Goal: Information Seeking & Learning: Learn about a topic

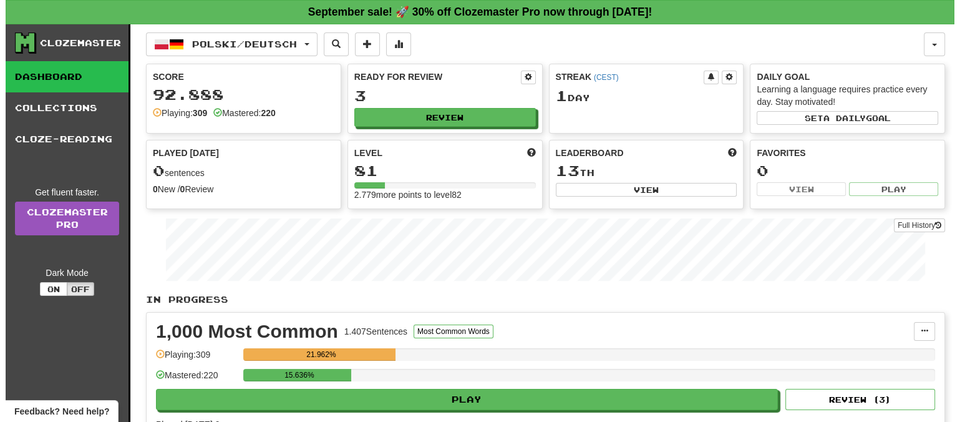
scroll to position [78, 0]
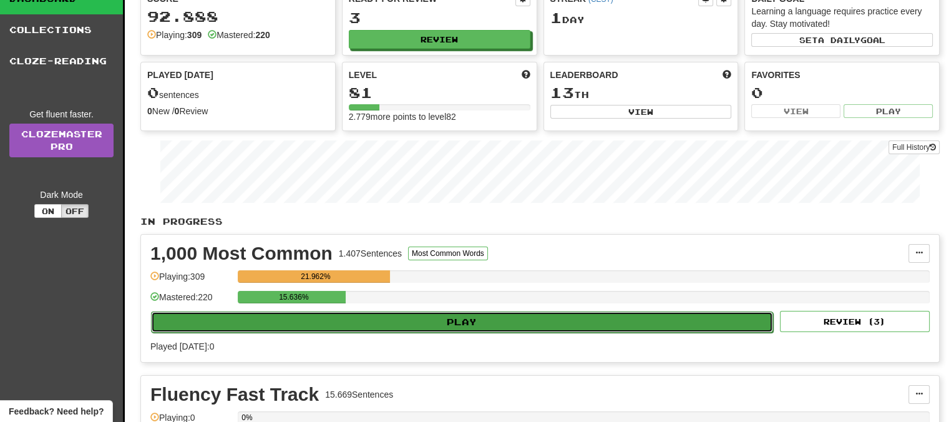
click at [470, 316] on button "Play" at bounding box center [462, 321] width 622 height 21
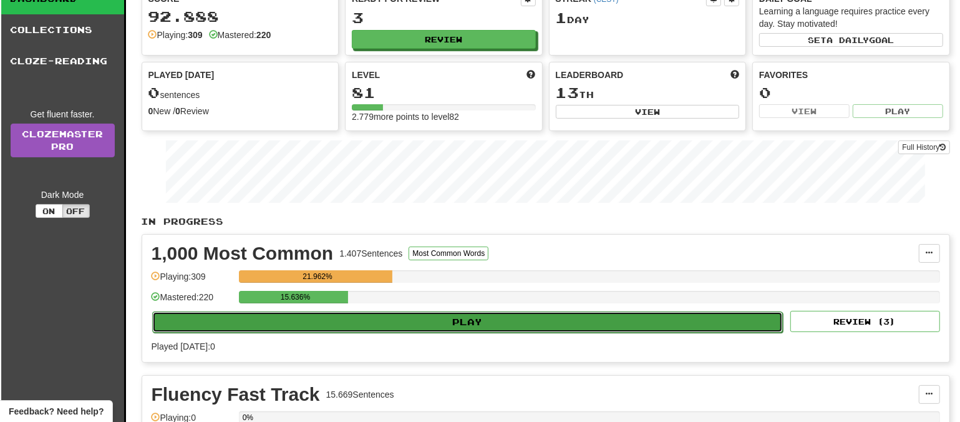
select select "**"
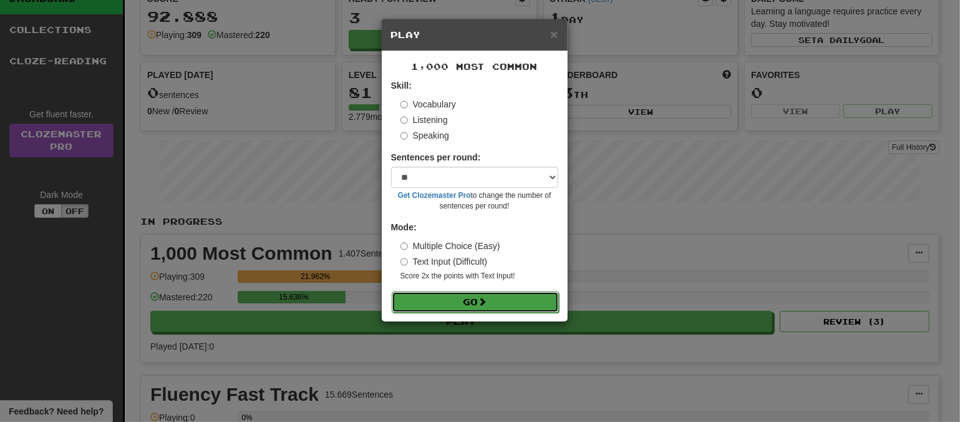
click at [487, 299] on span at bounding box center [483, 301] width 9 height 9
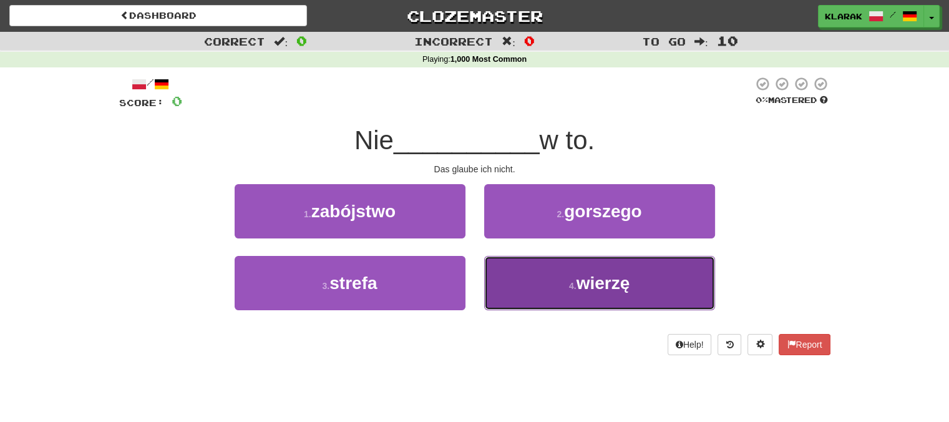
click at [600, 286] on span "wierzę" at bounding box center [603, 282] width 54 height 19
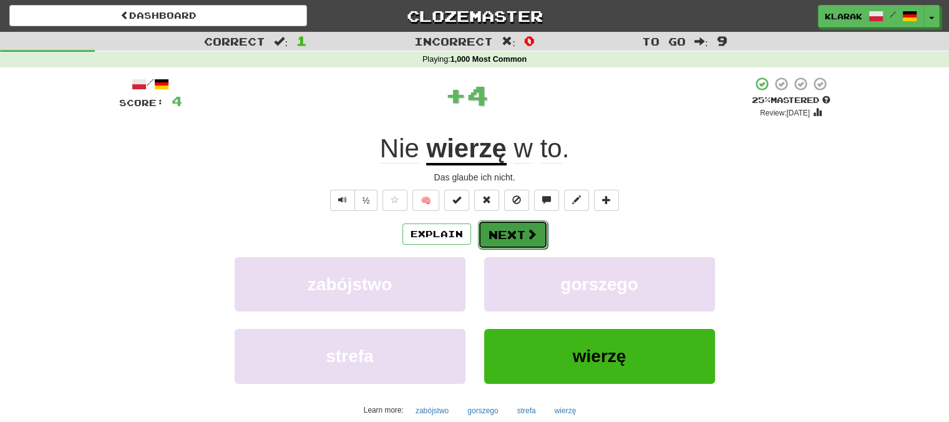
click at [510, 229] on button "Next" at bounding box center [513, 234] width 70 height 29
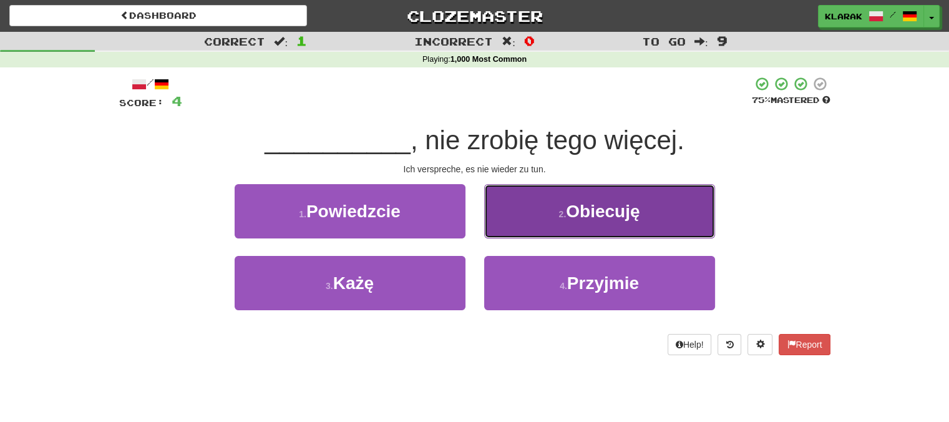
click at [533, 211] on button "2 . Obiecuję" at bounding box center [599, 211] width 231 height 54
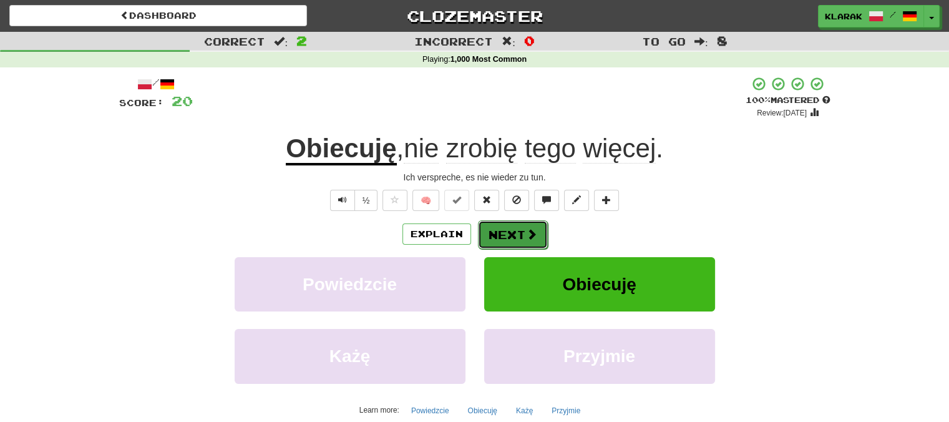
click at [519, 227] on button "Next" at bounding box center [513, 234] width 70 height 29
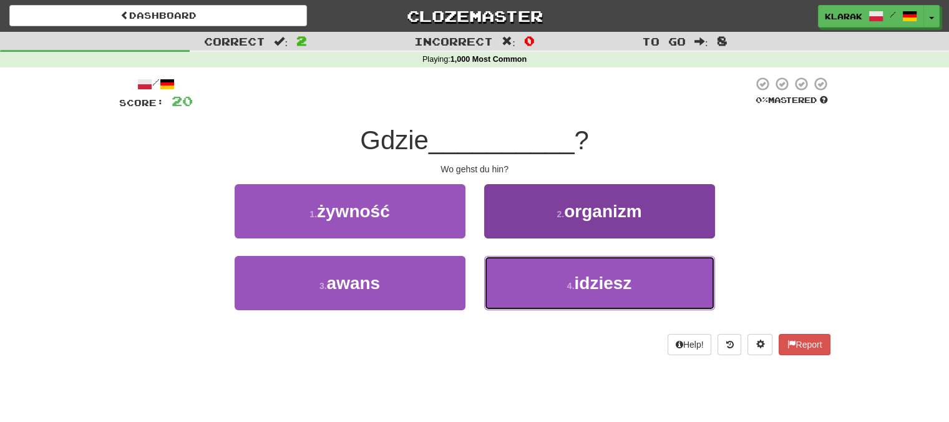
drag, startPoint x: 553, startPoint y: 283, endPoint x: 547, endPoint y: 269, distance: 15.4
click at [553, 283] on button "4 . idziesz" at bounding box center [599, 283] width 231 height 54
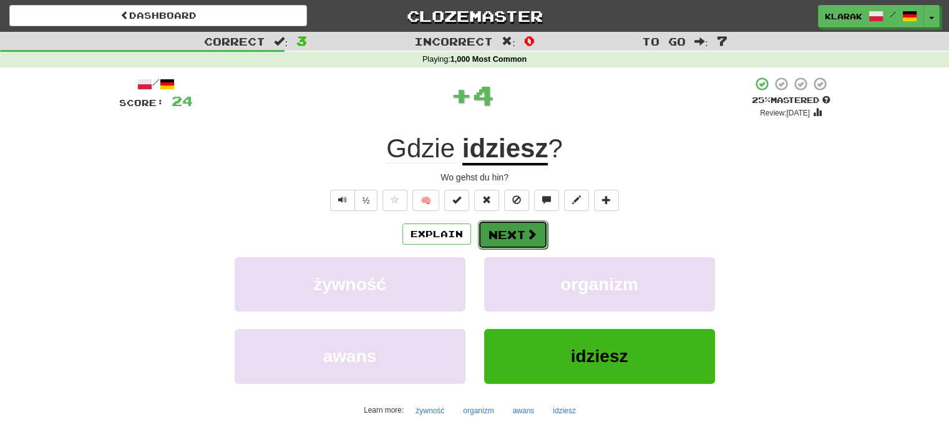
click at [508, 228] on button "Next" at bounding box center [513, 234] width 70 height 29
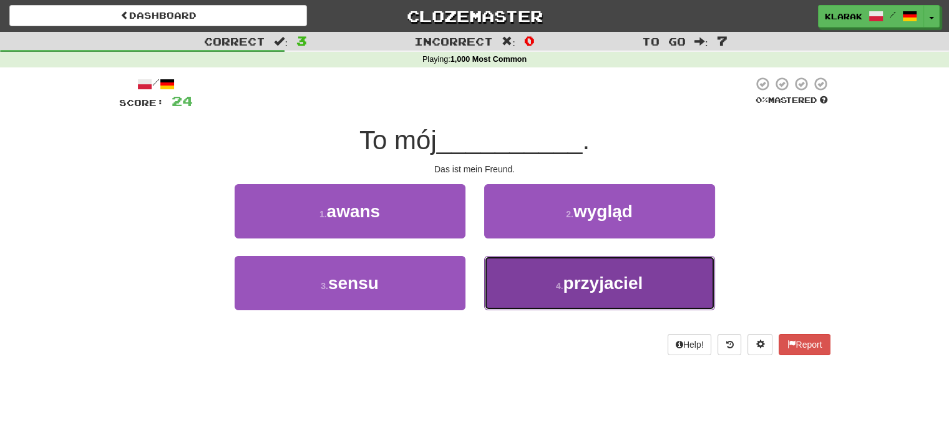
click at [510, 275] on button "4 . przyjaciel" at bounding box center [599, 283] width 231 height 54
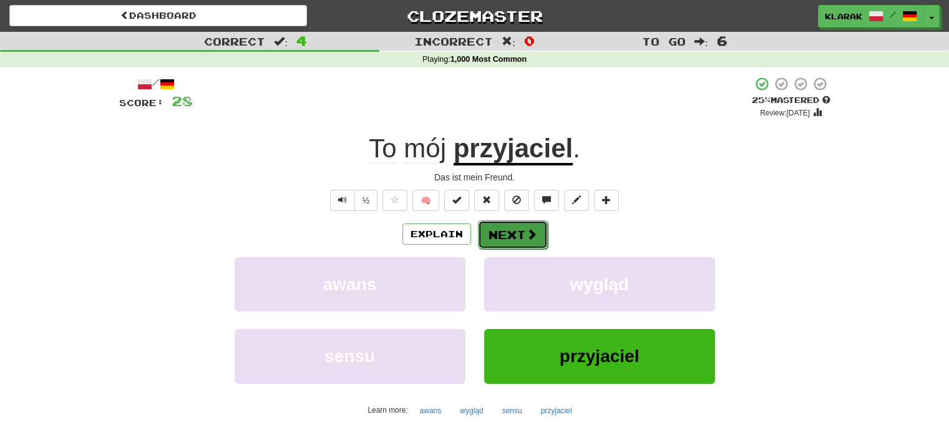
click at [510, 233] on button "Next" at bounding box center [513, 234] width 70 height 29
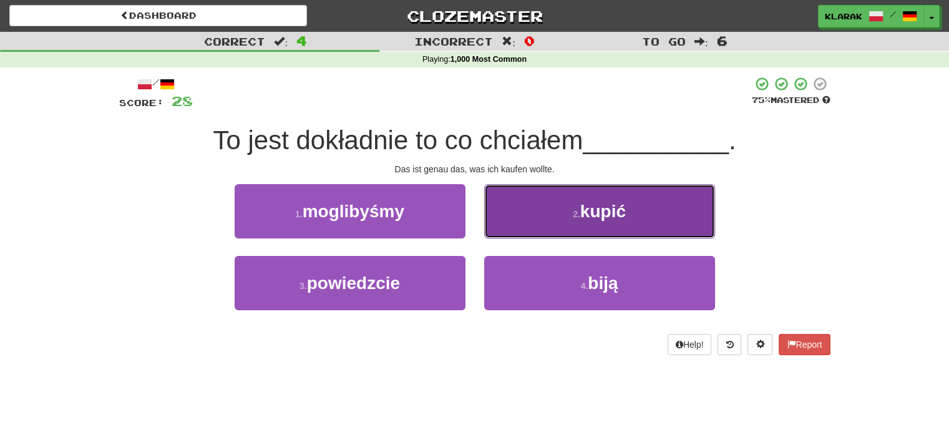
click at [546, 211] on button "2 . kupić" at bounding box center [599, 211] width 231 height 54
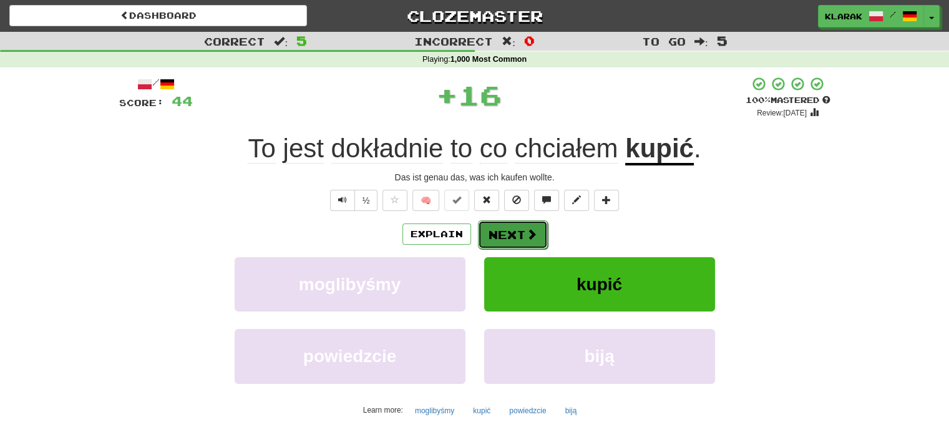
click at [508, 231] on button "Next" at bounding box center [513, 234] width 70 height 29
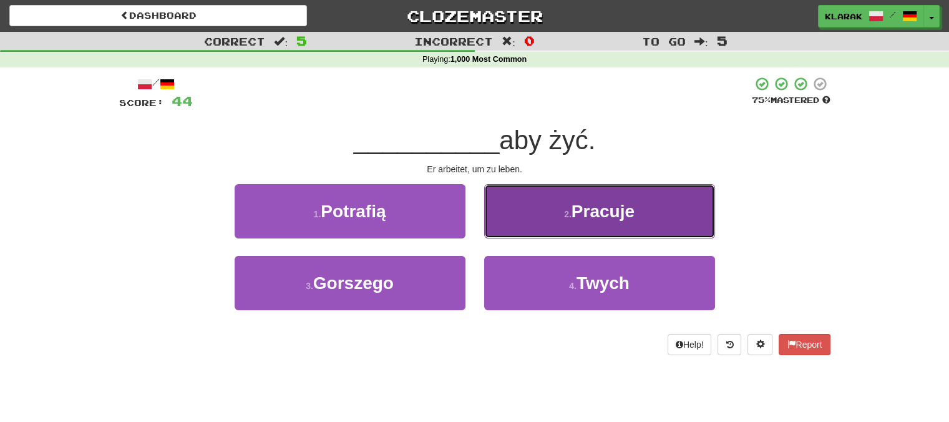
click at [536, 204] on button "2 . Pracuje" at bounding box center [599, 211] width 231 height 54
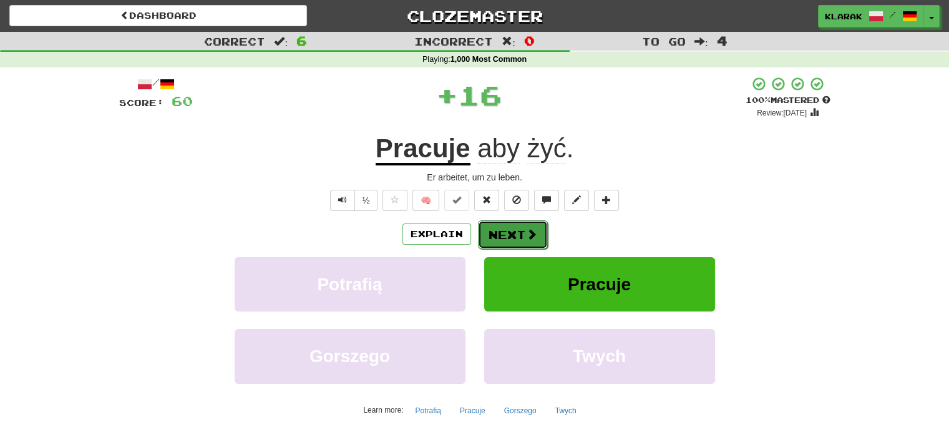
click at [510, 237] on button "Next" at bounding box center [513, 234] width 70 height 29
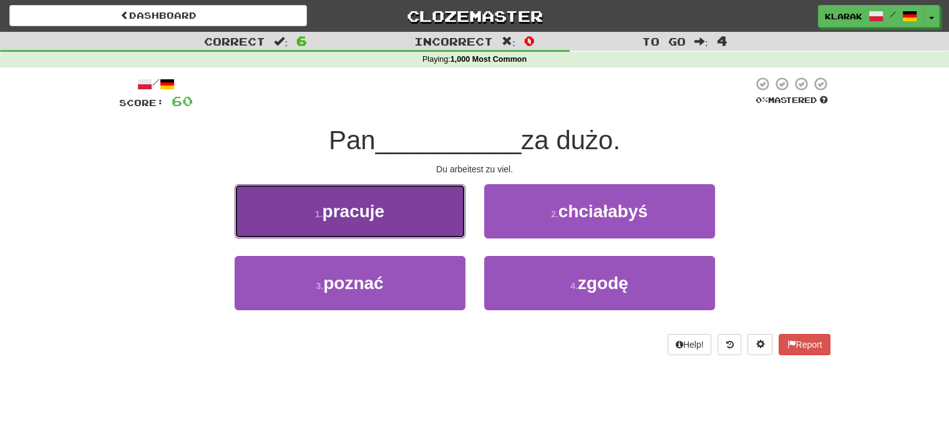
click at [420, 213] on button "1 . pracuje" at bounding box center [350, 211] width 231 height 54
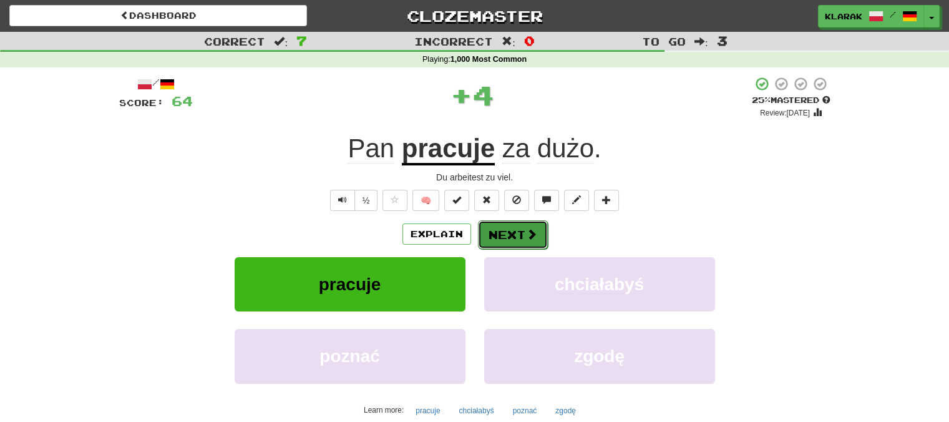
click at [500, 231] on button "Next" at bounding box center [513, 234] width 70 height 29
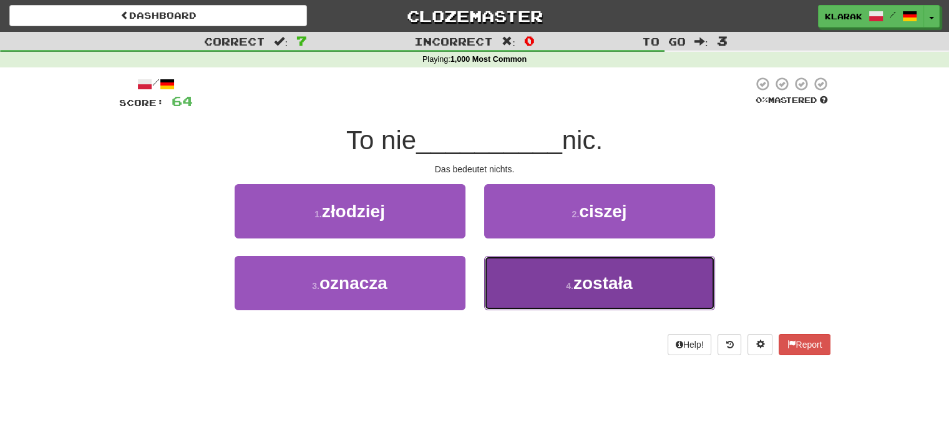
click at [524, 281] on button "4 . została" at bounding box center [599, 283] width 231 height 54
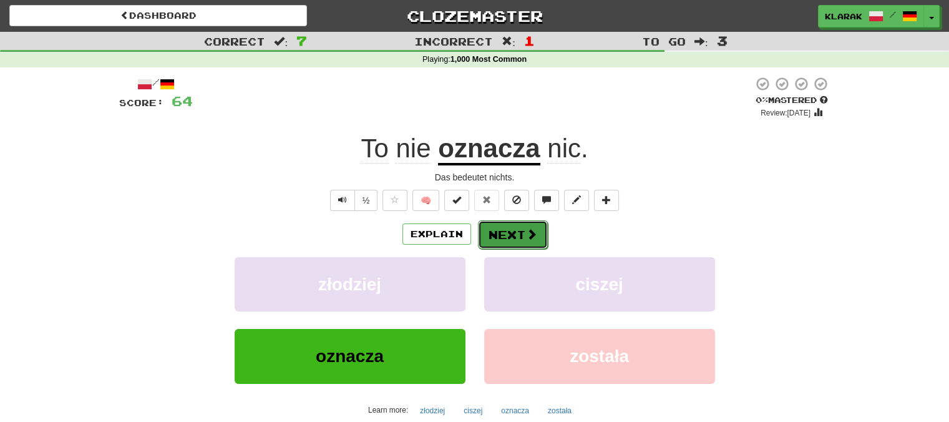
click at [515, 235] on button "Next" at bounding box center [513, 234] width 70 height 29
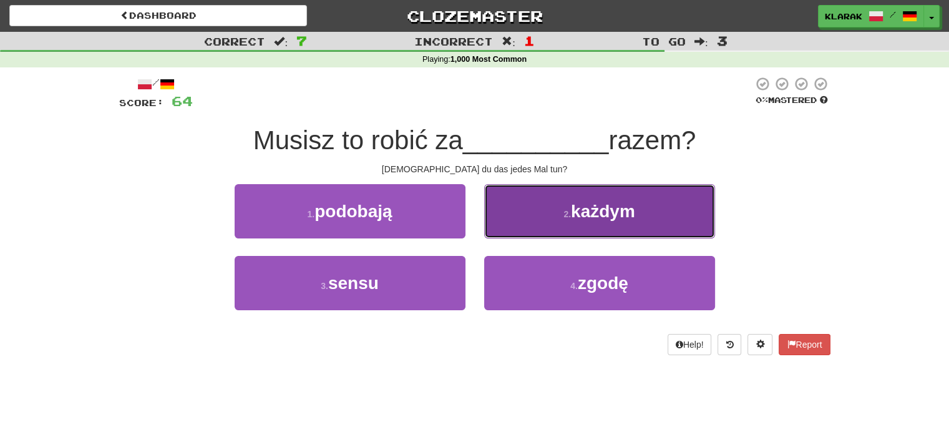
click at [532, 207] on button "2 . każdym" at bounding box center [599, 211] width 231 height 54
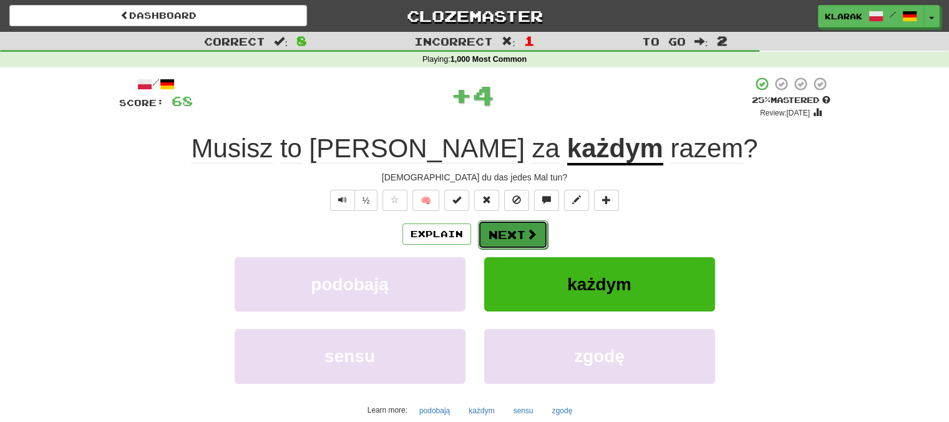
click at [500, 229] on button "Next" at bounding box center [513, 234] width 70 height 29
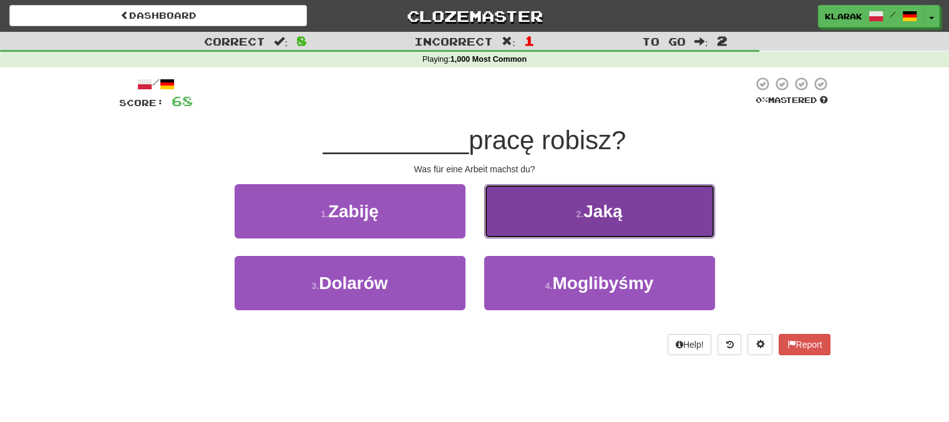
click at [528, 210] on button "2 . Jaką" at bounding box center [599, 211] width 231 height 54
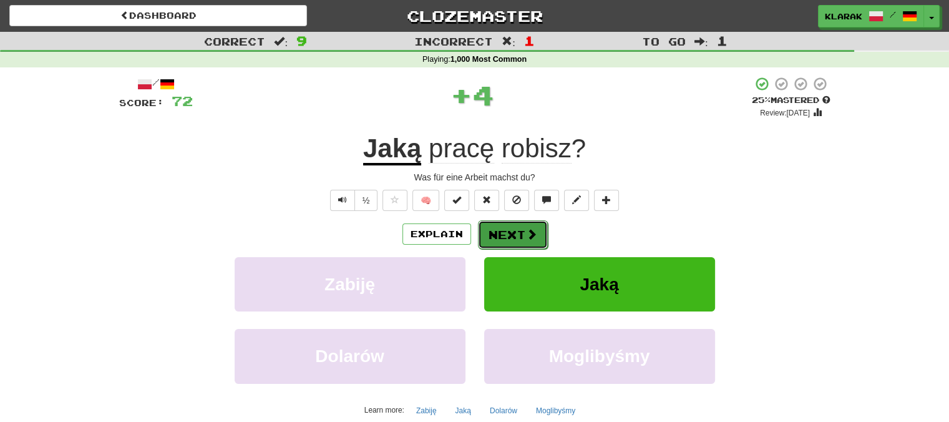
click at [501, 228] on button "Next" at bounding box center [513, 234] width 70 height 29
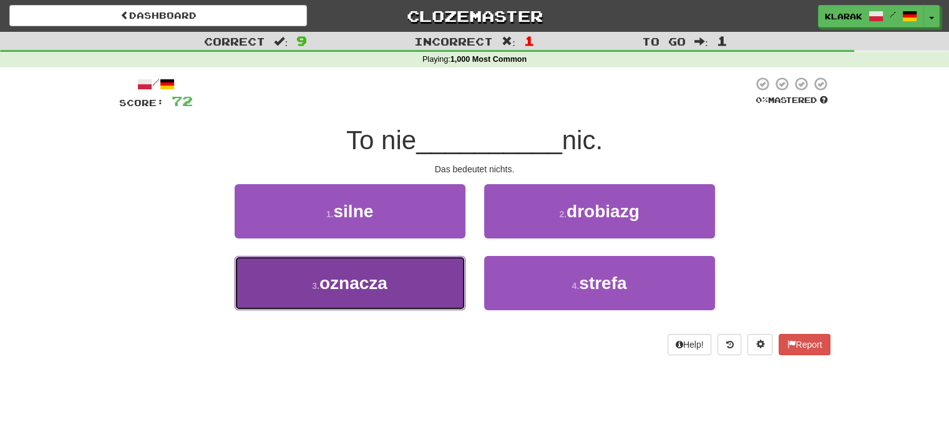
click at [401, 280] on button "3 . oznacza" at bounding box center [350, 283] width 231 height 54
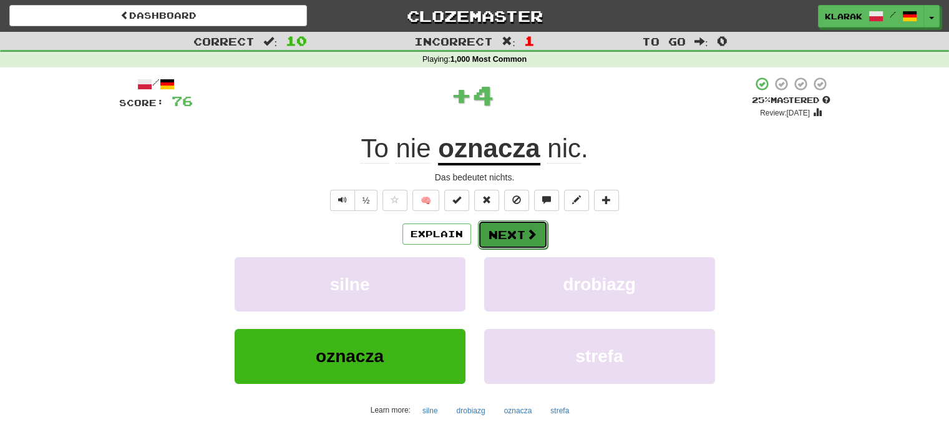
click at [510, 233] on button "Next" at bounding box center [513, 234] width 70 height 29
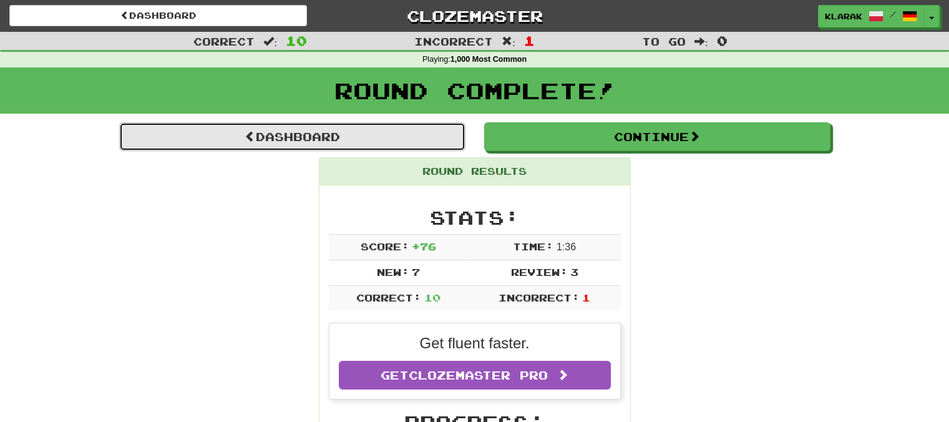
click at [291, 137] on link "Dashboard" at bounding box center [292, 136] width 346 height 29
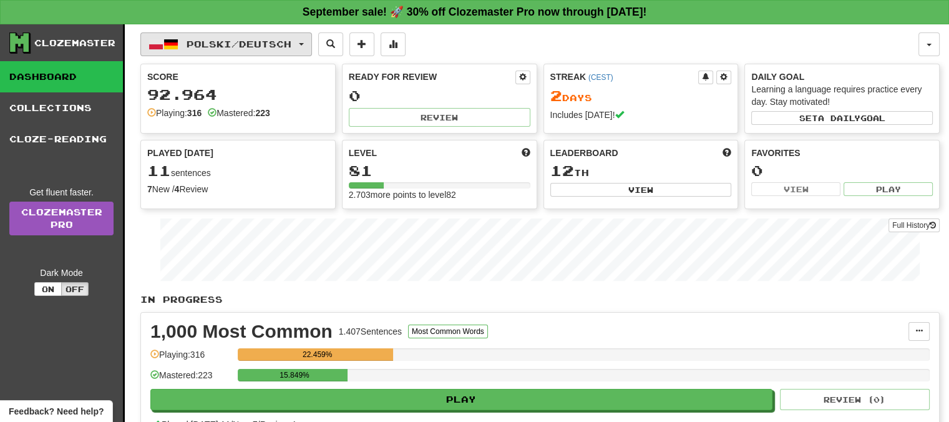
click at [311, 38] on button "Polski / Deutsch" at bounding box center [226, 44] width 172 height 24
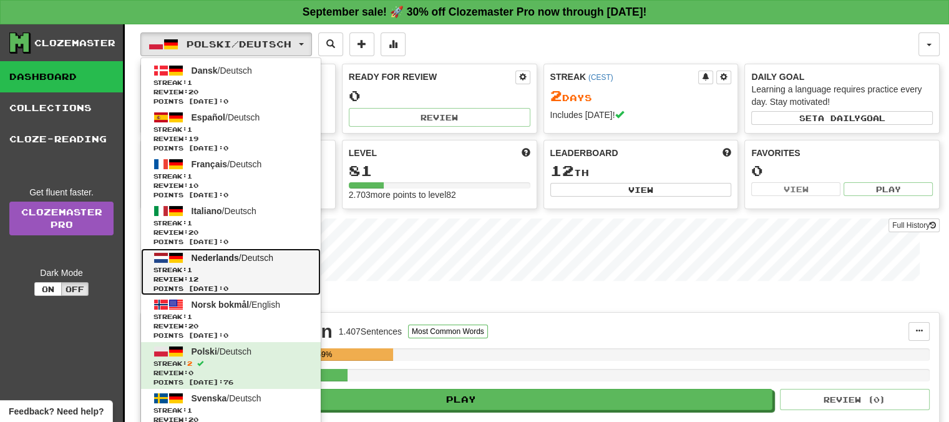
click at [218, 255] on span "Nederlands" at bounding box center [215, 258] width 47 height 10
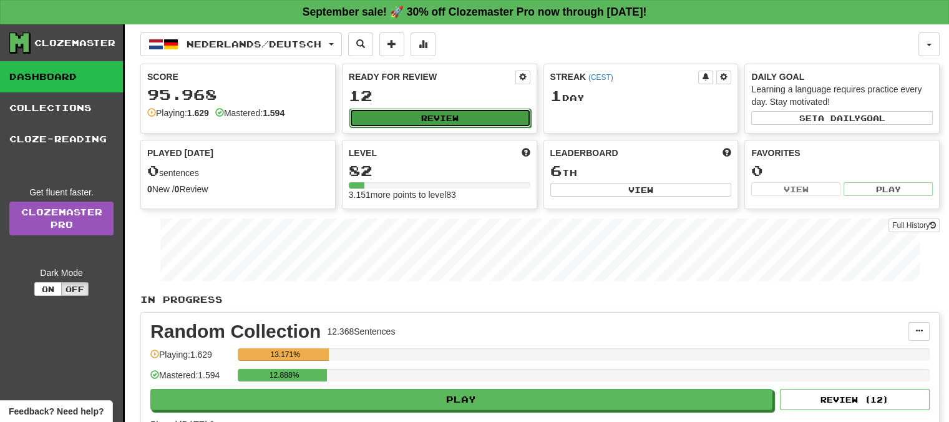
click at [442, 119] on button "Review" at bounding box center [440, 118] width 182 height 19
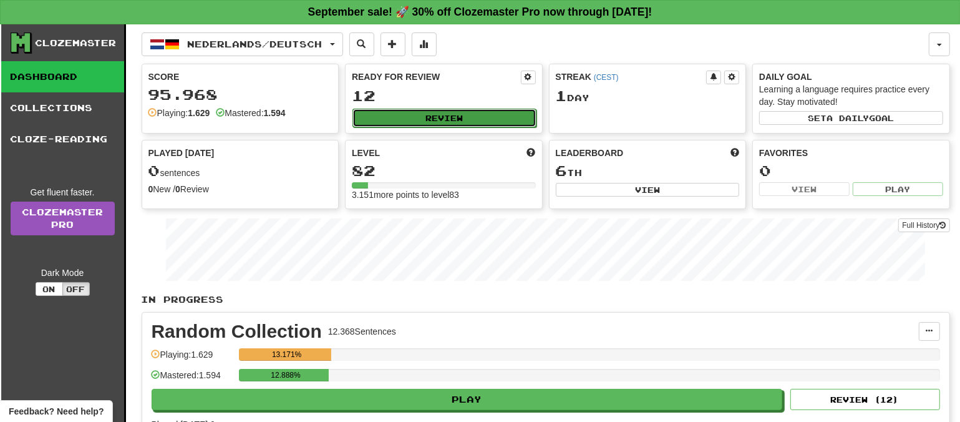
select select "**"
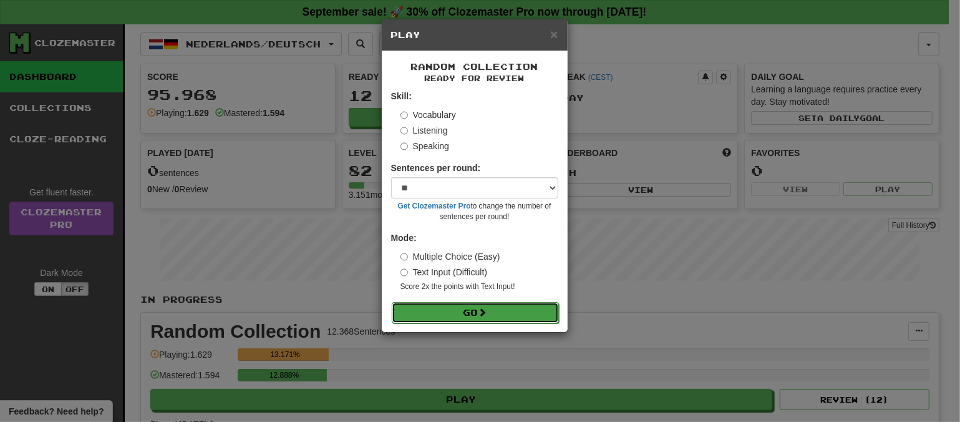
click at [496, 309] on button "Go" at bounding box center [475, 312] width 167 height 21
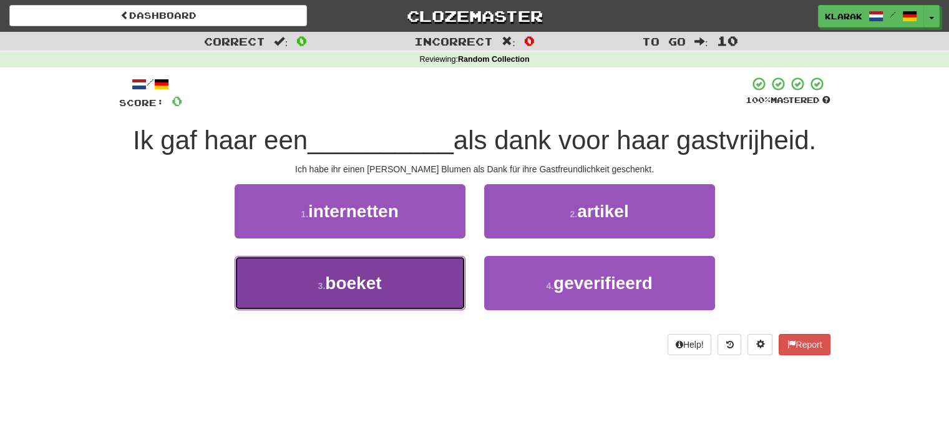
click at [417, 295] on button "3 . boeket" at bounding box center [350, 283] width 231 height 54
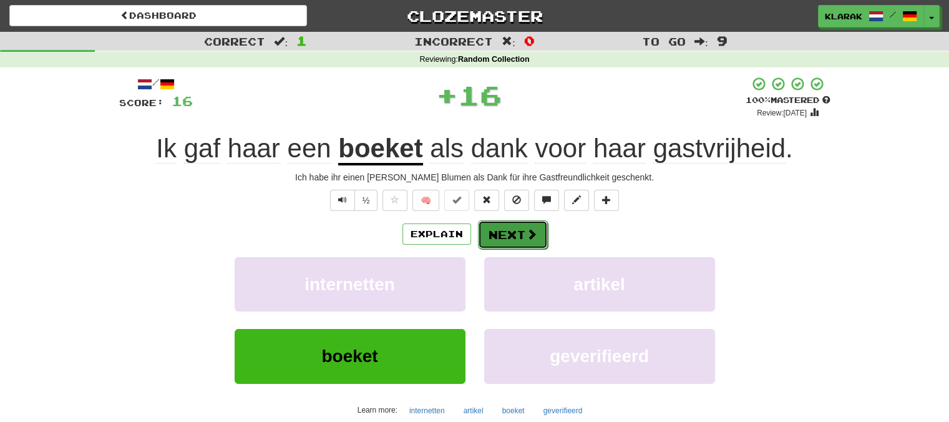
click at [515, 234] on button "Next" at bounding box center [513, 234] width 70 height 29
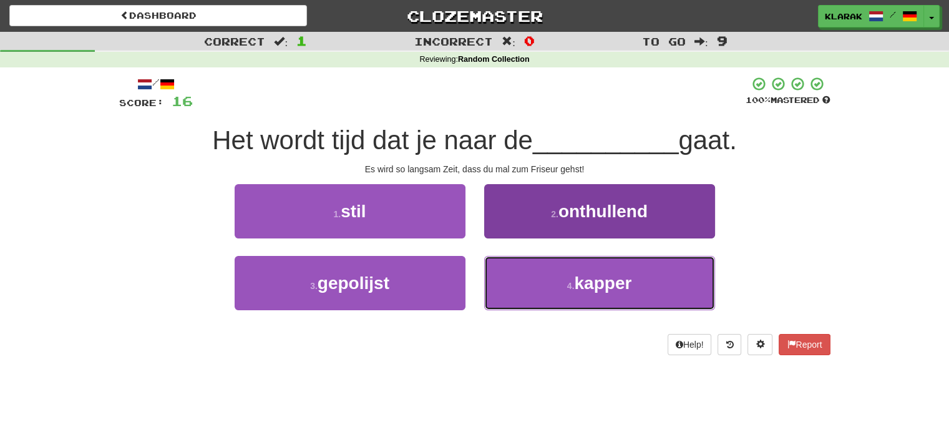
drag, startPoint x: 573, startPoint y: 277, endPoint x: 565, endPoint y: 271, distance: 10.2
click at [571, 277] on button "4 . kapper" at bounding box center [599, 283] width 231 height 54
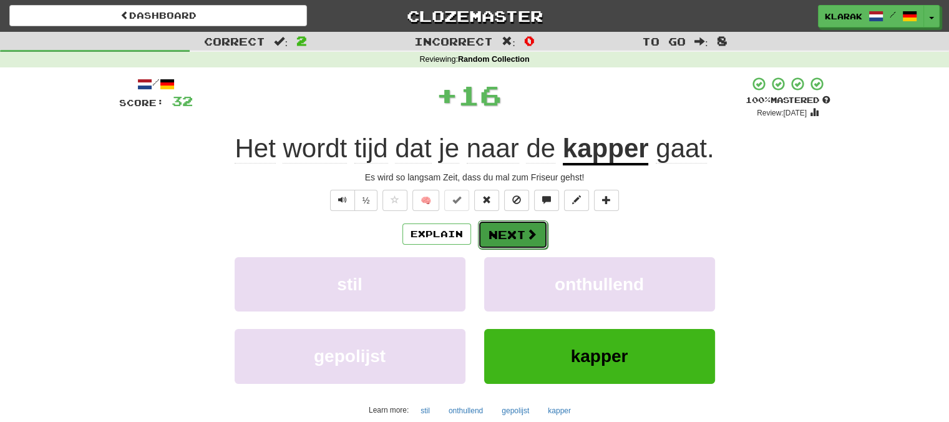
click at [504, 236] on button "Next" at bounding box center [513, 234] width 70 height 29
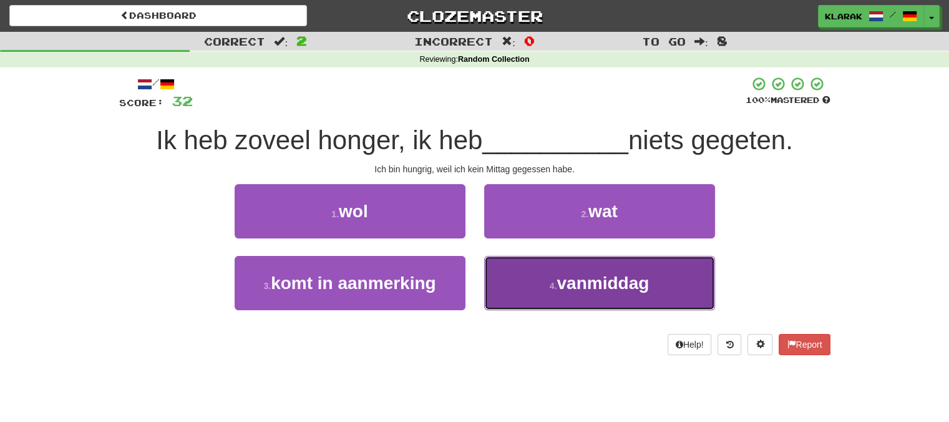
click at [542, 289] on button "4 . vanmiddag" at bounding box center [599, 283] width 231 height 54
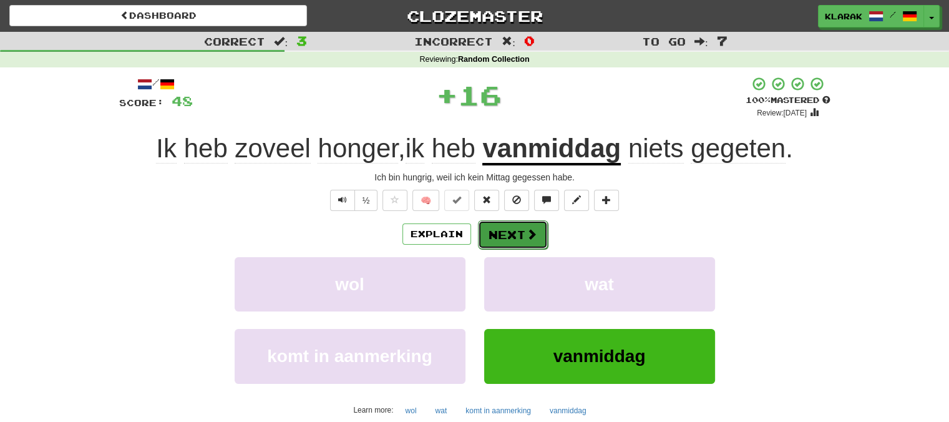
click at [508, 235] on button "Next" at bounding box center [513, 234] width 70 height 29
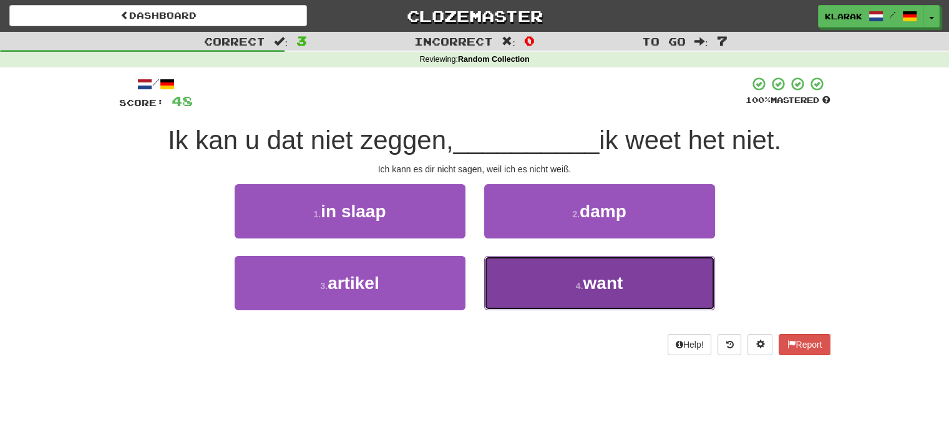
click at [532, 279] on button "4 . want" at bounding box center [599, 283] width 231 height 54
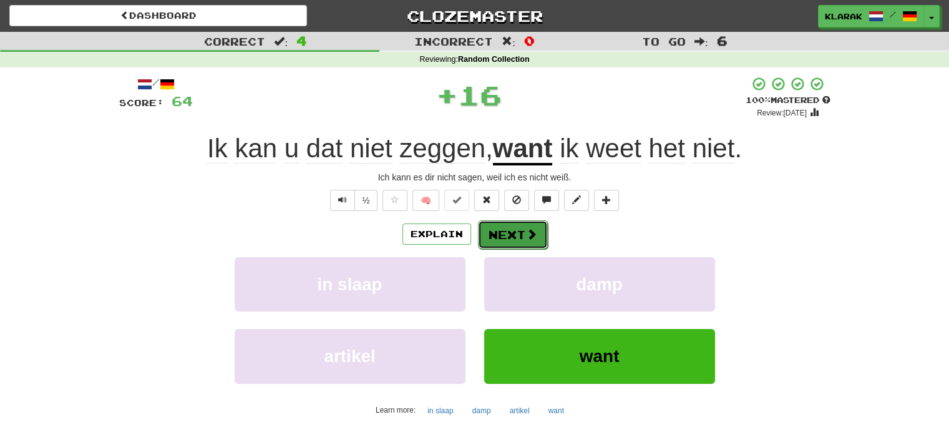
click at [507, 232] on button "Next" at bounding box center [513, 234] width 70 height 29
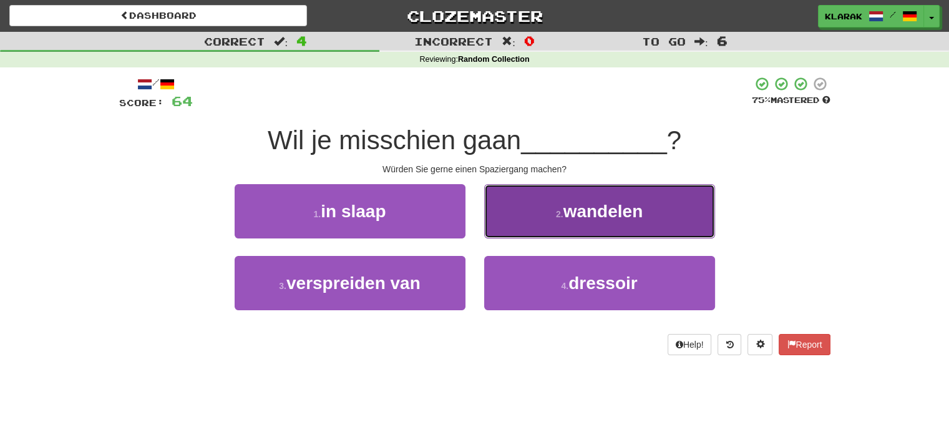
click at [553, 209] on button "2 . wandelen" at bounding box center [599, 211] width 231 height 54
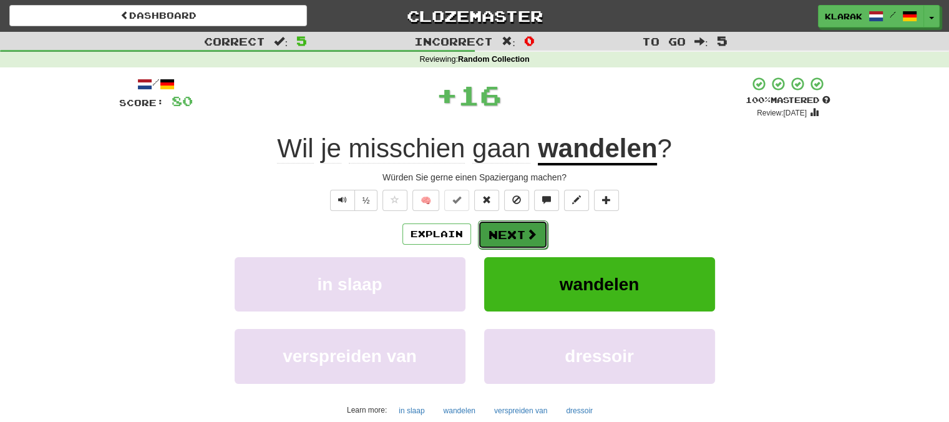
click at [512, 229] on button "Next" at bounding box center [513, 234] width 70 height 29
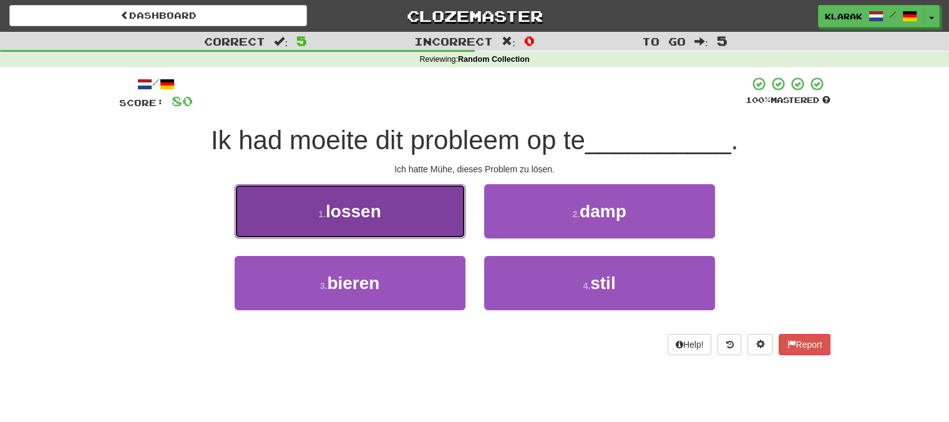
click at [411, 219] on button "1 . lossen" at bounding box center [350, 211] width 231 height 54
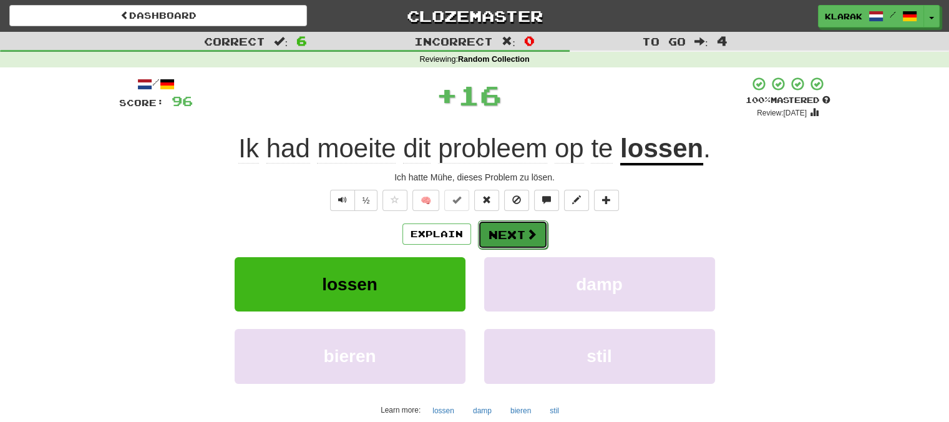
click at [515, 232] on button "Next" at bounding box center [513, 234] width 70 height 29
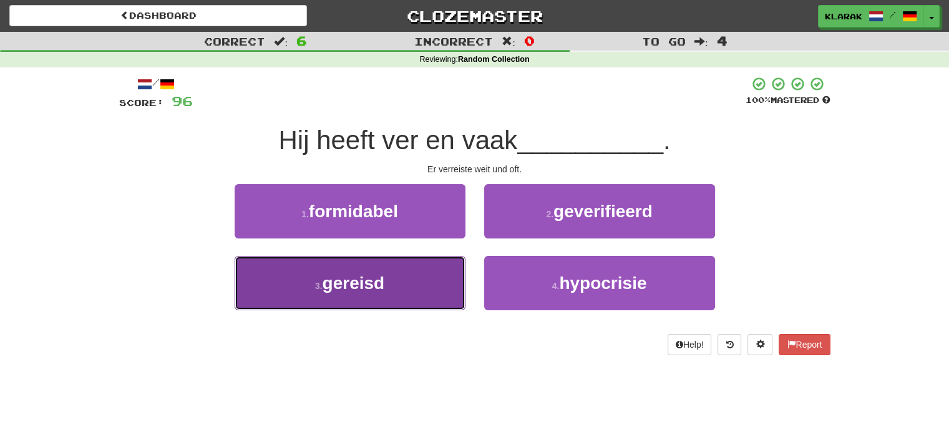
click at [374, 281] on span "gereisd" at bounding box center [354, 282] width 62 height 19
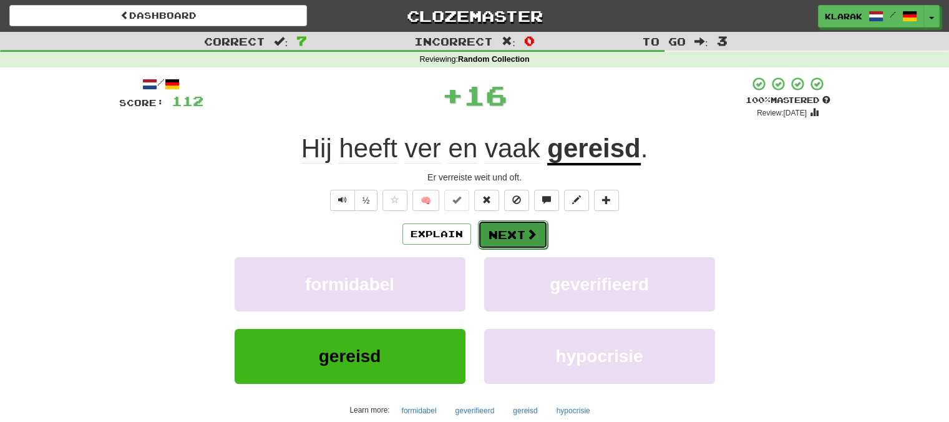
click at [515, 235] on button "Next" at bounding box center [513, 234] width 70 height 29
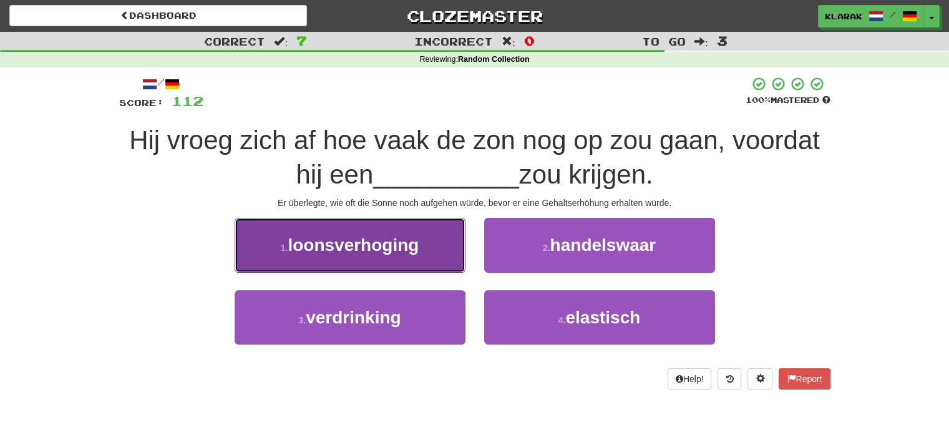
click at [417, 244] on span "loonsverhoging" at bounding box center [353, 244] width 131 height 19
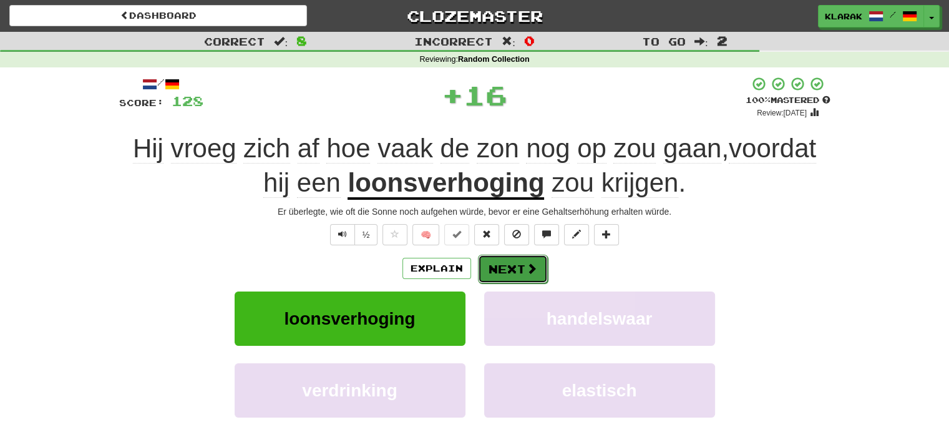
click at [514, 265] on button "Next" at bounding box center [513, 269] width 70 height 29
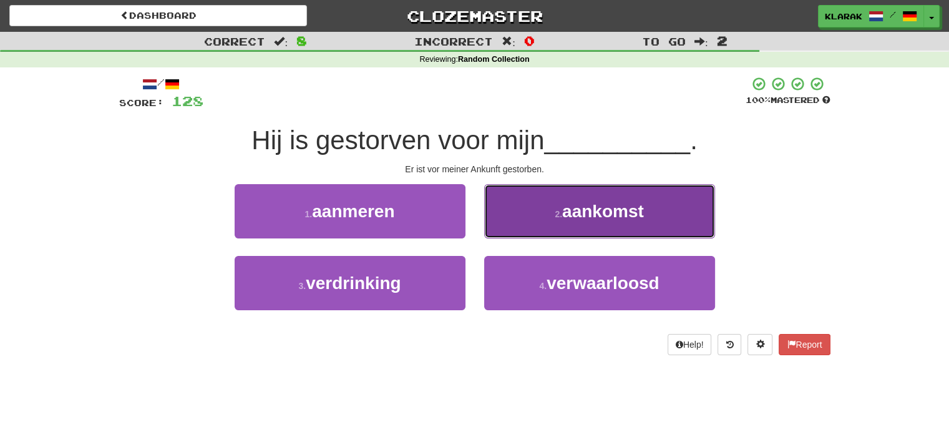
click at [545, 202] on button "2 . aankomst" at bounding box center [599, 211] width 231 height 54
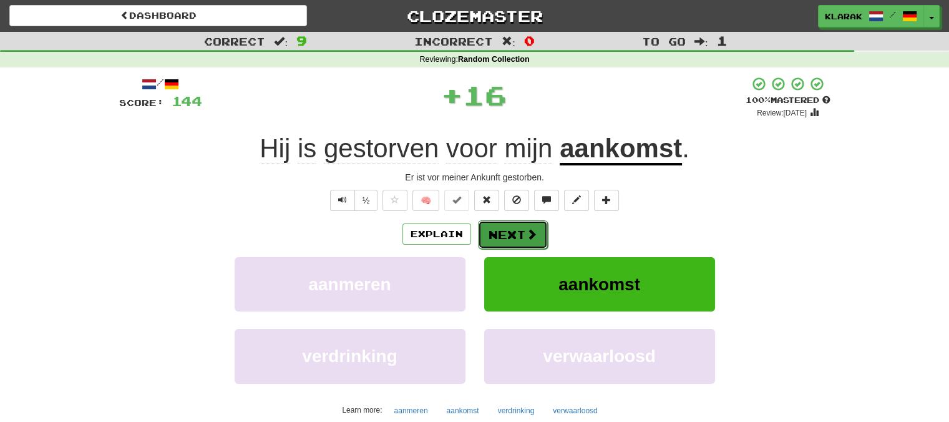
click at [510, 226] on button "Next" at bounding box center [513, 234] width 70 height 29
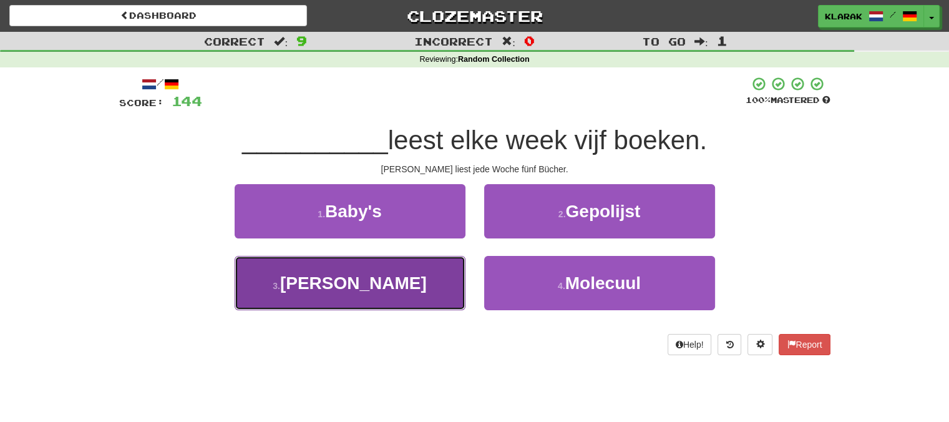
click at [411, 278] on button "3 . Ellie" at bounding box center [350, 283] width 231 height 54
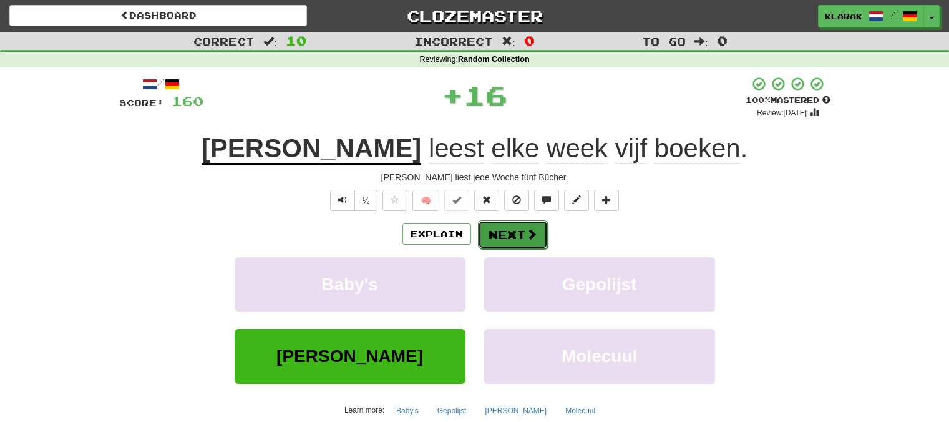
click at [500, 230] on button "Next" at bounding box center [513, 234] width 70 height 29
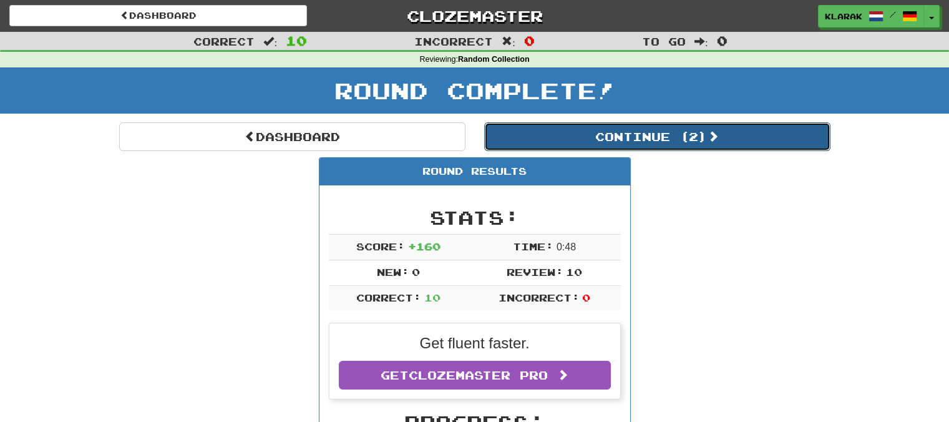
click at [692, 138] on button "Continue ( 2 )" at bounding box center [657, 136] width 346 height 29
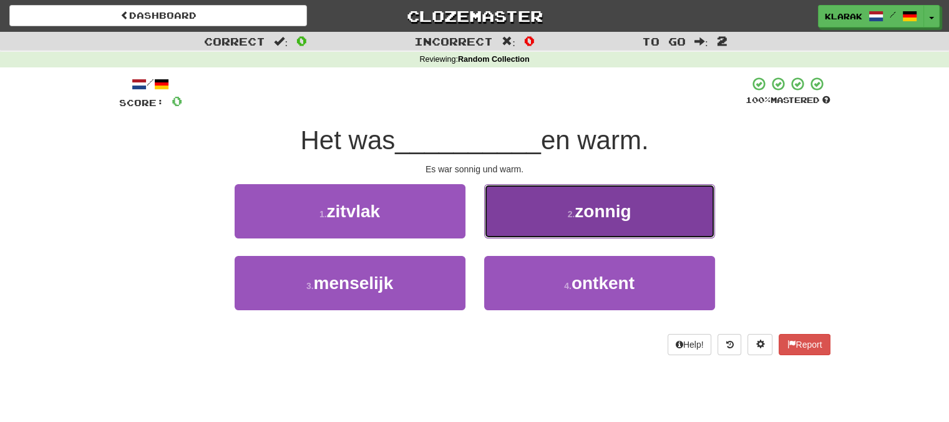
click at [577, 215] on span "zonnig" at bounding box center [603, 211] width 56 height 19
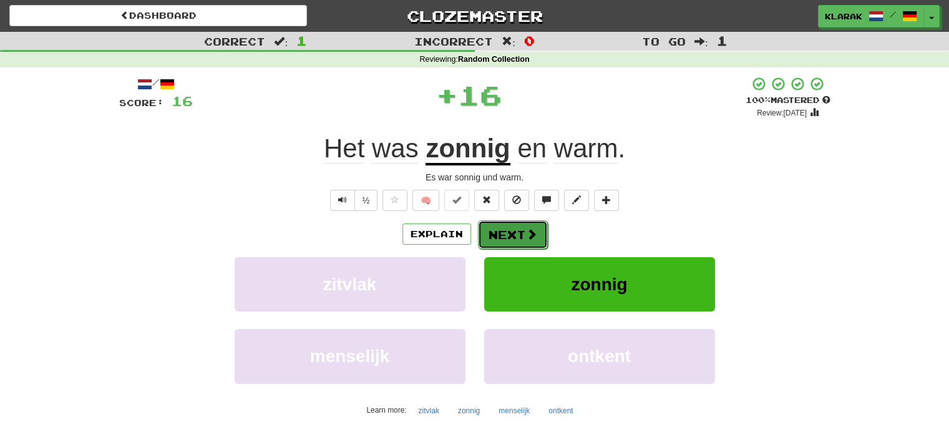
drag, startPoint x: 515, startPoint y: 224, endPoint x: 510, endPoint y: 230, distance: 7.5
click at [510, 230] on button "Next" at bounding box center [513, 234] width 70 height 29
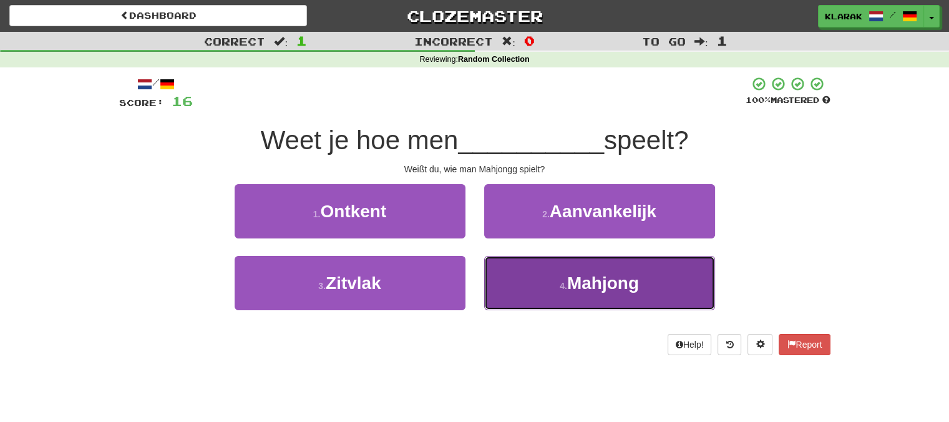
click at [562, 288] on small "4 ." at bounding box center [563, 286] width 7 height 10
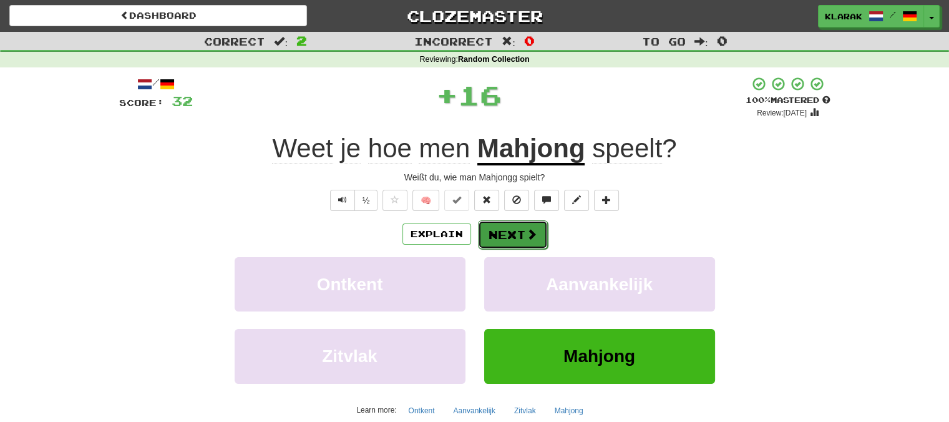
click at [499, 230] on button "Next" at bounding box center [513, 234] width 70 height 29
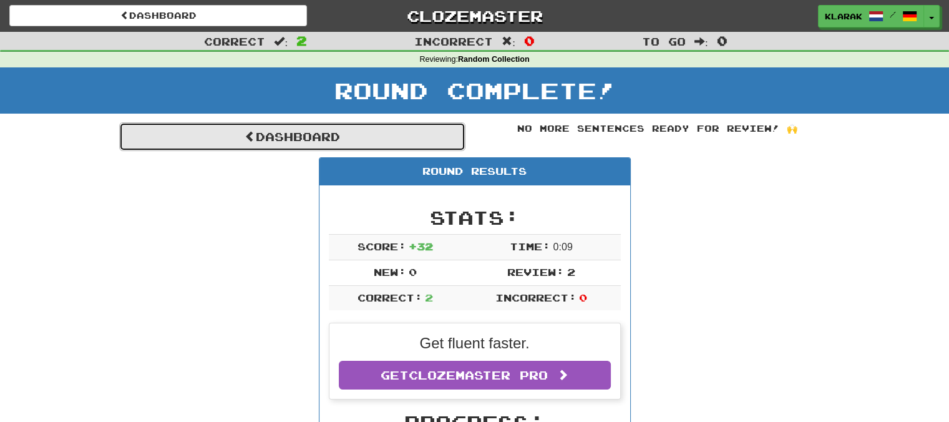
click at [276, 134] on link "Dashboard" at bounding box center [292, 136] width 346 height 29
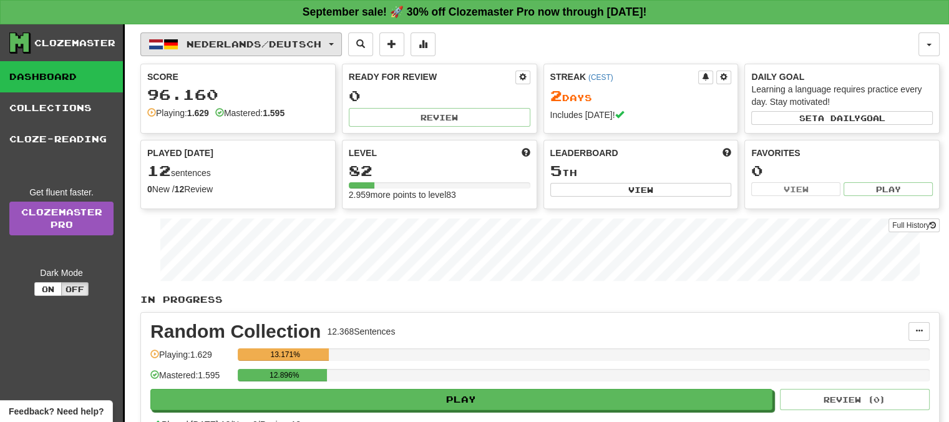
click at [334, 44] on span "button" at bounding box center [331, 44] width 5 height 2
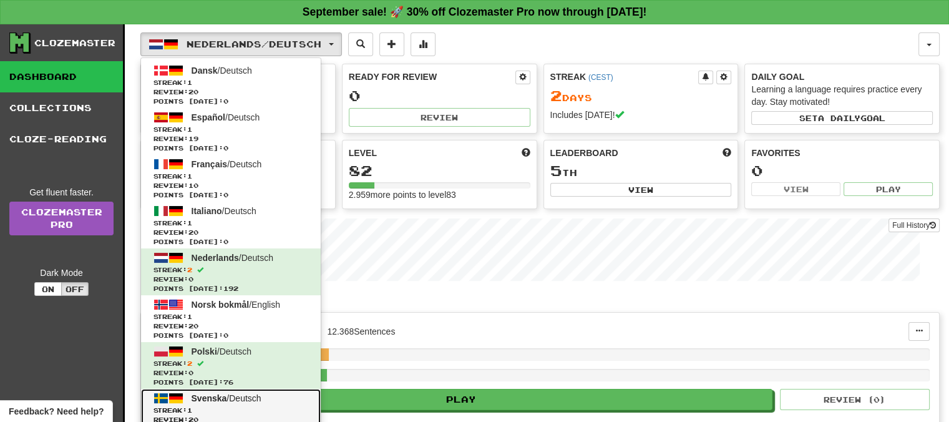
click at [216, 396] on span "Svenska" at bounding box center [210, 398] width 36 height 10
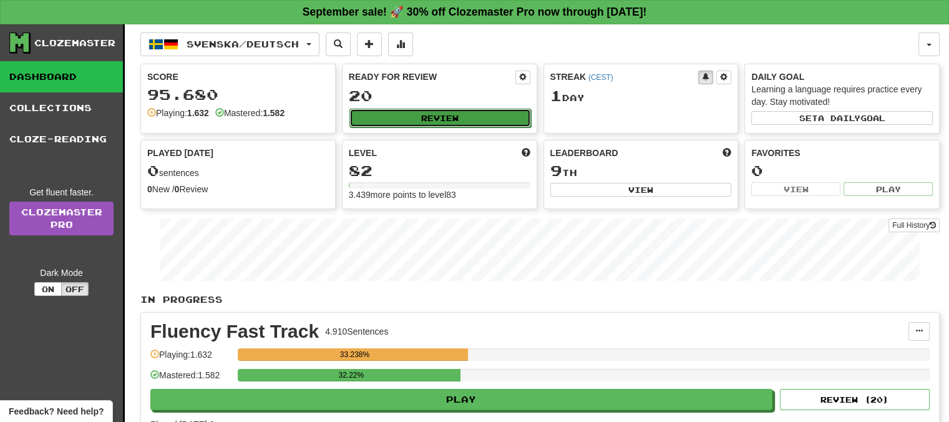
click at [442, 119] on button "Review" at bounding box center [440, 118] width 182 height 19
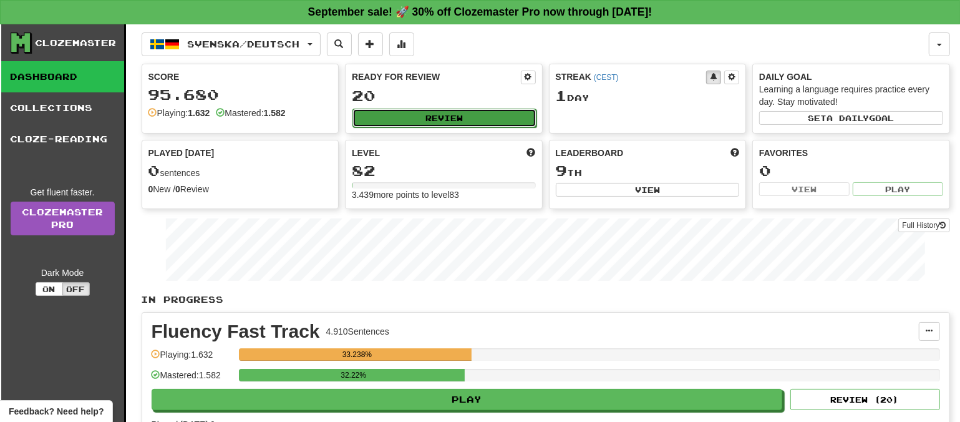
select select "**"
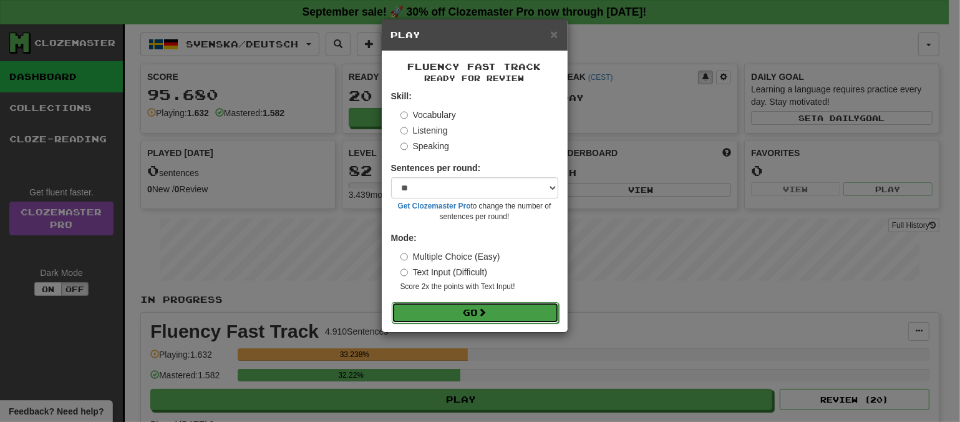
click at [507, 311] on button "Go" at bounding box center [475, 312] width 167 height 21
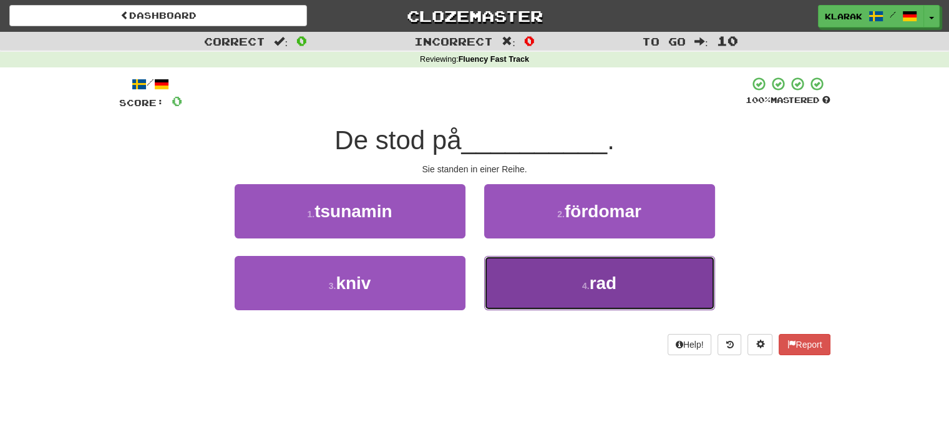
click at [566, 277] on button "4 . rad" at bounding box center [599, 283] width 231 height 54
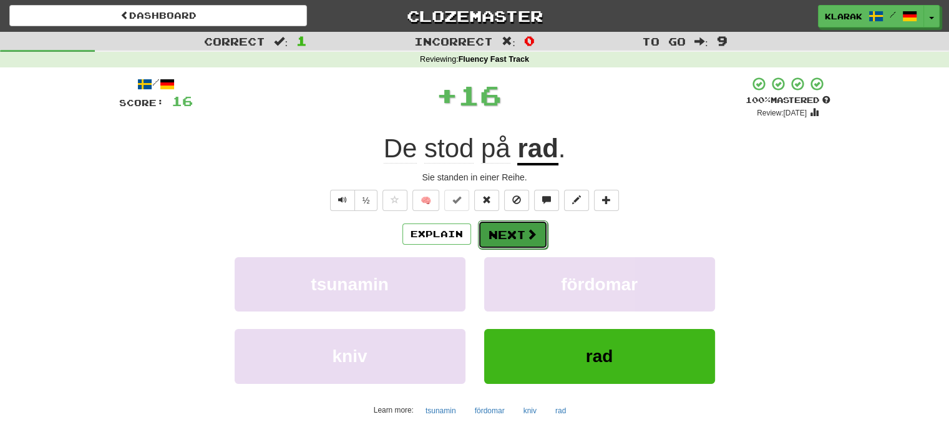
click at [526, 229] on span at bounding box center [531, 233] width 11 height 11
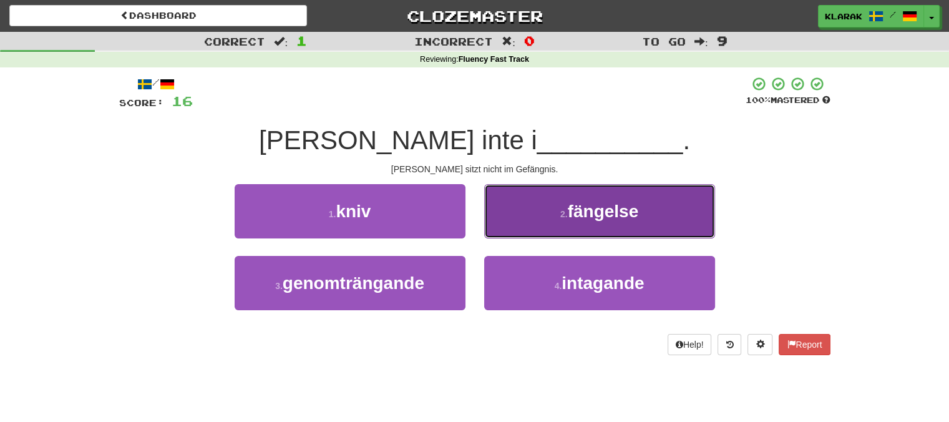
click at [534, 209] on button "2 . fängelse" at bounding box center [599, 211] width 231 height 54
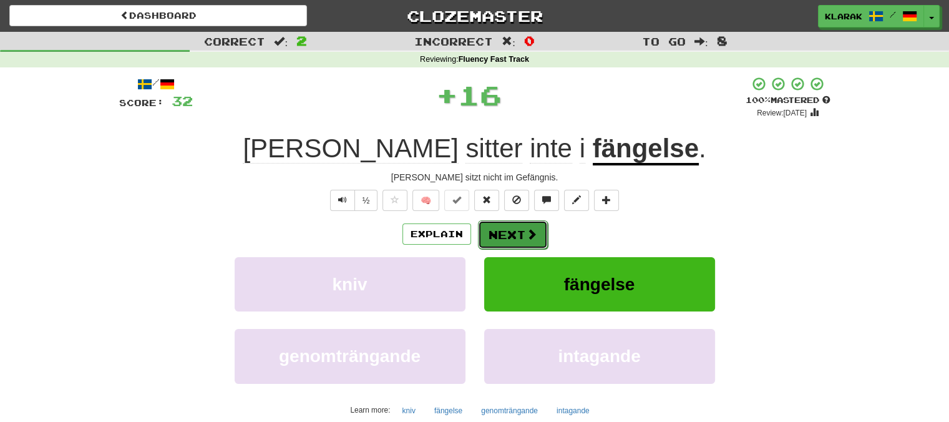
click at [508, 229] on button "Next" at bounding box center [513, 234] width 70 height 29
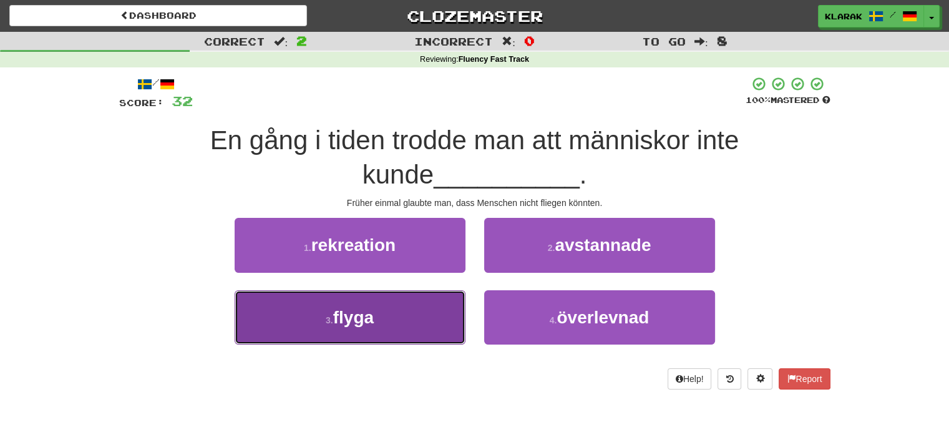
click at [404, 310] on button "3 . flyga" at bounding box center [350, 317] width 231 height 54
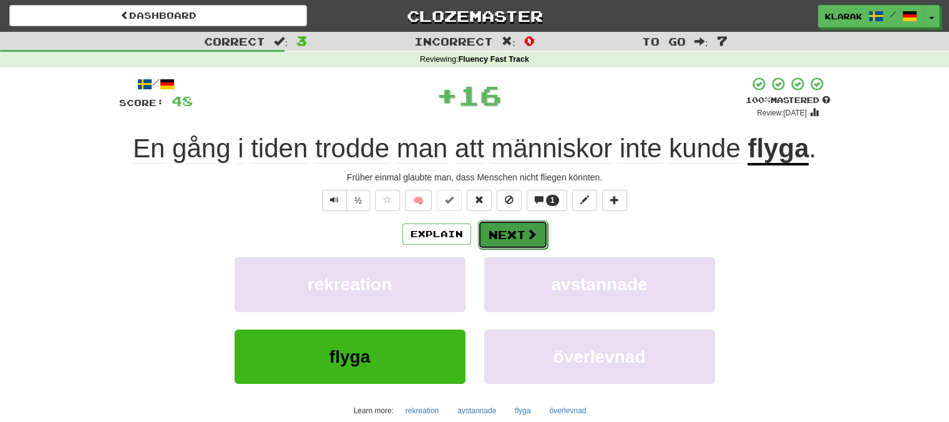
click at [498, 235] on button "Next" at bounding box center [513, 234] width 70 height 29
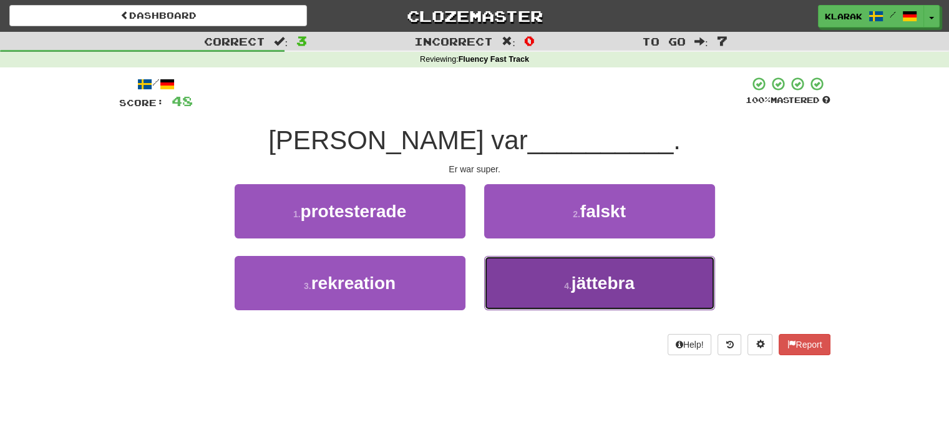
click at [540, 285] on button "4 . jättebra" at bounding box center [599, 283] width 231 height 54
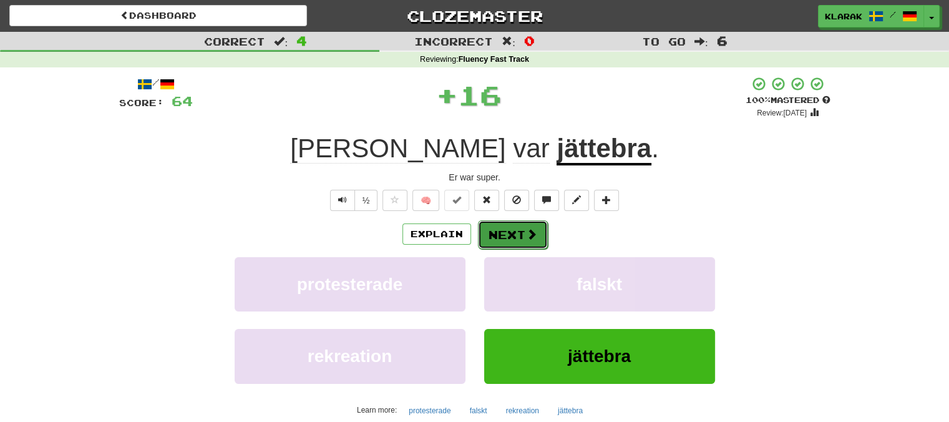
click at [502, 234] on button "Next" at bounding box center [513, 234] width 70 height 29
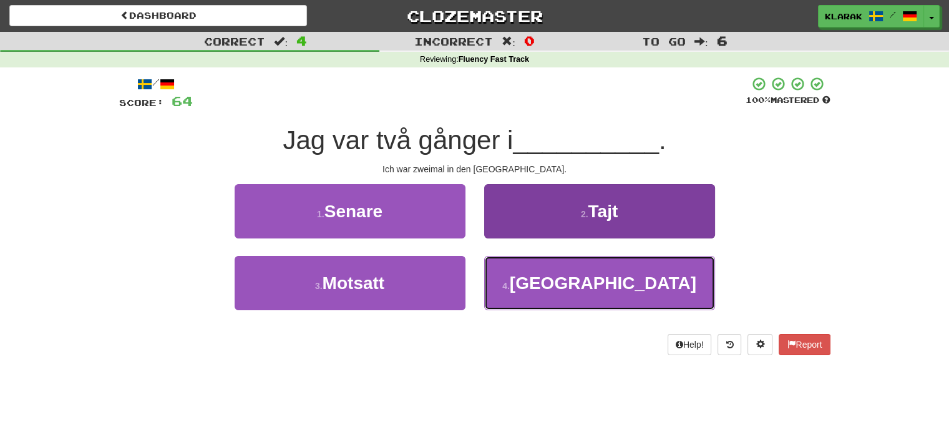
drag, startPoint x: 544, startPoint y: 275, endPoint x: 536, endPoint y: 267, distance: 11.5
click at [543, 275] on button "4 . USA" at bounding box center [599, 283] width 231 height 54
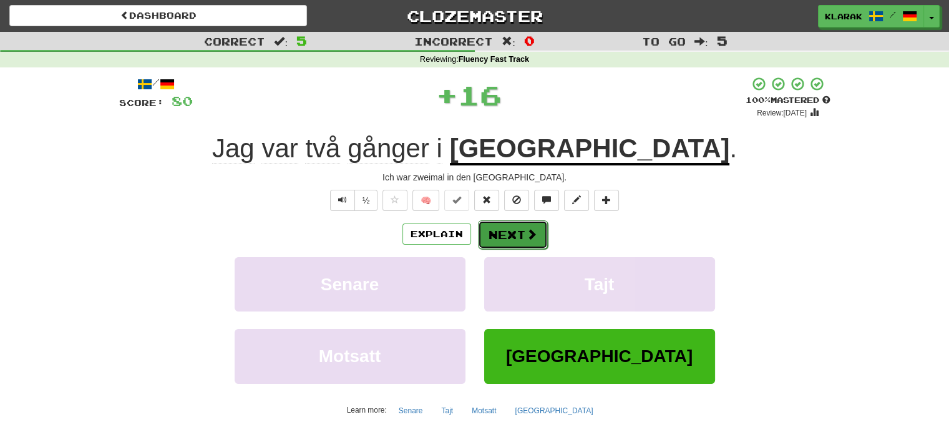
click at [507, 233] on button "Next" at bounding box center [513, 234] width 70 height 29
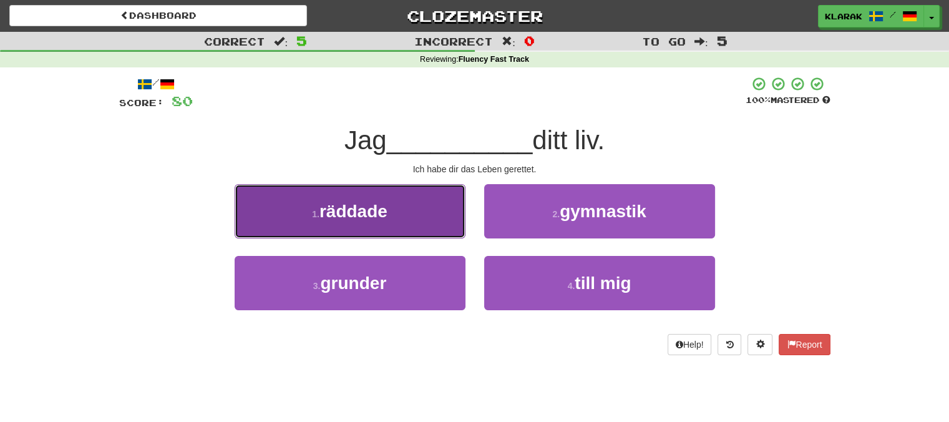
click at [439, 210] on button "1 . räddade" at bounding box center [350, 211] width 231 height 54
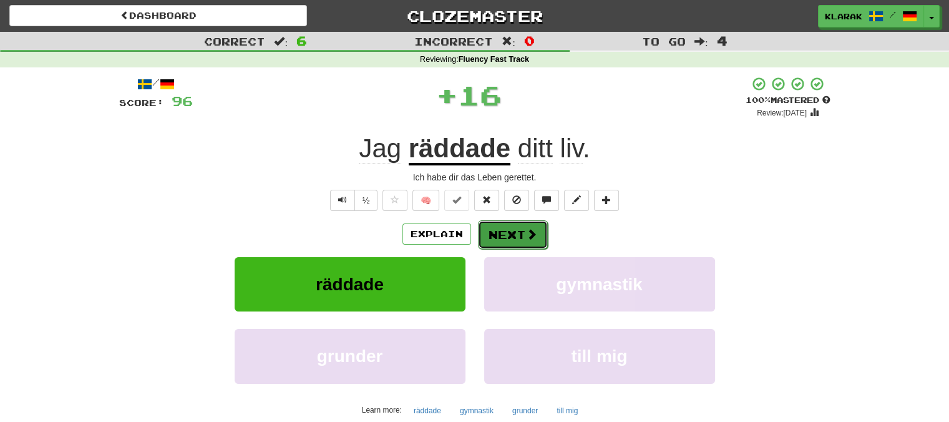
click at [509, 233] on button "Next" at bounding box center [513, 234] width 70 height 29
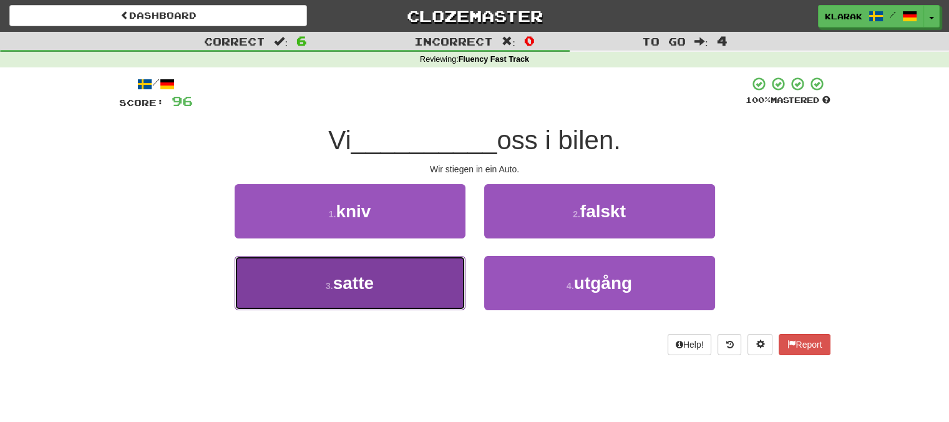
click at [418, 271] on button "3 . satte" at bounding box center [350, 283] width 231 height 54
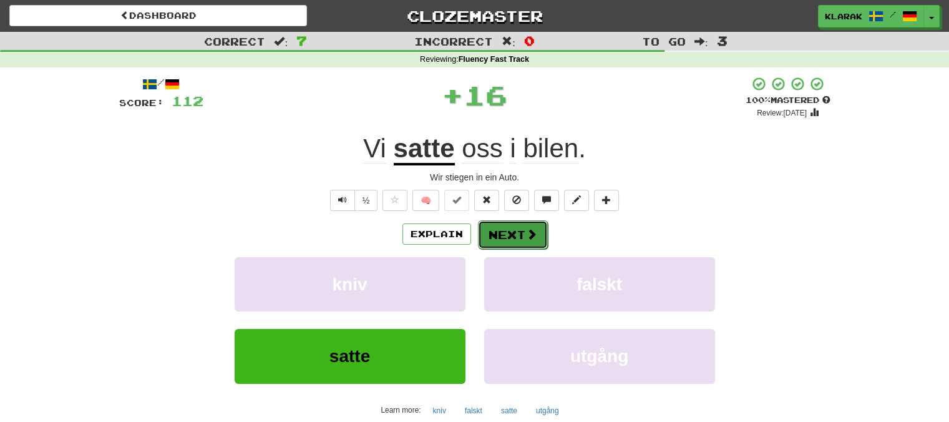
click at [503, 231] on button "Next" at bounding box center [513, 234] width 70 height 29
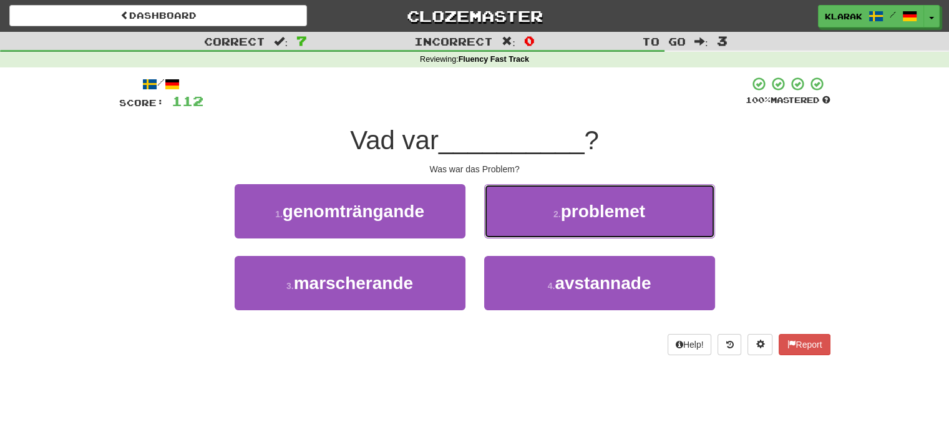
drag, startPoint x: 542, startPoint y: 204, endPoint x: 518, endPoint y: 218, distance: 28.2
click at [542, 204] on button "2 . problemet" at bounding box center [599, 211] width 231 height 54
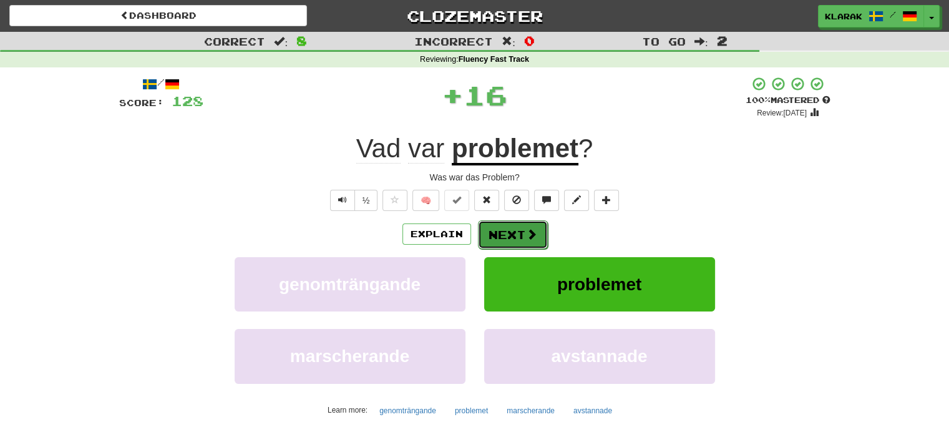
click at [495, 233] on button "Next" at bounding box center [513, 234] width 70 height 29
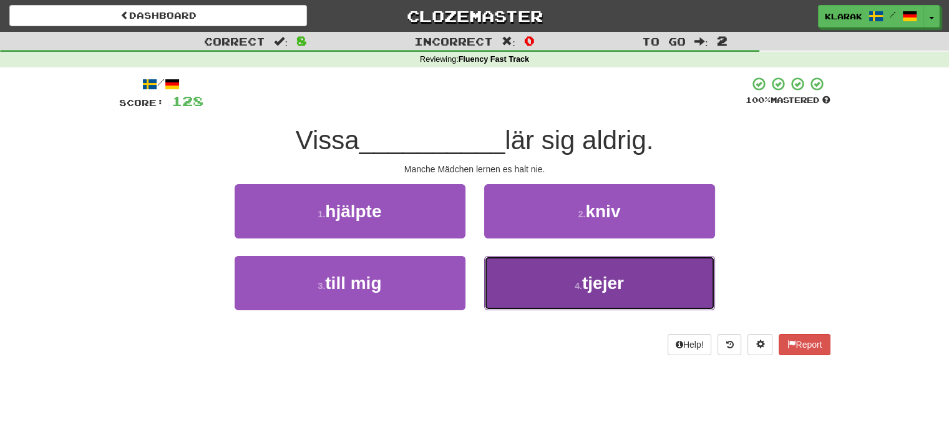
click at [521, 288] on button "4 . tjejer" at bounding box center [599, 283] width 231 height 54
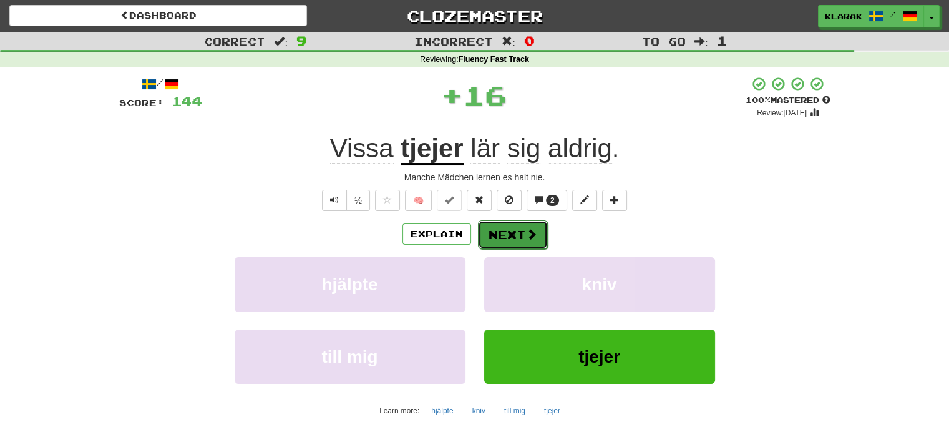
click at [497, 228] on button "Next" at bounding box center [513, 234] width 70 height 29
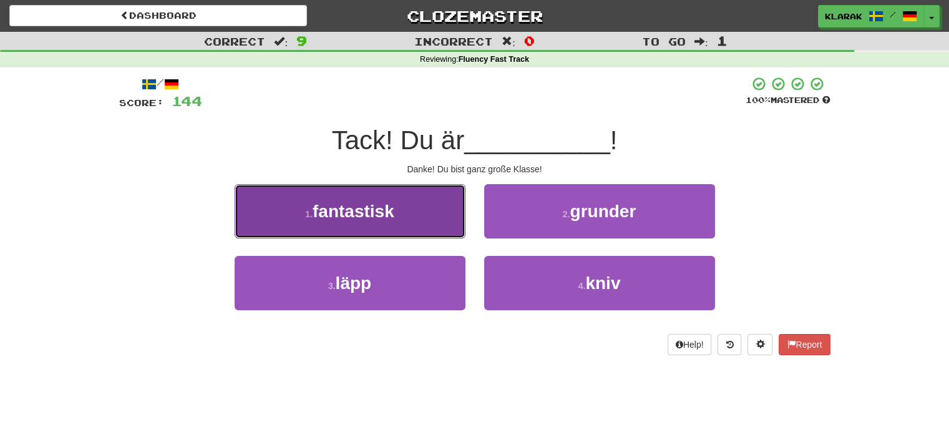
click at [440, 209] on button "1 . fantastisk" at bounding box center [350, 211] width 231 height 54
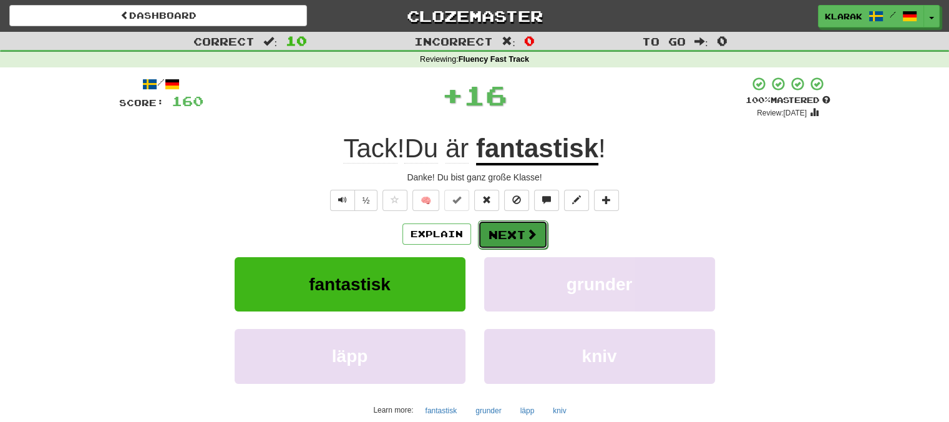
click at [500, 232] on button "Next" at bounding box center [513, 234] width 70 height 29
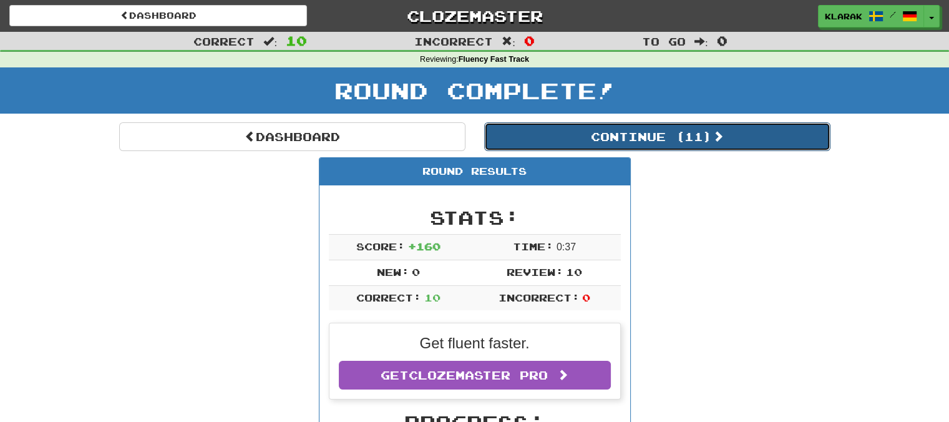
click at [675, 135] on button "Continue ( 11 )" at bounding box center [657, 136] width 346 height 29
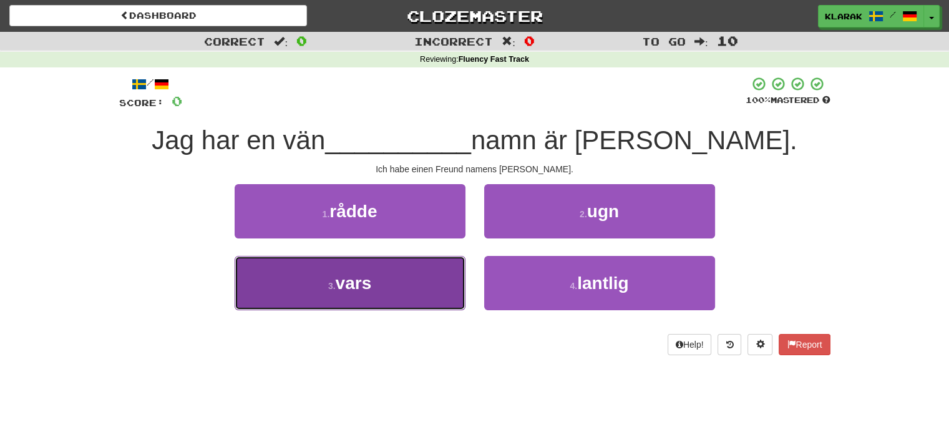
click at [362, 290] on span "vars" at bounding box center [354, 282] width 36 height 19
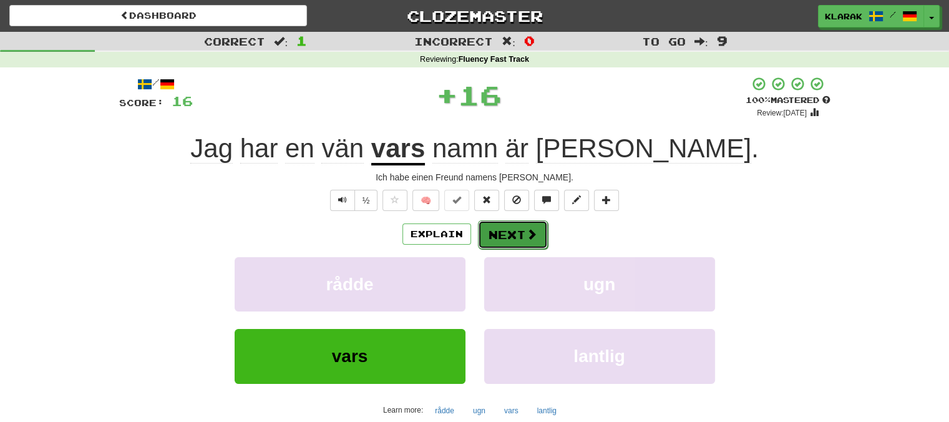
click at [505, 230] on button "Next" at bounding box center [513, 234] width 70 height 29
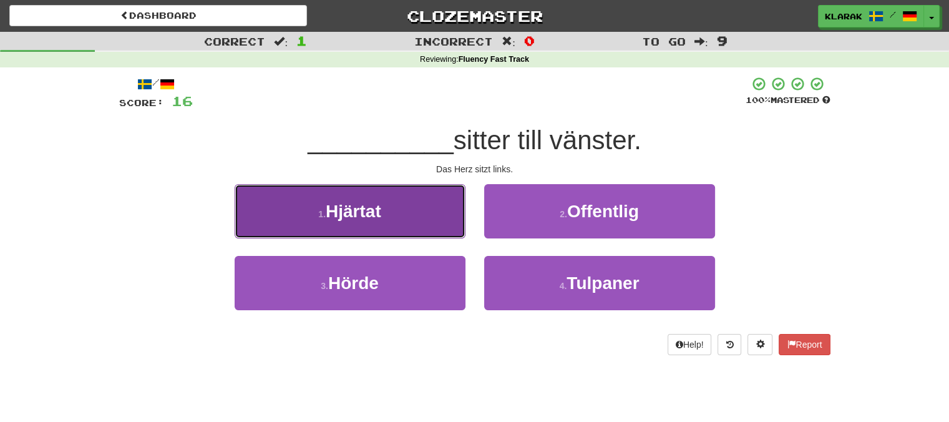
click at [418, 208] on button "1 . Hjärtat" at bounding box center [350, 211] width 231 height 54
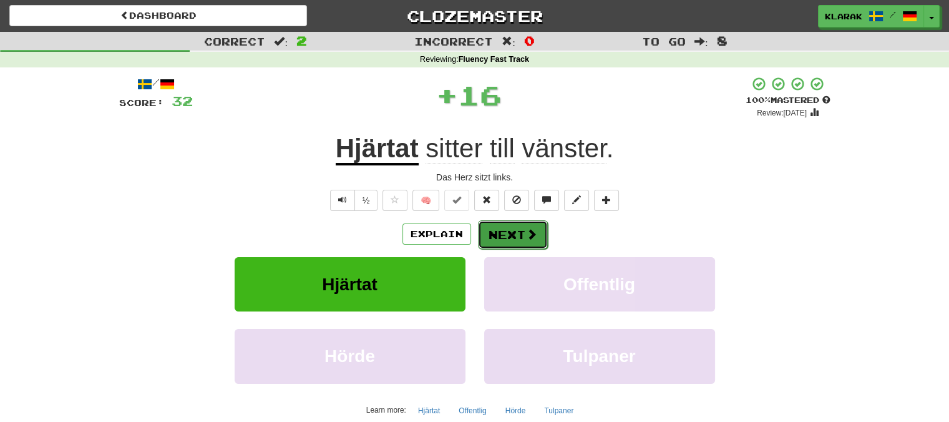
click at [515, 235] on button "Next" at bounding box center [513, 234] width 70 height 29
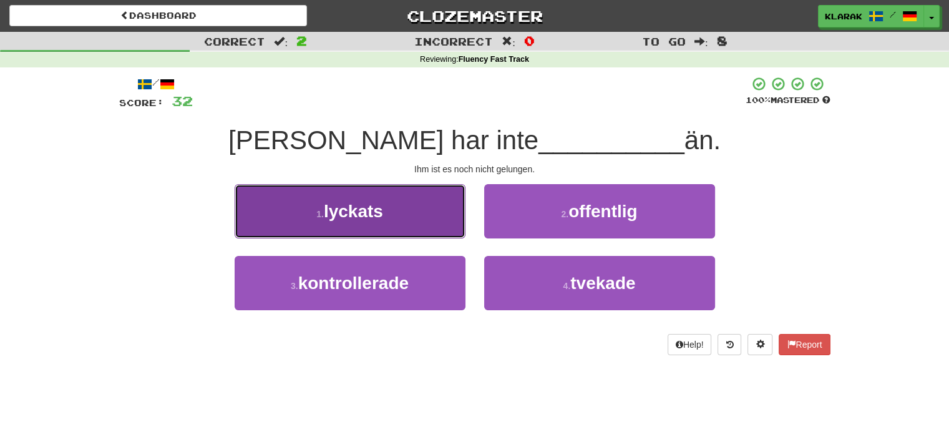
click at [409, 206] on button "1 . lyckats" at bounding box center [350, 211] width 231 height 54
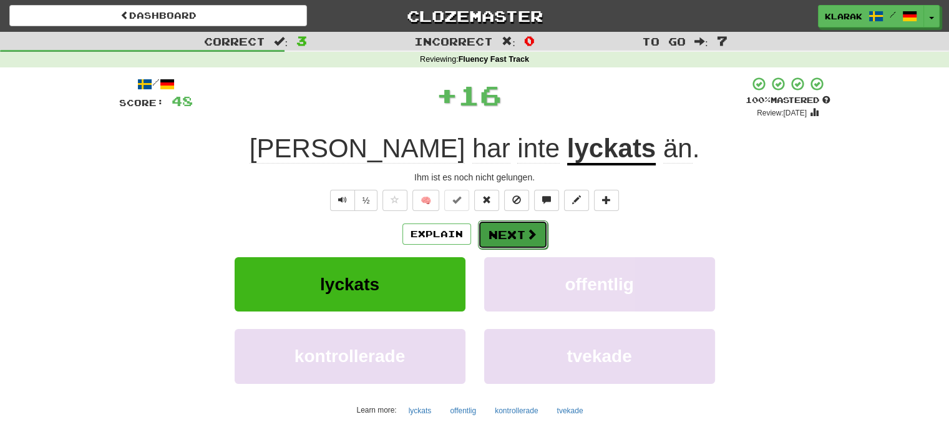
click at [508, 233] on button "Next" at bounding box center [513, 234] width 70 height 29
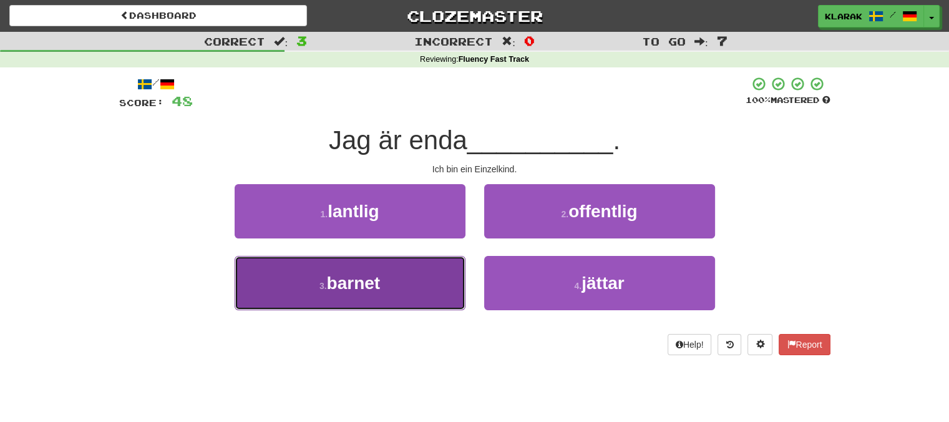
click at [404, 282] on button "3 . barnet" at bounding box center [350, 283] width 231 height 54
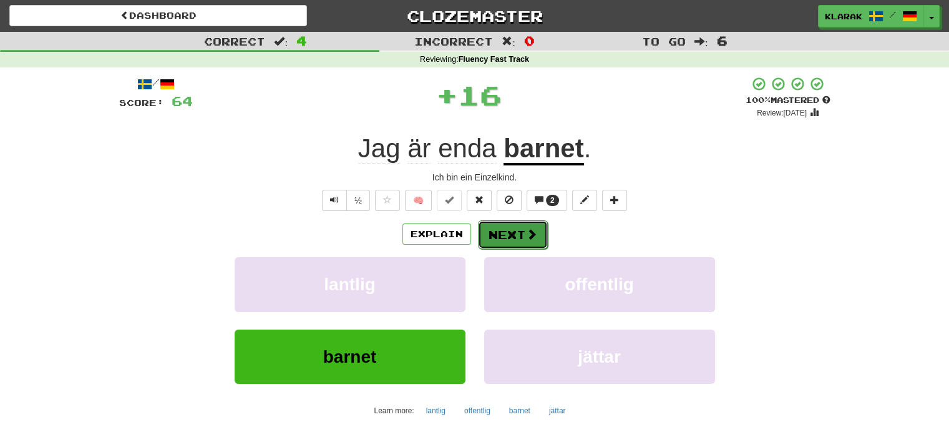
click at [505, 228] on button "Next" at bounding box center [513, 234] width 70 height 29
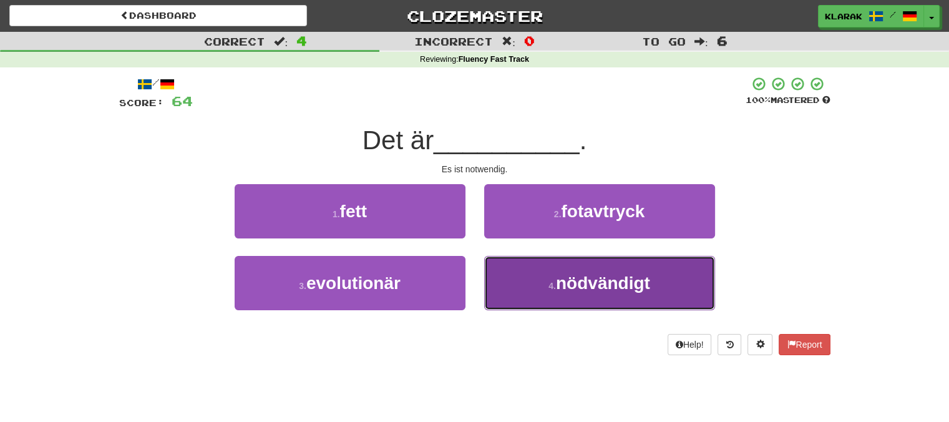
click at [530, 272] on button "4 . nödvändigt" at bounding box center [599, 283] width 231 height 54
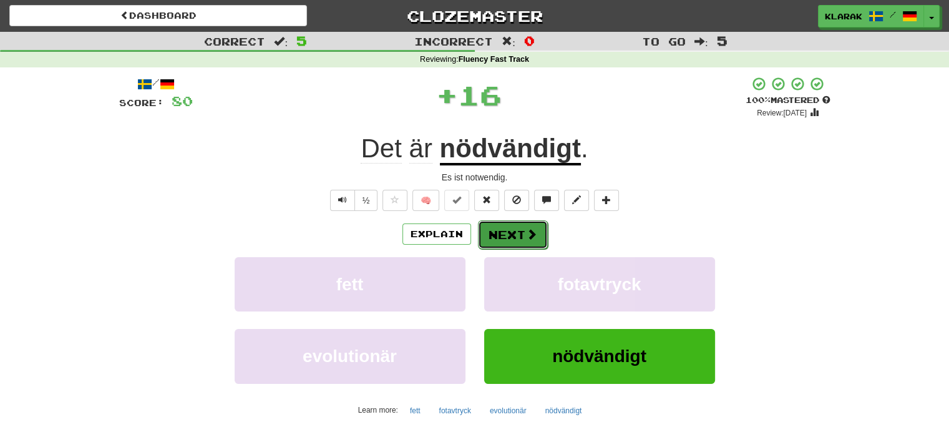
click at [502, 230] on button "Next" at bounding box center [513, 234] width 70 height 29
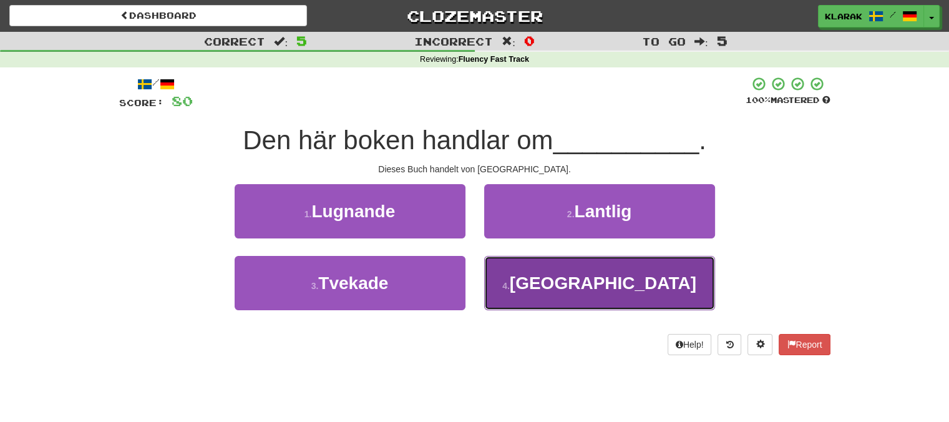
click at [553, 283] on button "4 . Kina" at bounding box center [599, 283] width 231 height 54
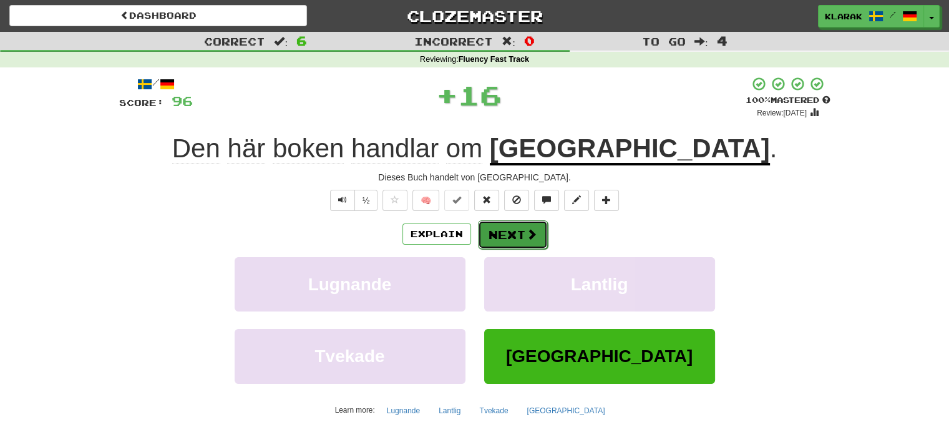
click at [511, 232] on button "Next" at bounding box center [513, 234] width 70 height 29
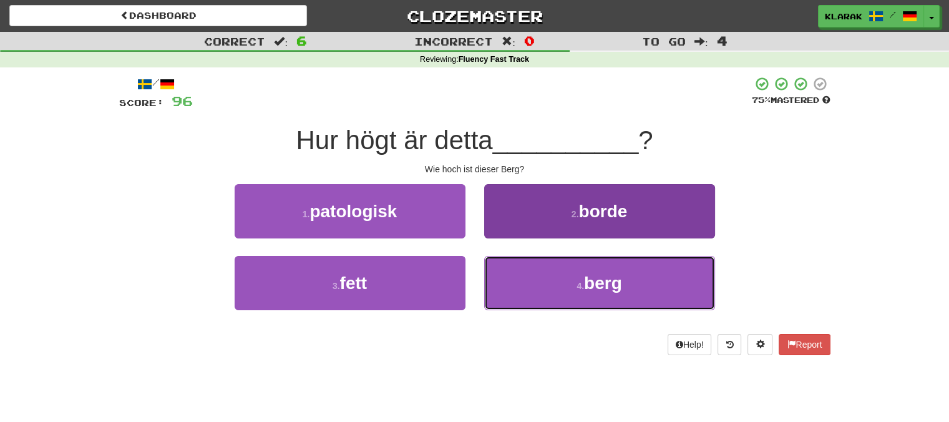
drag, startPoint x: 525, startPoint y: 288, endPoint x: 517, endPoint y: 259, distance: 29.8
click at [525, 287] on button "4 . berg" at bounding box center [599, 283] width 231 height 54
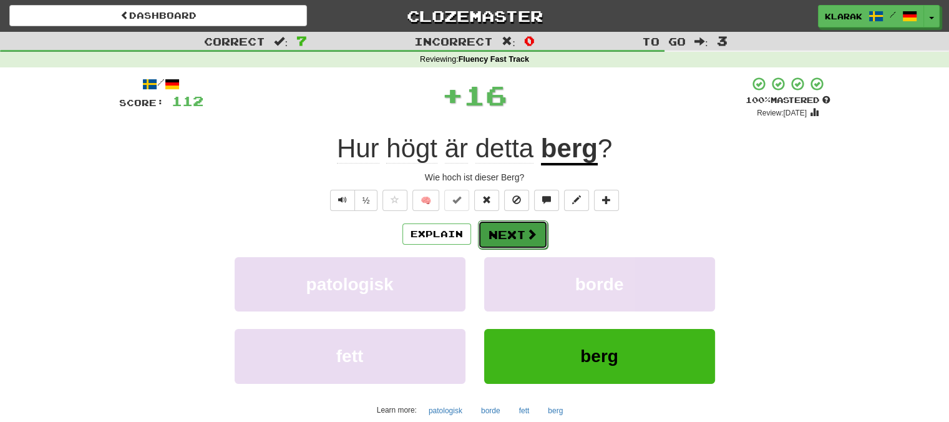
click at [500, 237] on button "Next" at bounding box center [513, 234] width 70 height 29
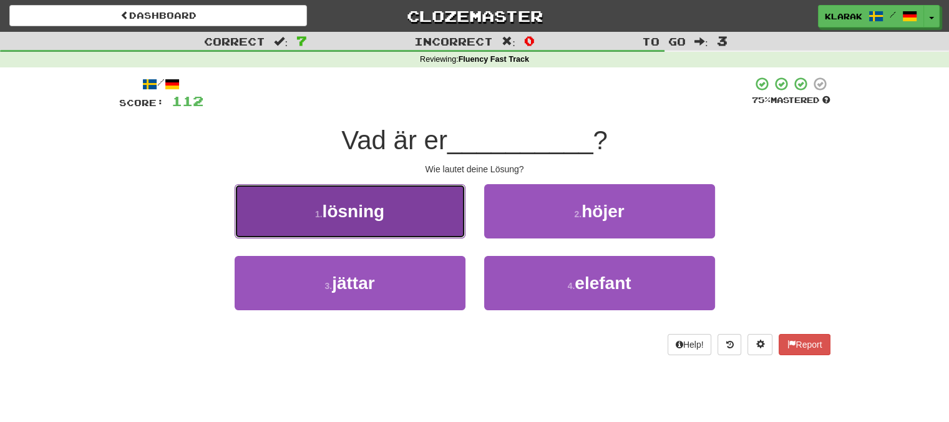
click at [417, 203] on button "1 . lösning" at bounding box center [350, 211] width 231 height 54
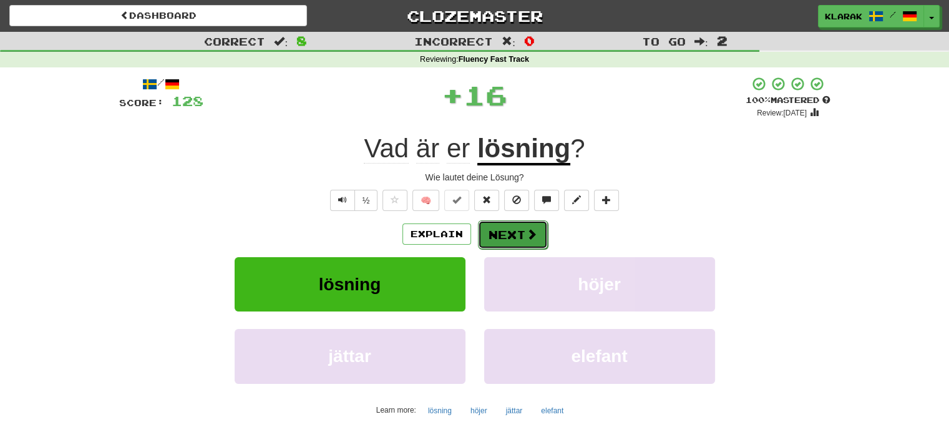
click at [510, 231] on button "Next" at bounding box center [513, 234] width 70 height 29
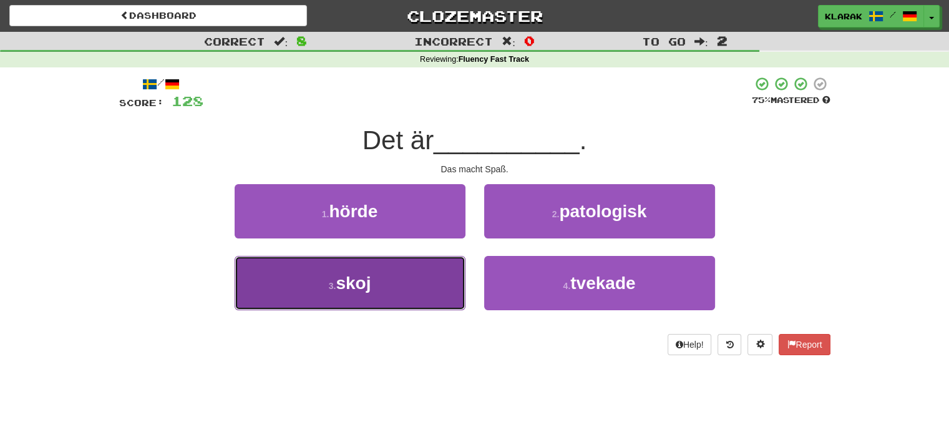
click at [392, 278] on button "3 . skoj" at bounding box center [350, 283] width 231 height 54
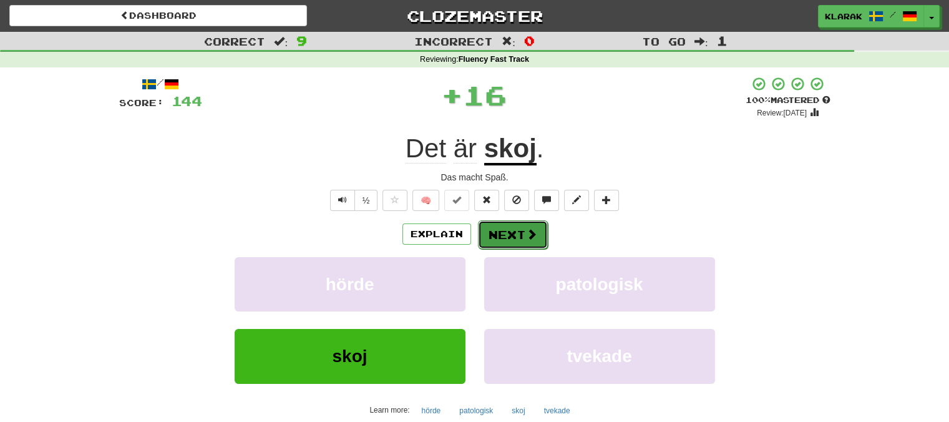
click at [497, 224] on button "Next" at bounding box center [513, 234] width 70 height 29
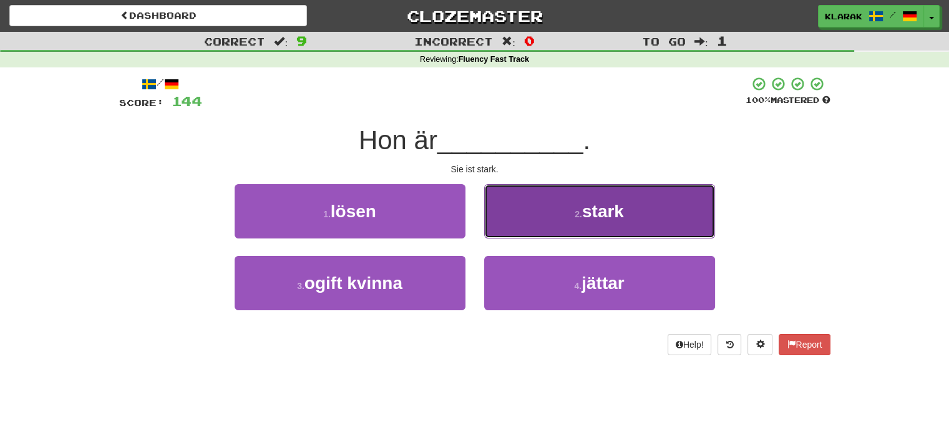
click at [520, 214] on button "2 . stark" at bounding box center [599, 211] width 231 height 54
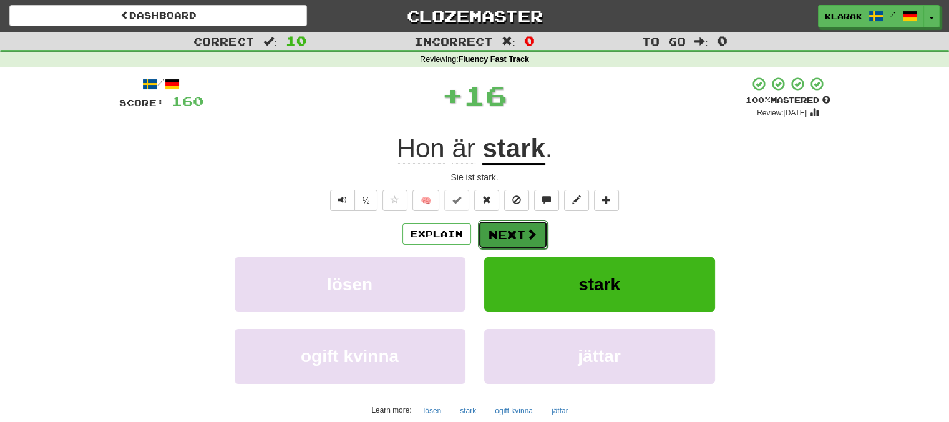
click at [498, 233] on button "Next" at bounding box center [513, 234] width 70 height 29
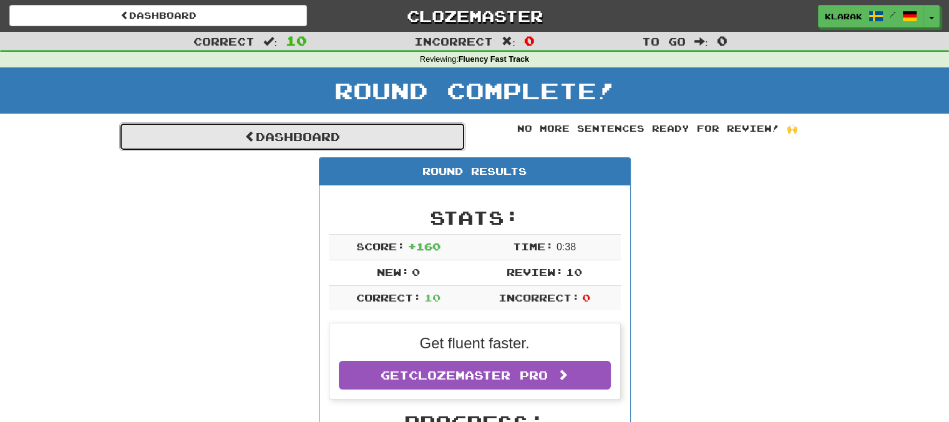
click at [275, 136] on link "Dashboard" at bounding box center [292, 136] width 346 height 29
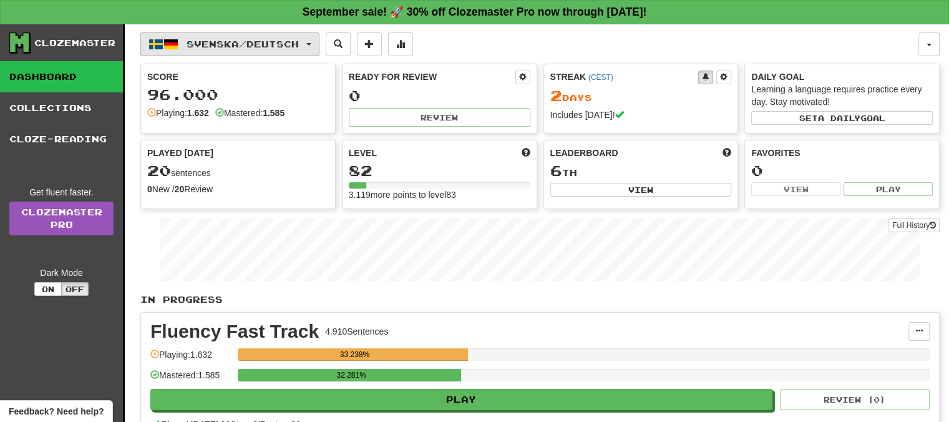
click at [311, 43] on span "button" at bounding box center [308, 44] width 5 height 2
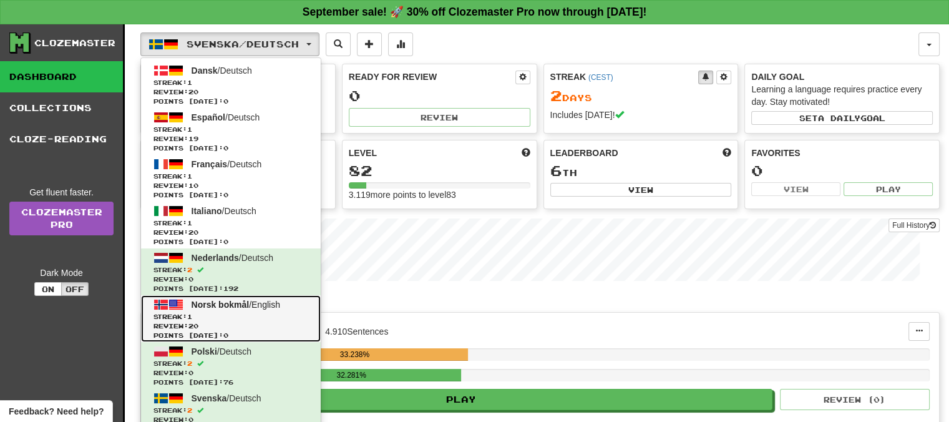
click at [218, 302] on span "Norsk bokmål" at bounding box center [221, 304] width 58 height 10
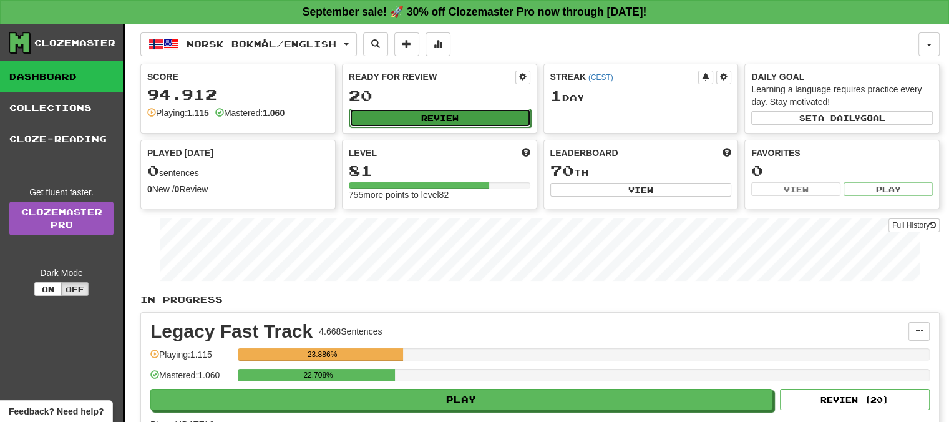
click at [442, 110] on button "Review" at bounding box center [440, 118] width 182 height 19
select select "**"
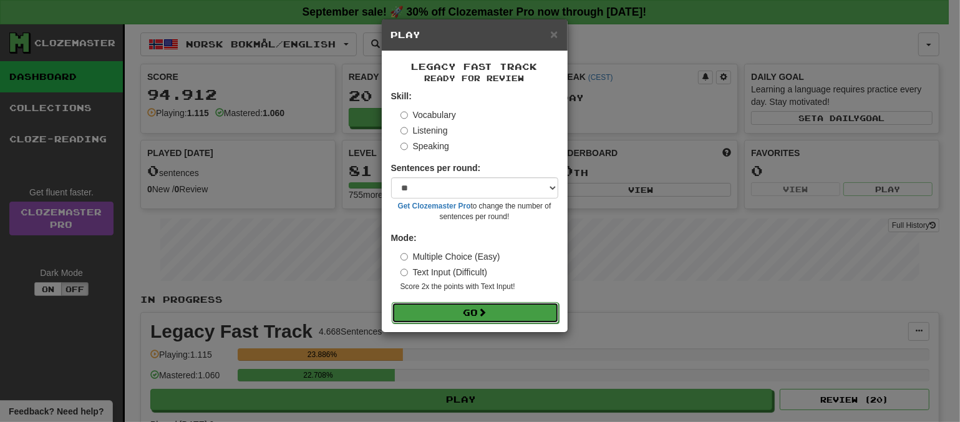
click at [492, 309] on button "Go" at bounding box center [475, 312] width 167 height 21
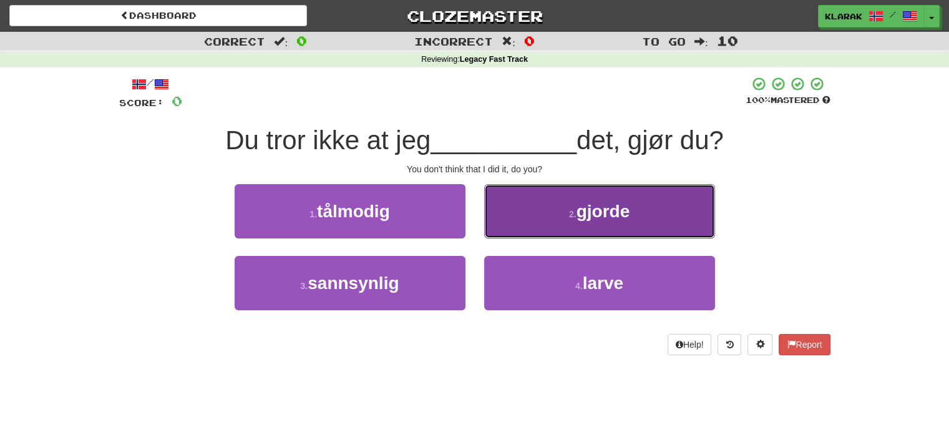
click at [534, 215] on button "2 . gjorde" at bounding box center [599, 211] width 231 height 54
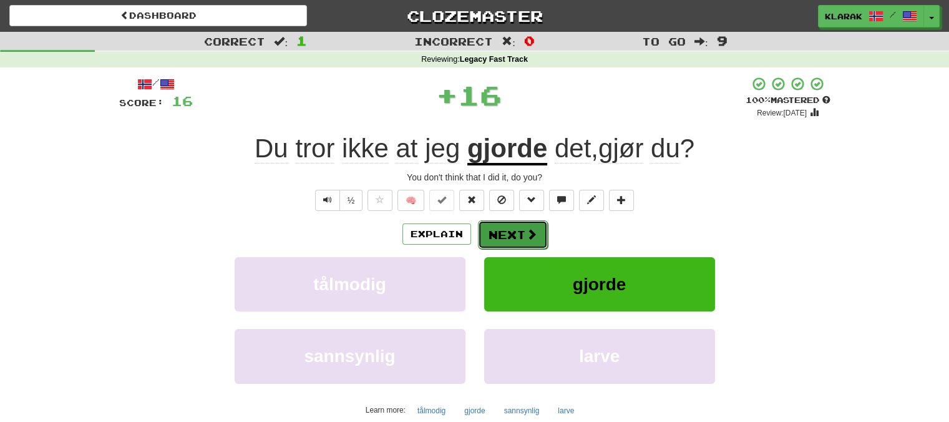
click at [500, 229] on button "Next" at bounding box center [513, 234] width 70 height 29
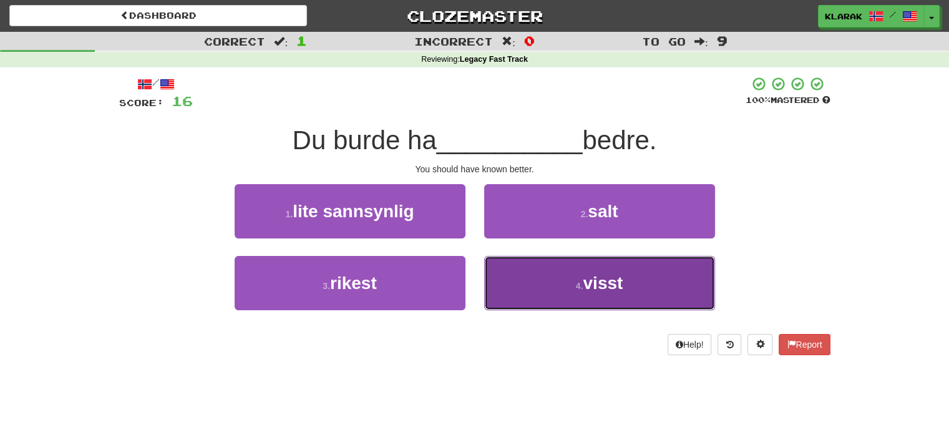
click at [554, 290] on button "4 . visst" at bounding box center [599, 283] width 231 height 54
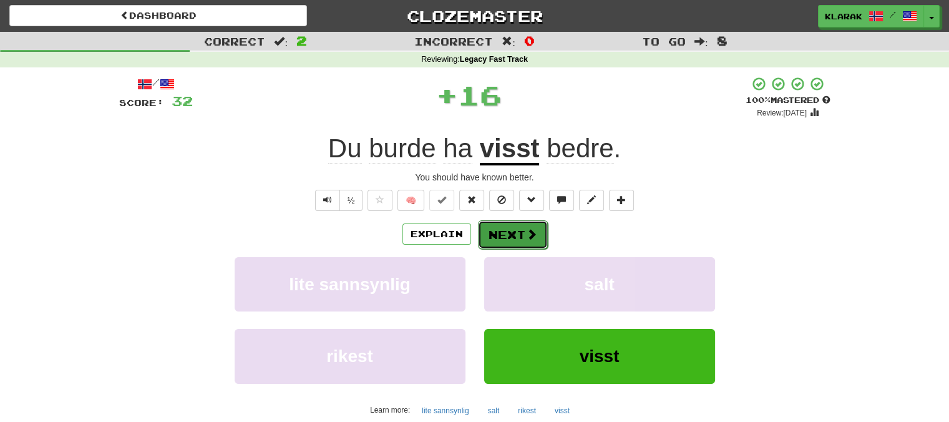
click at [520, 239] on button "Next" at bounding box center [513, 234] width 70 height 29
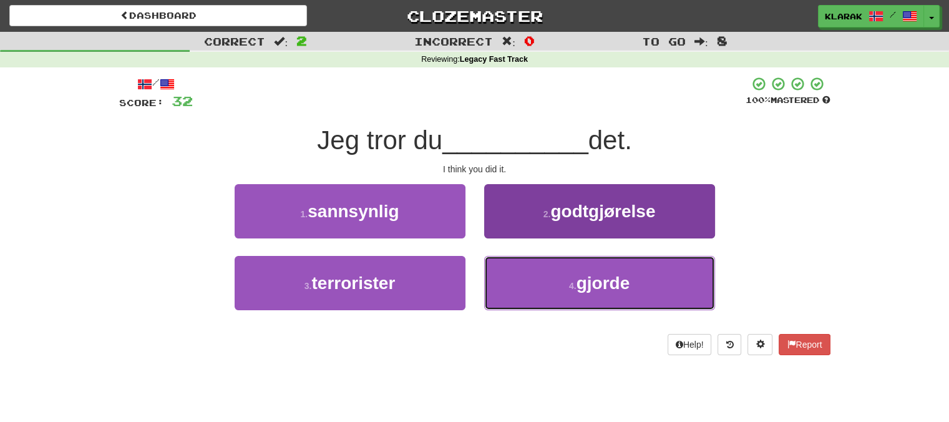
click at [526, 292] on button "4 . gjorde" at bounding box center [599, 283] width 231 height 54
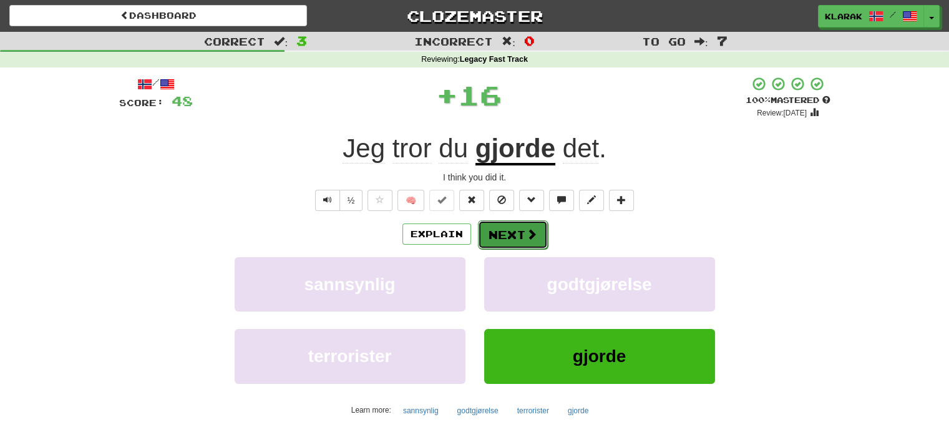
click at [498, 240] on button "Next" at bounding box center [513, 234] width 70 height 29
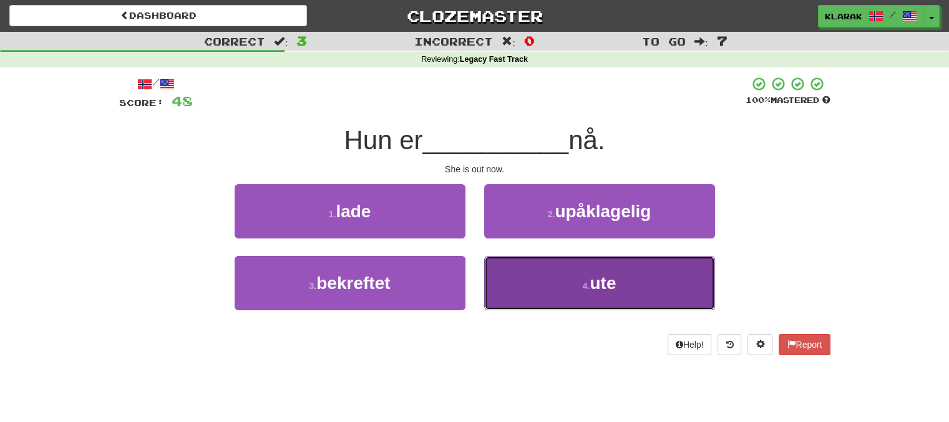
click at [543, 284] on button "4 . ute" at bounding box center [599, 283] width 231 height 54
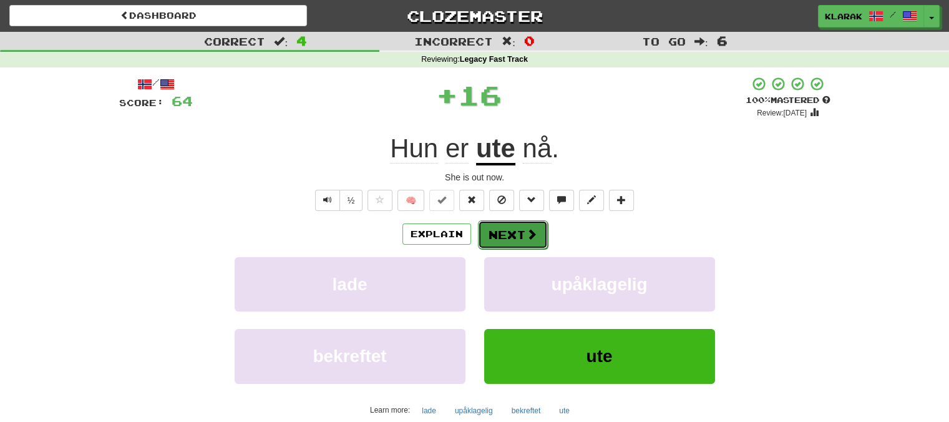
click at [510, 229] on button "Next" at bounding box center [513, 234] width 70 height 29
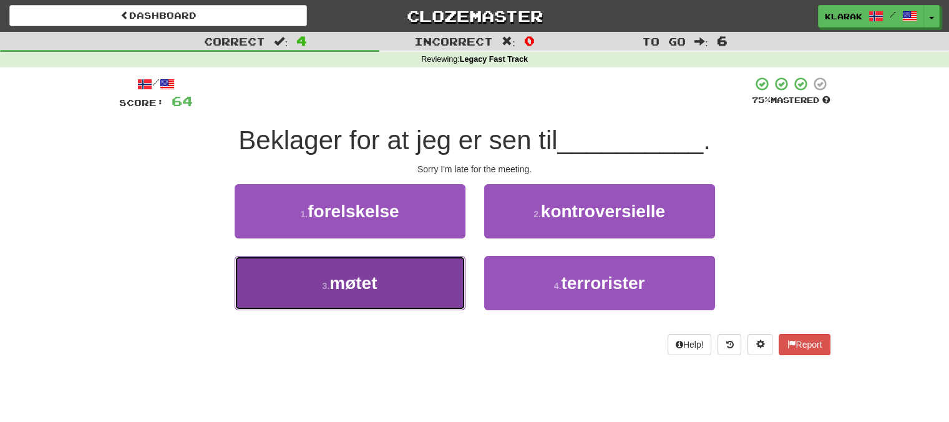
click at [399, 284] on button "3 . møtet" at bounding box center [350, 283] width 231 height 54
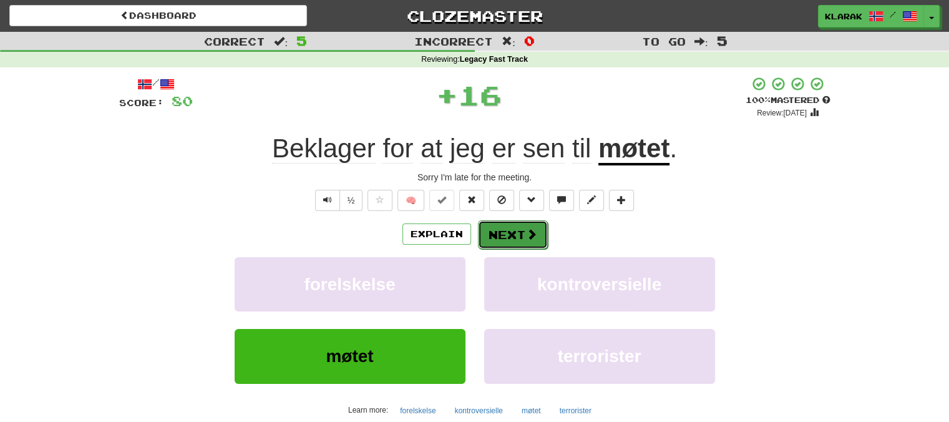
click at [522, 231] on button "Next" at bounding box center [513, 234] width 70 height 29
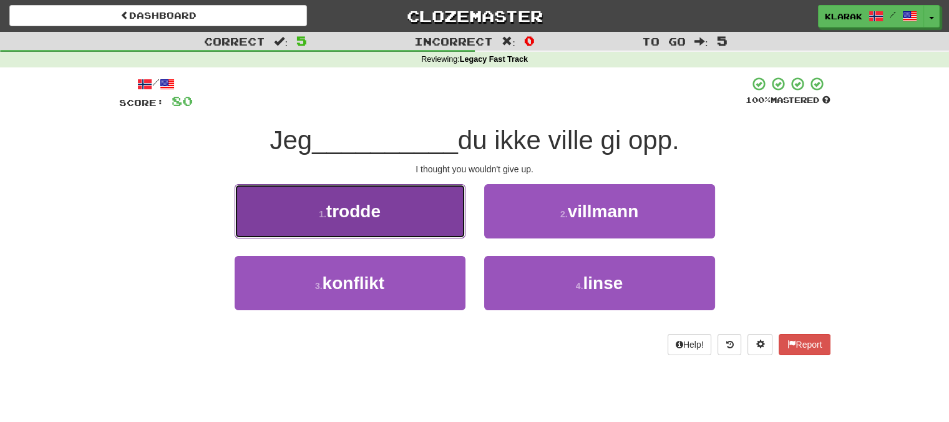
click at [414, 216] on button "1 . trodde" at bounding box center [350, 211] width 231 height 54
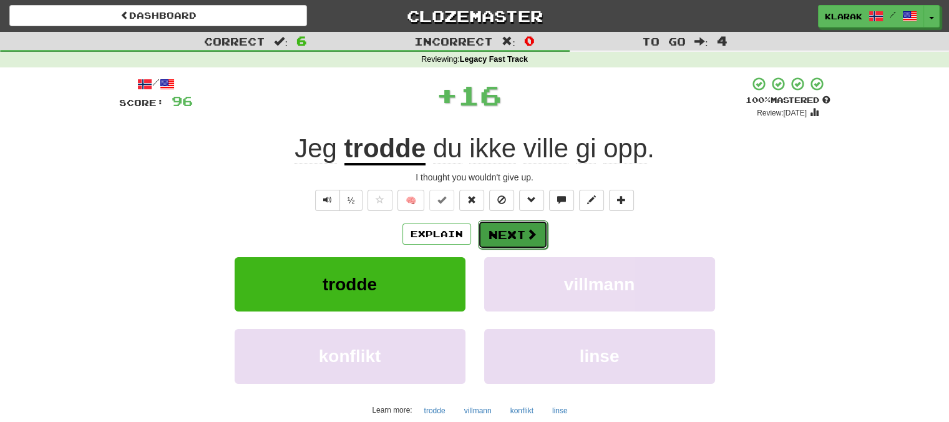
click at [491, 234] on button "Next" at bounding box center [513, 234] width 70 height 29
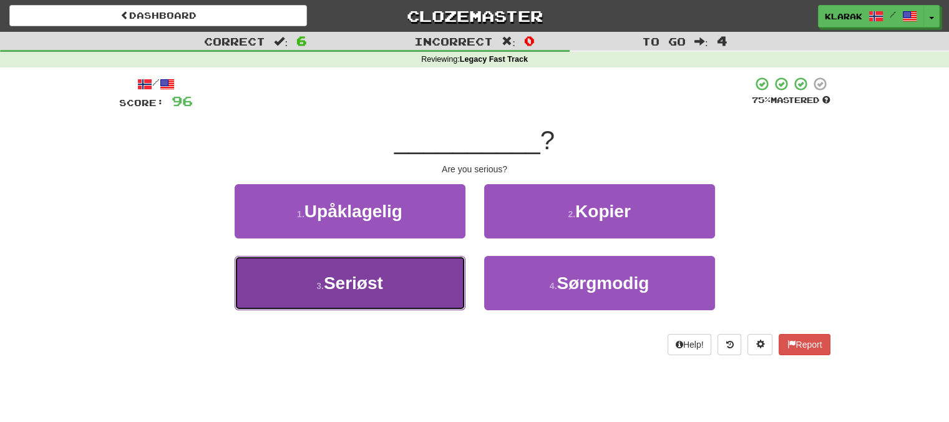
click at [416, 284] on button "3 . Seriøst" at bounding box center [350, 283] width 231 height 54
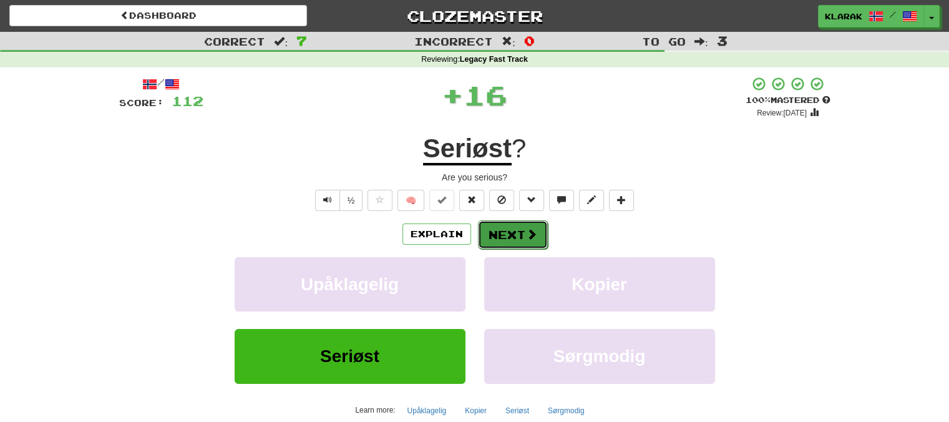
click at [517, 231] on button "Next" at bounding box center [513, 234] width 70 height 29
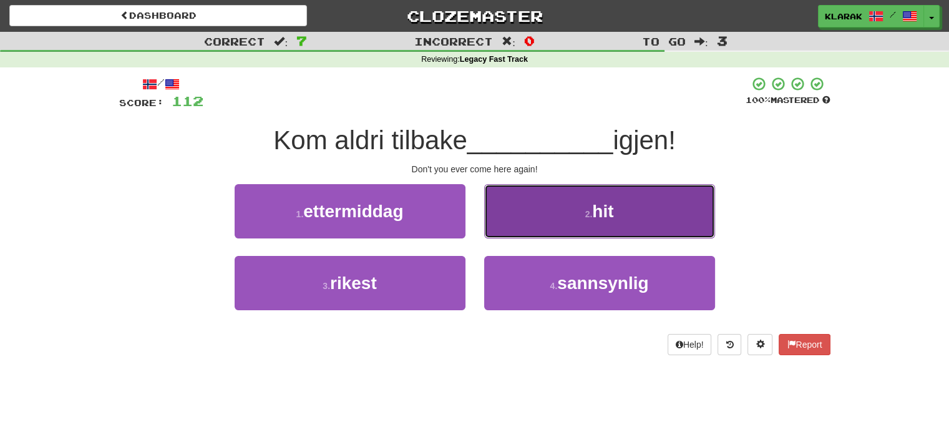
click at [528, 207] on button "2 . hit" at bounding box center [599, 211] width 231 height 54
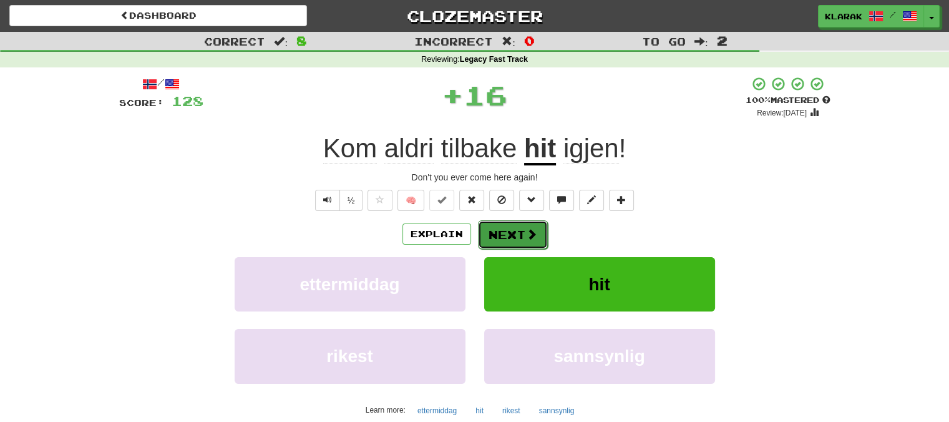
click at [502, 233] on button "Next" at bounding box center [513, 234] width 70 height 29
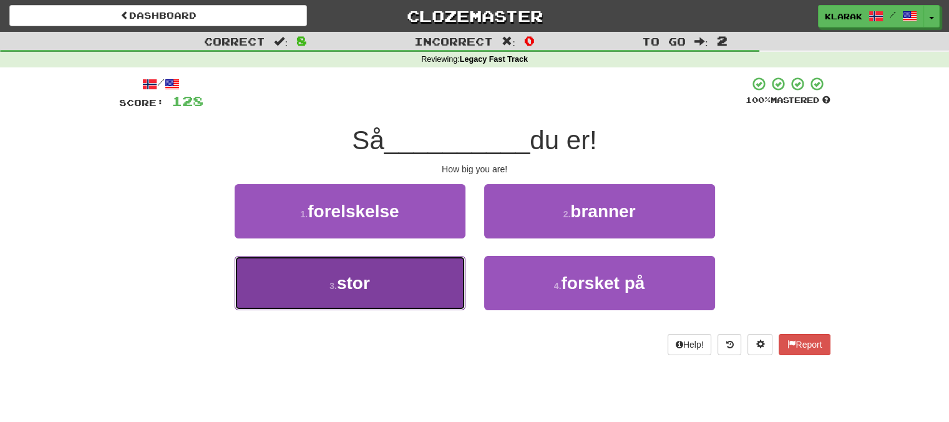
click at [400, 283] on button "3 . stor" at bounding box center [350, 283] width 231 height 54
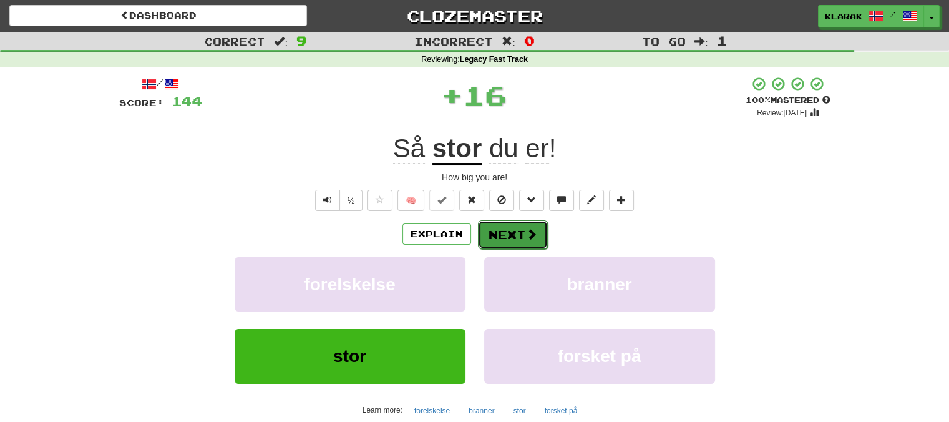
click at [505, 225] on button "Next" at bounding box center [513, 234] width 70 height 29
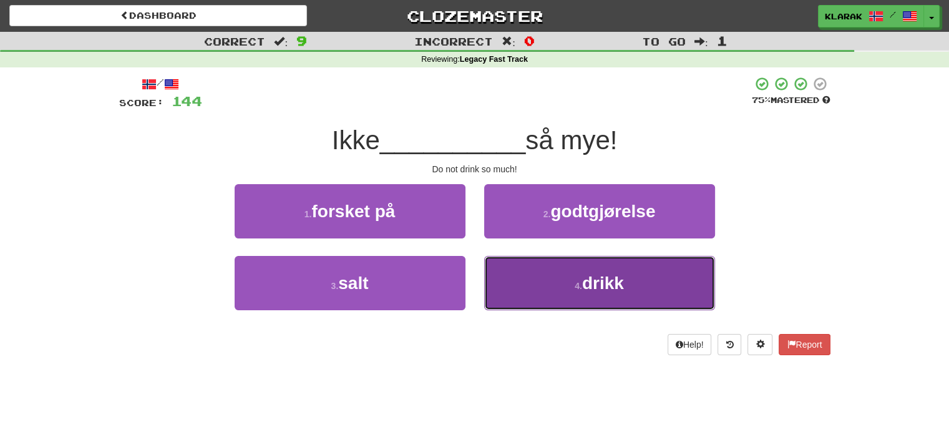
click at [533, 284] on button "4 . drikk" at bounding box center [599, 283] width 231 height 54
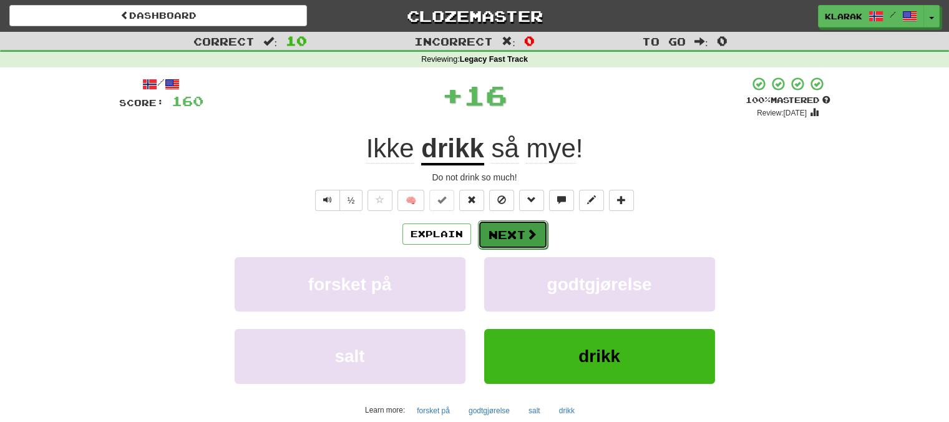
click at [508, 233] on button "Next" at bounding box center [513, 234] width 70 height 29
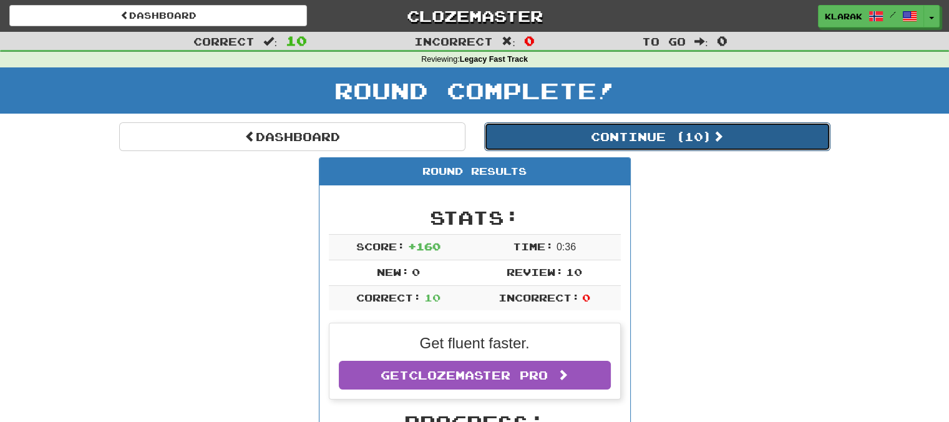
click at [666, 133] on button "Continue ( 10 )" at bounding box center [657, 136] width 346 height 29
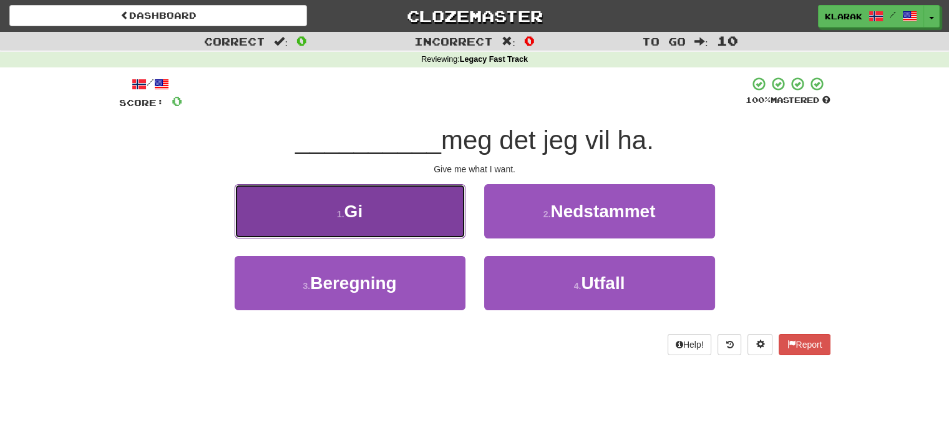
click at [396, 218] on button "1 . Gi" at bounding box center [350, 211] width 231 height 54
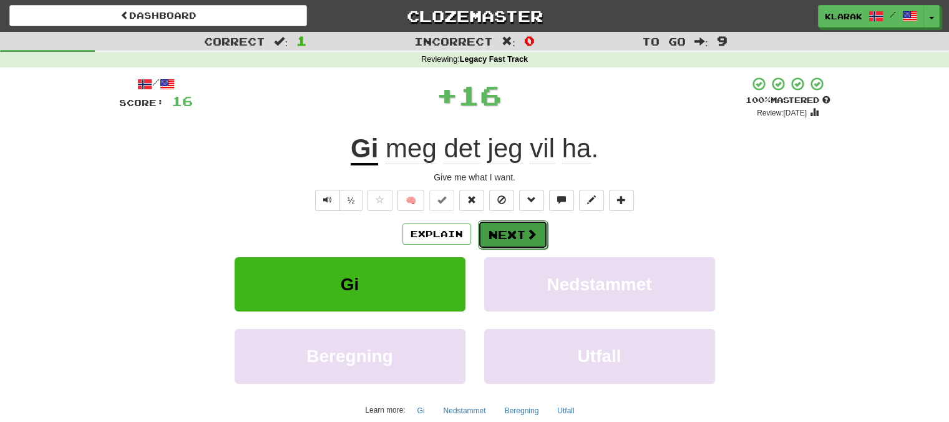
click at [505, 235] on button "Next" at bounding box center [513, 234] width 70 height 29
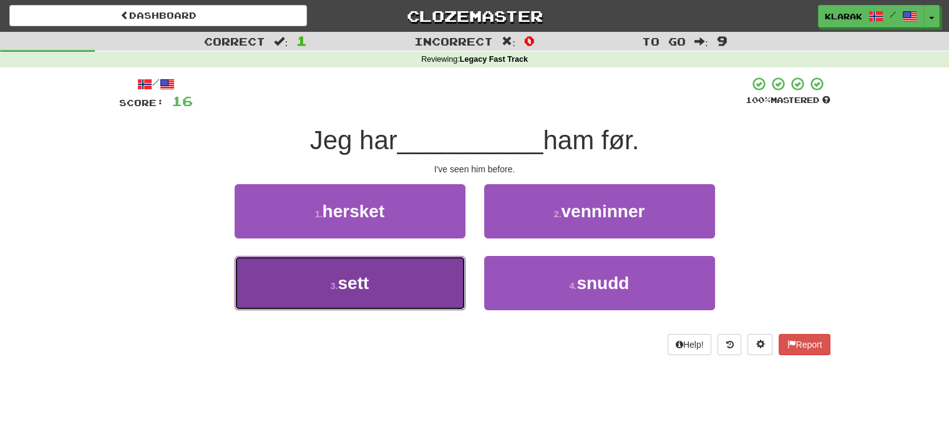
click at [404, 285] on button "3 . sett" at bounding box center [350, 283] width 231 height 54
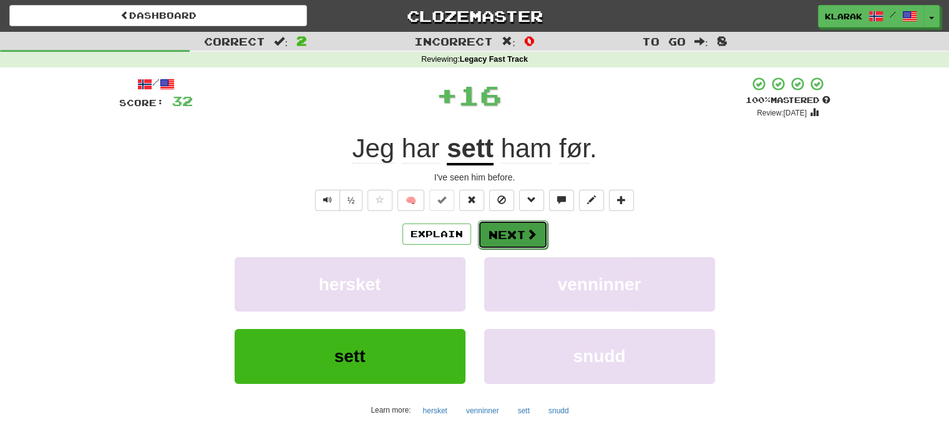
click at [504, 236] on button "Next" at bounding box center [513, 234] width 70 height 29
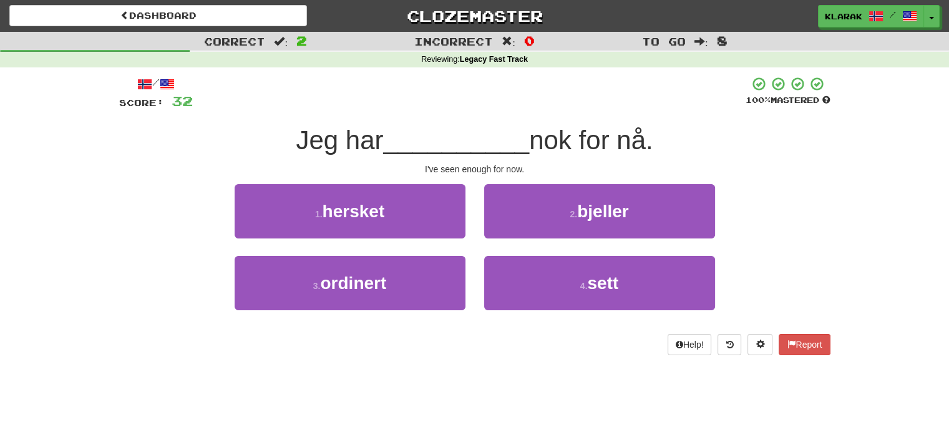
click at [537, 310] on div "4 . sett" at bounding box center [600, 292] width 250 height 72
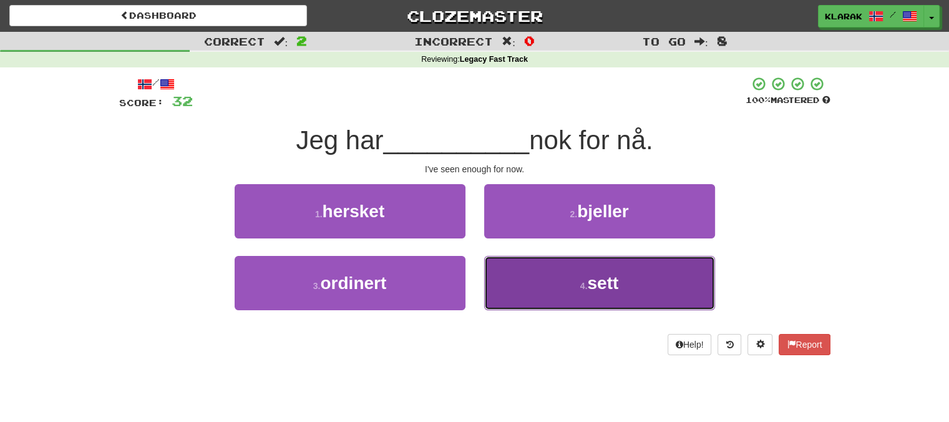
click at [543, 284] on button "4 . sett" at bounding box center [599, 283] width 231 height 54
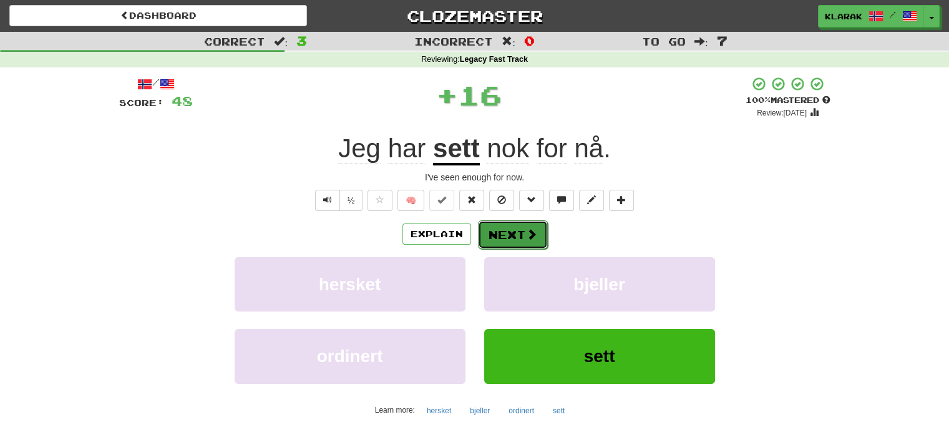
click at [508, 228] on button "Next" at bounding box center [513, 234] width 70 height 29
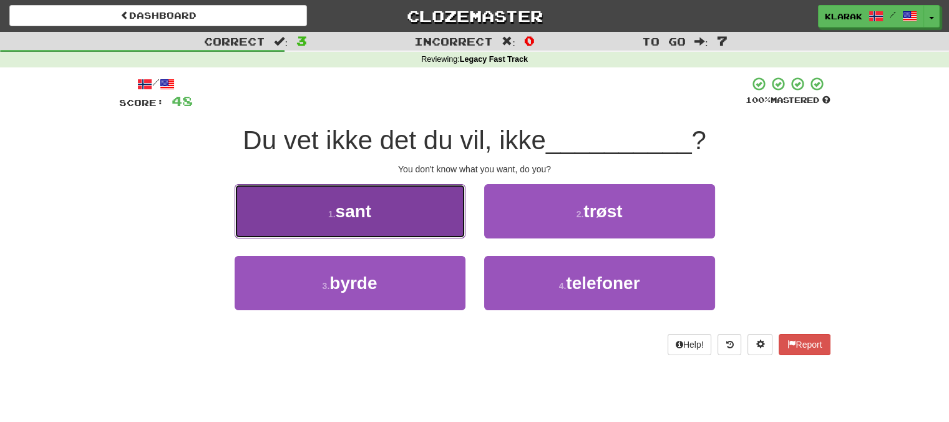
click at [432, 211] on button "1 . sant" at bounding box center [350, 211] width 231 height 54
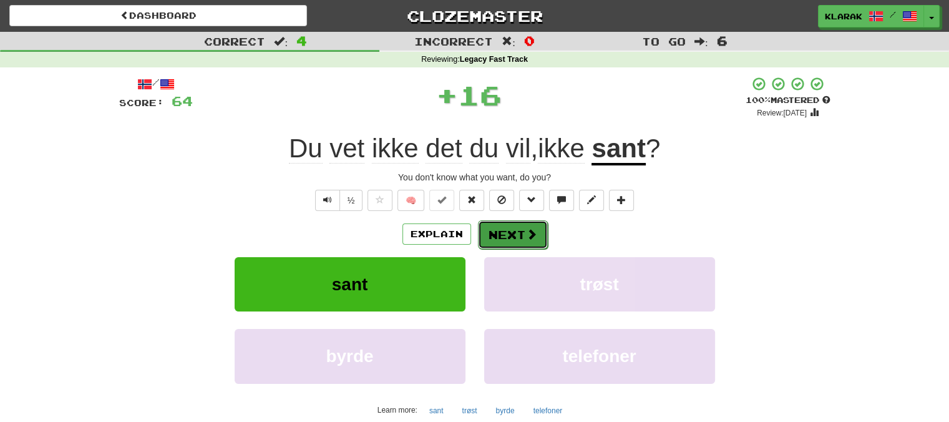
click at [508, 226] on button "Next" at bounding box center [513, 234] width 70 height 29
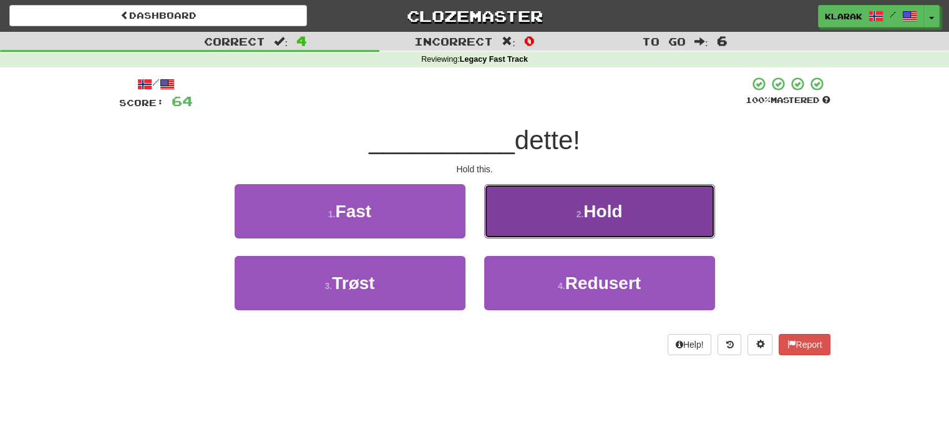
click at [606, 224] on button "2 . Hold" at bounding box center [599, 211] width 231 height 54
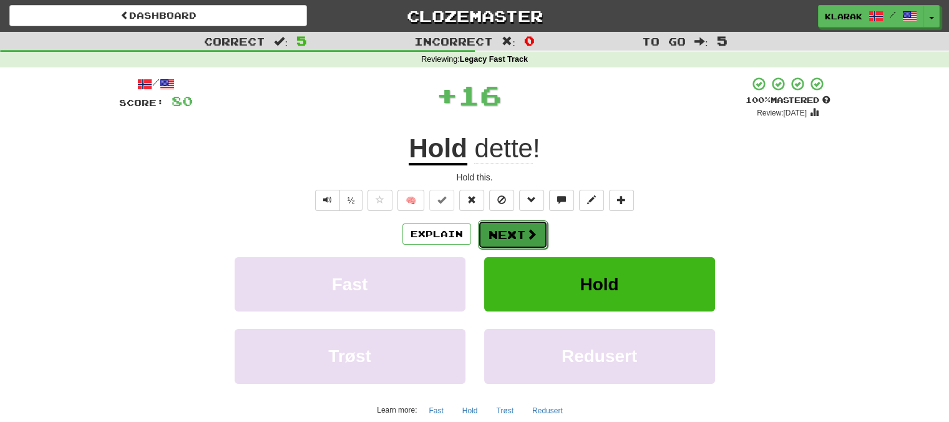
click at [518, 226] on button "Next" at bounding box center [513, 234] width 70 height 29
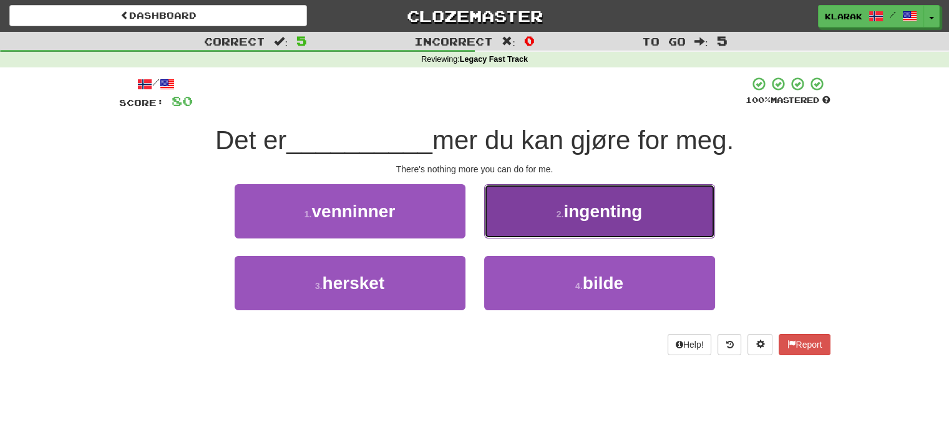
click at [654, 215] on button "2 . ingenting" at bounding box center [599, 211] width 231 height 54
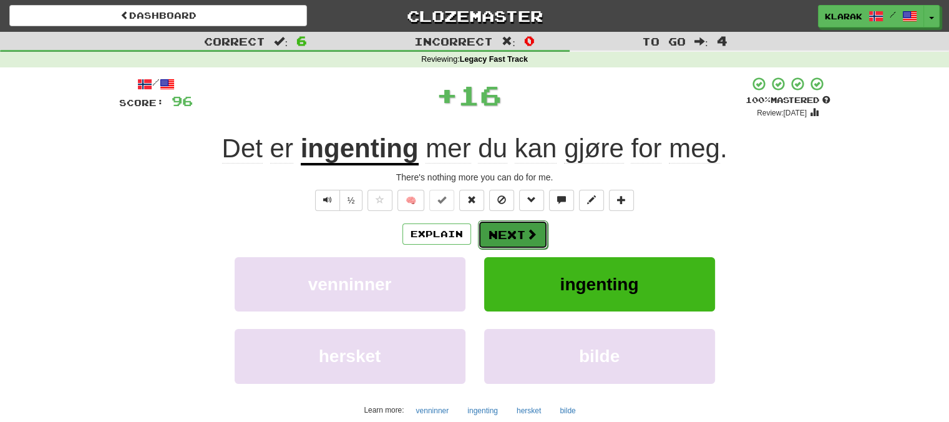
click at [517, 223] on button "Next" at bounding box center [513, 234] width 70 height 29
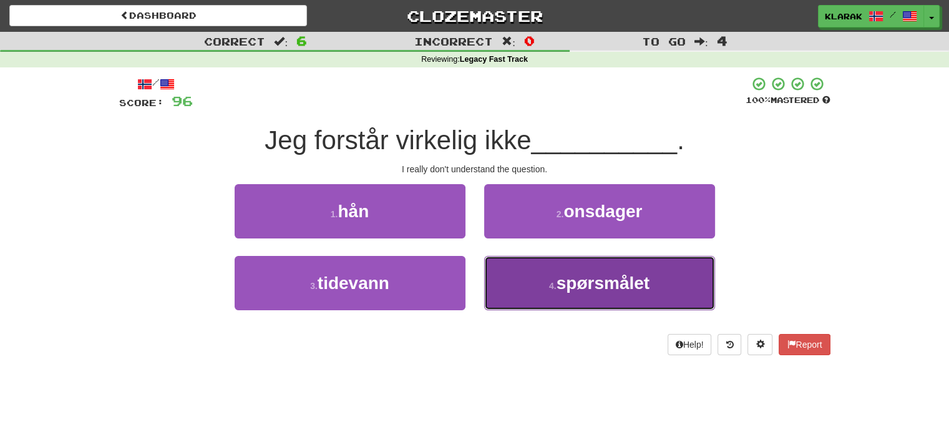
click at [618, 277] on span "spørsmålet" at bounding box center [602, 282] width 93 height 19
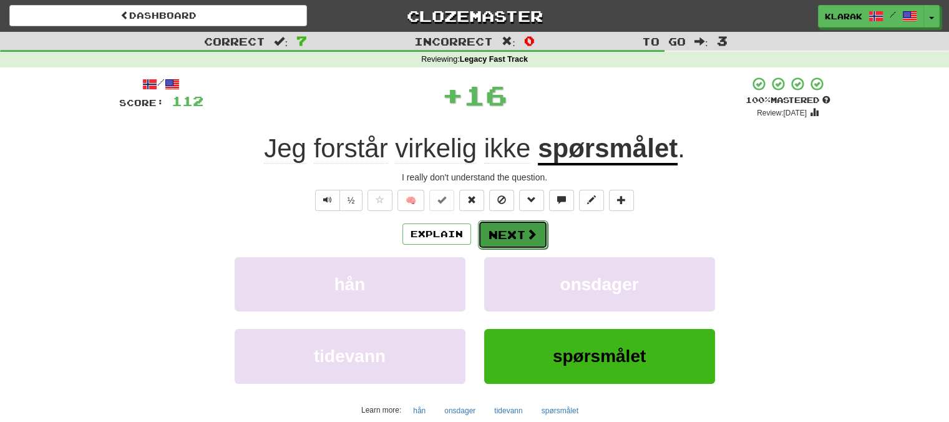
click at [520, 229] on button "Next" at bounding box center [513, 234] width 70 height 29
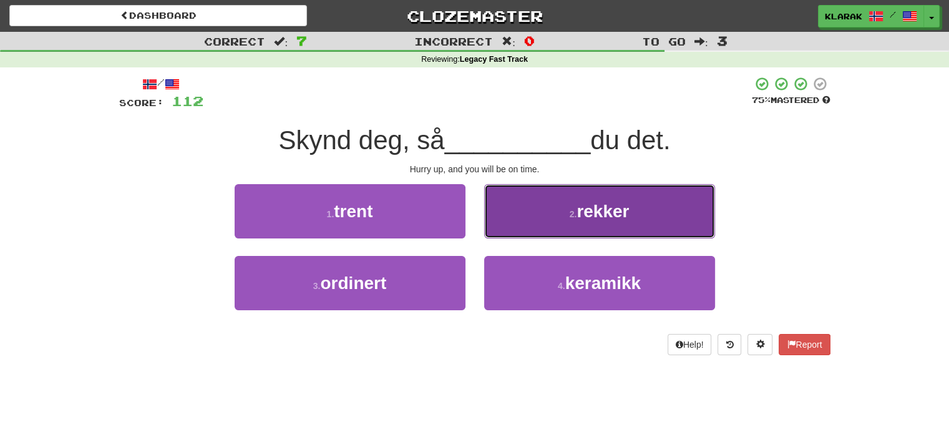
click at [619, 211] on span "rekker" at bounding box center [602, 211] width 52 height 19
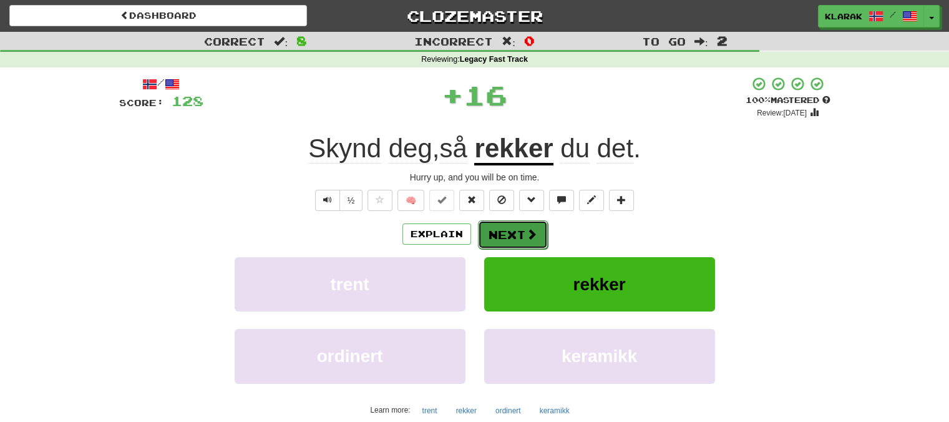
click at [523, 226] on button "Next" at bounding box center [513, 234] width 70 height 29
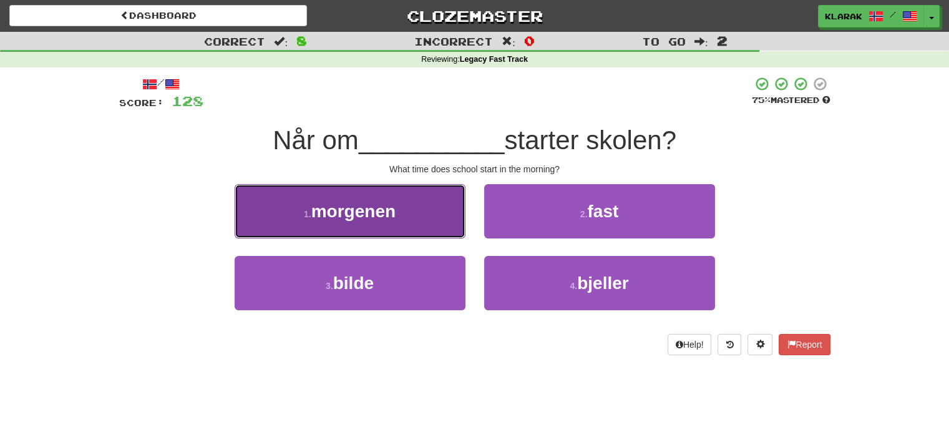
click at [421, 216] on button "1 . morgenen" at bounding box center [350, 211] width 231 height 54
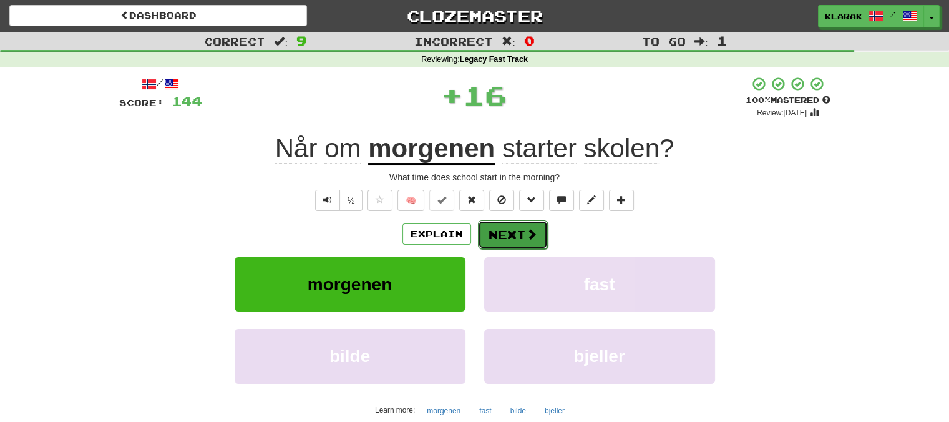
click at [496, 228] on button "Next" at bounding box center [513, 234] width 70 height 29
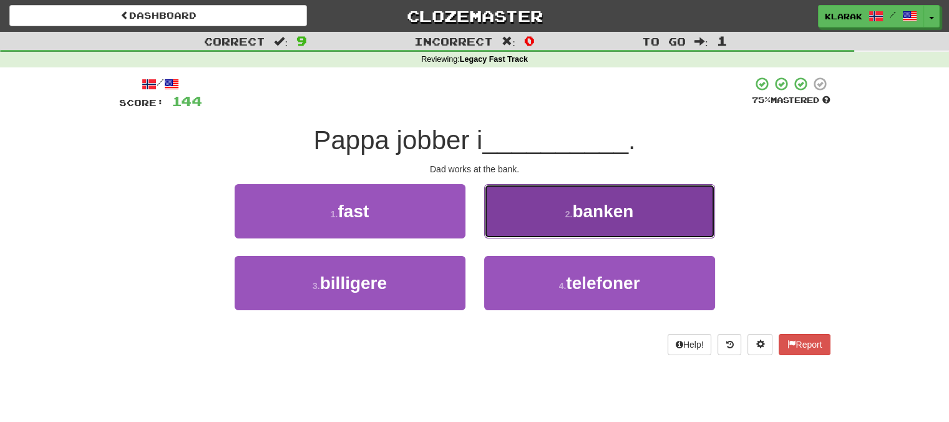
click at [608, 209] on span "banken" at bounding box center [602, 211] width 61 height 19
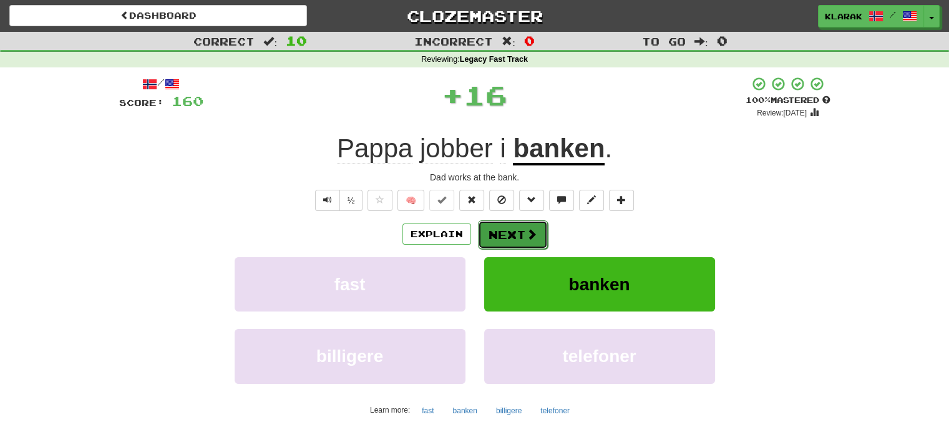
click at [510, 230] on button "Next" at bounding box center [513, 234] width 70 height 29
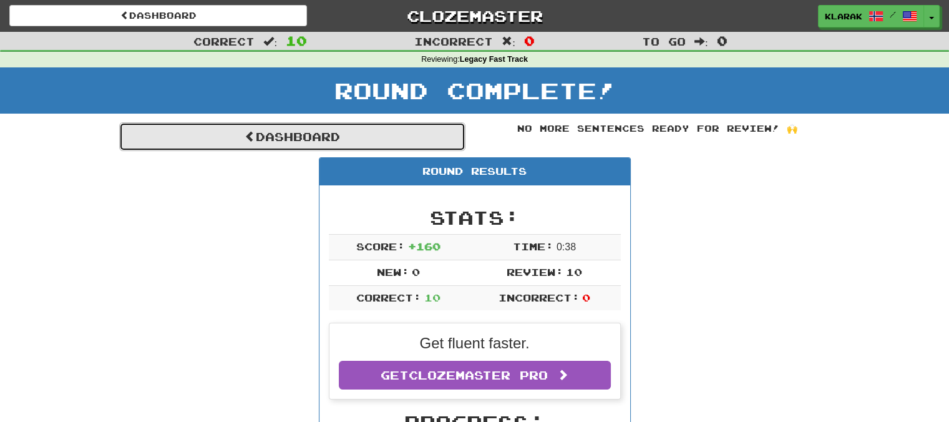
click at [270, 137] on link "Dashboard" at bounding box center [292, 136] width 346 height 29
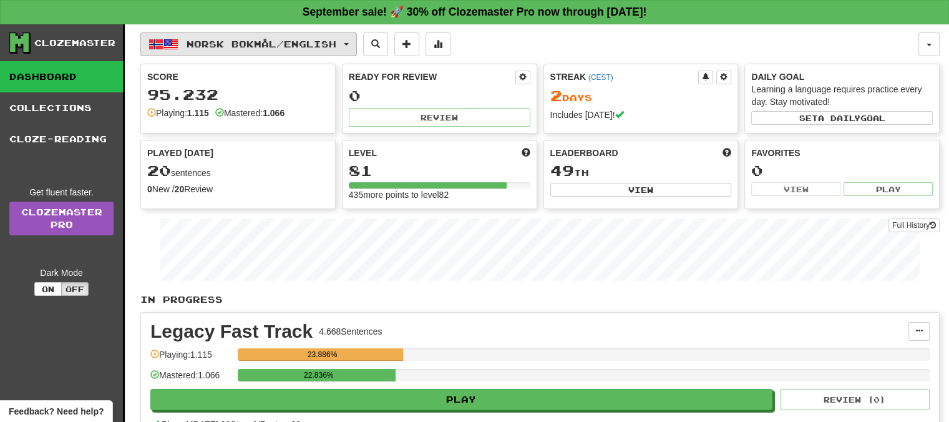
click at [354, 41] on button "Norsk bokmål / English" at bounding box center [248, 44] width 216 height 24
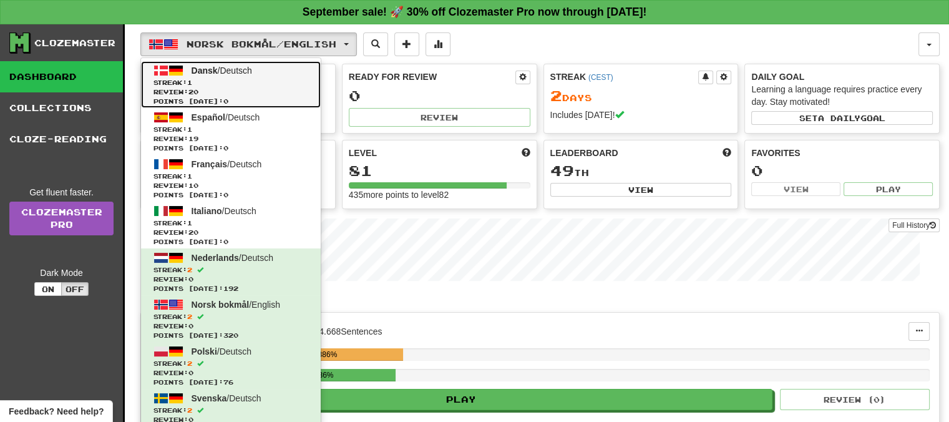
click at [205, 68] on span "Dansk" at bounding box center [205, 71] width 26 height 10
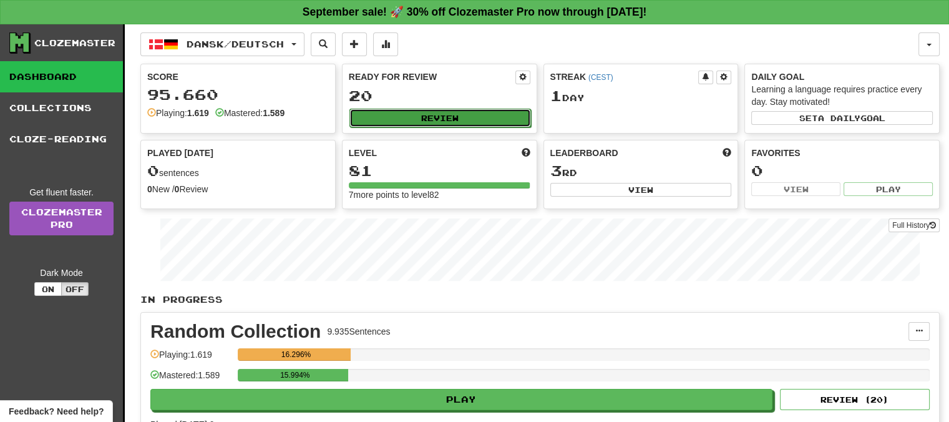
click at [446, 114] on button "Review" at bounding box center [440, 118] width 182 height 19
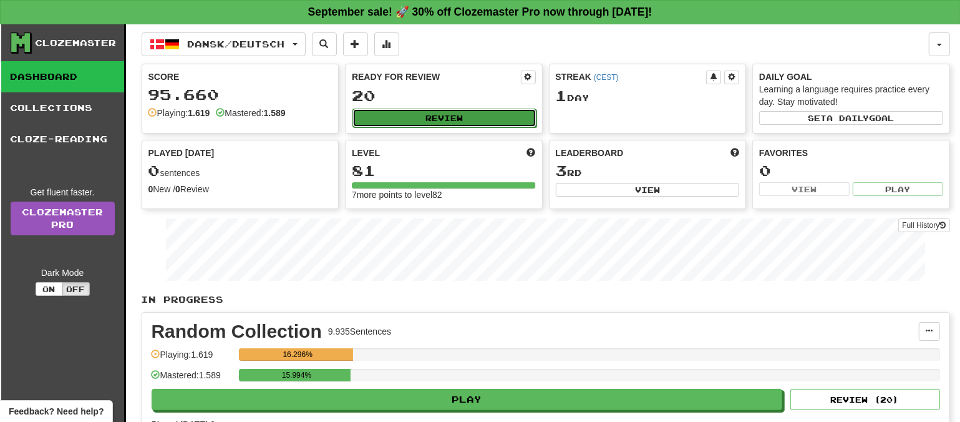
select select "**"
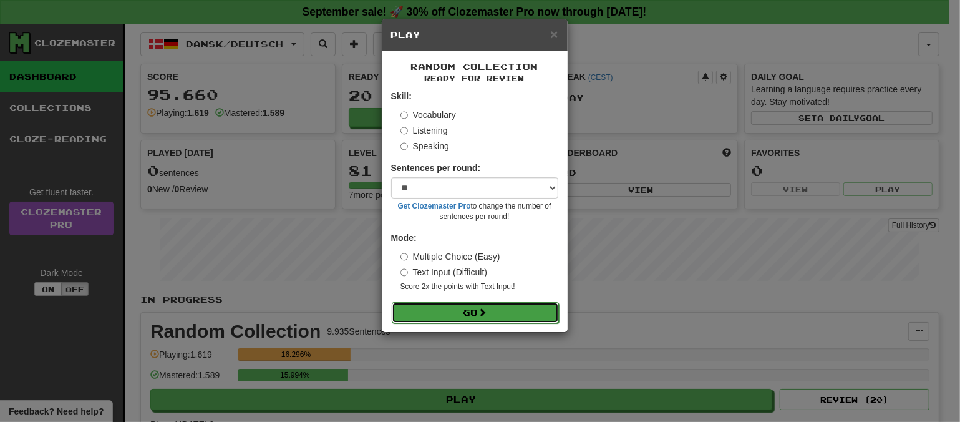
click at [495, 306] on button "Go" at bounding box center [475, 312] width 167 height 21
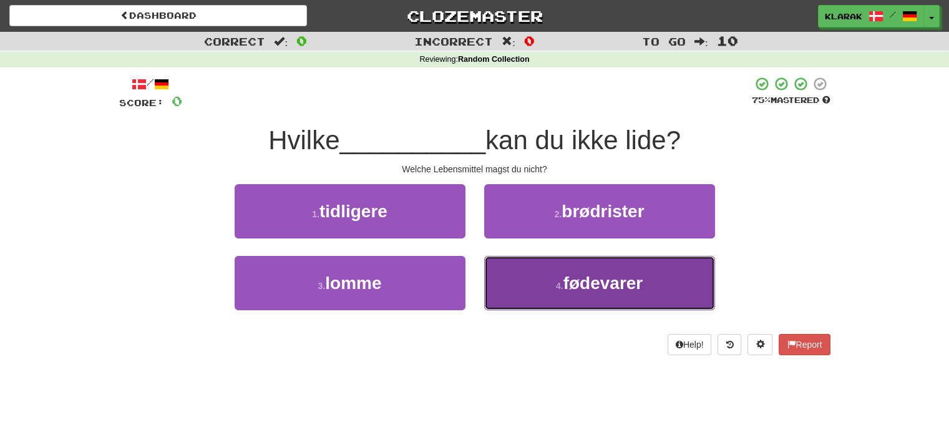
click at [531, 282] on button "4 . fødevarer" at bounding box center [599, 283] width 231 height 54
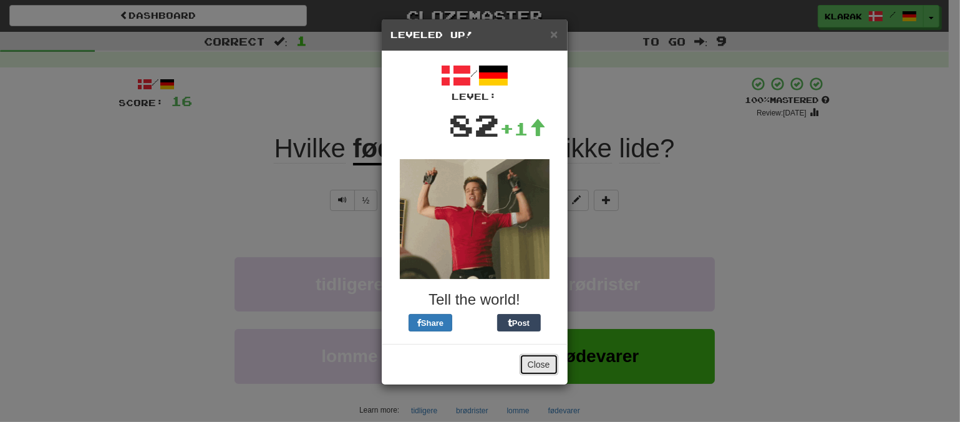
click at [533, 363] on button "Close" at bounding box center [539, 364] width 39 height 21
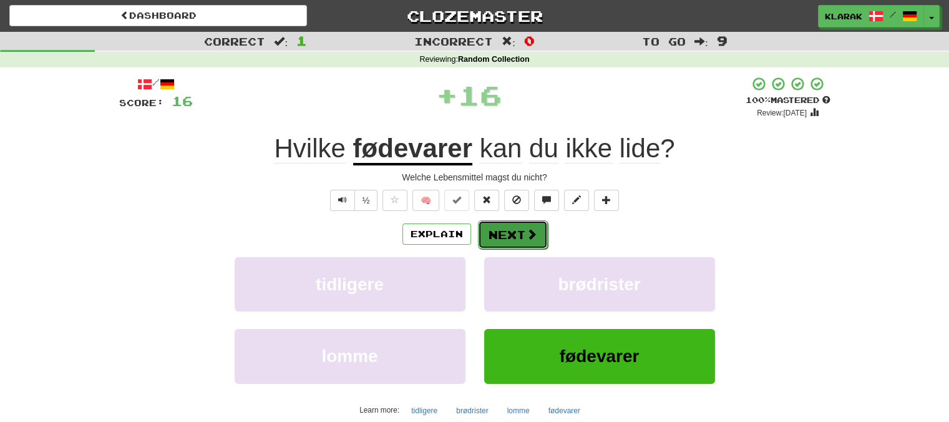
click at [505, 233] on button "Next" at bounding box center [513, 234] width 70 height 29
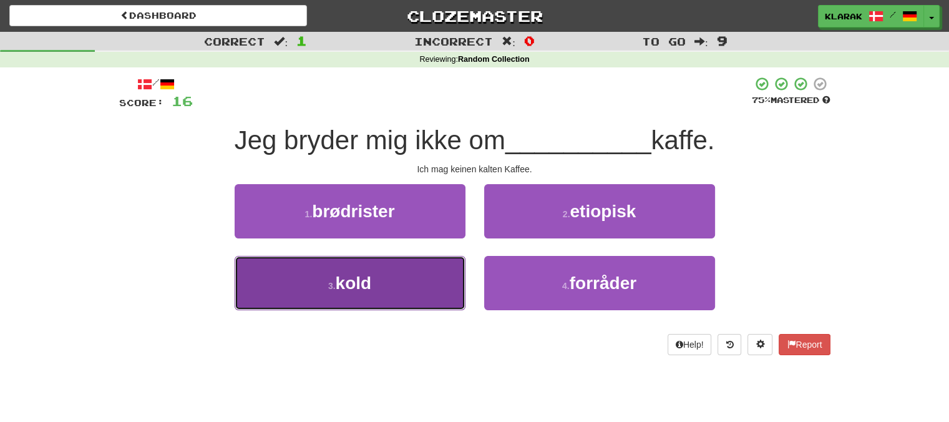
click at [397, 284] on button "3 . kold" at bounding box center [350, 283] width 231 height 54
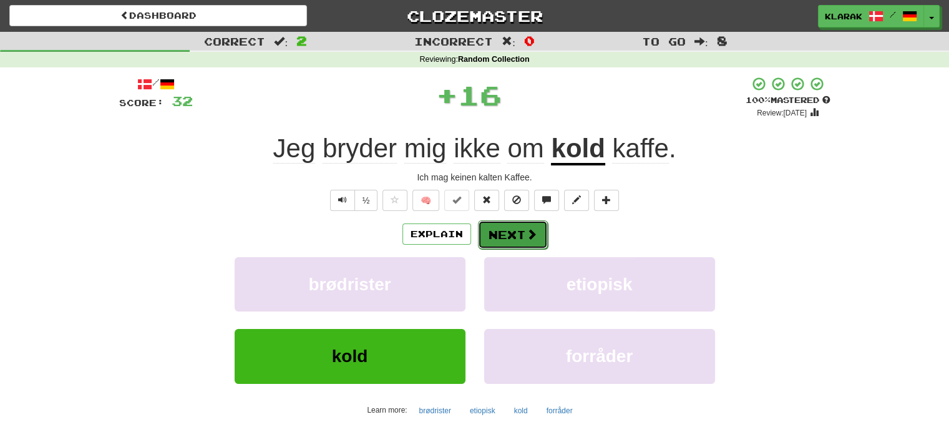
click at [514, 234] on button "Next" at bounding box center [513, 234] width 70 height 29
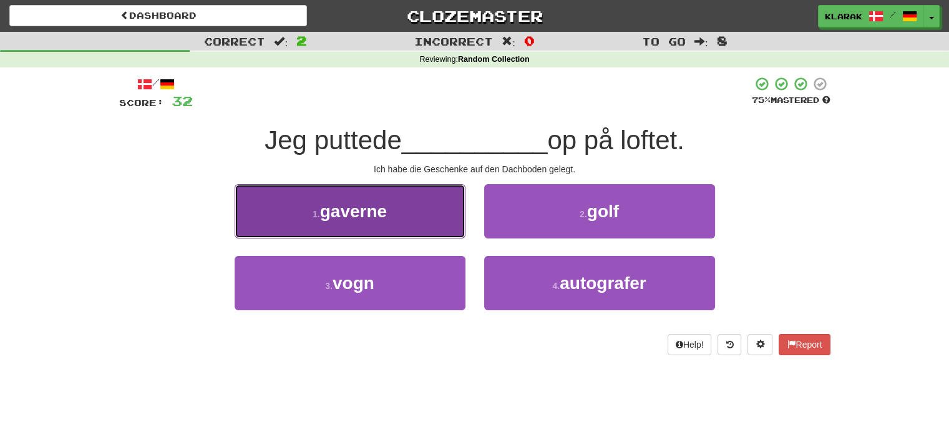
click at [417, 203] on button "1 . gaverne" at bounding box center [350, 211] width 231 height 54
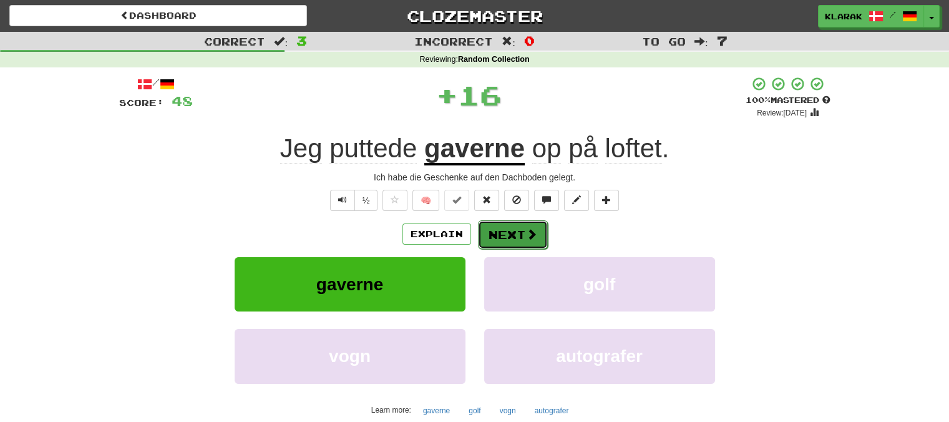
click at [508, 228] on button "Next" at bounding box center [513, 234] width 70 height 29
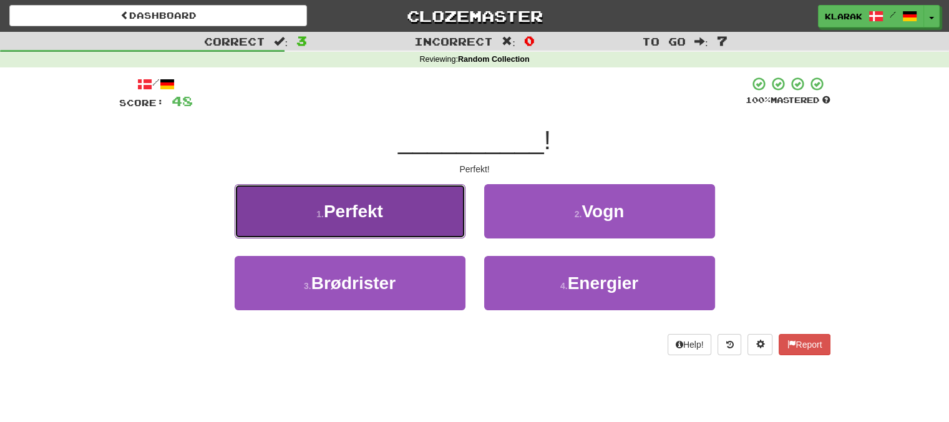
click at [410, 204] on button "1 . Perfekt" at bounding box center [350, 211] width 231 height 54
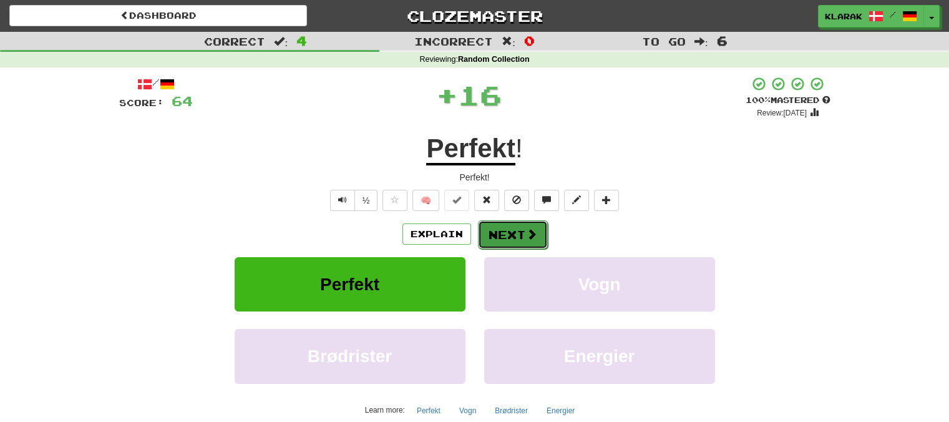
click at [505, 231] on button "Next" at bounding box center [513, 234] width 70 height 29
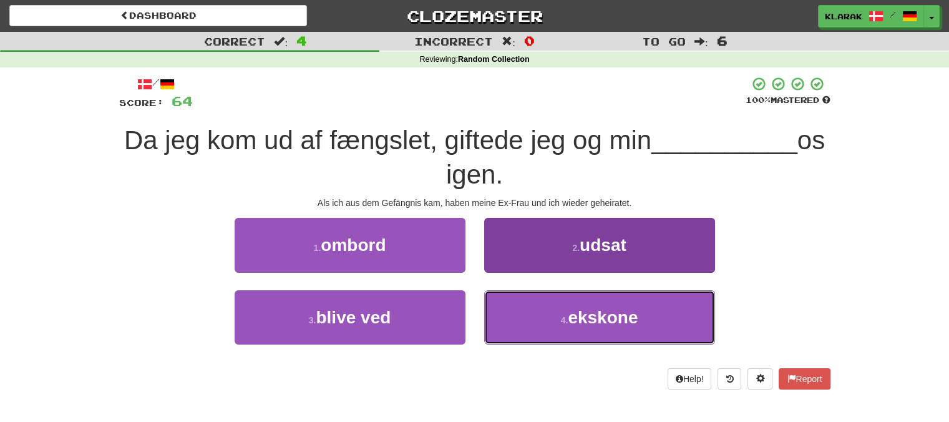
click at [540, 323] on button "4 . ekskone" at bounding box center [599, 317] width 231 height 54
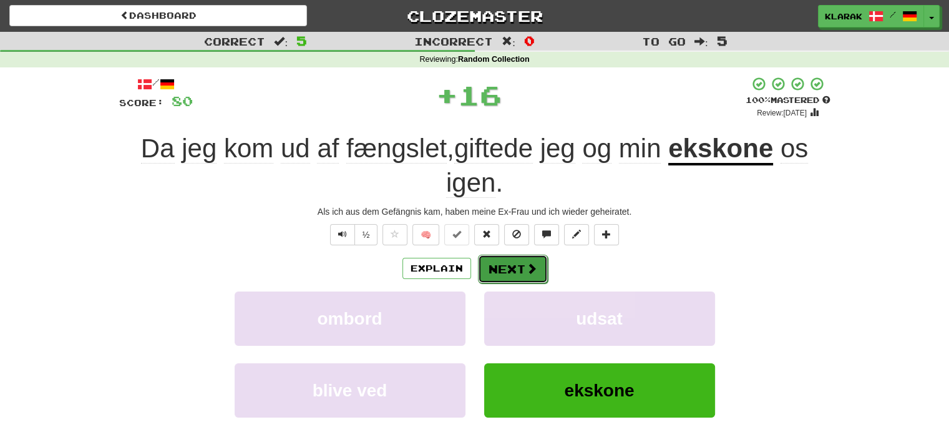
click at [504, 260] on button "Next" at bounding box center [513, 269] width 70 height 29
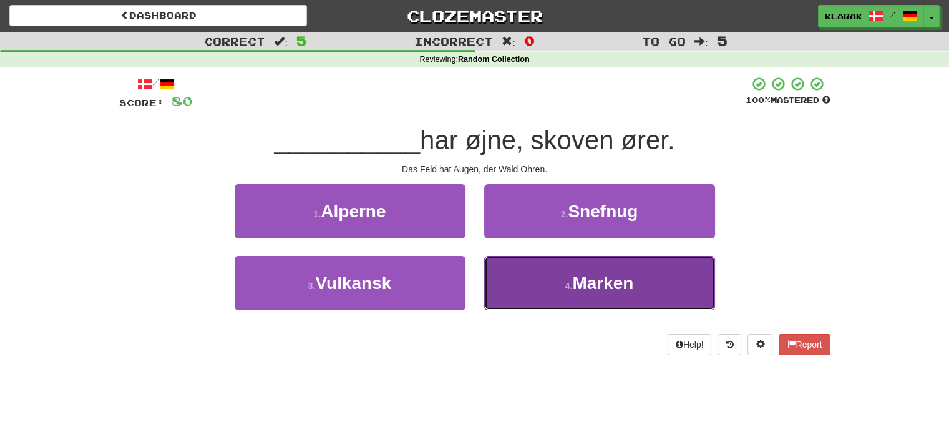
click at [557, 289] on button "4 . Marken" at bounding box center [599, 283] width 231 height 54
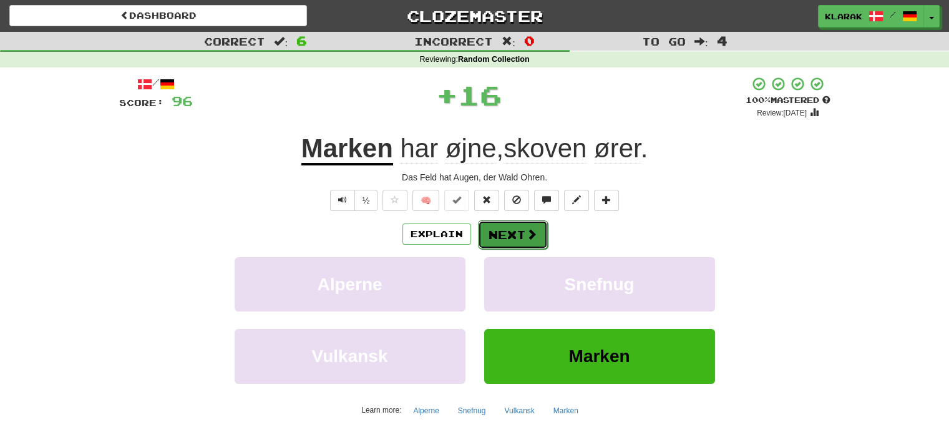
click at [510, 230] on button "Next" at bounding box center [513, 234] width 70 height 29
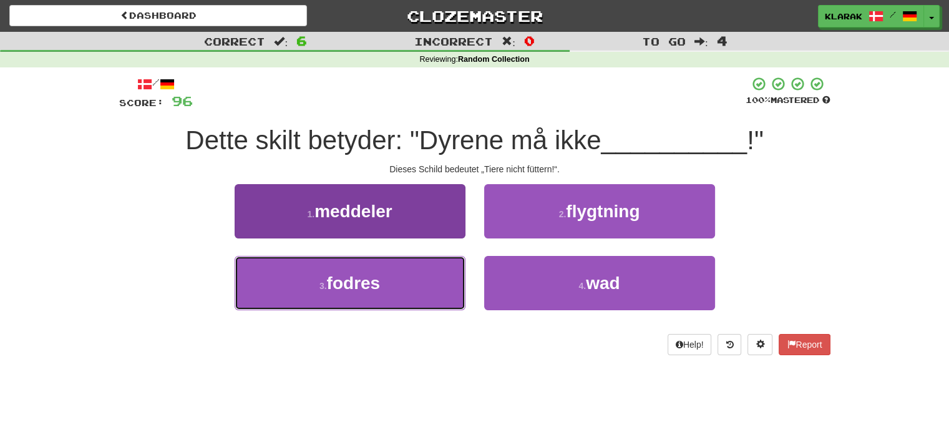
click at [399, 284] on button "3 . fodres" at bounding box center [350, 283] width 231 height 54
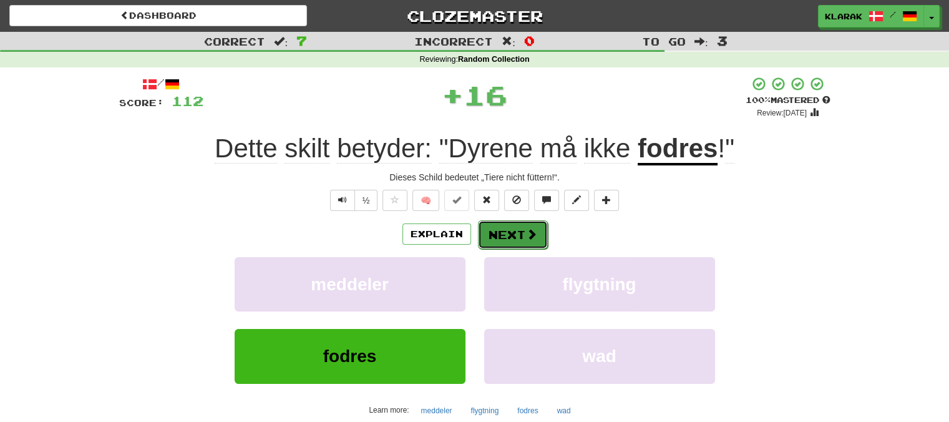
click at [512, 229] on button "Next" at bounding box center [513, 234] width 70 height 29
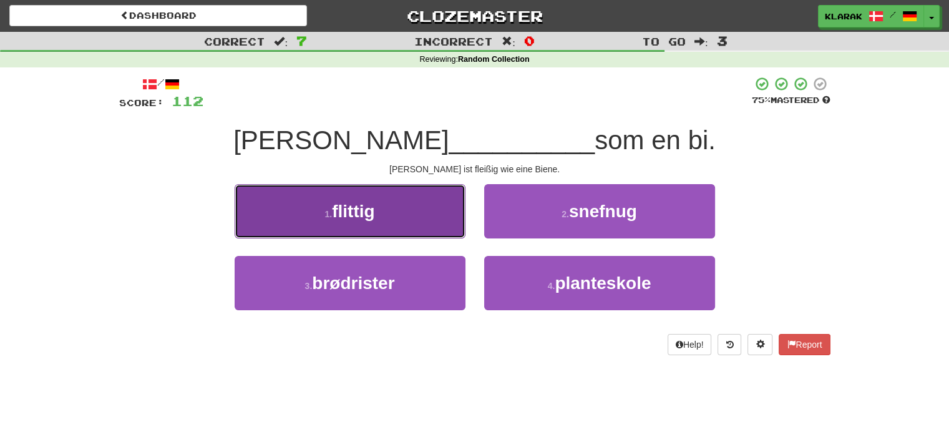
click at [422, 212] on button "1 . flittig" at bounding box center [350, 211] width 231 height 54
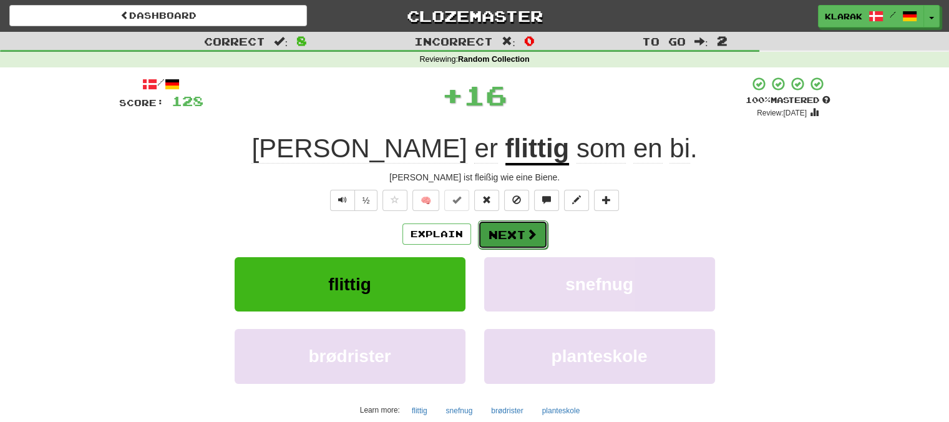
click at [500, 235] on button "Next" at bounding box center [513, 234] width 70 height 29
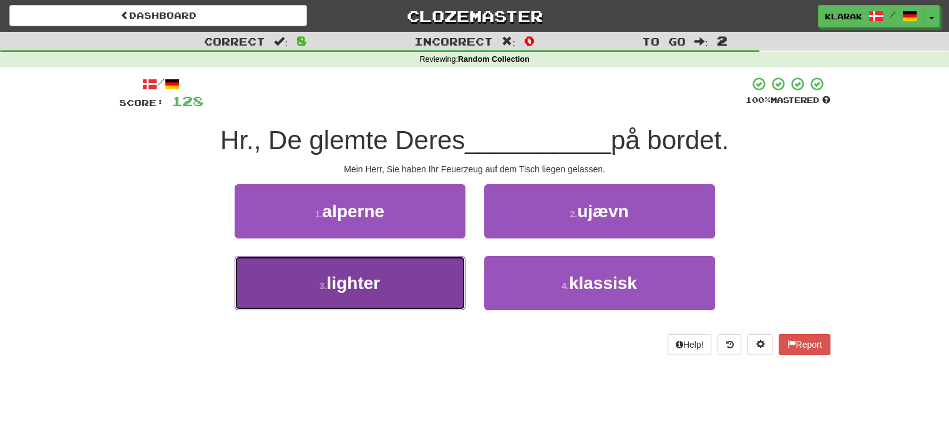
click at [396, 279] on button "3 . lighter" at bounding box center [350, 283] width 231 height 54
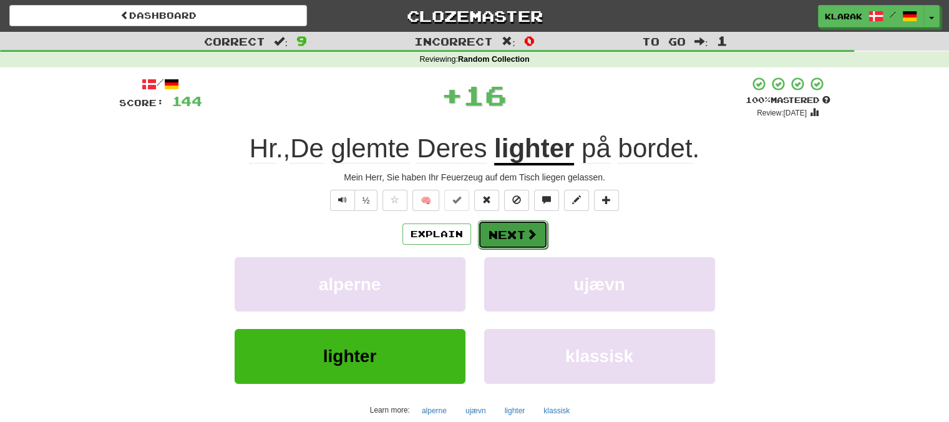
click at [518, 224] on button "Next" at bounding box center [513, 234] width 70 height 29
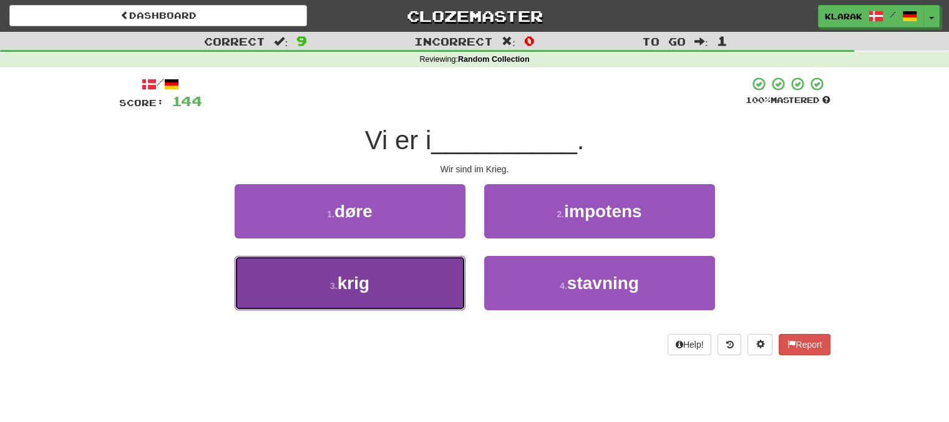
click at [404, 278] on button "3 . krig" at bounding box center [350, 283] width 231 height 54
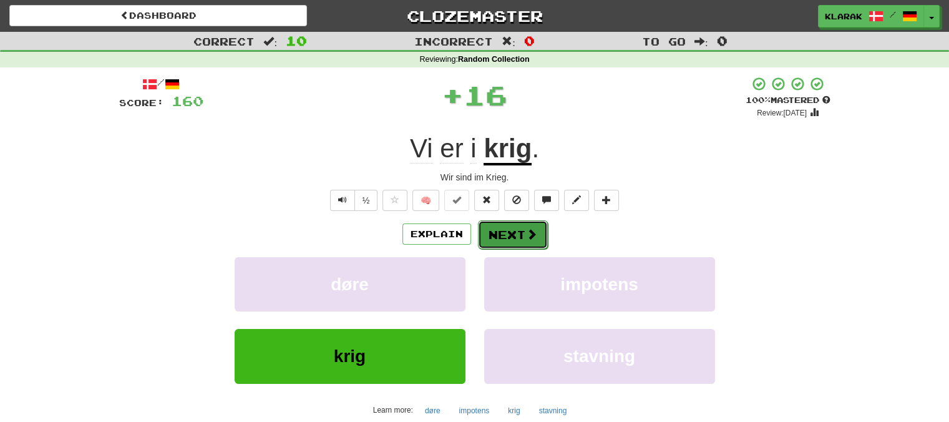
click at [518, 237] on button "Next" at bounding box center [513, 234] width 70 height 29
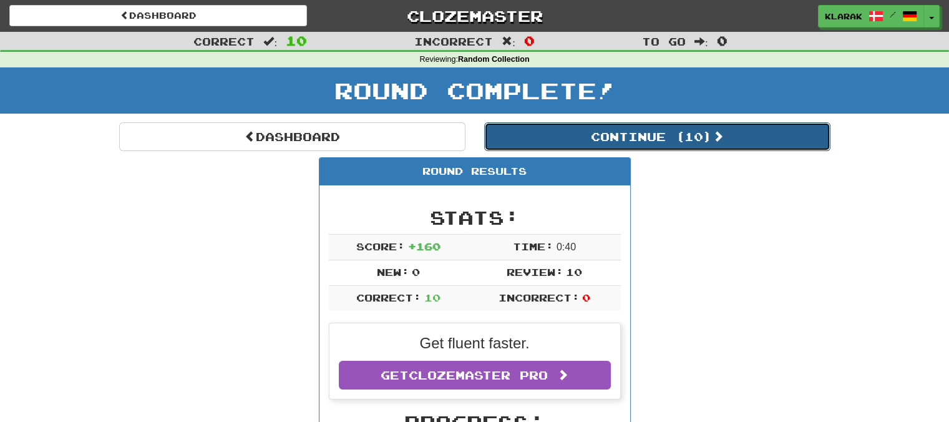
click at [667, 137] on button "Continue ( 10 )" at bounding box center [657, 136] width 346 height 29
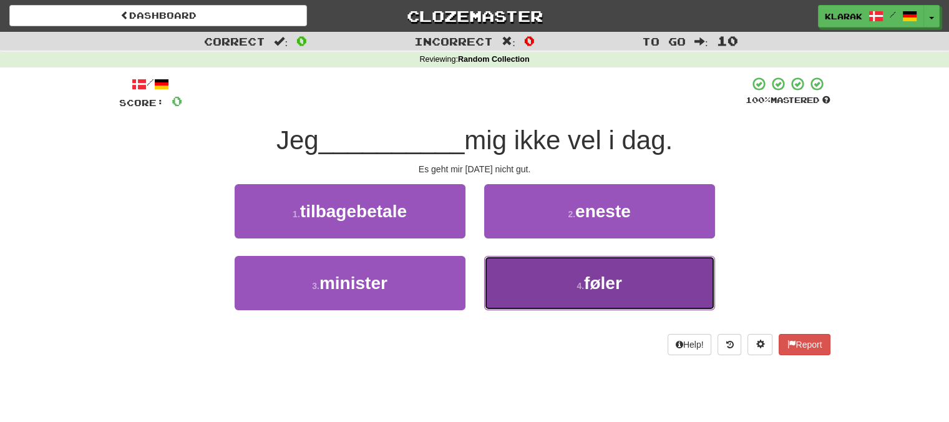
click at [540, 280] on button "4 . føler" at bounding box center [599, 283] width 231 height 54
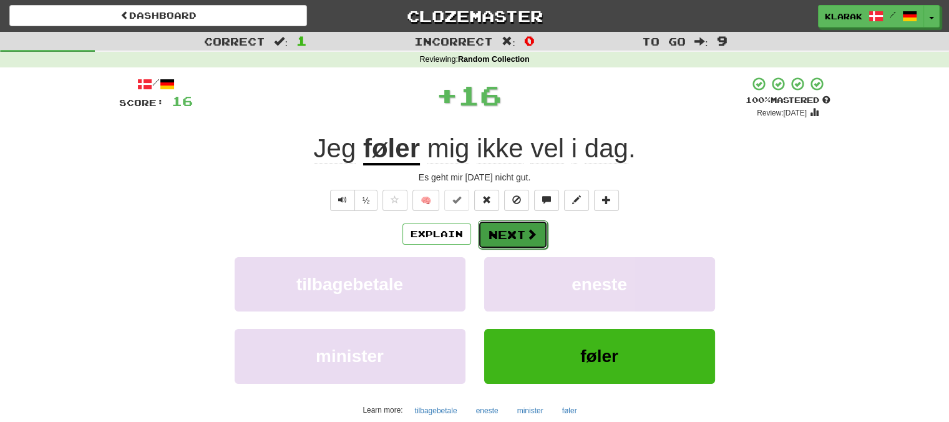
click at [512, 228] on button "Next" at bounding box center [513, 234] width 70 height 29
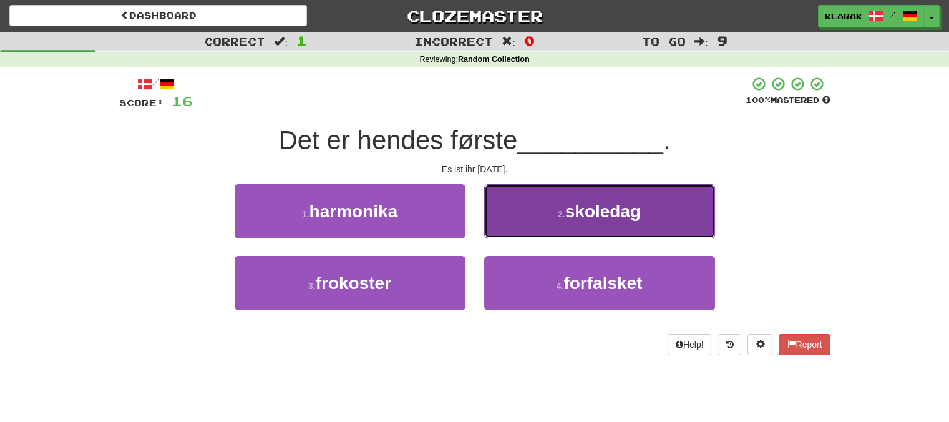
click at [583, 207] on span "skoledag" at bounding box center [602, 211] width 75 height 19
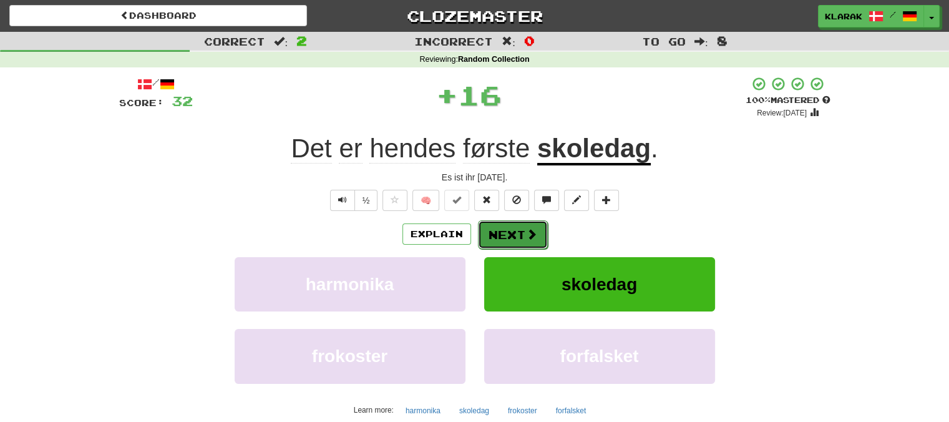
click at [500, 230] on button "Next" at bounding box center [513, 234] width 70 height 29
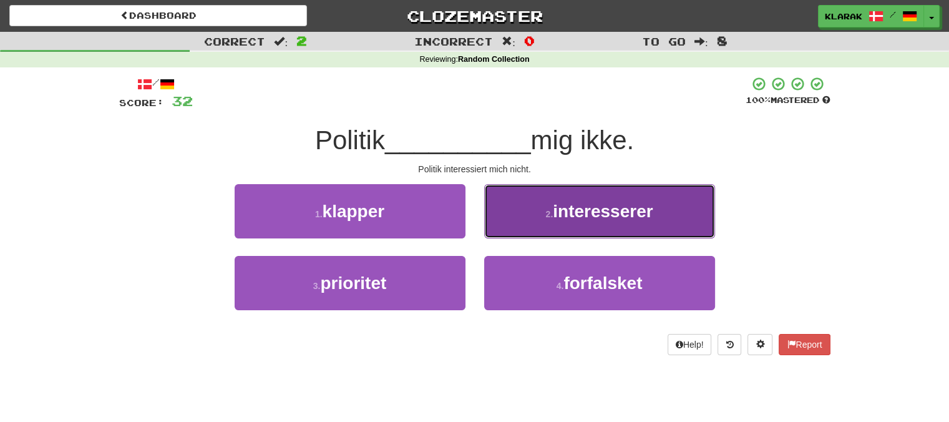
click at [568, 208] on span "interesserer" at bounding box center [603, 211] width 100 height 19
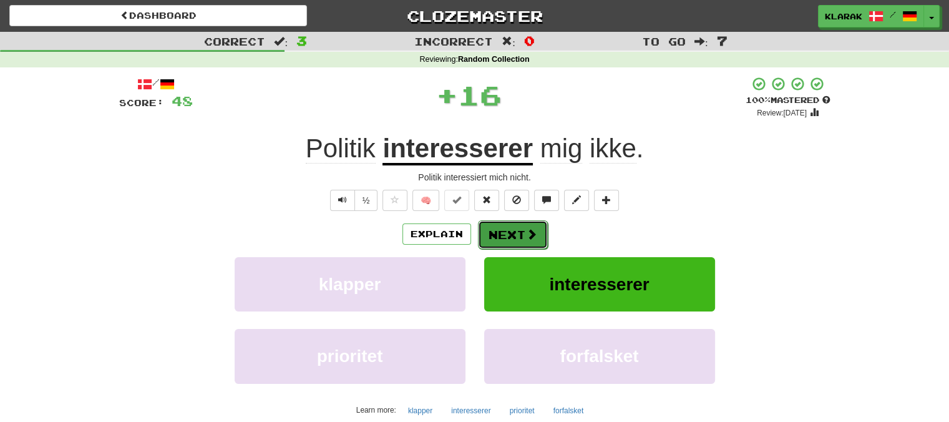
click at [510, 225] on button "Next" at bounding box center [513, 234] width 70 height 29
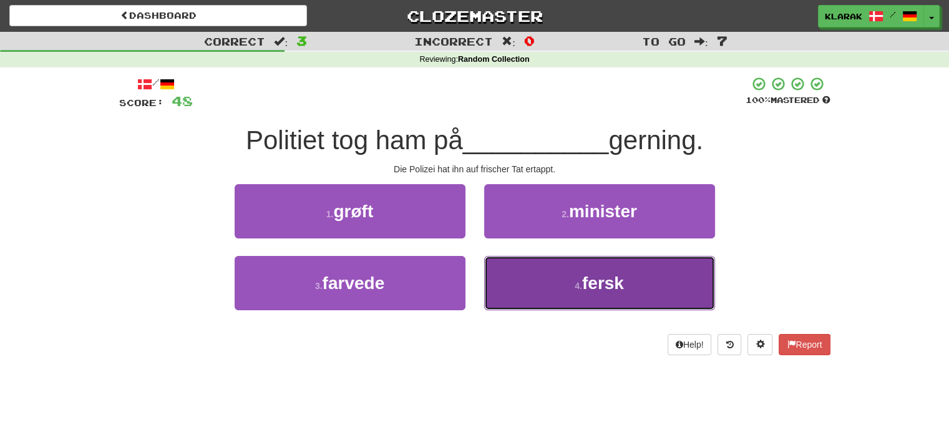
click at [579, 288] on small "4 ." at bounding box center [578, 286] width 7 height 10
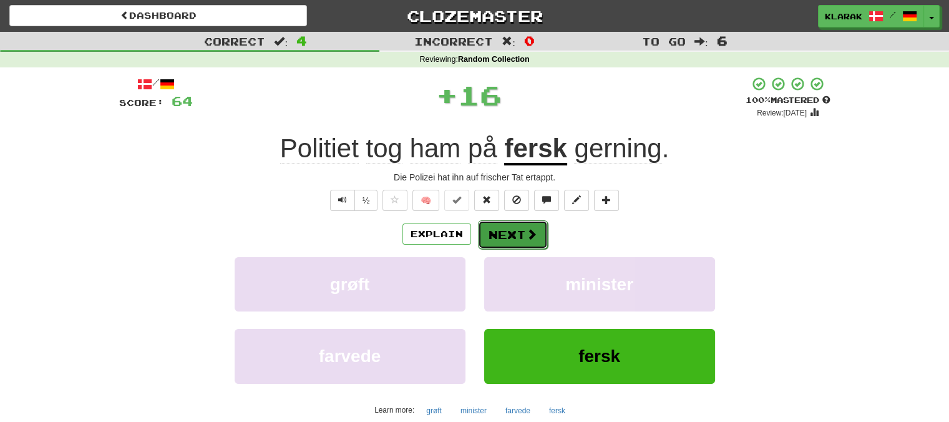
click at [526, 231] on span at bounding box center [531, 233] width 11 height 11
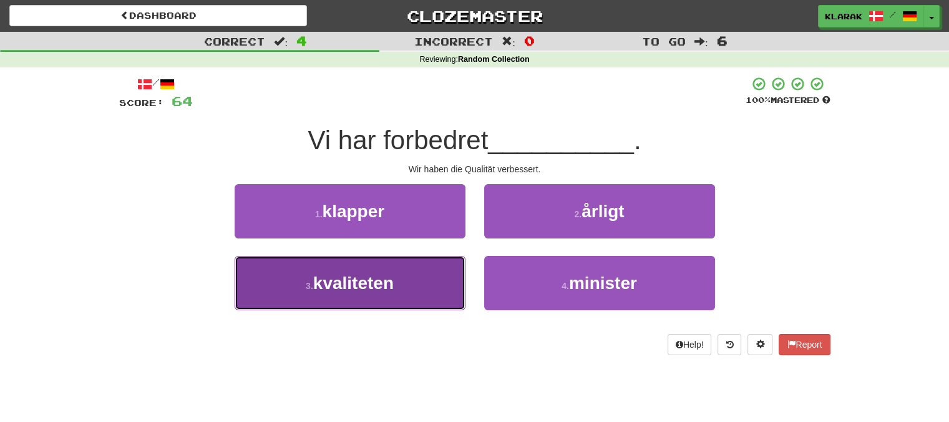
click at [418, 289] on button "3 . kvaliteten" at bounding box center [350, 283] width 231 height 54
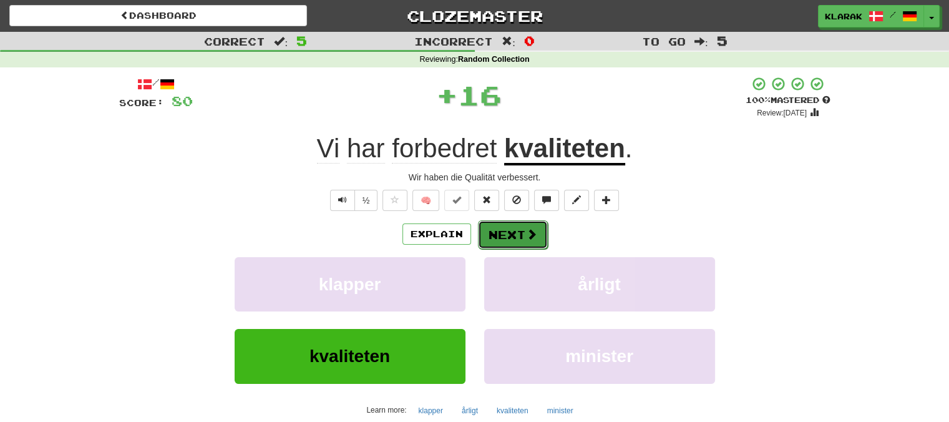
click at [527, 234] on span at bounding box center [531, 233] width 11 height 11
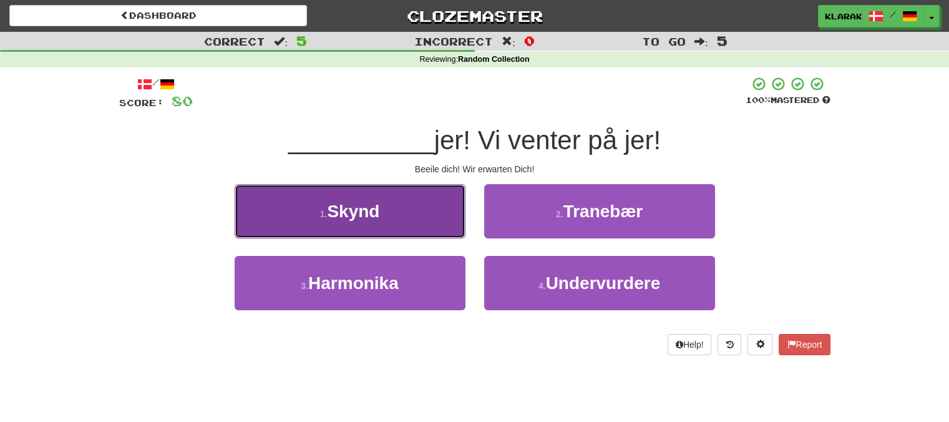
click at [416, 209] on button "1 . Skynd" at bounding box center [350, 211] width 231 height 54
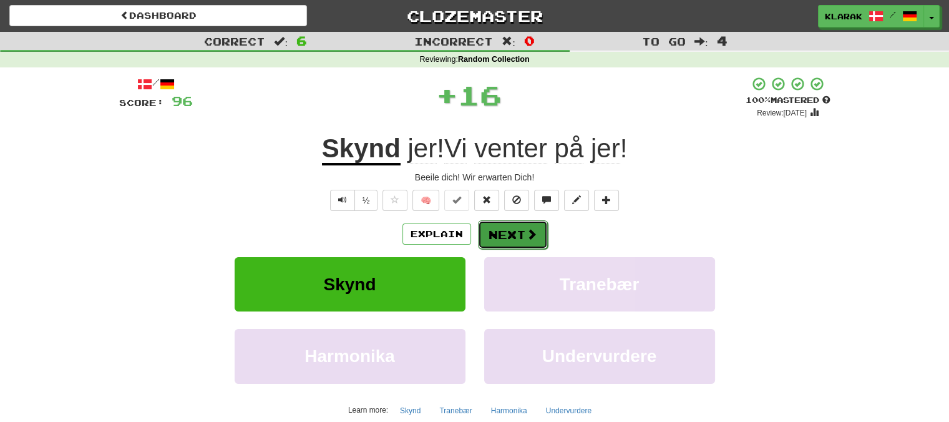
click at [511, 225] on button "Next" at bounding box center [513, 234] width 70 height 29
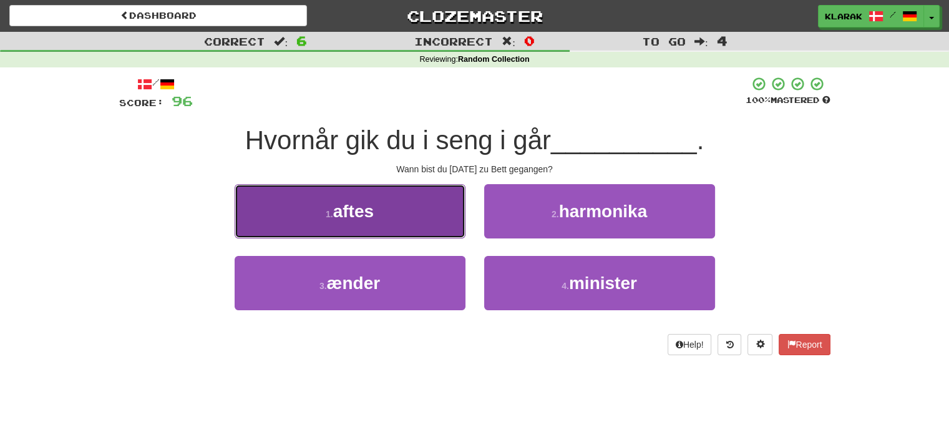
click at [417, 208] on button "1 . aftes" at bounding box center [350, 211] width 231 height 54
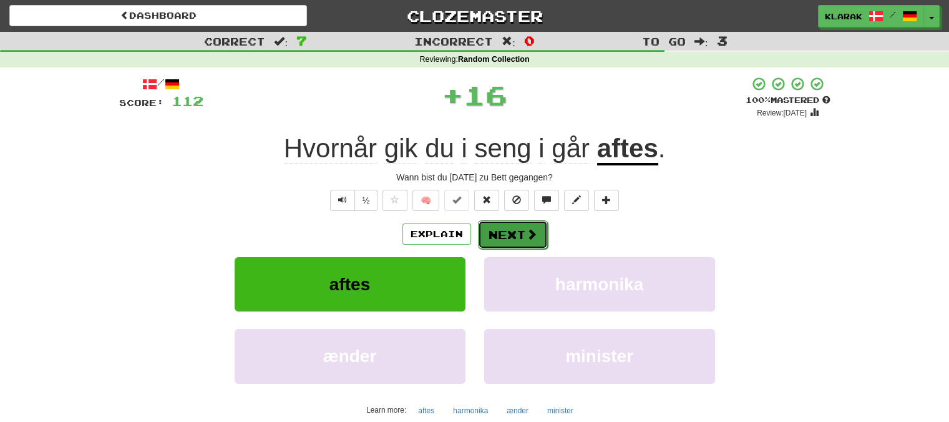
click at [498, 226] on button "Next" at bounding box center [513, 234] width 70 height 29
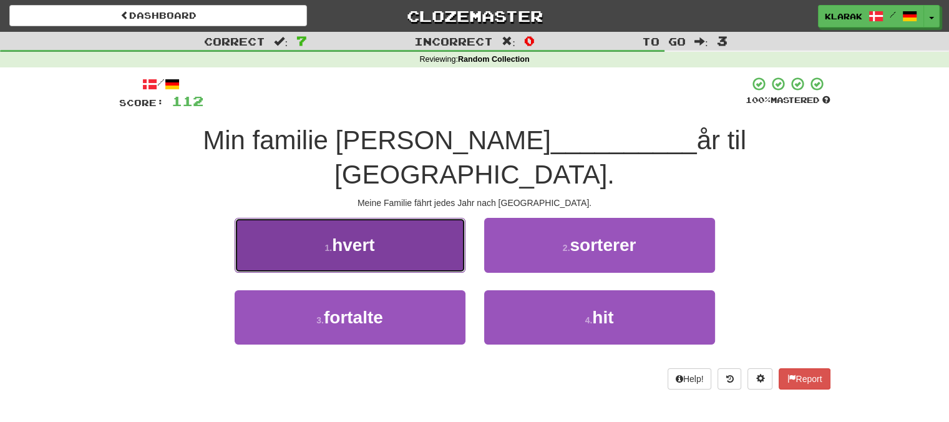
click at [423, 218] on button "1 . hvert" at bounding box center [350, 245] width 231 height 54
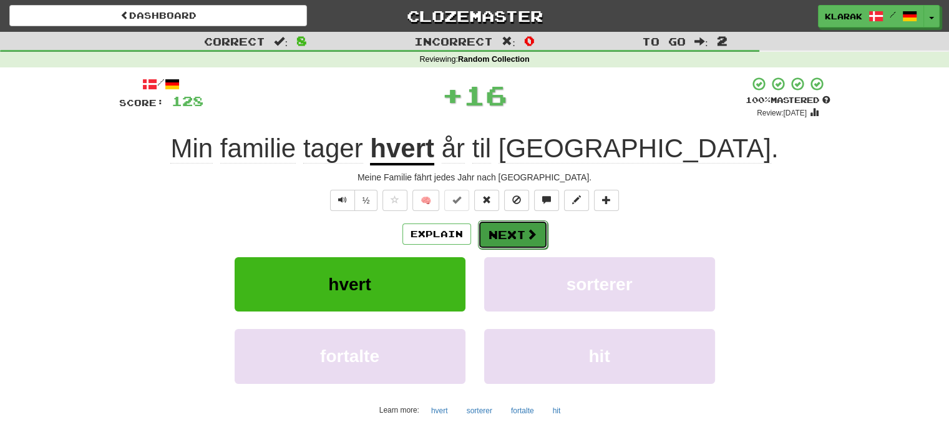
click at [517, 226] on button "Next" at bounding box center [513, 234] width 70 height 29
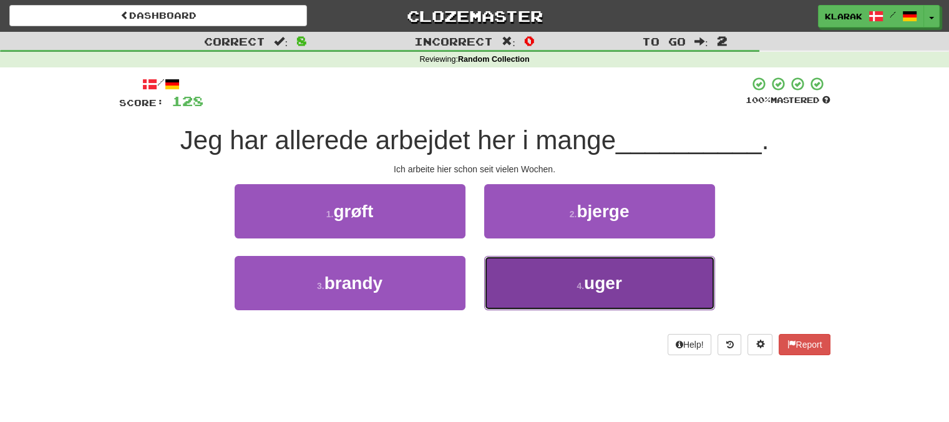
click at [565, 292] on button "4 . uger" at bounding box center [599, 283] width 231 height 54
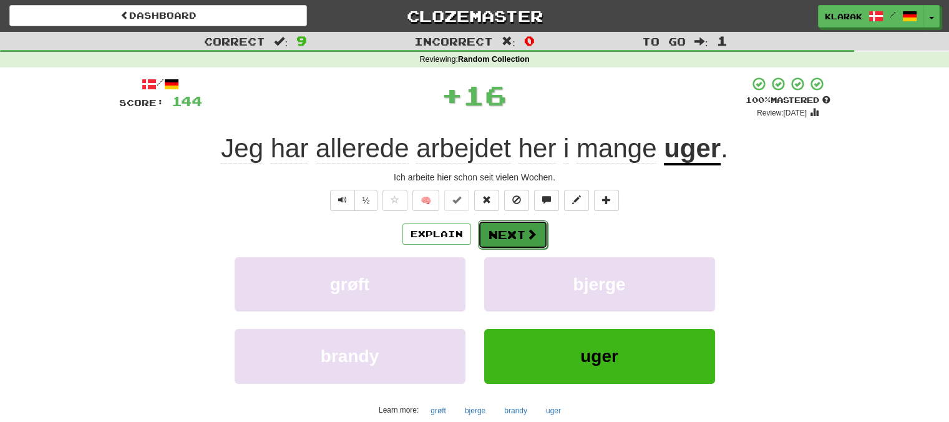
click at [515, 233] on button "Next" at bounding box center [513, 234] width 70 height 29
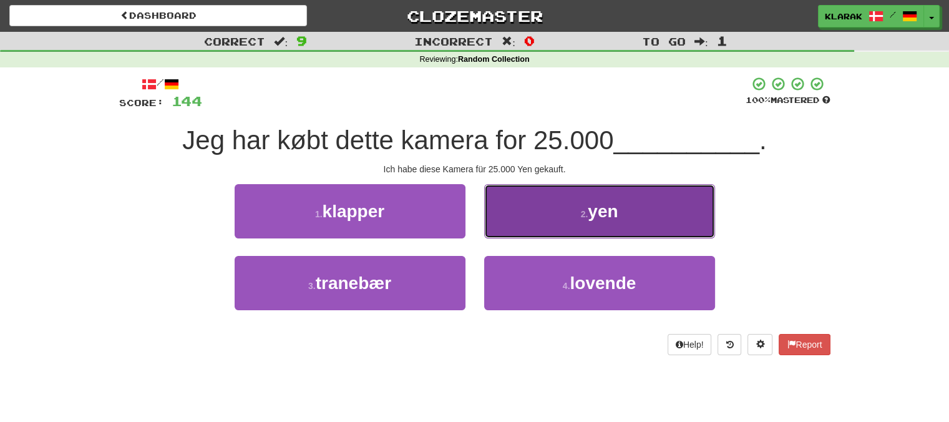
click at [597, 214] on span "yen" at bounding box center [603, 211] width 30 height 19
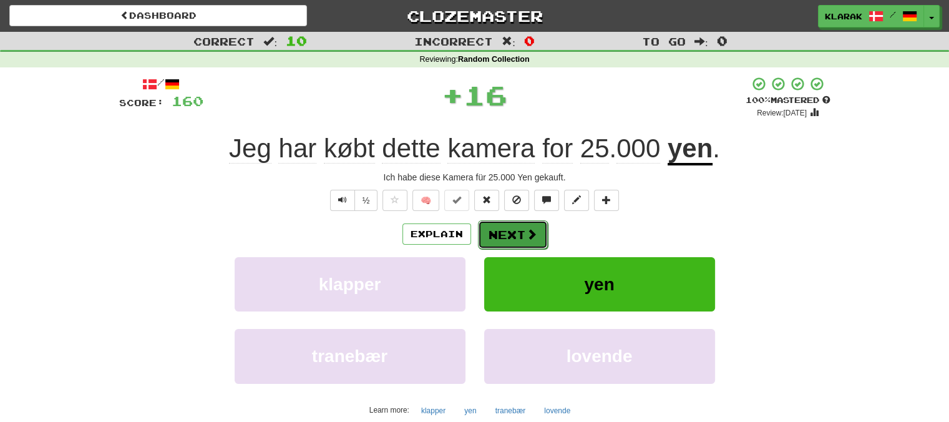
click at [515, 234] on button "Next" at bounding box center [513, 234] width 70 height 29
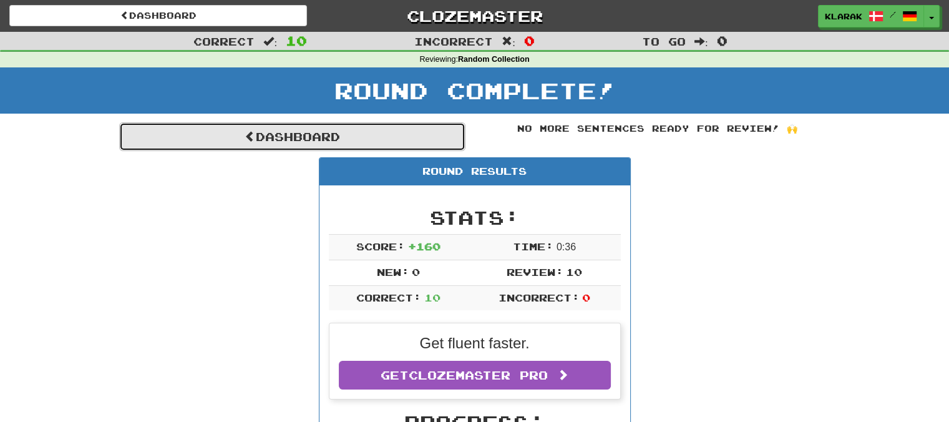
click at [301, 133] on link "Dashboard" at bounding box center [292, 136] width 346 height 29
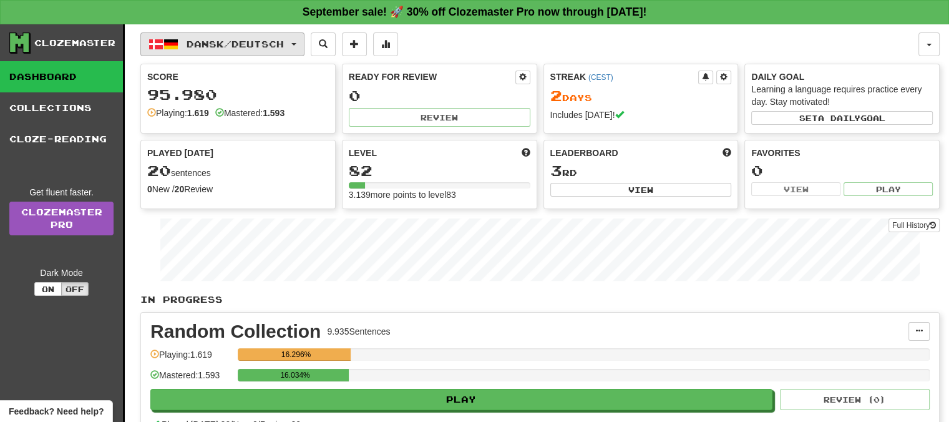
click at [304, 42] on button "Dansk / Deutsch" at bounding box center [222, 44] width 164 height 24
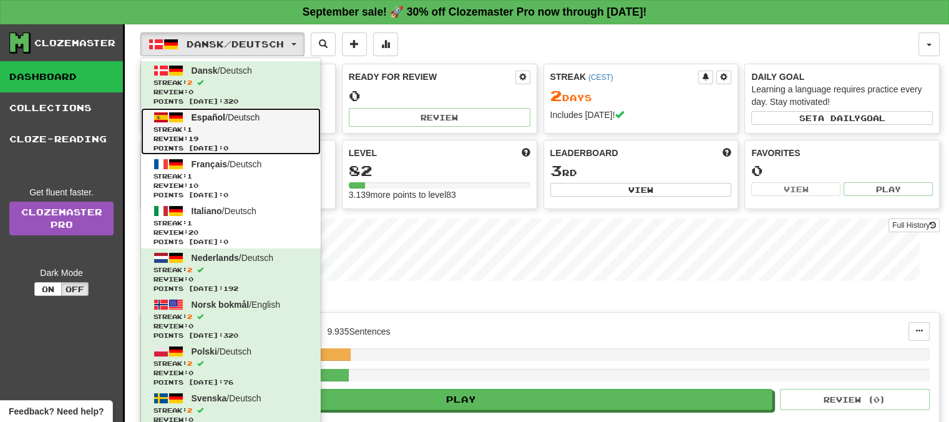
click at [208, 116] on span "Español" at bounding box center [209, 117] width 34 height 10
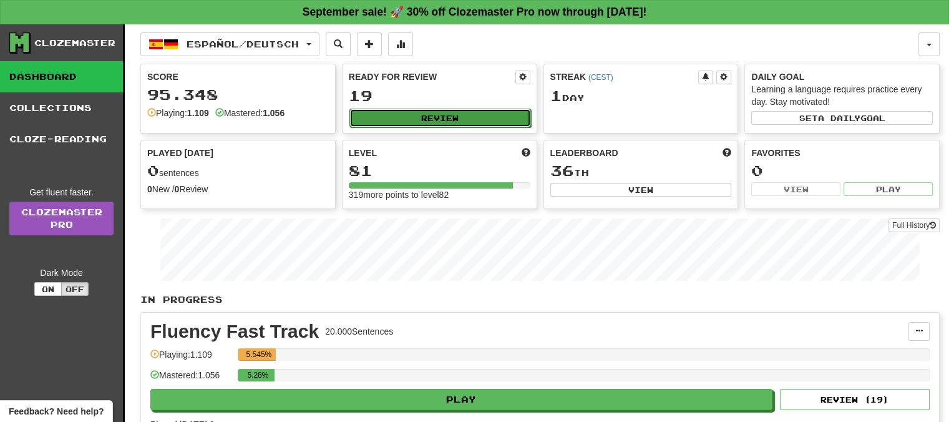
click at [470, 117] on button "Review" at bounding box center [440, 118] width 182 height 19
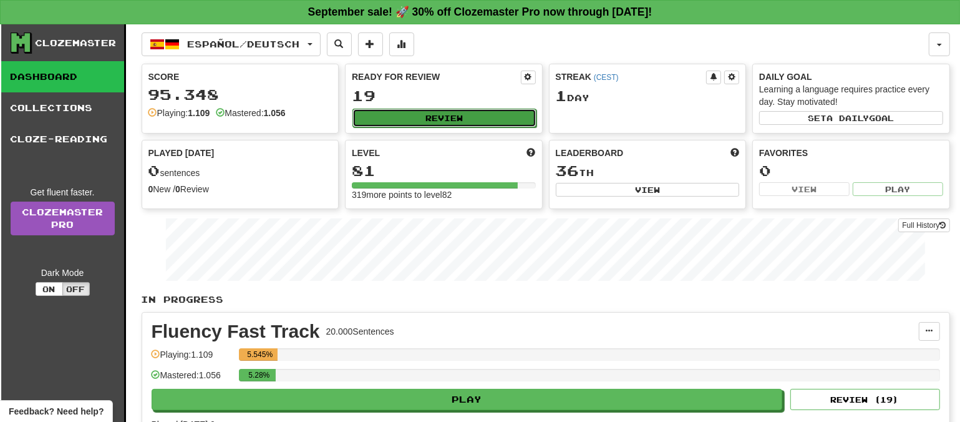
select select "**"
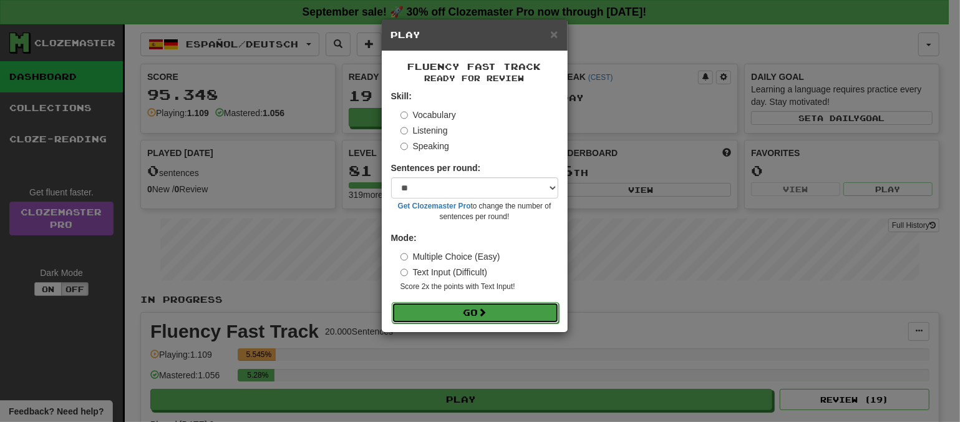
click at [503, 309] on button "Go" at bounding box center [475, 312] width 167 height 21
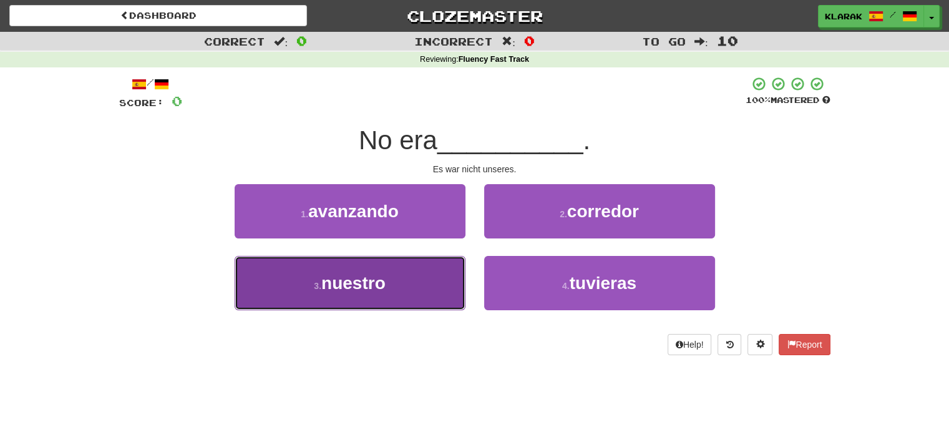
click at [425, 270] on button "3 . nuestro" at bounding box center [350, 283] width 231 height 54
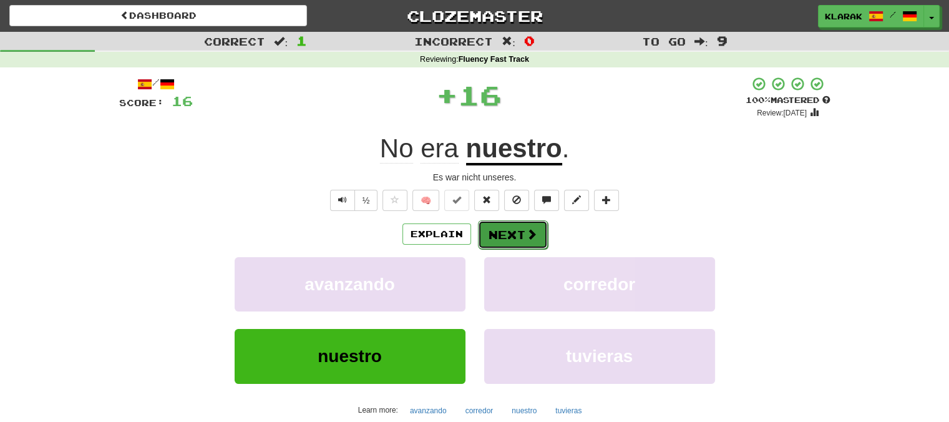
click at [507, 231] on button "Next" at bounding box center [513, 234] width 70 height 29
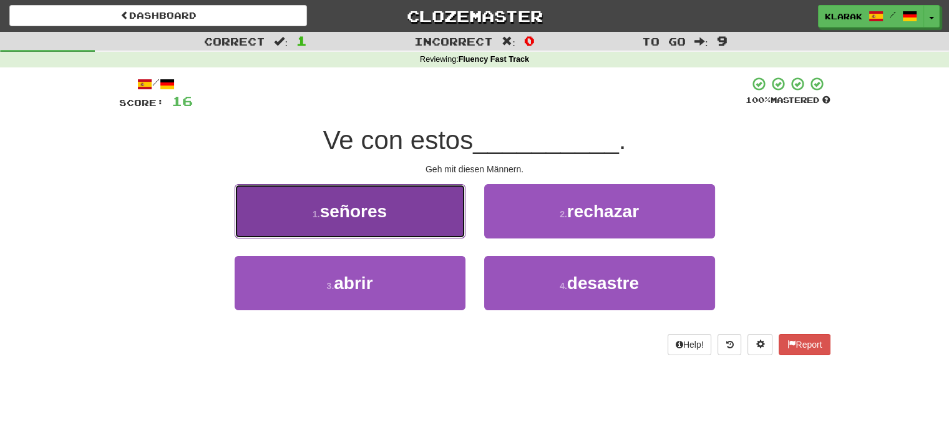
click at [436, 207] on button "1 . señores" at bounding box center [350, 211] width 231 height 54
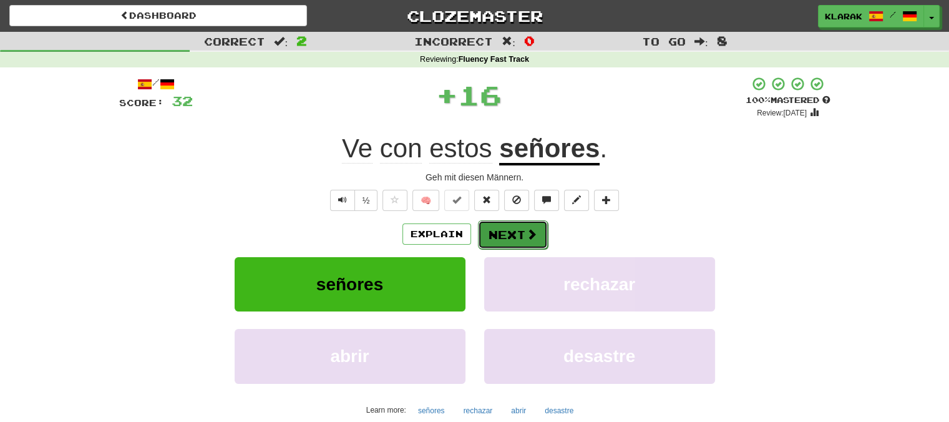
click at [513, 231] on button "Next" at bounding box center [513, 234] width 70 height 29
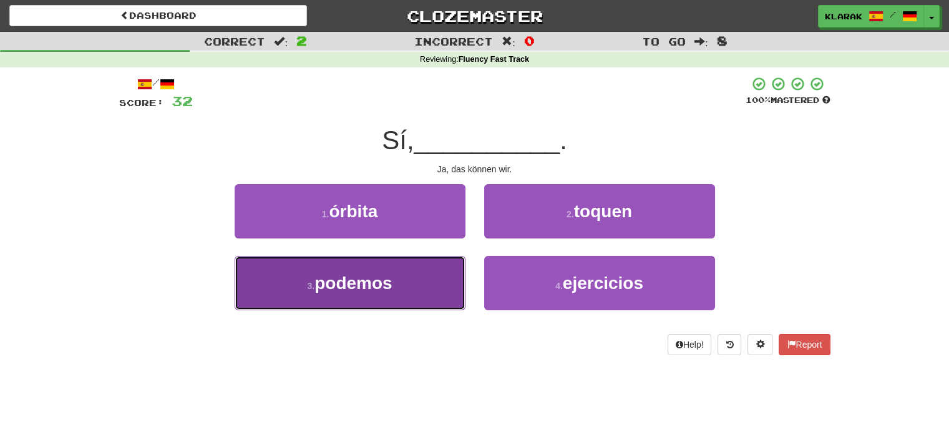
click at [424, 294] on button "3 . podemos" at bounding box center [350, 283] width 231 height 54
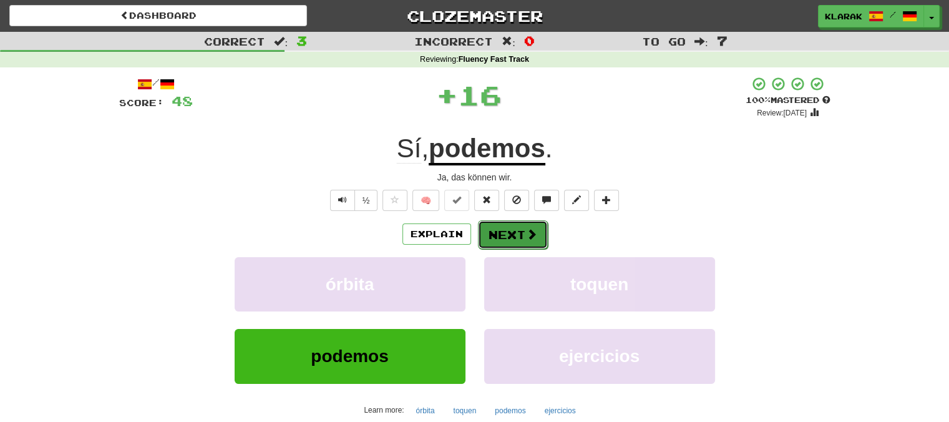
click at [526, 229] on span at bounding box center [531, 233] width 11 height 11
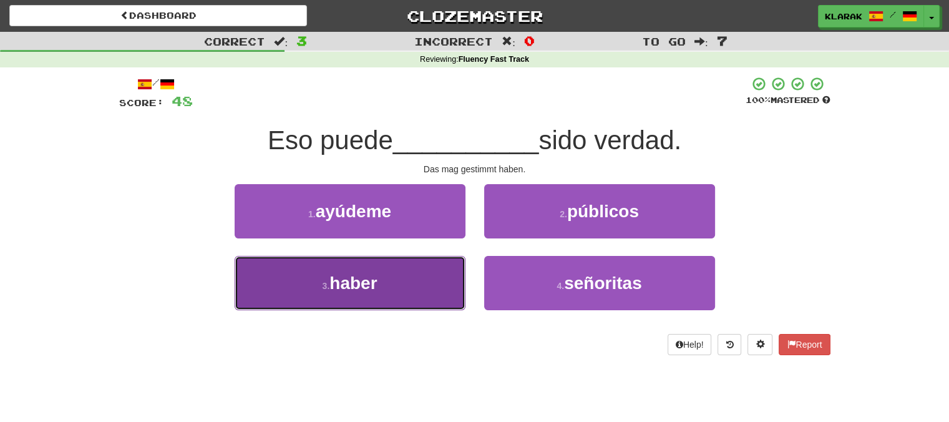
click at [389, 279] on button "3 . haber" at bounding box center [350, 283] width 231 height 54
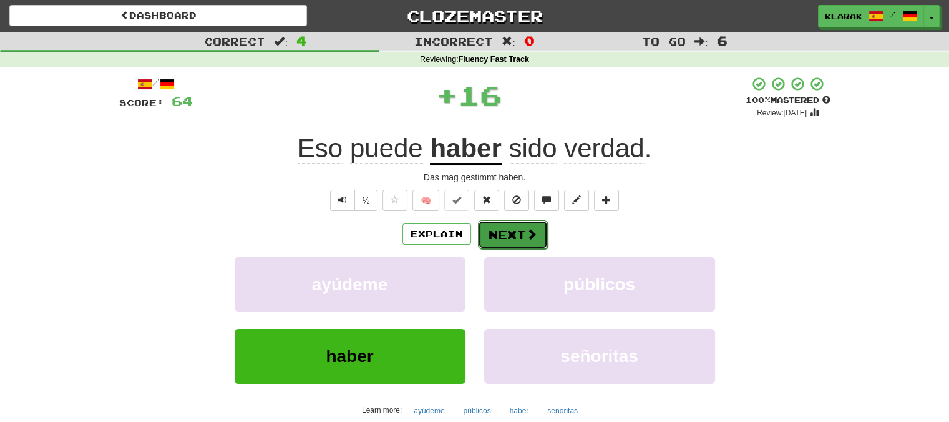
click at [504, 226] on button "Next" at bounding box center [513, 234] width 70 height 29
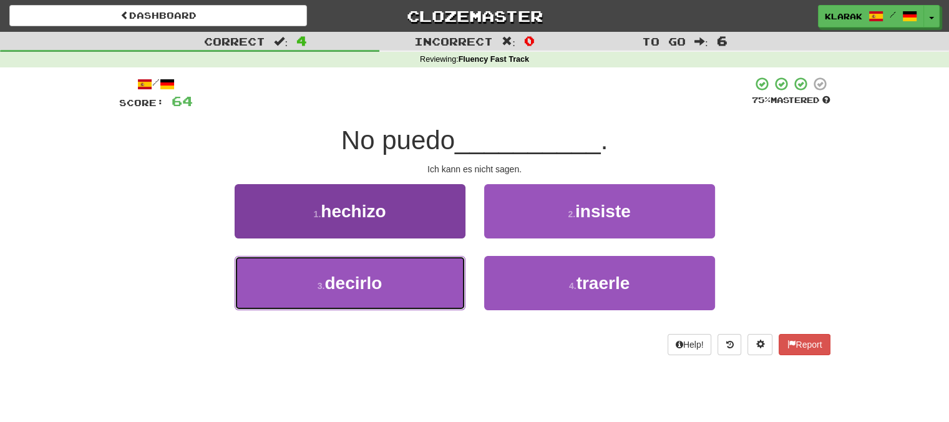
drag, startPoint x: 392, startPoint y: 279, endPoint x: 398, endPoint y: 275, distance: 7.6
click at [392, 279] on button "3 . decirlo" at bounding box center [350, 283] width 231 height 54
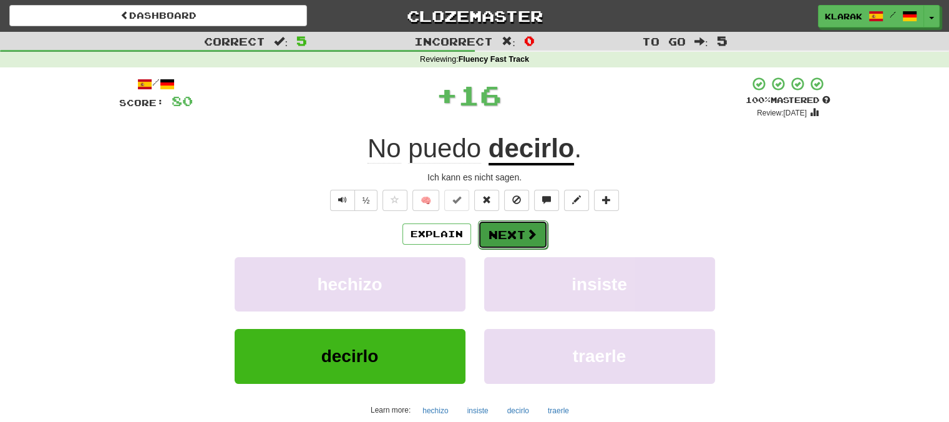
click at [519, 240] on button "Next" at bounding box center [513, 234] width 70 height 29
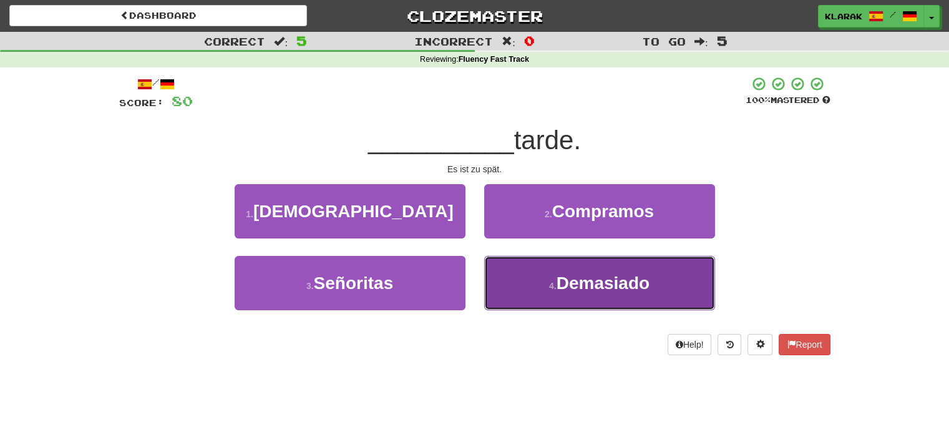
click at [563, 279] on span "Demasiado" at bounding box center [602, 282] width 93 height 19
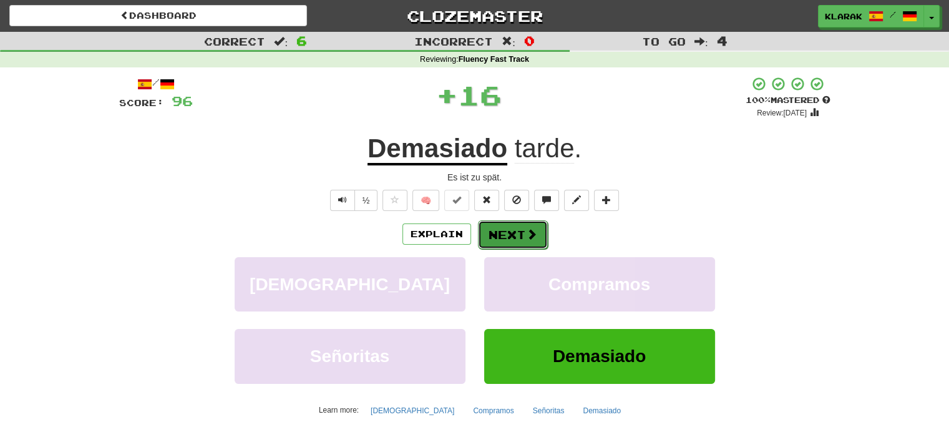
click at [504, 230] on button "Next" at bounding box center [513, 234] width 70 height 29
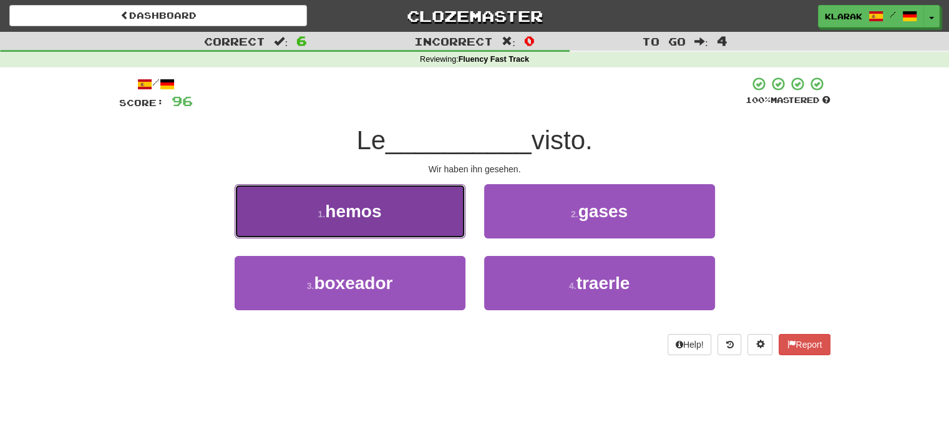
click at [407, 199] on button "1 . hemos" at bounding box center [350, 211] width 231 height 54
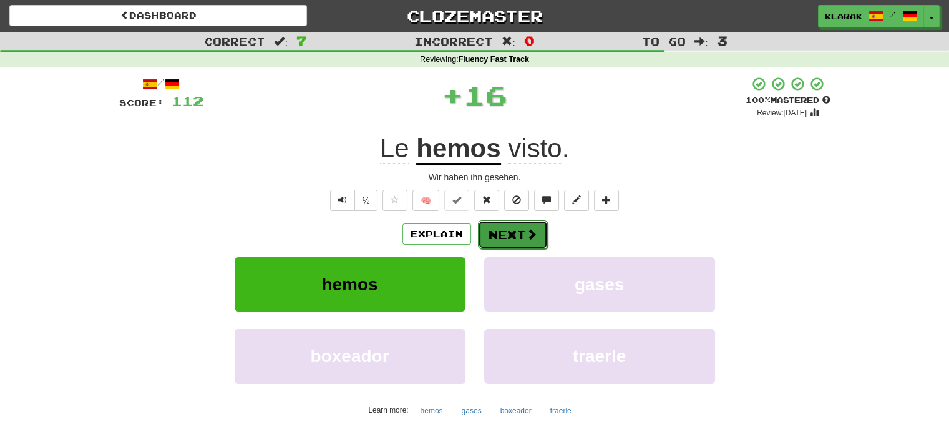
click at [504, 234] on button "Next" at bounding box center [513, 234] width 70 height 29
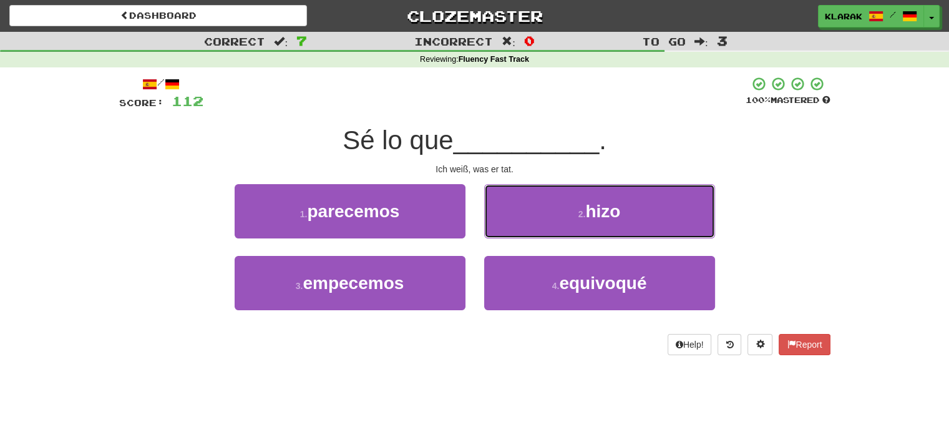
click at [563, 211] on button "2 . hizo" at bounding box center [599, 211] width 231 height 54
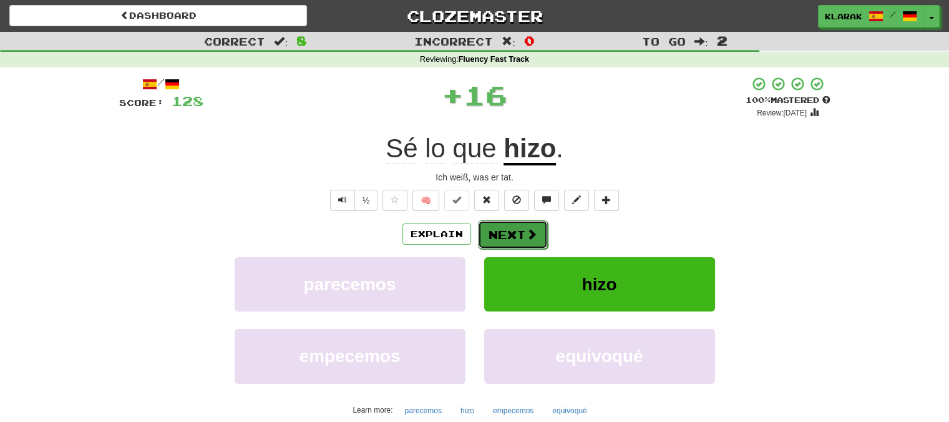
click at [512, 230] on button "Next" at bounding box center [513, 234] width 70 height 29
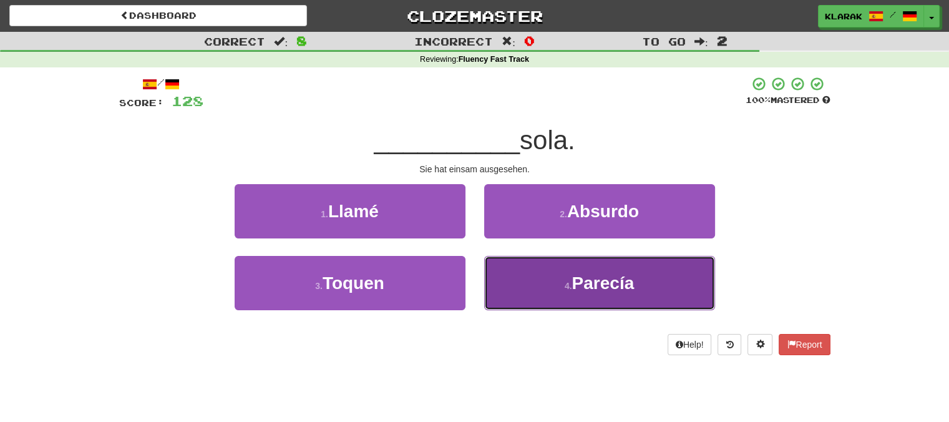
click at [543, 286] on button "4 . Parecía" at bounding box center [599, 283] width 231 height 54
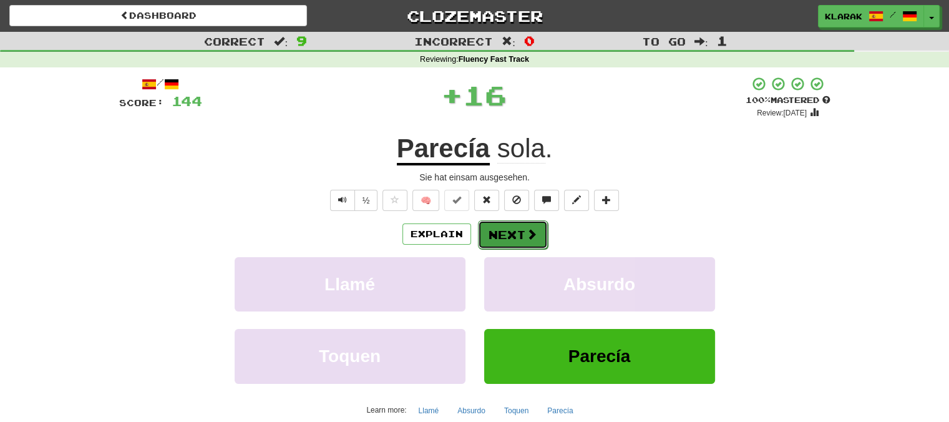
click at [513, 238] on button "Next" at bounding box center [513, 234] width 70 height 29
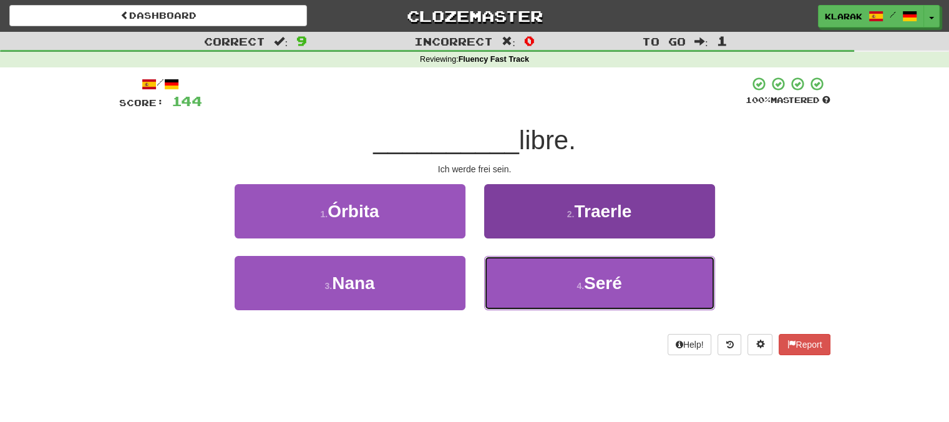
drag, startPoint x: 568, startPoint y: 285, endPoint x: 551, endPoint y: 268, distance: 24.3
click at [566, 283] on button "4 . Seré" at bounding box center [599, 283] width 231 height 54
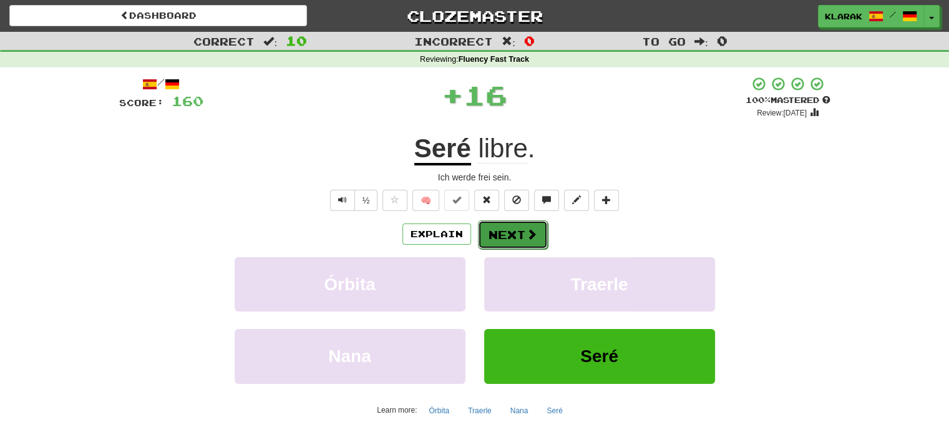
click at [507, 231] on button "Next" at bounding box center [513, 234] width 70 height 29
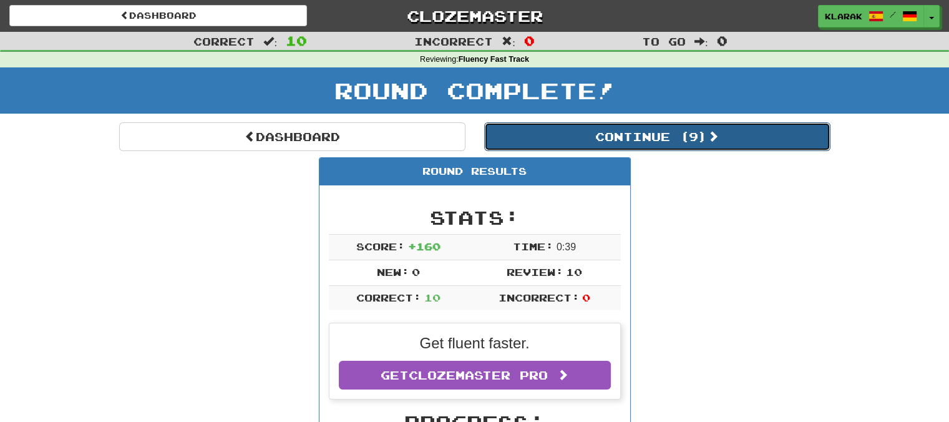
click at [674, 133] on button "Continue ( 9 )" at bounding box center [657, 136] width 346 height 29
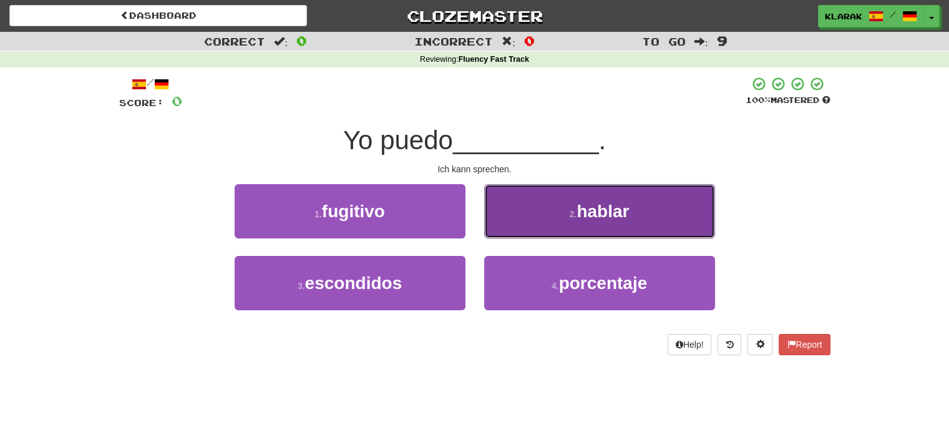
click at [599, 213] on span "hablar" at bounding box center [602, 211] width 52 height 19
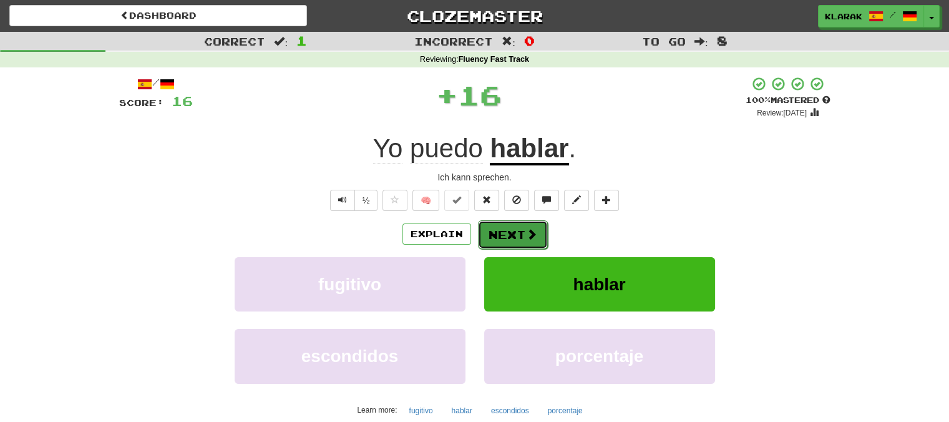
click at [529, 229] on span at bounding box center [531, 233] width 11 height 11
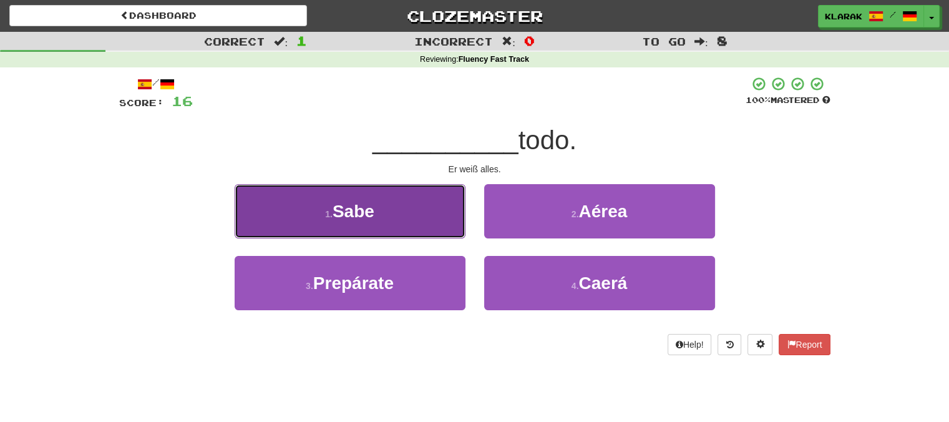
click at [401, 215] on button "1 . Sabe" at bounding box center [350, 211] width 231 height 54
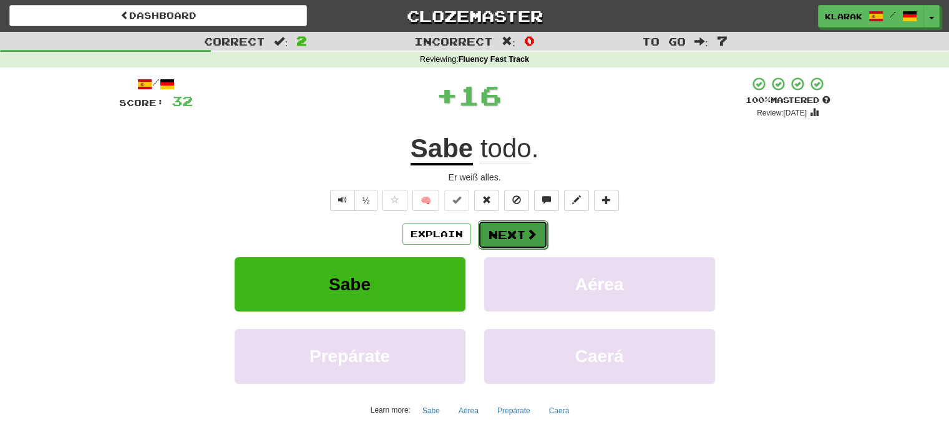
click at [499, 228] on button "Next" at bounding box center [513, 234] width 70 height 29
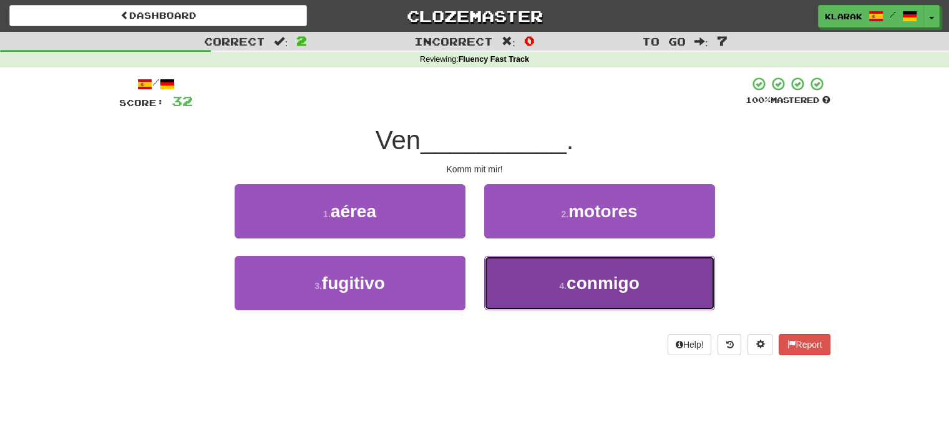
click at [550, 280] on button "4 . conmigo" at bounding box center [599, 283] width 231 height 54
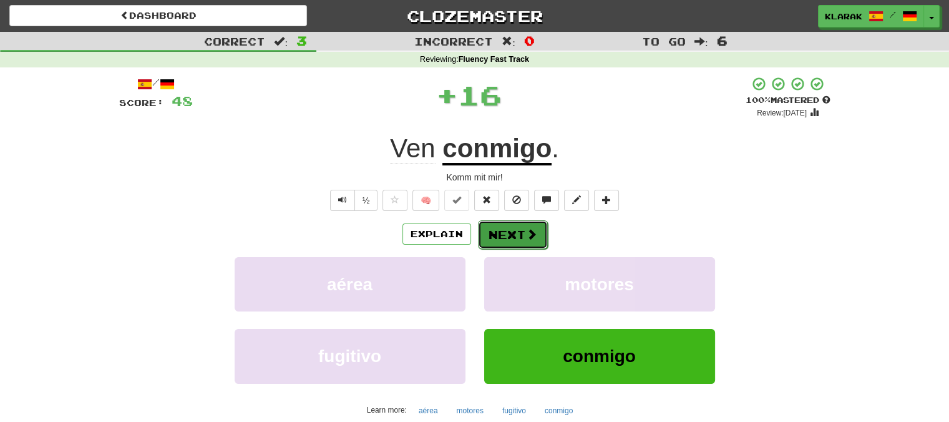
click at [518, 234] on button "Next" at bounding box center [513, 234] width 70 height 29
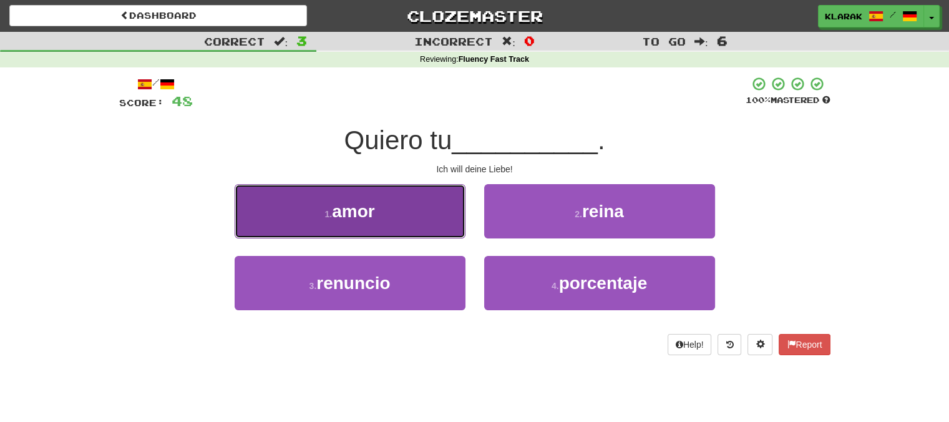
click at [425, 211] on button "1 . amor" at bounding box center [350, 211] width 231 height 54
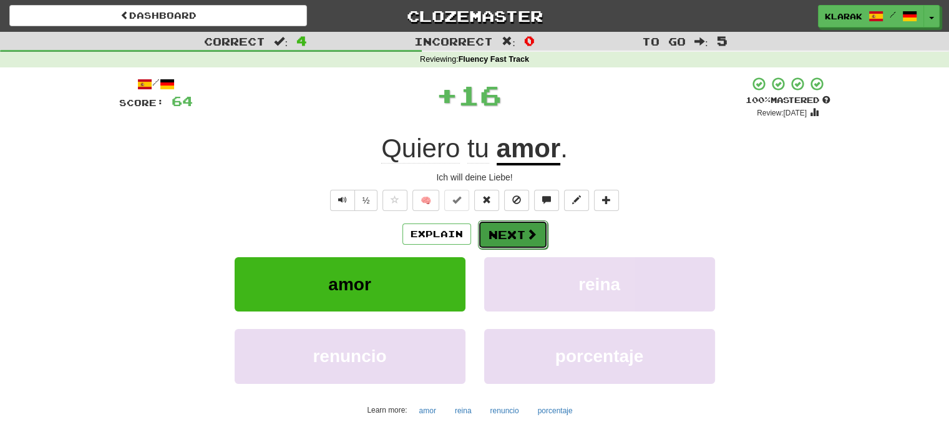
click at [506, 228] on button "Next" at bounding box center [513, 234] width 70 height 29
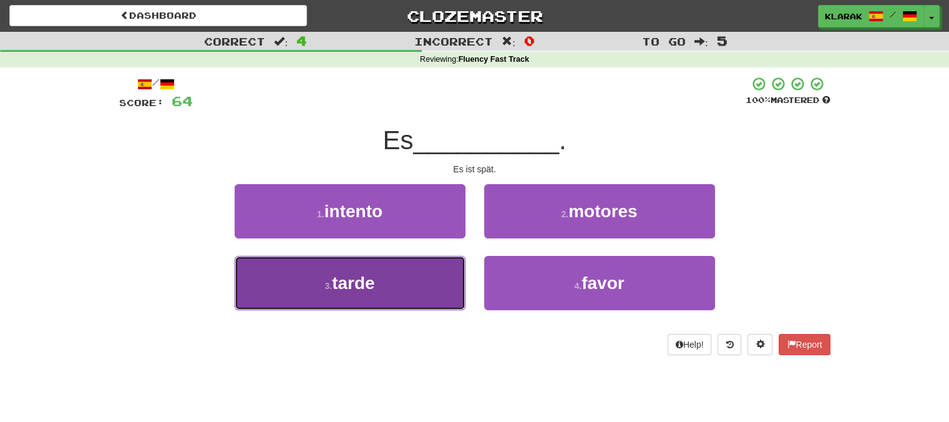
click at [415, 287] on button "3 . tarde" at bounding box center [350, 283] width 231 height 54
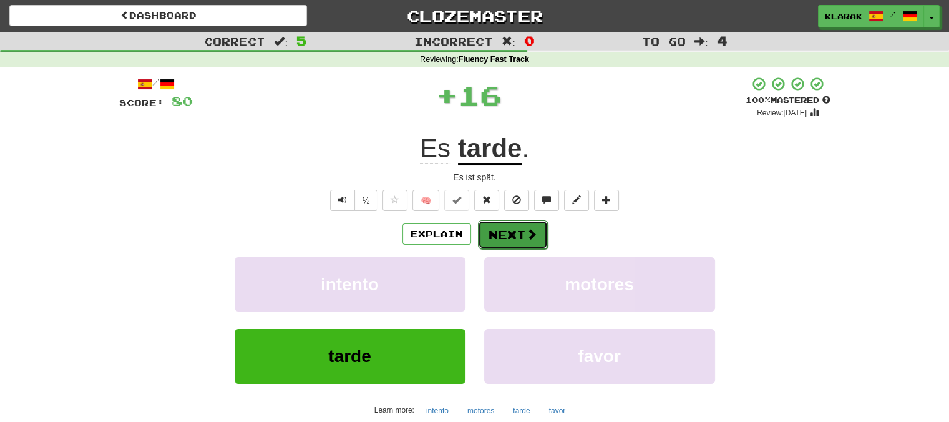
click at [502, 231] on button "Next" at bounding box center [513, 234] width 70 height 29
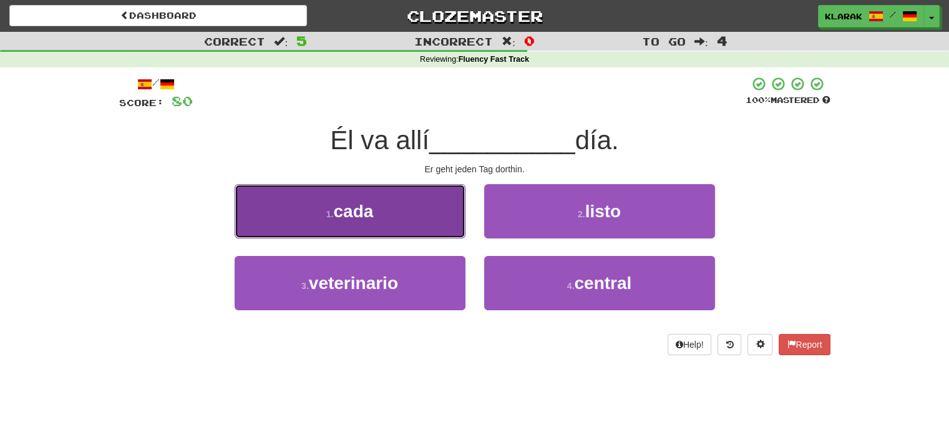
click at [418, 218] on button "1 . cada" at bounding box center [350, 211] width 231 height 54
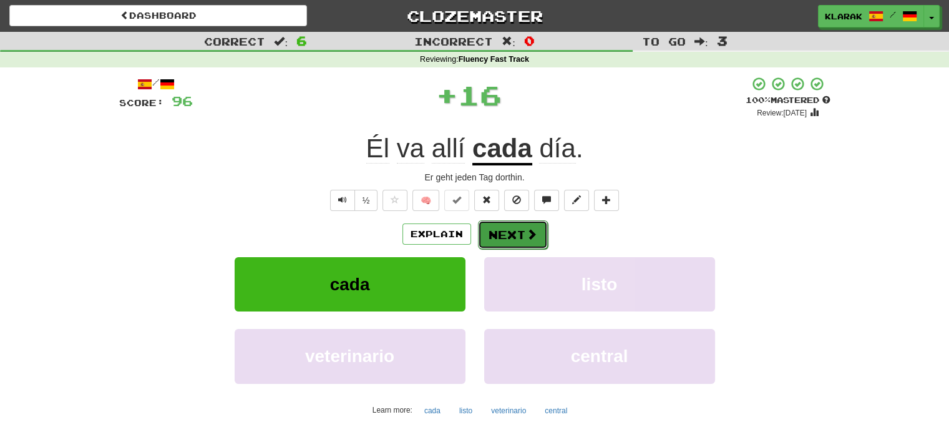
click at [507, 231] on button "Next" at bounding box center [513, 234] width 70 height 29
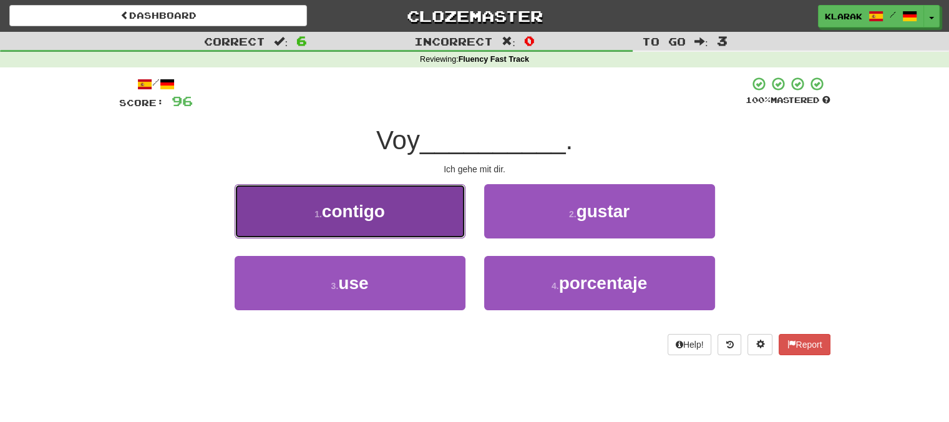
click at [425, 205] on button "1 . contigo" at bounding box center [350, 211] width 231 height 54
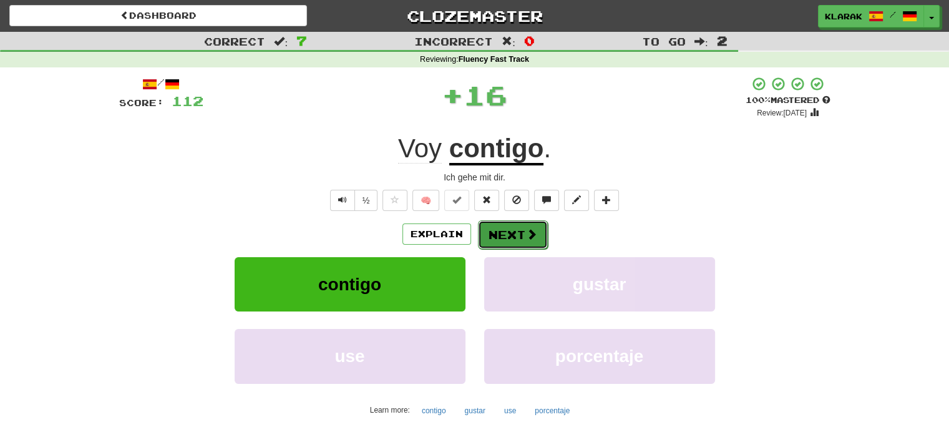
click at [507, 234] on button "Next" at bounding box center [513, 234] width 70 height 29
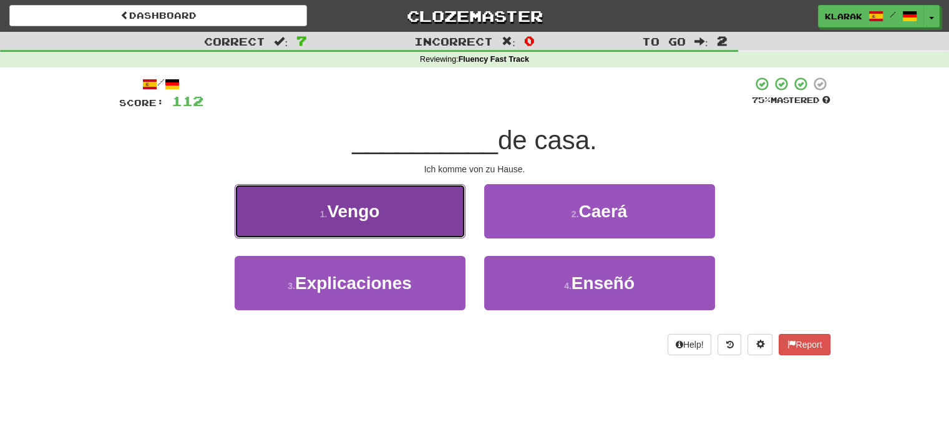
click at [419, 207] on button "1 . Vengo" at bounding box center [350, 211] width 231 height 54
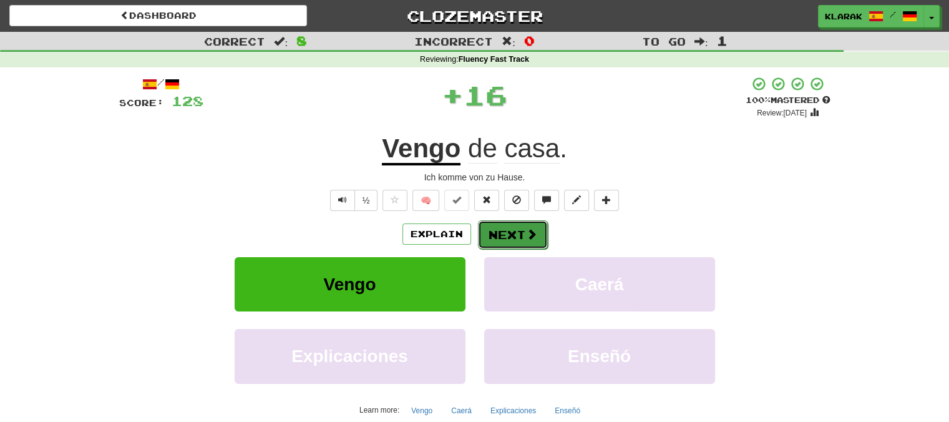
click at [505, 230] on button "Next" at bounding box center [513, 234] width 70 height 29
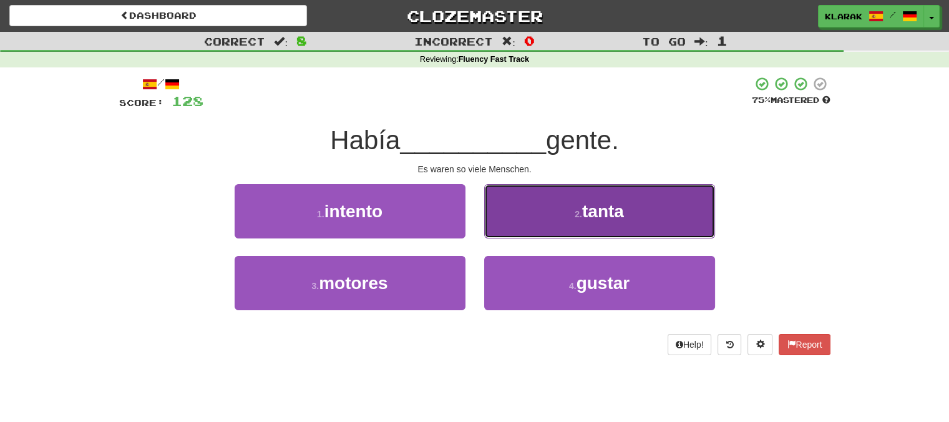
click at [541, 211] on button "2 . tanta" at bounding box center [599, 211] width 231 height 54
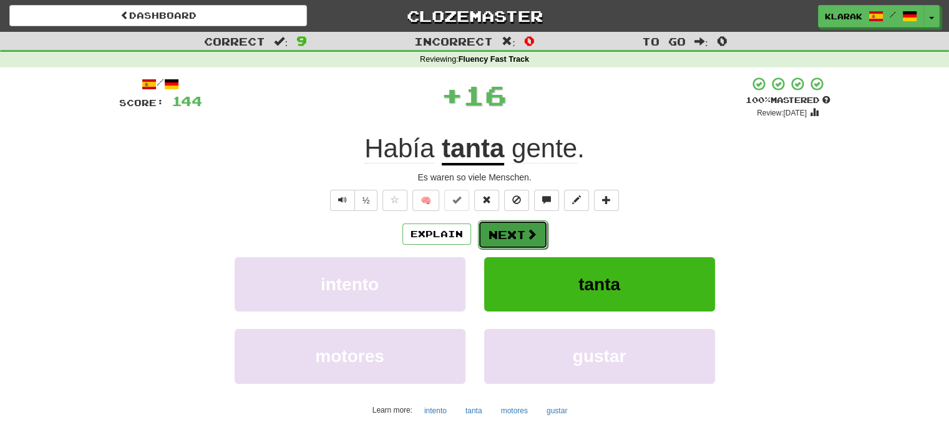
click at [505, 231] on button "Next" at bounding box center [513, 234] width 70 height 29
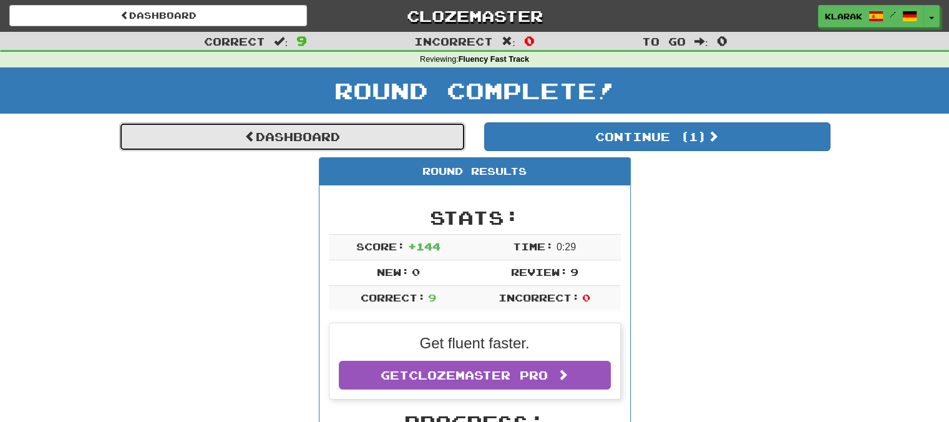
click at [288, 132] on link "Dashboard" at bounding box center [292, 136] width 346 height 29
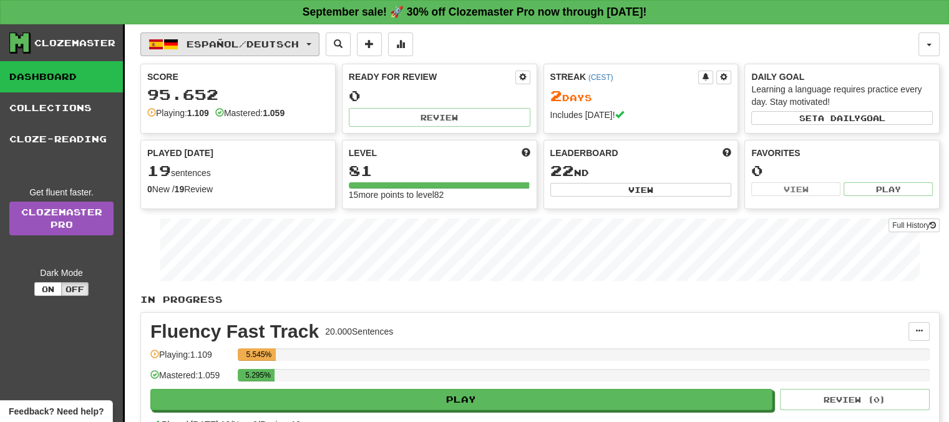
click at [319, 42] on button "Español / Deutsch" at bounding box center [229, 44] width 179 height 24
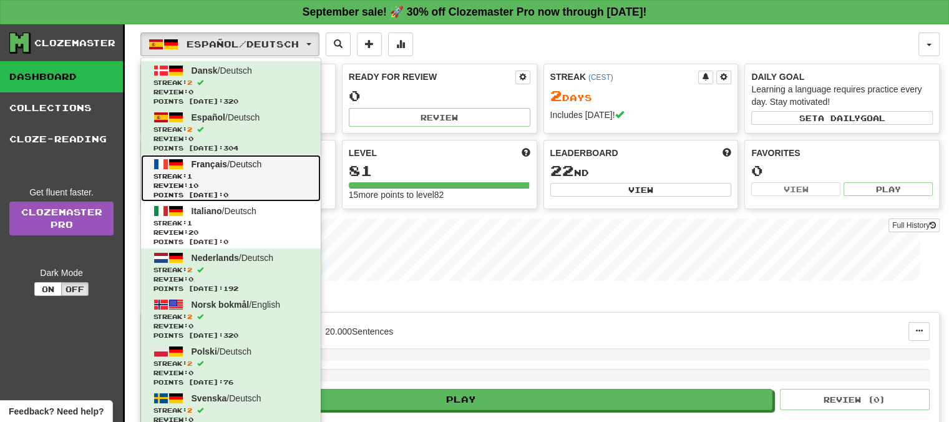
click at [210, 161] on span "Français" at bounding box center [210, 164] width 36 height 10
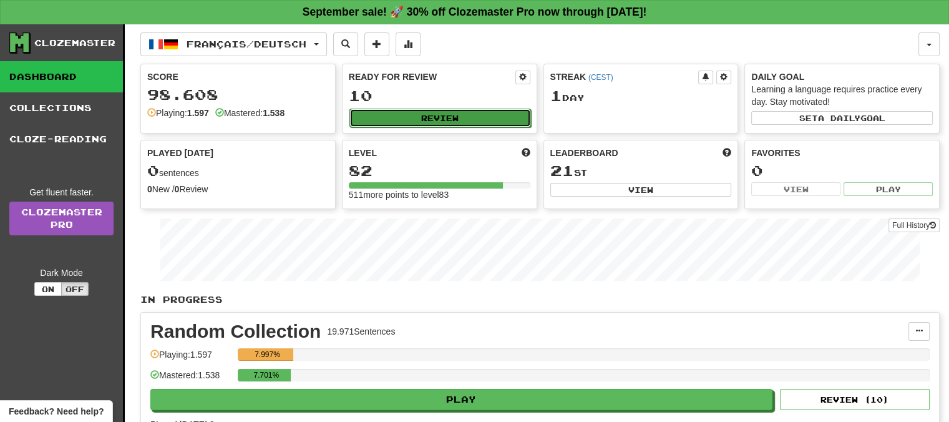
click at [451, 114] on button "Review" at bounding box center [440, 118] width 182 height 19
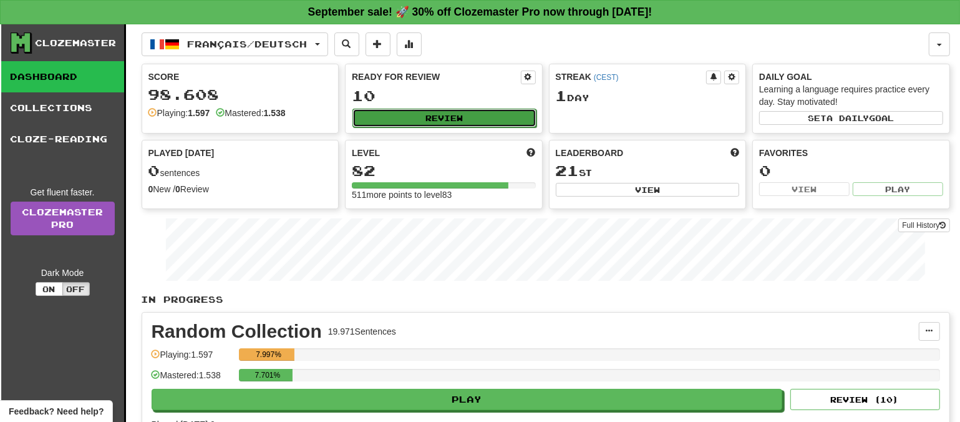
select select "**"
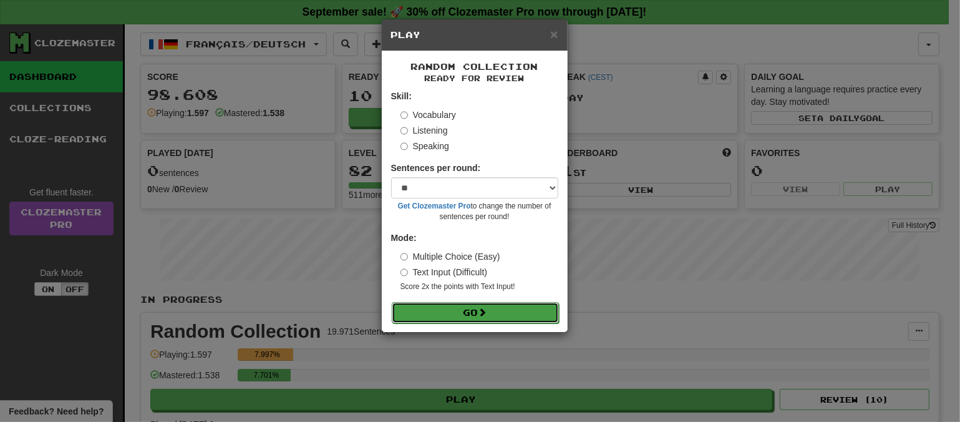
click at [457, 311] on button "Go" at bounding box center [475, 312] width 167 height 21
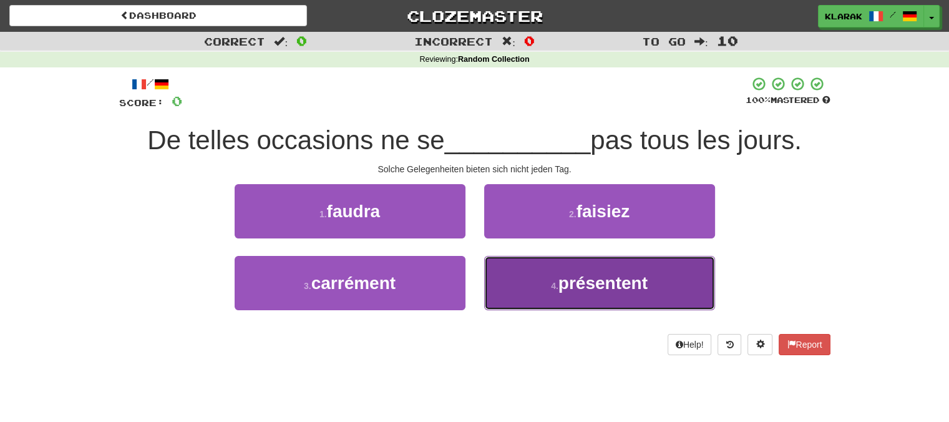
click at [551, 281] on small "4 ." at bounding box center [554, 286] width 7 height 10
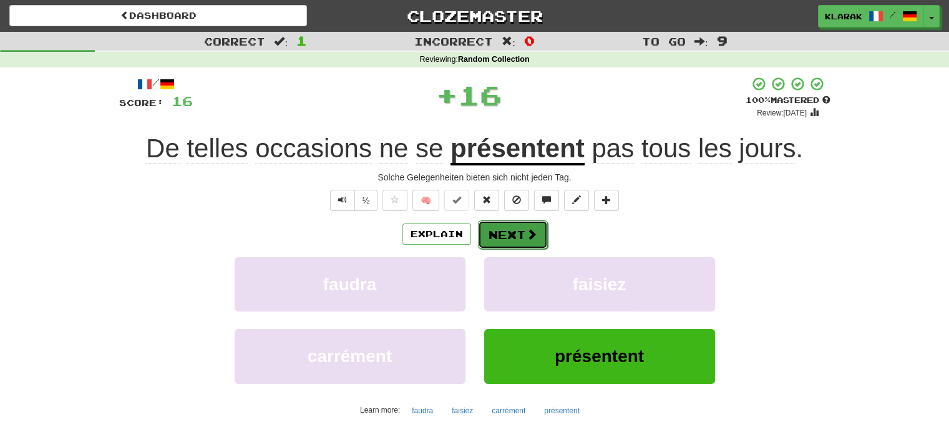
click at [513, 224] on button "Next" at bounding box center [513, 234] width 70 height 29
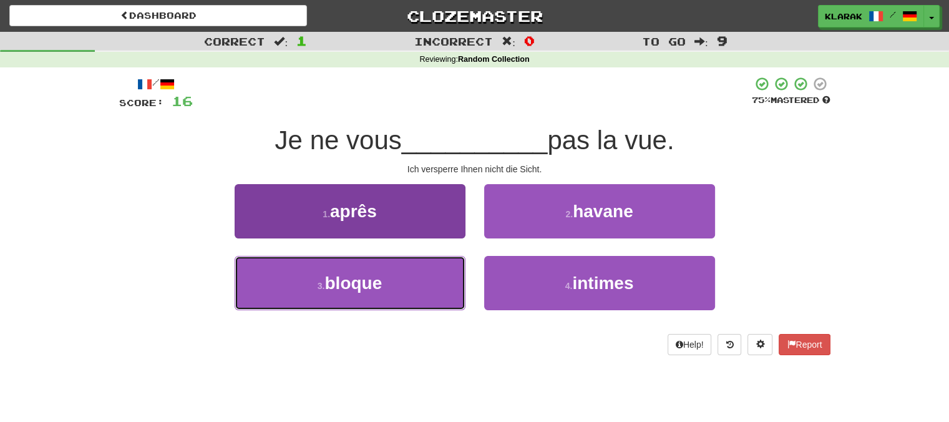
drag, startPoint x: 399, startPoint y: 286, endPoint x: 412, endPoint y: 273, distance: 18.5
click at [399, 284] on button "3 . bloque" at bounding box center [350, 283] width 231 height 54
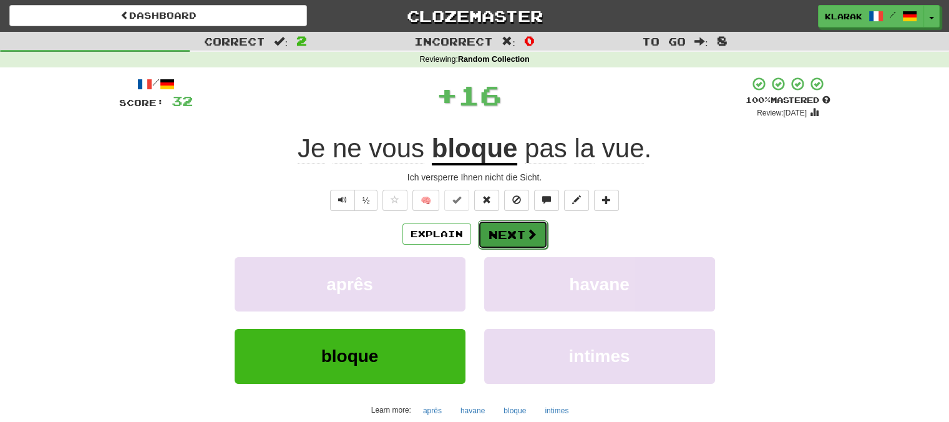
click at [504, 234] on button "Next" at bounding box center [513, 234] width 70 height 29
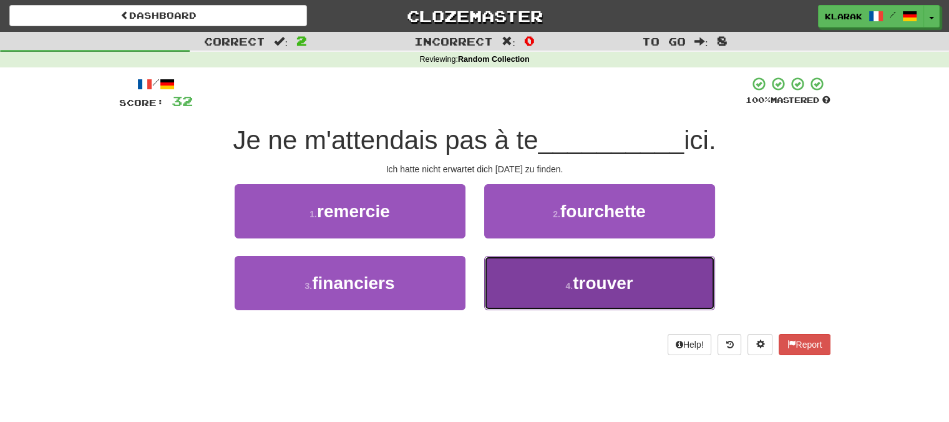
click at [561, 277] on button "4 . trouver" at bounding box center [599, 283] width 231 height 54
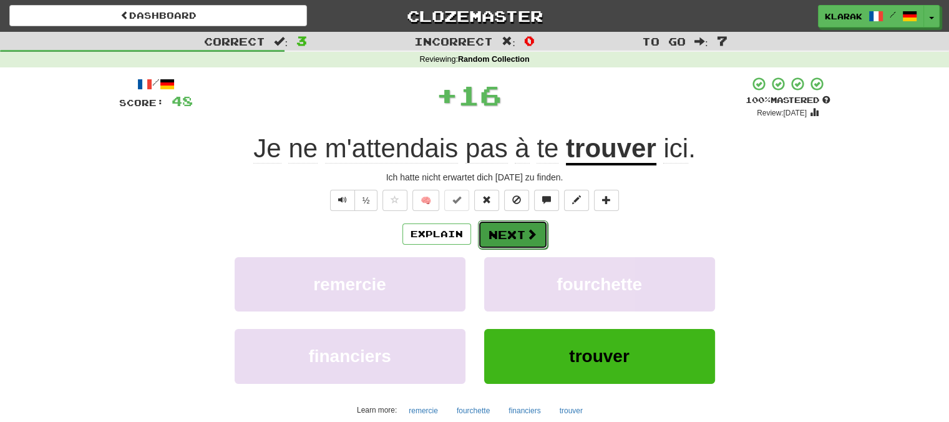
click at [497, 230] on button "Next" at bounding box center [513, 234] width 70 height 29
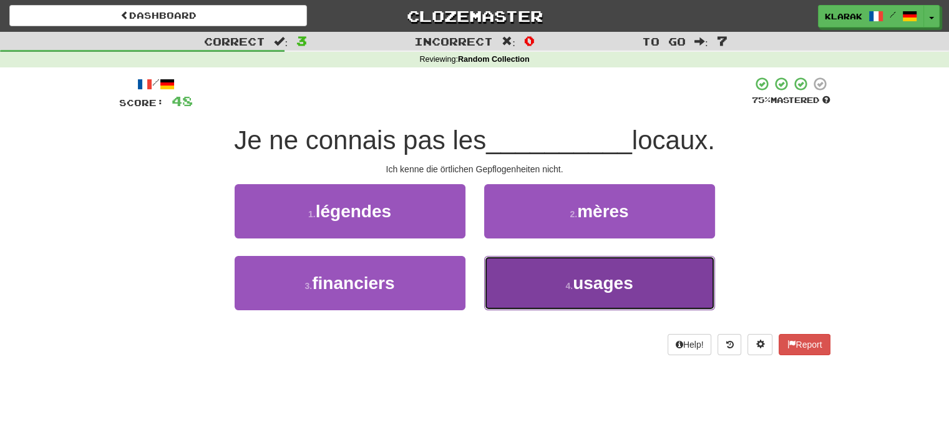
click at [579, 292] on button "4 . usages" at bounding box center [599, 283] width 231 height 54
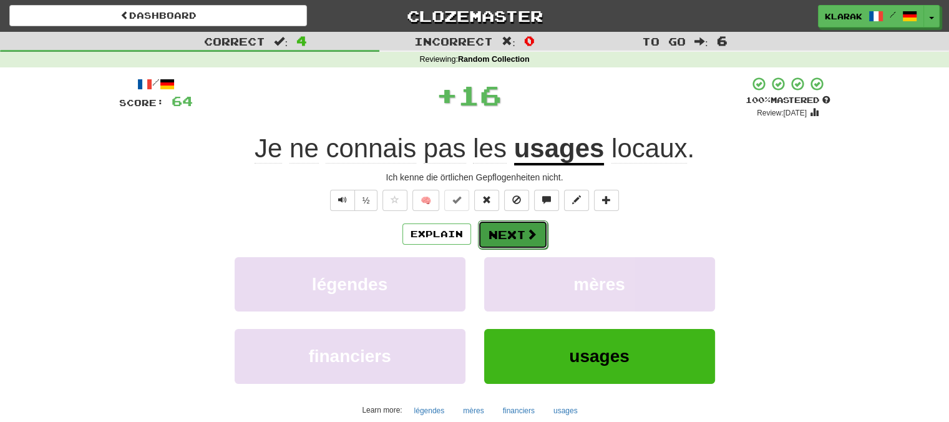
click at [513, 232] on button "Next" at bounding box center [513, 234] width 70 height 29
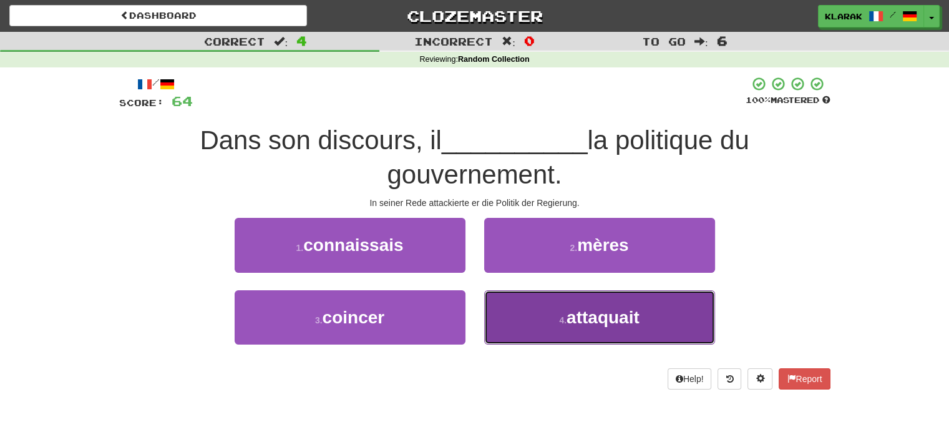
click at [572, 316] on span "attaquait" at bounding box center [602, 317] width 73 height 19
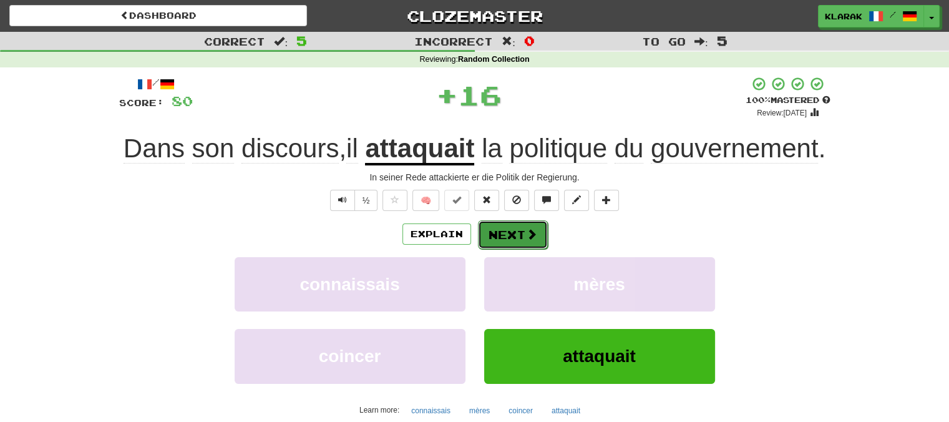
click at [515, 234] on button "Next" at bounding box center [513, 234] width 70 height 29
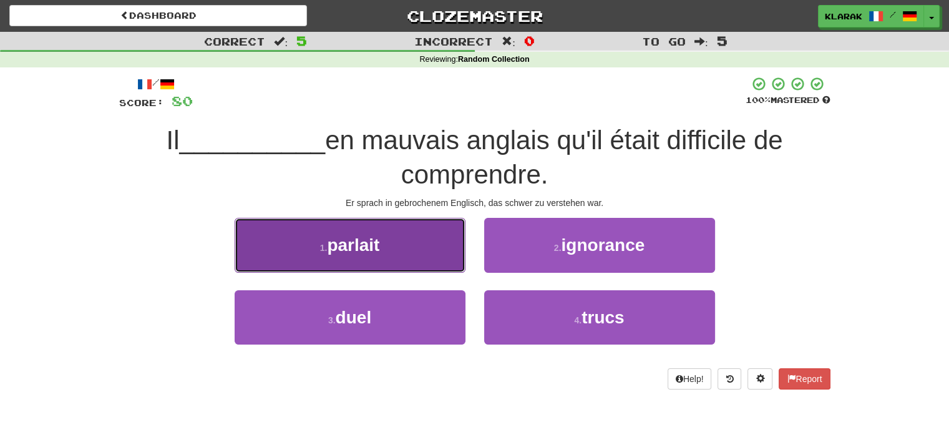
click at [414, 239] on button "1 . parlait" at bounding box center [350, 245] width 231 height 54
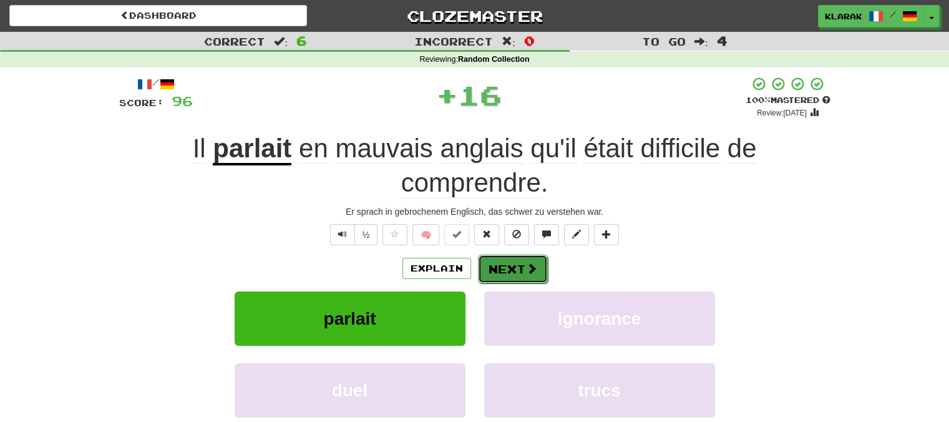
click at [515, 267] on button "Next" at bounding box center [513, 269] width 70 height 29
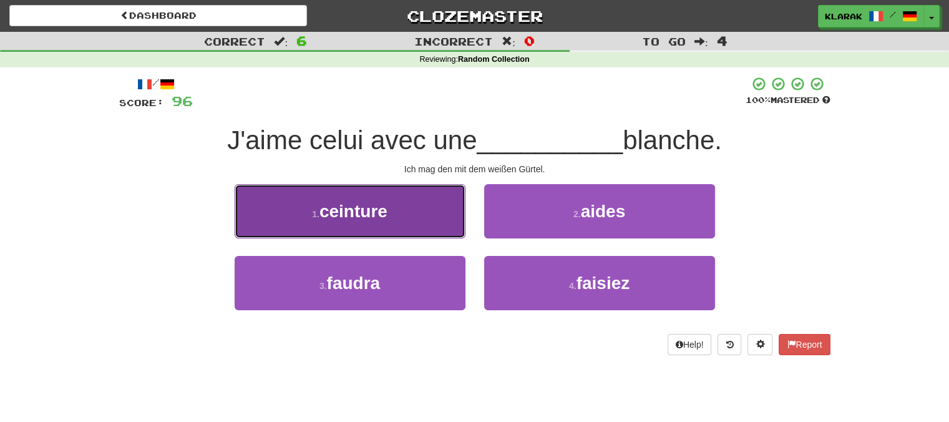
click at [416, 215] on button "1 . ceinture" at bounding box center [350, 211] width 231 height 54
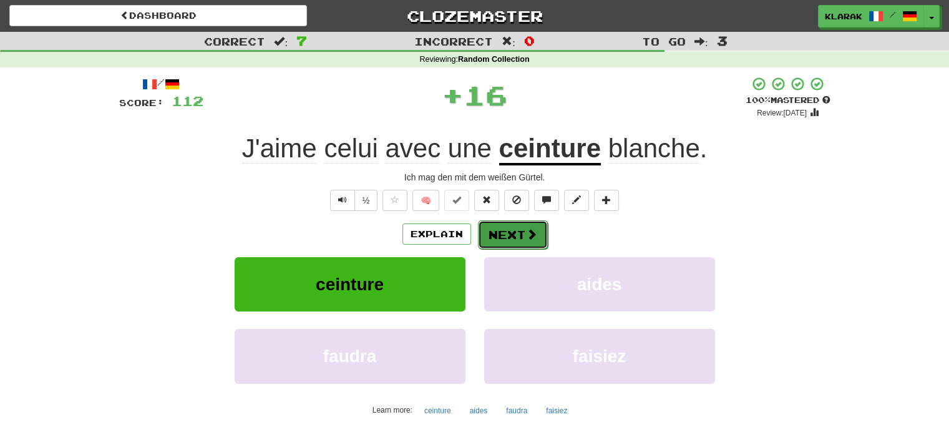
click at [507, 231] on button "Next" at bounding box center [513, 234] width 70 height 29
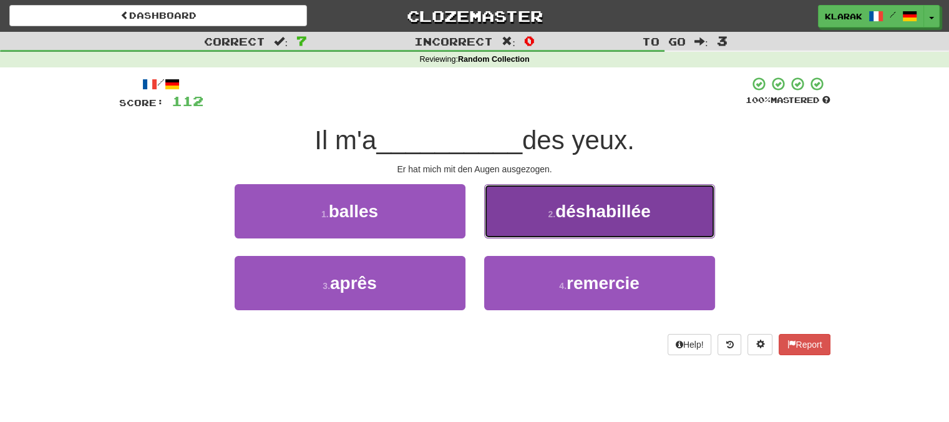
click at [683, 216] on button "2 . déshabillée" at bounding box center [599, 211] width 231 height 54
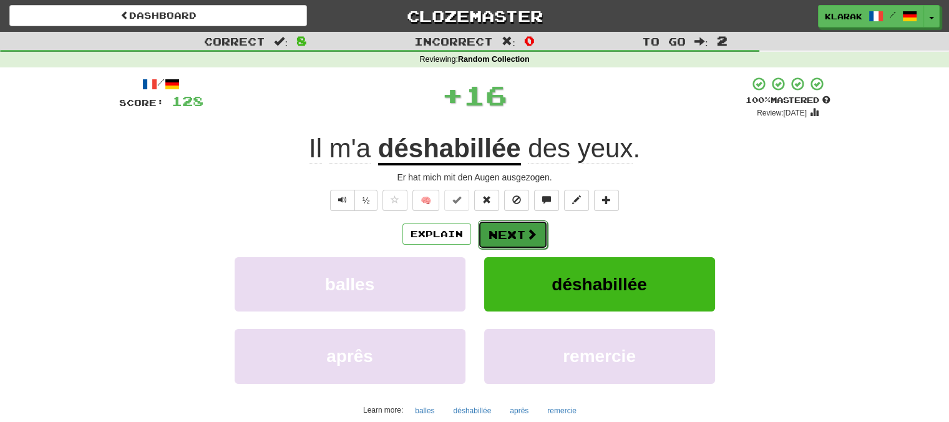
click at [533, 229] on span at bounding box center [531, 233] width 11 height 11
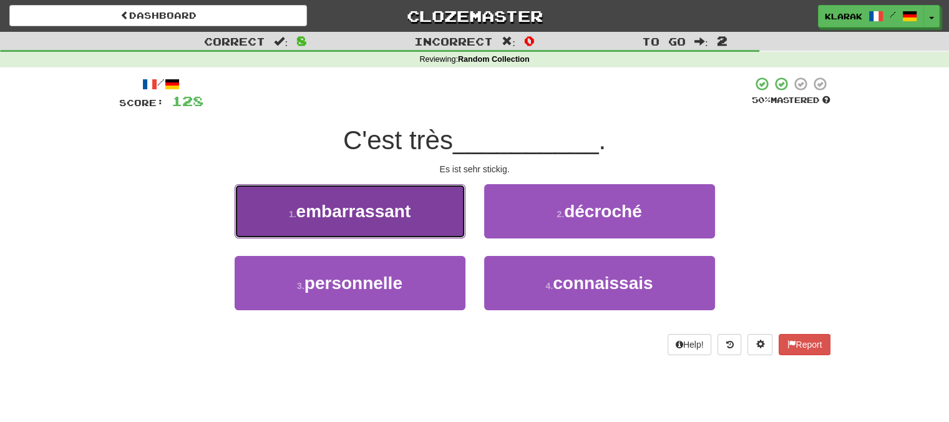
click at [407, 198] on button "1 . embarrassant" at bounding box center [350, 211] width 231 height 54
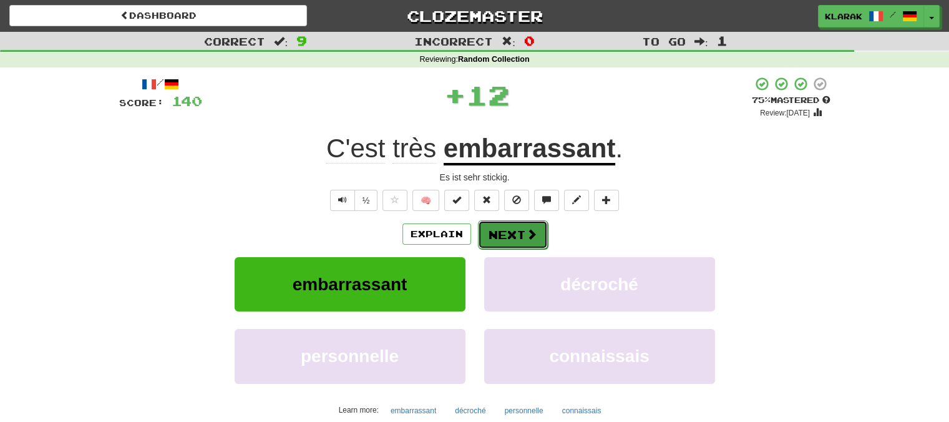
click at [520, 234] on button "Next" at bounding box center [513, 234] width 70 height 29
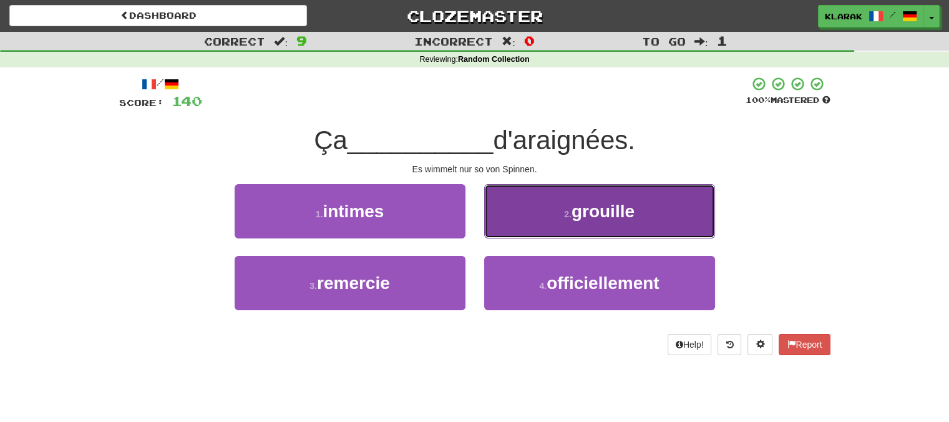
click at [664, 215] on button "2 . grouille" at bounding box center [599, 211] width 231 height 54
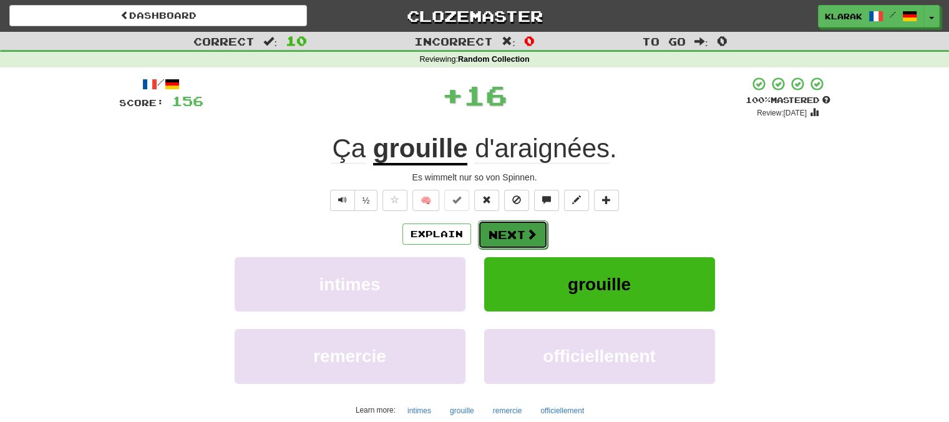
click at [527, 230] on span at bounding box center [531, 233] width 11 height 11
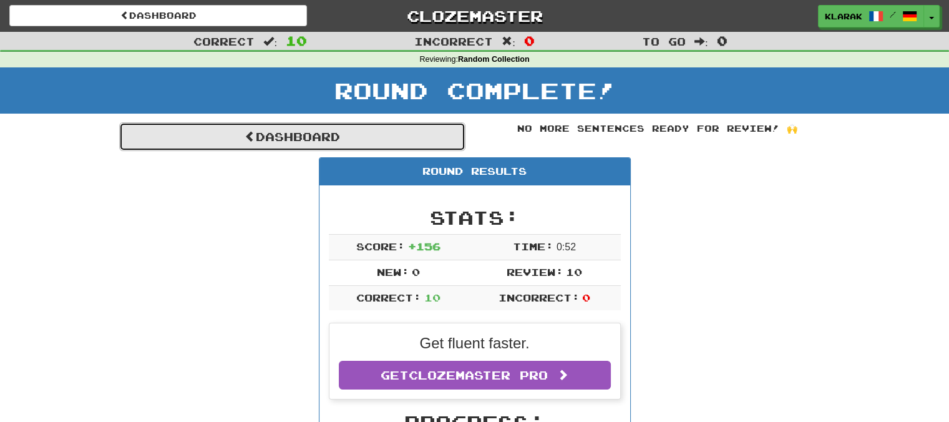
click at [264, 130] on link "Dashboard" at bounding box center [292, 136] width 346 height 29
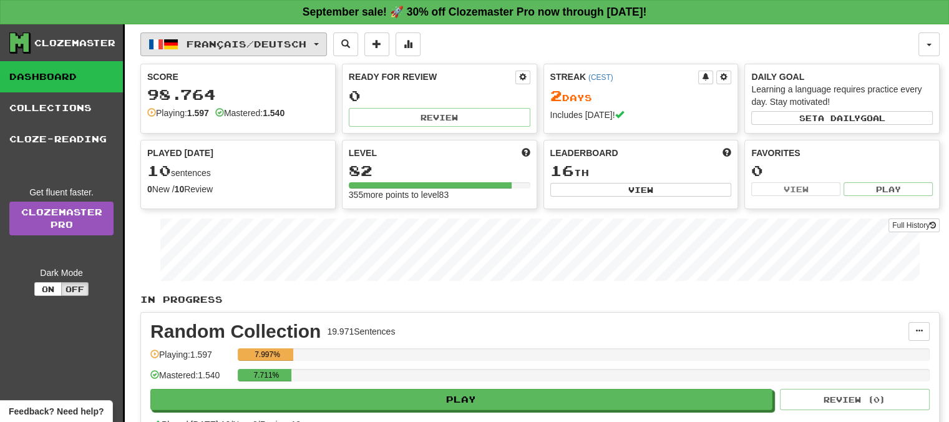
click at [319, 43] on span "button" at bounding box center [316, 44] width 5 height 2
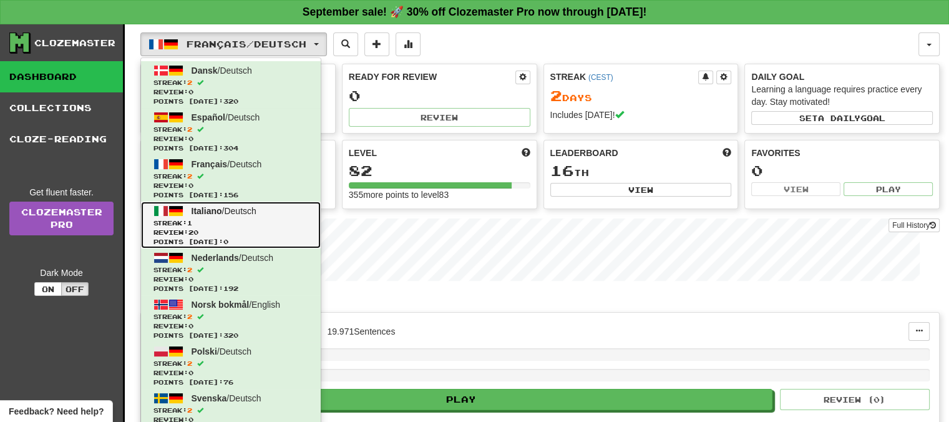
click at [211, 206] on span "Italiano" at bounding box center [207, 211] width 31 height 10
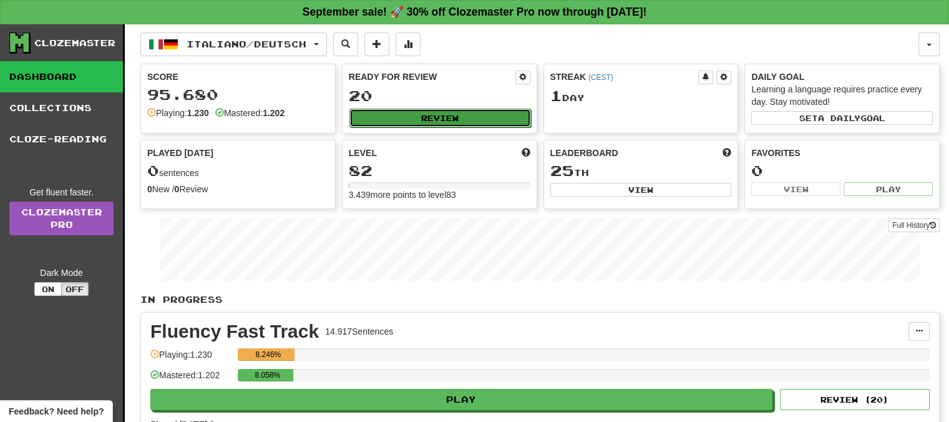
click at [436, 114] on button "Review" at bounding box center [440, 118] width 182 height 19
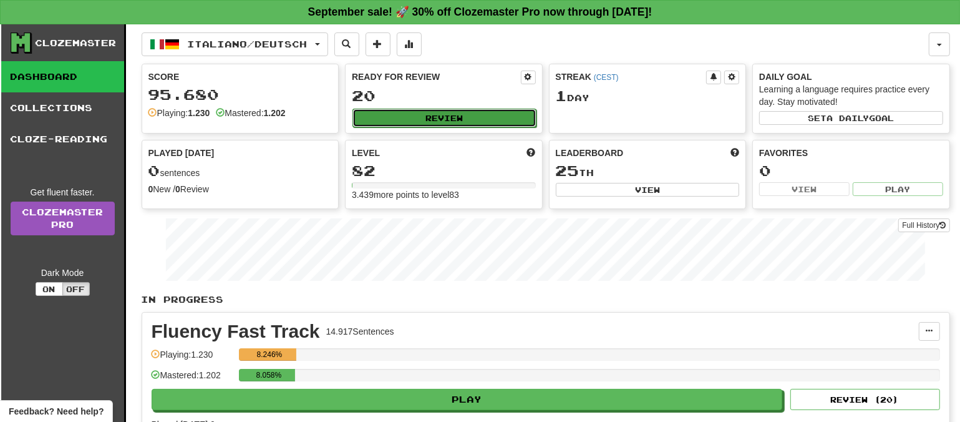
select select "**"
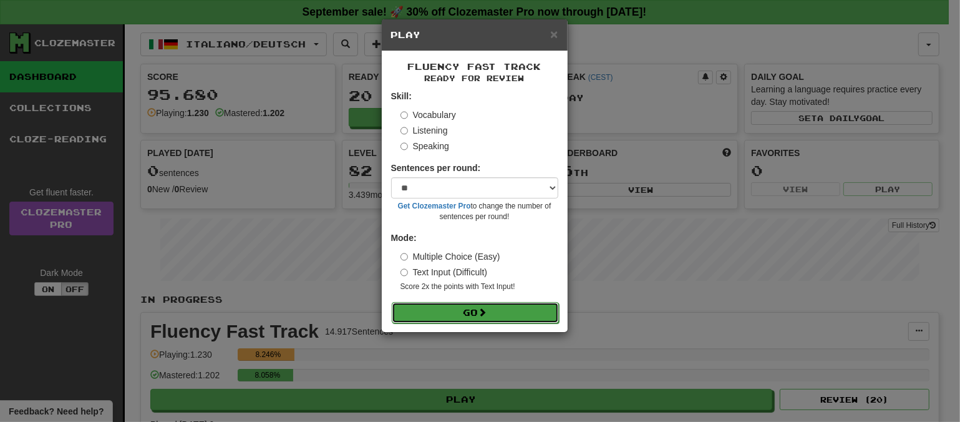
click at [498, 307] on button "Go" at bounding box center [475, 312] width 167 height 21
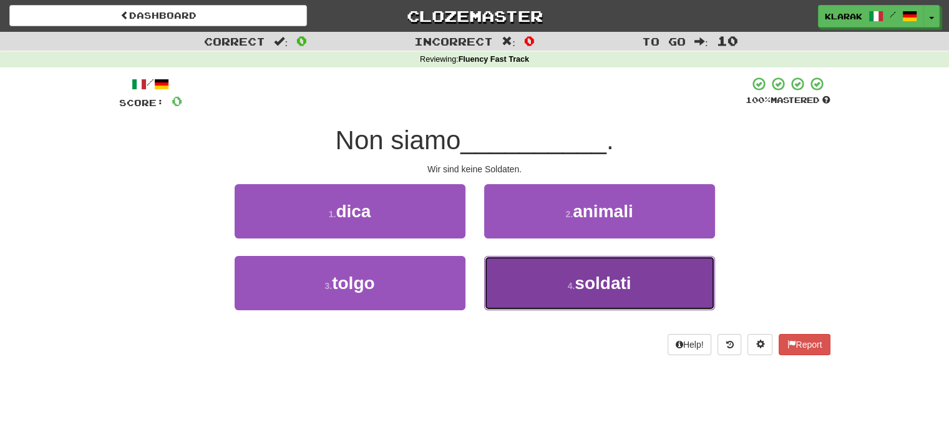
click at [528, 279] on button "4 . soldati" at bounding box center [599, 283] width 231 height 54
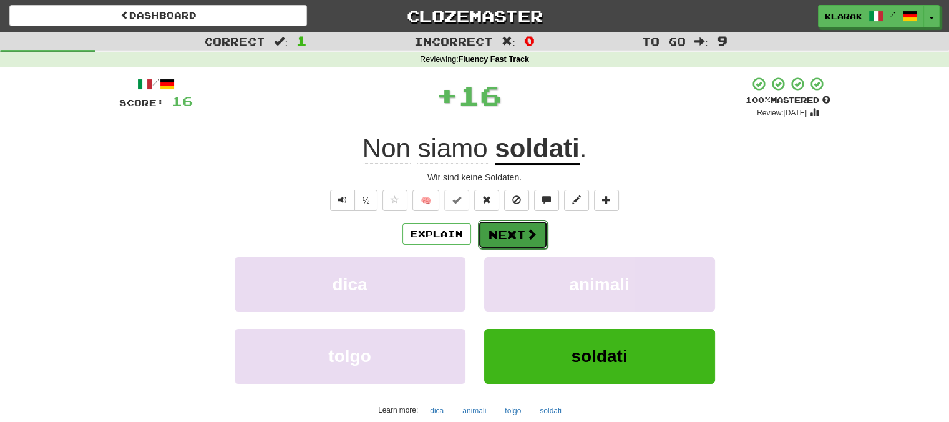
click at [507, 225] on button "Next" at bounding box center [513, 234] width 70 height 29
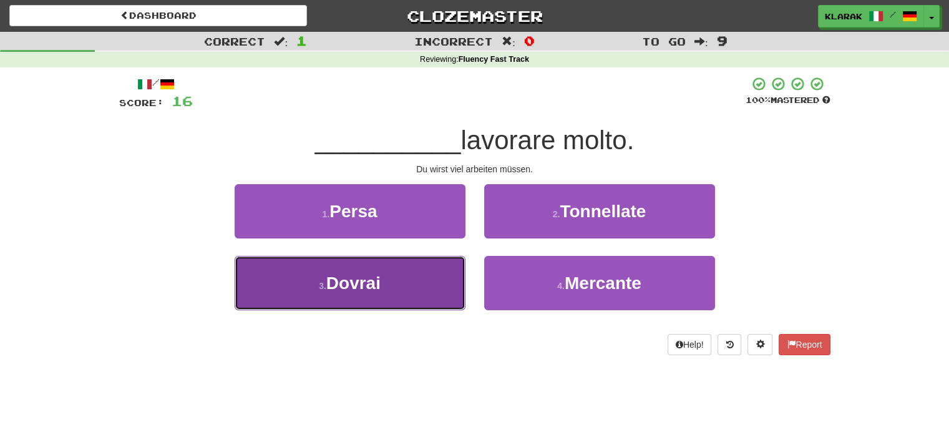
click at [425, 265] on button "3 . Dovrai" at bounding box center [350, 283] width 231 height 54
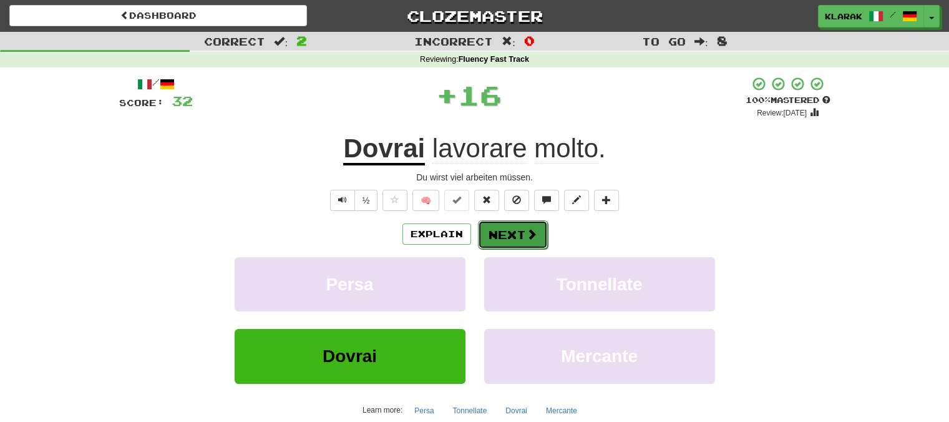
click at [500, 229] on button "Next" at bounding box center [513, 234] width 70 height 29
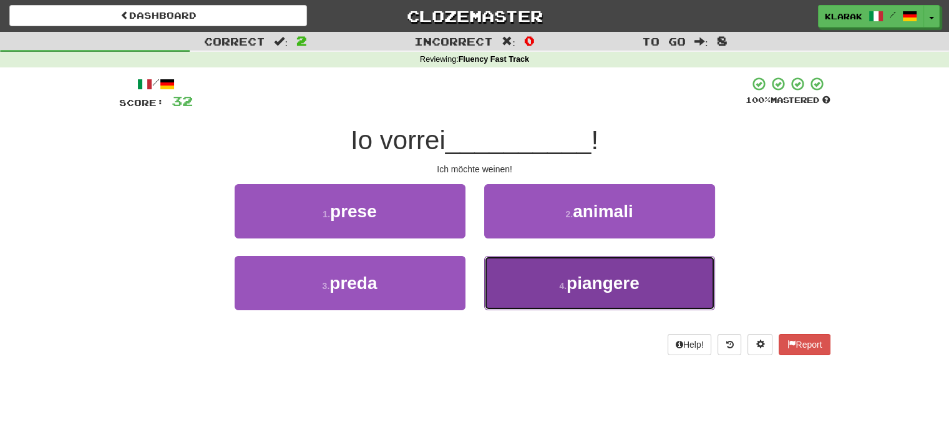
click at [573, 282] on span "piangere" at bounding box center [602, 282] width 73 height 19
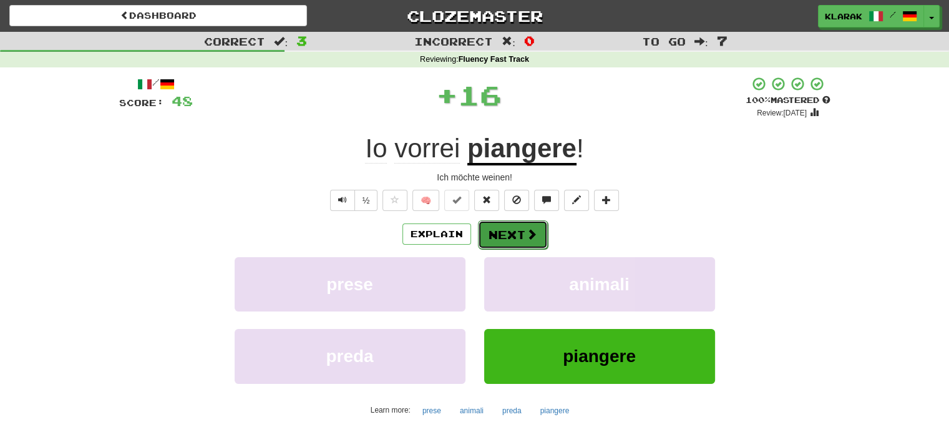
click at [502, 230] on button "Next" at bounding box center [513, 234] width 70 height 29
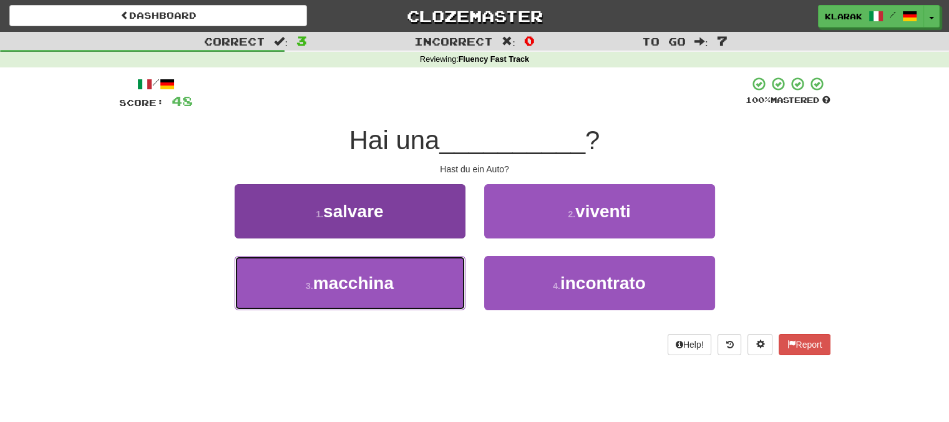
drag, startPoint x: 396, startPoint y: 281, endPoint x: 425, endPoint y: 265, distance: 33.3
click at [397, 279] on button "3 . macchina" at bounding box center [350, 283] width 231 height 54
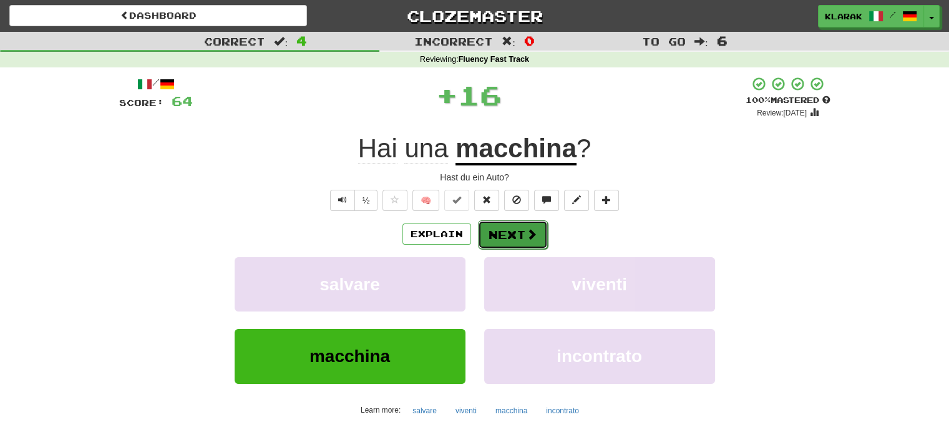
click at [492, 234] on button "Next" at bounding box center [513, 234] width 70 height 29
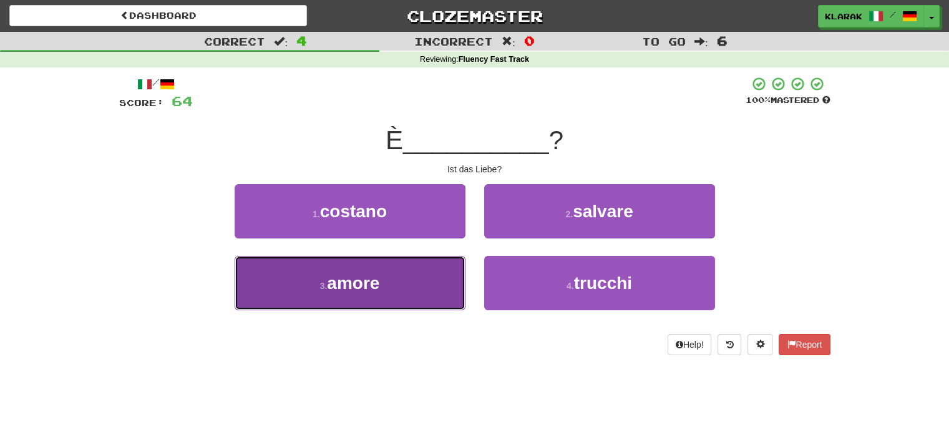
click at [372, 284] on span "amore" at bounding box center [353, 282] width 52 height 19
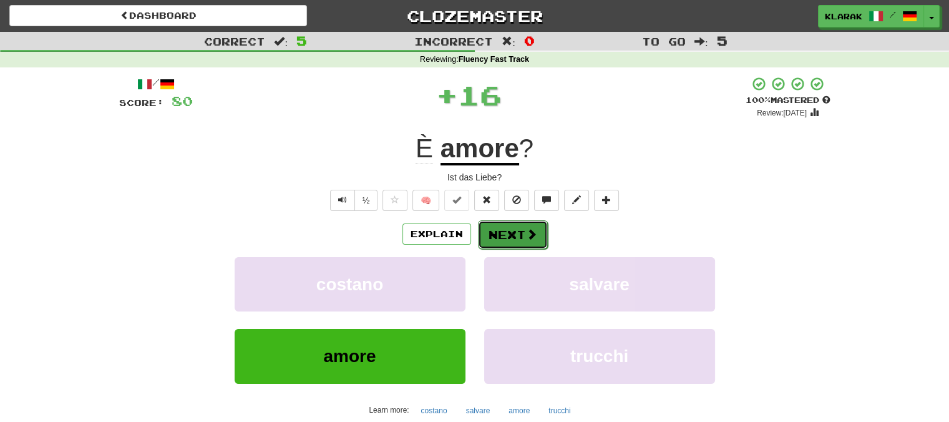
click at [490, 235] on button "Next" at bounding box center [513, 234] width 70 height 29
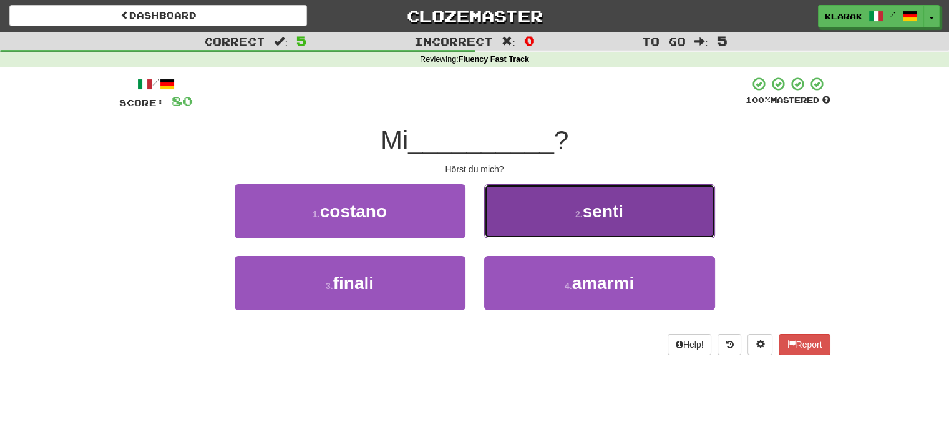
click at [678, 216] on button "2 . senti" at bounding box center [599, 211] width 231 height 54
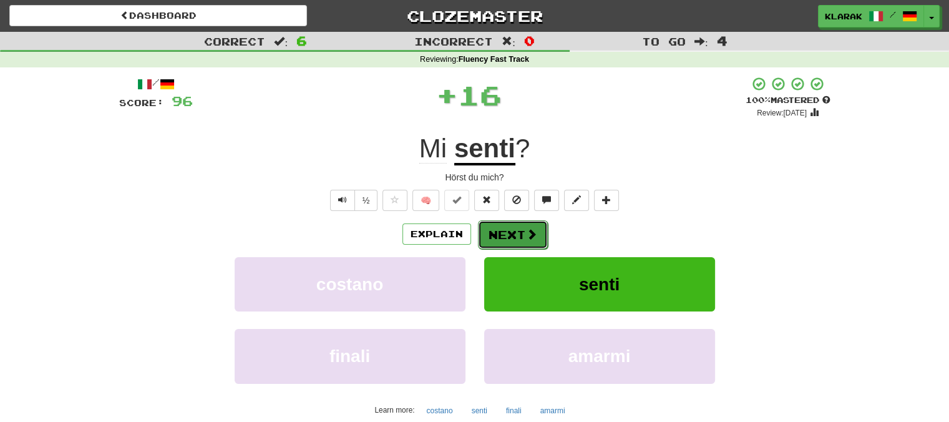
click at [526, 228] on span at bounding box center [531, 233] width 11 height 11
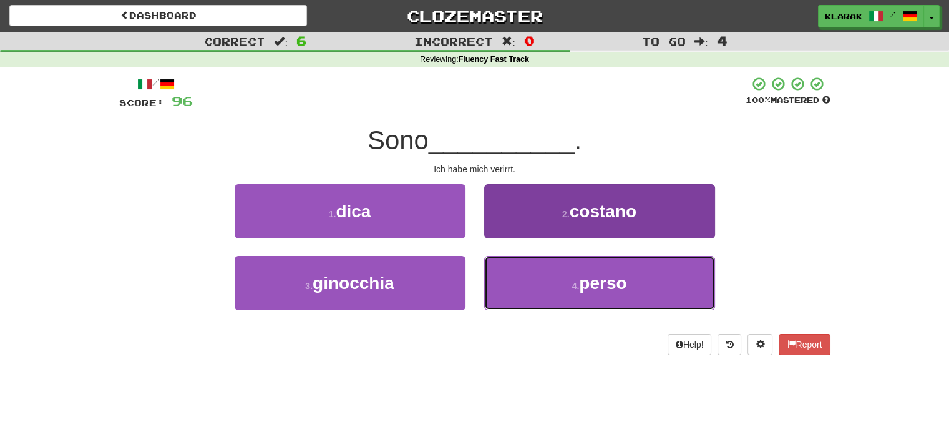
drag, startPoint x: 671, startPoint y: 280, endPoint x: 668, endPoint y: 271, distance: 9.9
click at [671, 279] on button "4 . perso" at bounding box center [599, 283] width 231 height 54
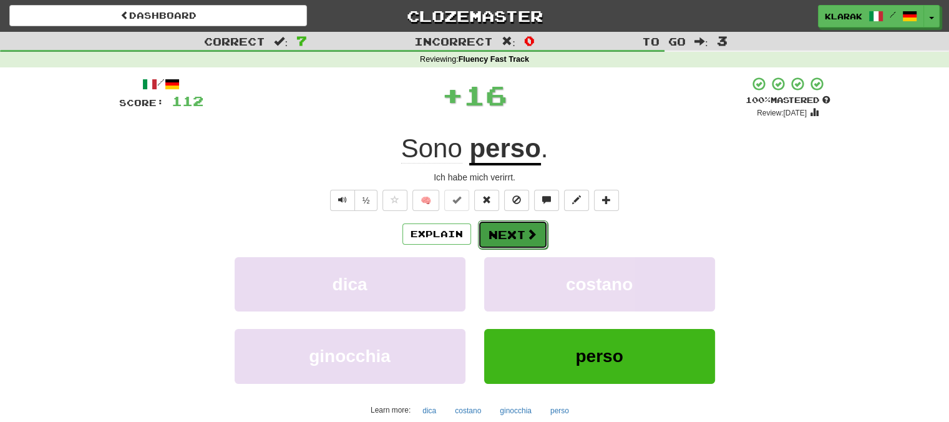
click at [527, 231] on span at bounding box center [531, 233] width 11 height 11
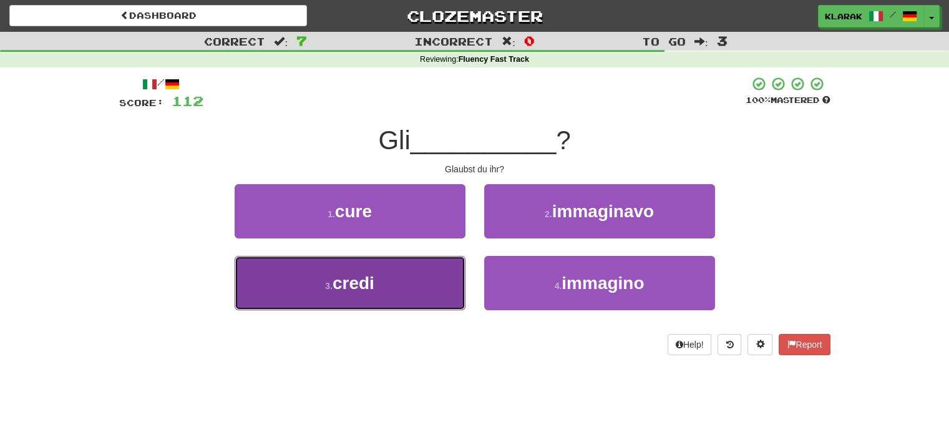
click at [415, 286] on button "3 . credi" at bounding box center [350, 283] width 231 height 54
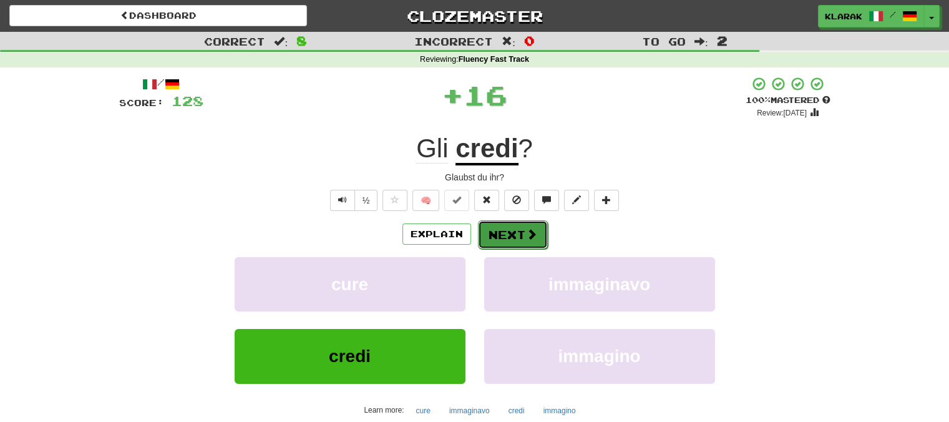
click at [515, 233] on button "Next" at bounding box center [513, 234] width 70 height 29
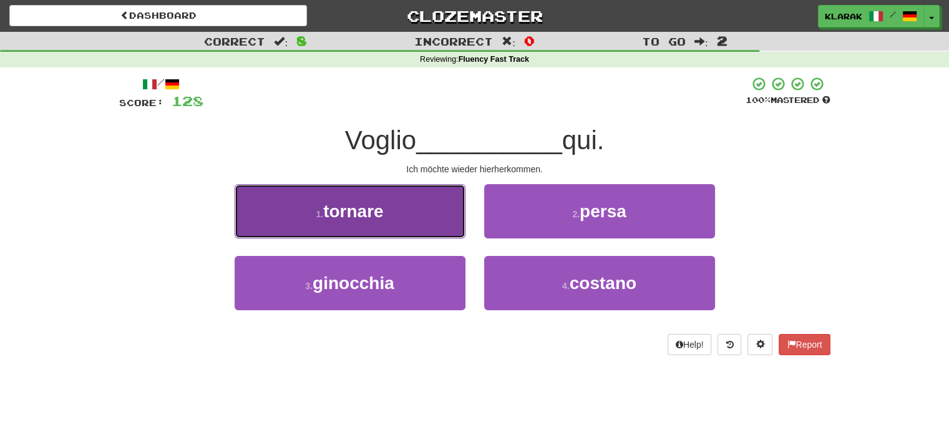
click at [414, 214] on button "1 . tornare" at bounding box center [350, 211] width 231 height 54
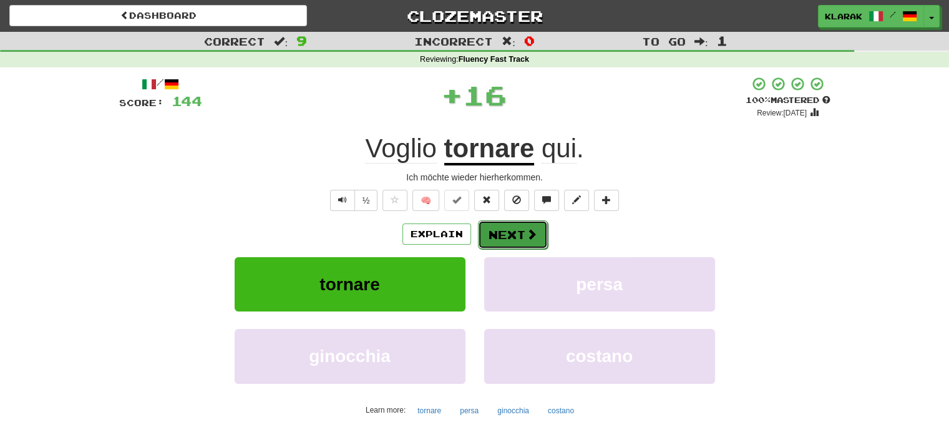
click at [508, 231] on button "Next" at bounding box center [513, 234] width 70 height 29
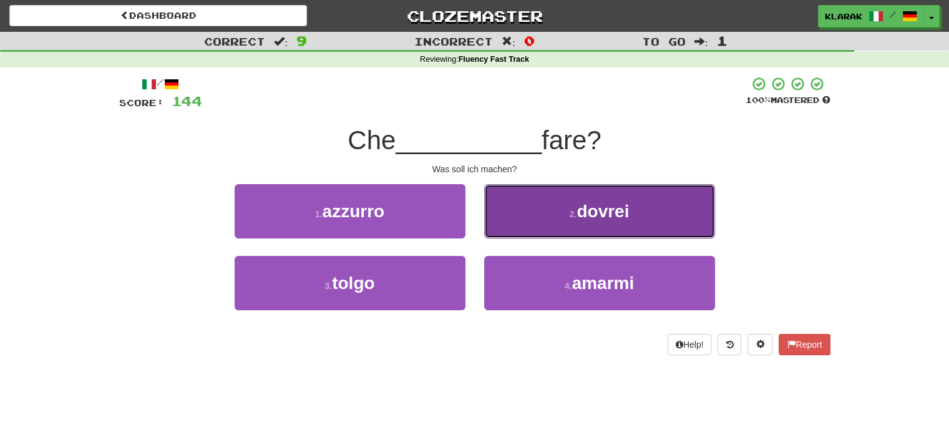
click at [537, 210] on button "2 . dovrei" at bounding box center [599, 211] width 231 height 54
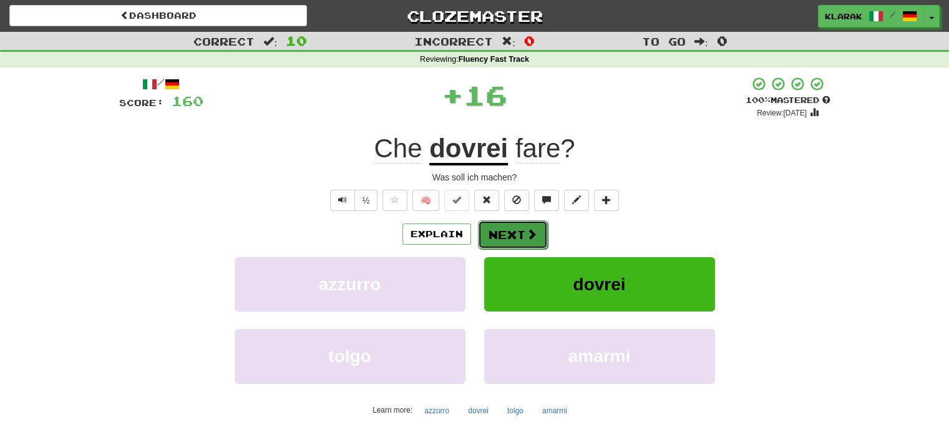
click at [516, 226] on button "Next" at bounding box center [513, 234] width 70 height 29
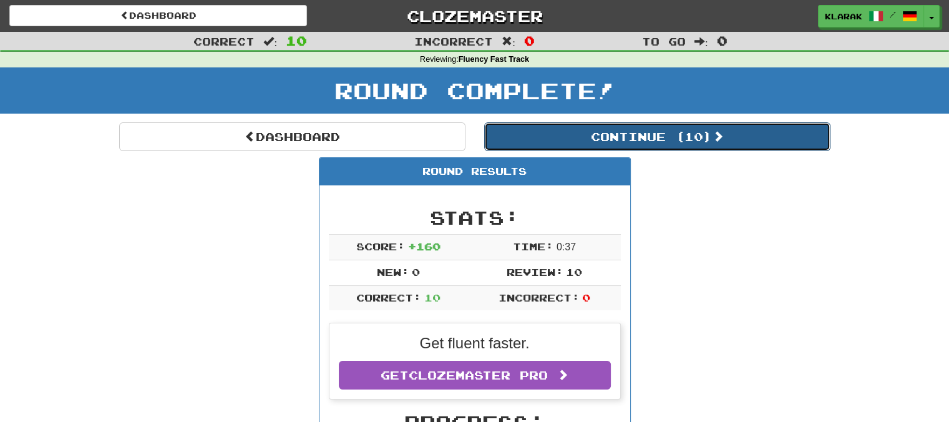
click at [696, 128] on button "Continue ( 10 )" at bounding box center [657, 136] width 346 height 29
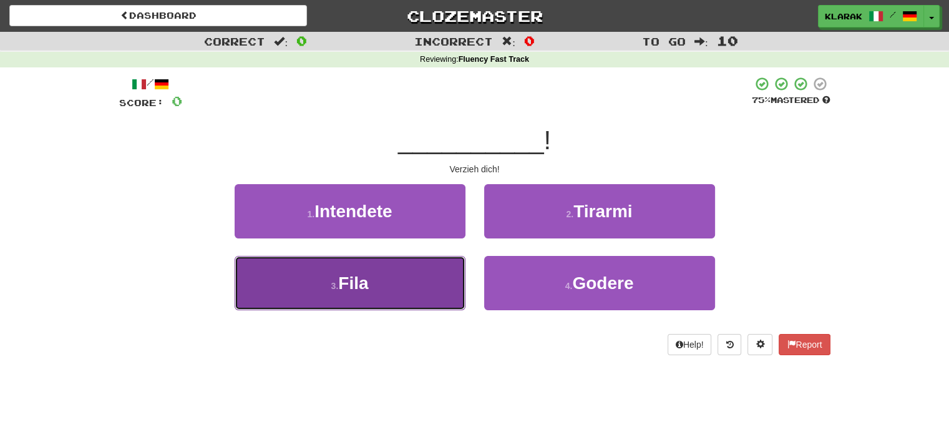
click at [402, 289] on button "3 . Fila" at bounding box center [350, 283] width 231 height 54
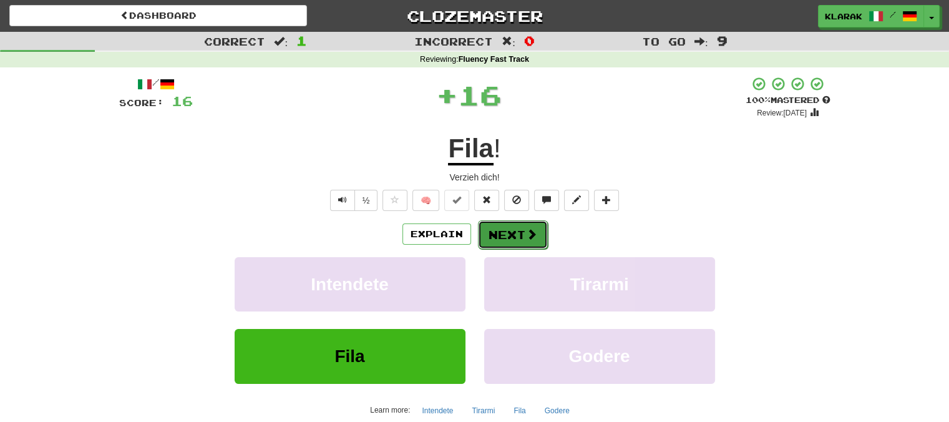
click at [503, 227] on button "Next" at bounding box center [513, 234] width 70 height 29
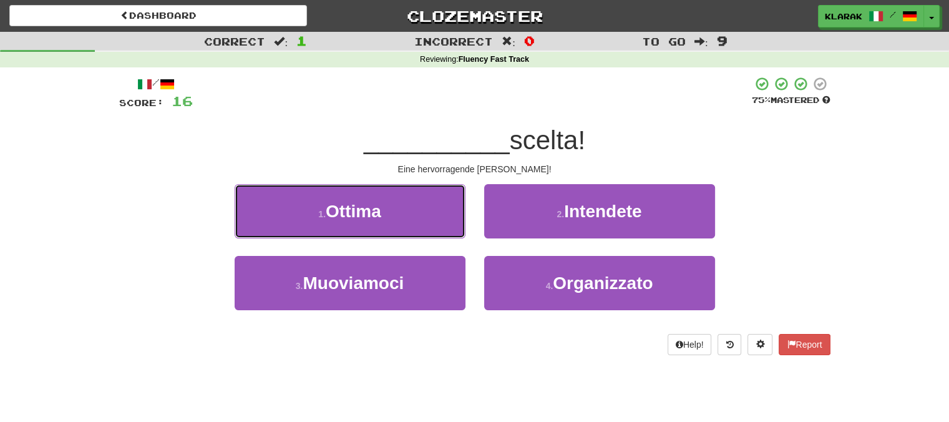
drag, startPoint x: 404, startPoint y: 215, endPoint x: 417, endPoint y: 212, distance: 14.1
click at [405, 214] on button "1 . Ottima" at bounding box center [350, 211] width 231 height 54
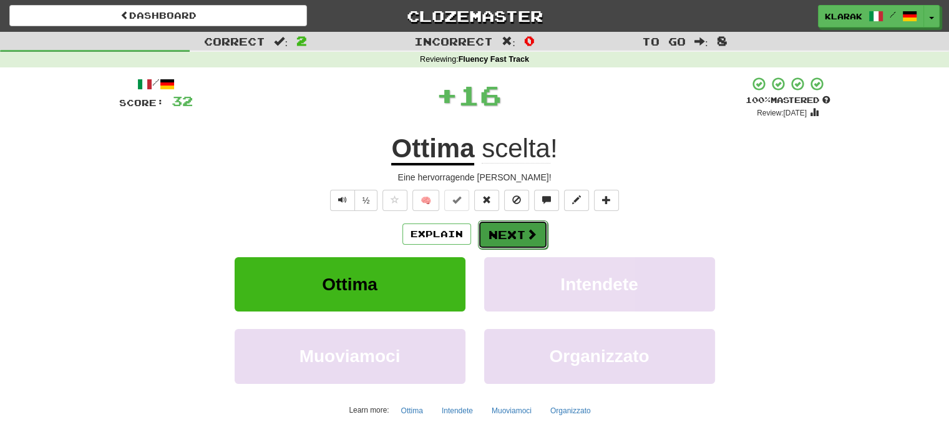
click at [493, 233] on button "Next" at bounding box center [513, 234] width 70 height 29
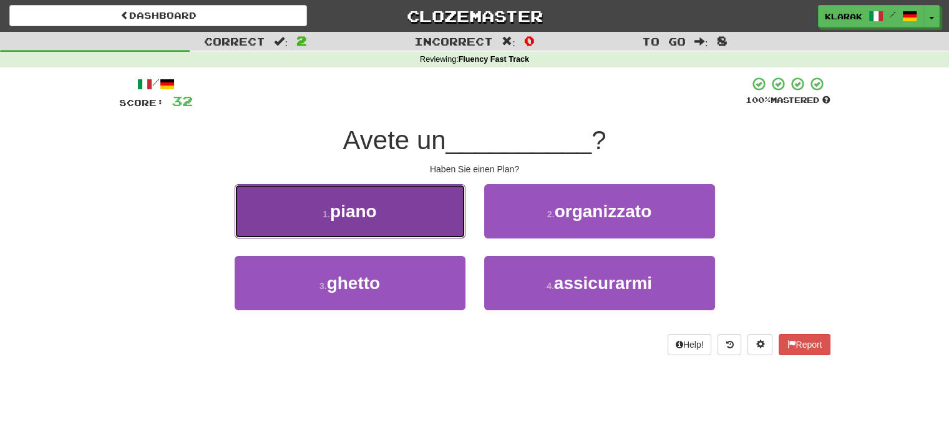
click at [416, 209] on button "1 . piano" at bounding box center [350, 211] width 231 height 54
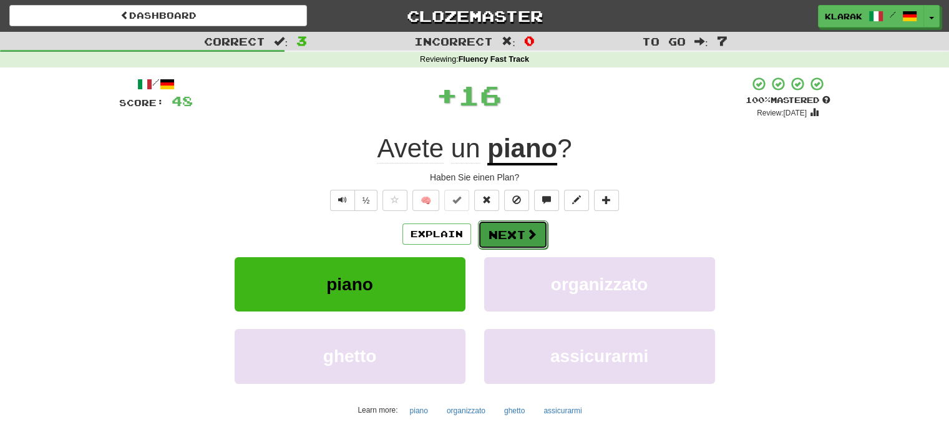
click at [509, 231] on button "Next" at bounding box center [513, 234] width 70 height 29
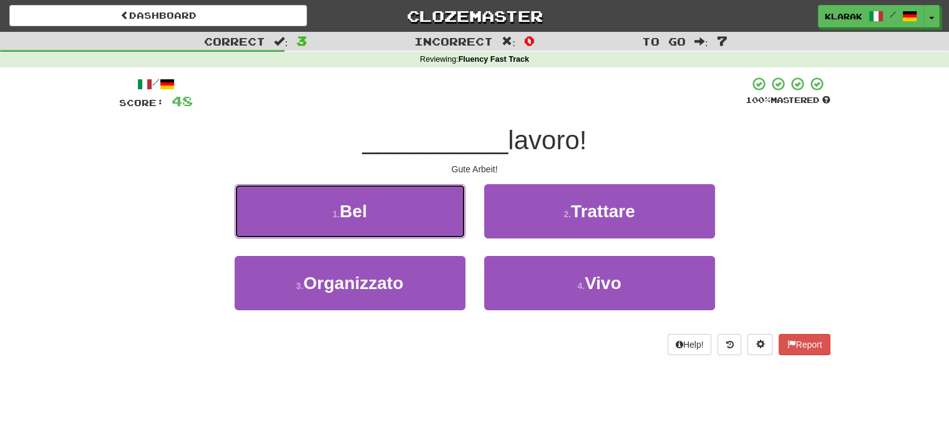
click at [382, 216] on button "1 . Bel" at bounding box center [350, 211] width 231 height 54
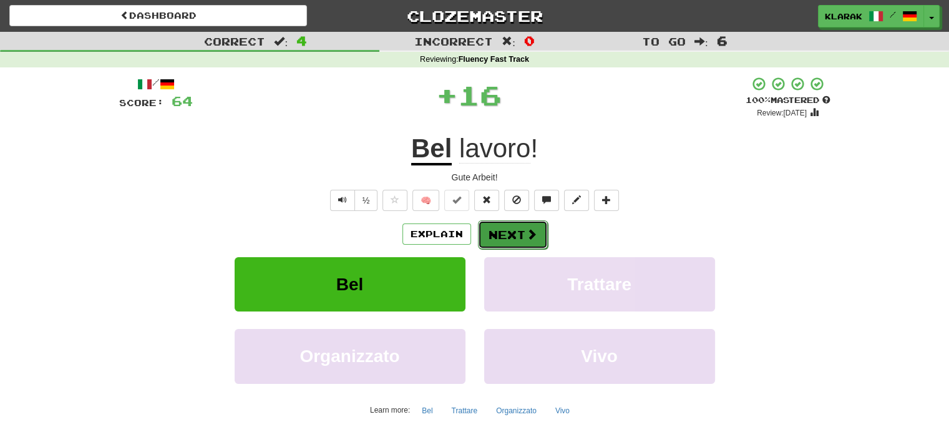
click at [512, 231] on button "Next" at bounding box center [513, 234] width 70 height 29
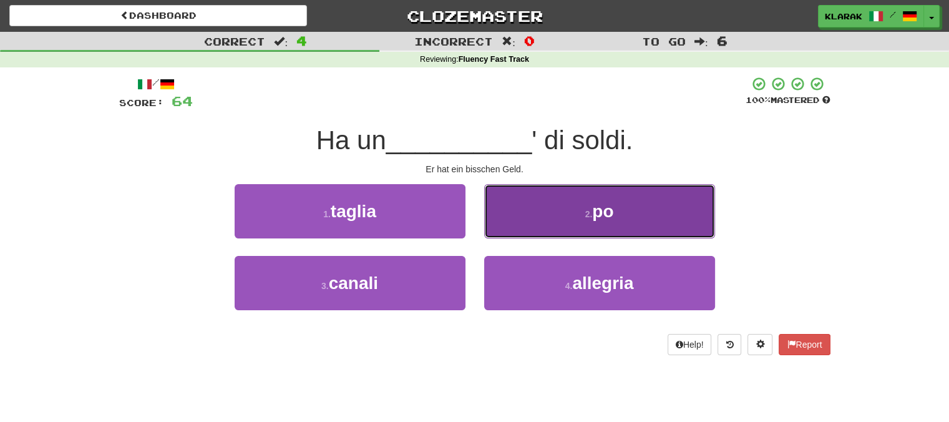
click at [550, 210] on button "2 . po" at bounding box center [599, 211] width 231 height 54
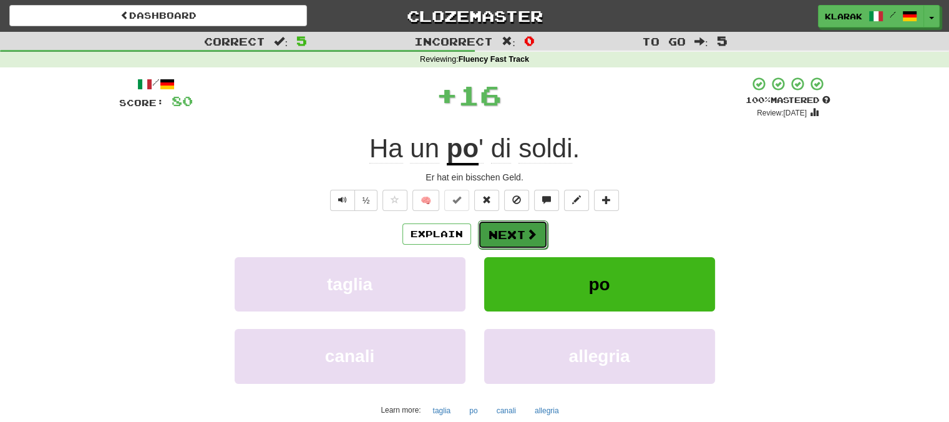
click at [508, 232] on button "Next" at bounding box center [513, 234] width 70 height 29
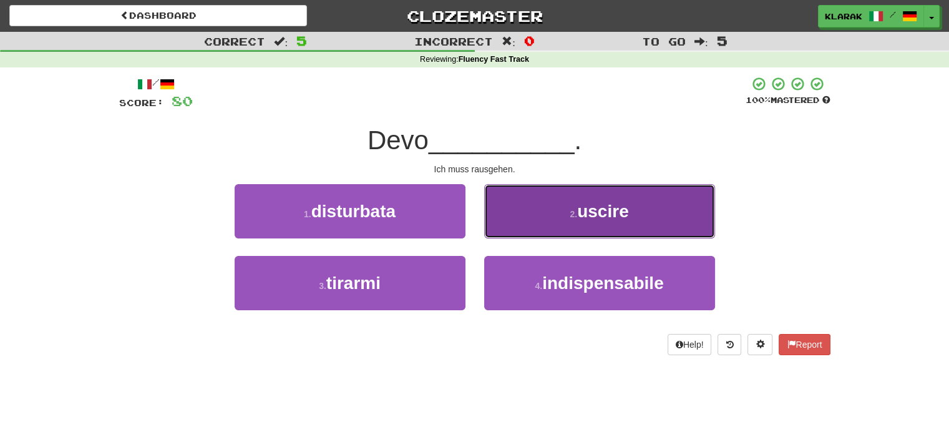
click at [541, 220] on button "2 . uscire" at bounding box center [599, 211] width 231 height 54
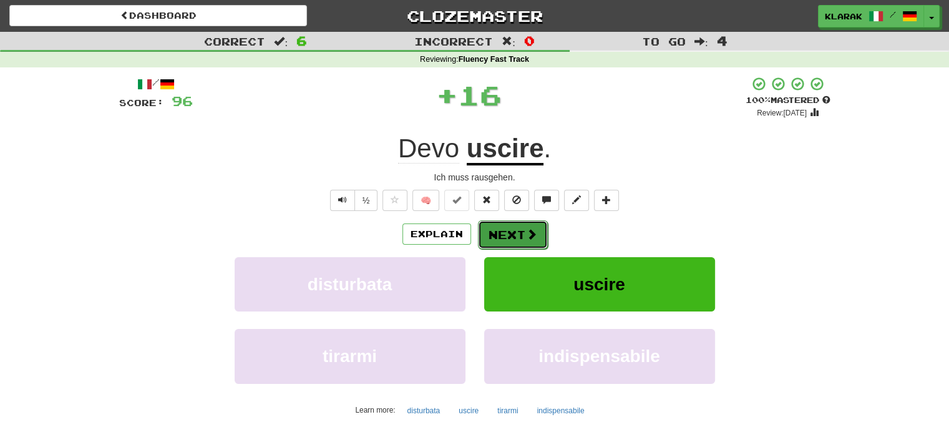
click at [502, 232] on button "Next" at bounding box center [513, 234] width 70 height 29
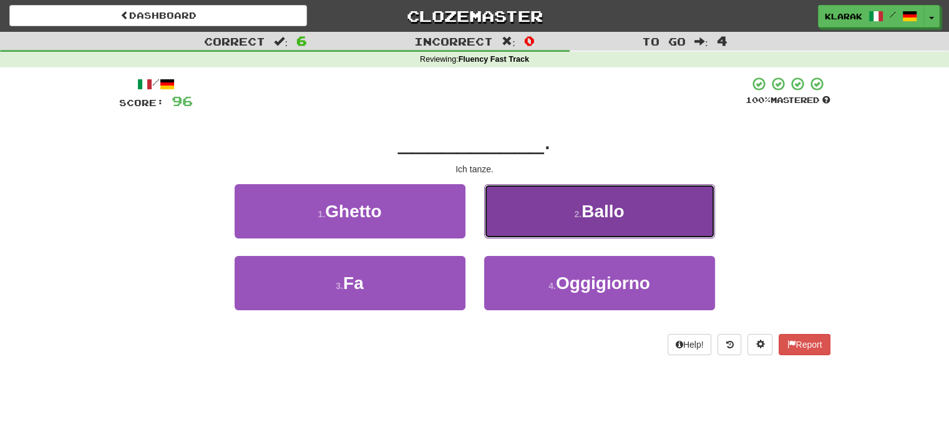
click at [537, 218] on button "2 . Ballo" at bounding box center [599, 211] width 231 height 54
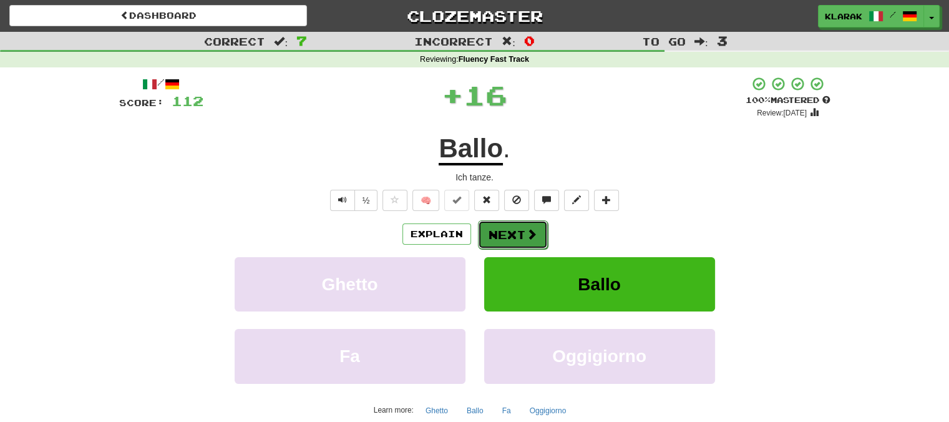
click at [501, 233] on button "Next" at bounding box center [513, 234] width 70 height 29
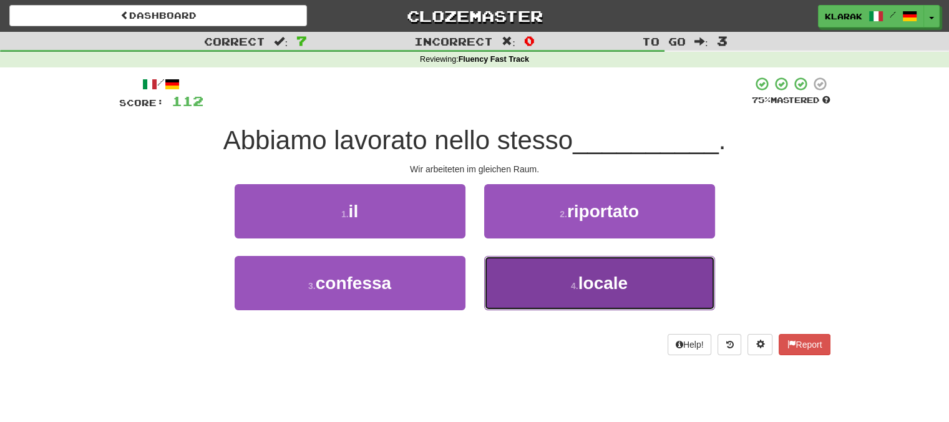
click at [545, 291] on button "4 . locale" at bounding box center [599, 283] width 231 height 54
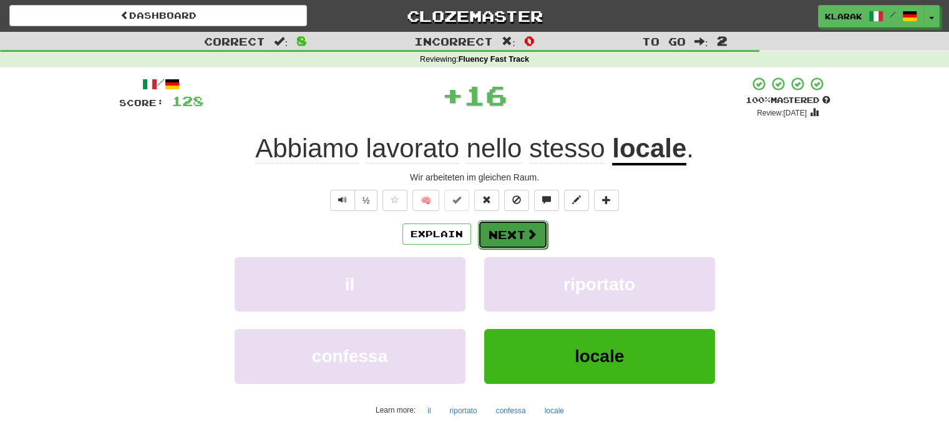
click at [513, 234] on button "Next" at bounding box center [513, 234] width 70 height 29
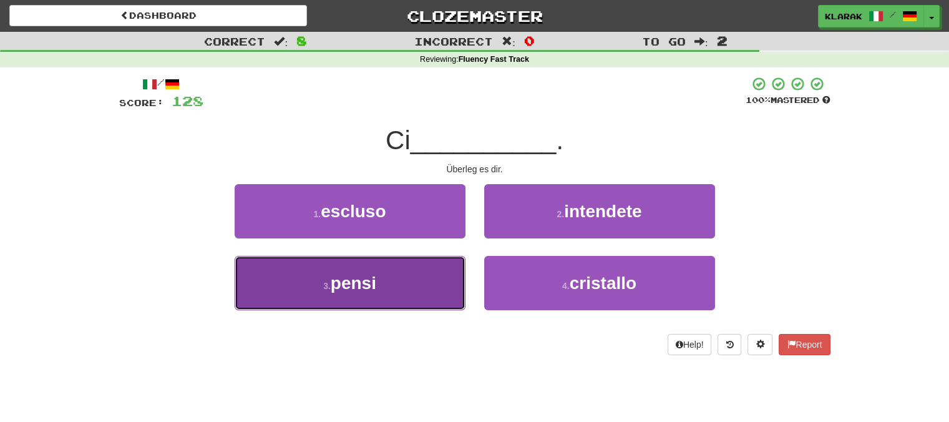
click at [397, 279] on button "3 . pensi" at bounding box center [350, 283] width 231 height 54
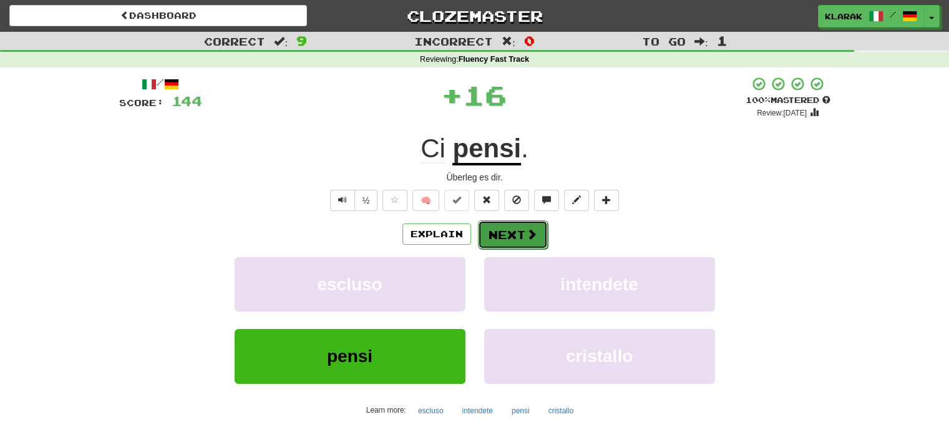
click at [520, 234] on button "Next" at bounding box center [513, 234] width 70 height 29
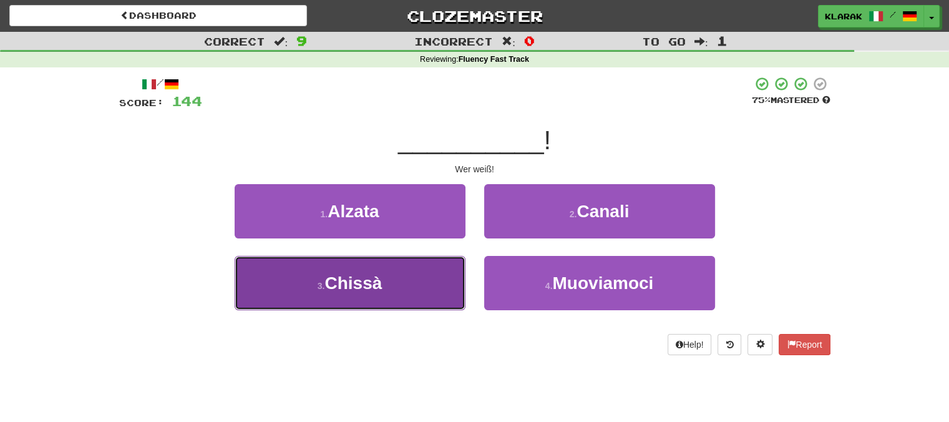
click at [400, 284] on button "3 . Chissà" at bounding box center [350, 283] width 231 height 54
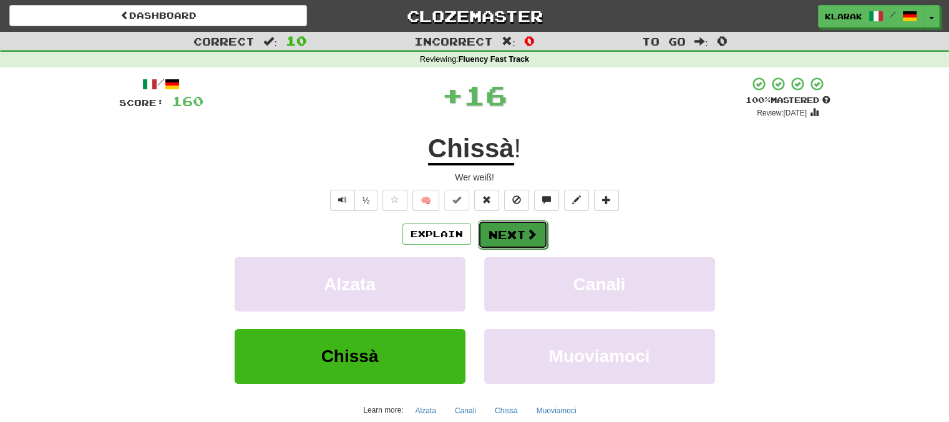
click at [507, 234] on button "Next" at bounding box center [513, 234] width 70 height 29
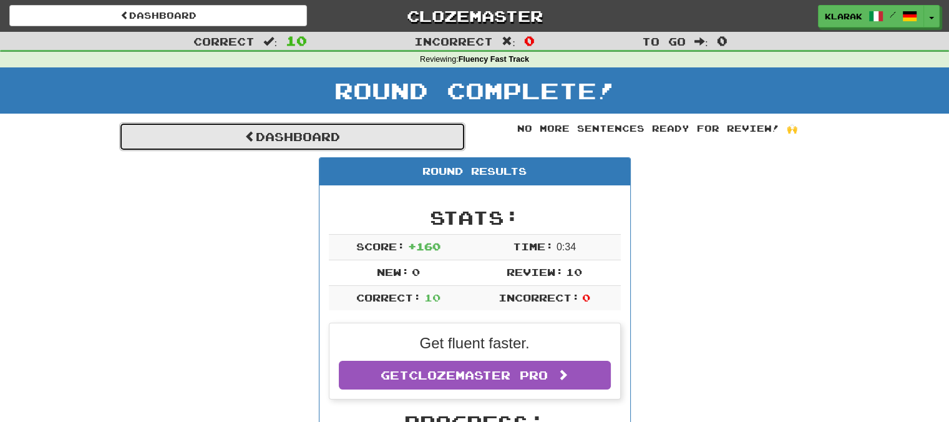
click at [289, 135] on link "Dashboard" at bounding box center [292, 136] width 346 height 29
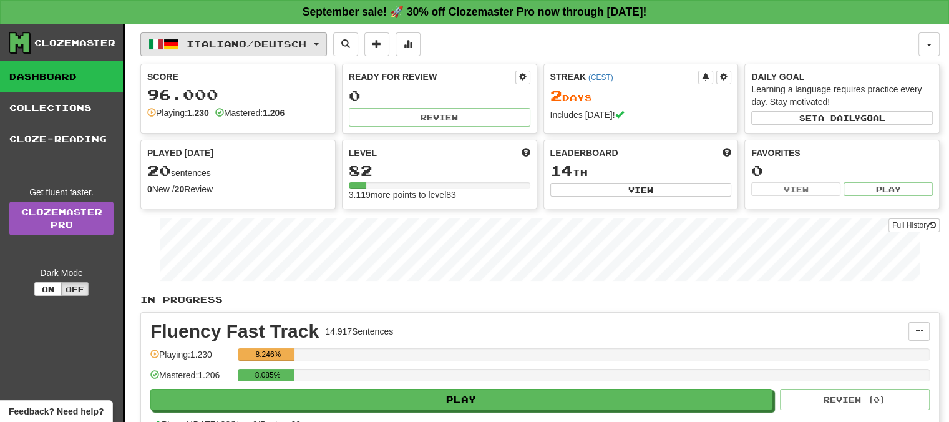
click at [326, 39] on button "Italiano / Deutsch" at bounding box center [233, 44] width 187 height 24
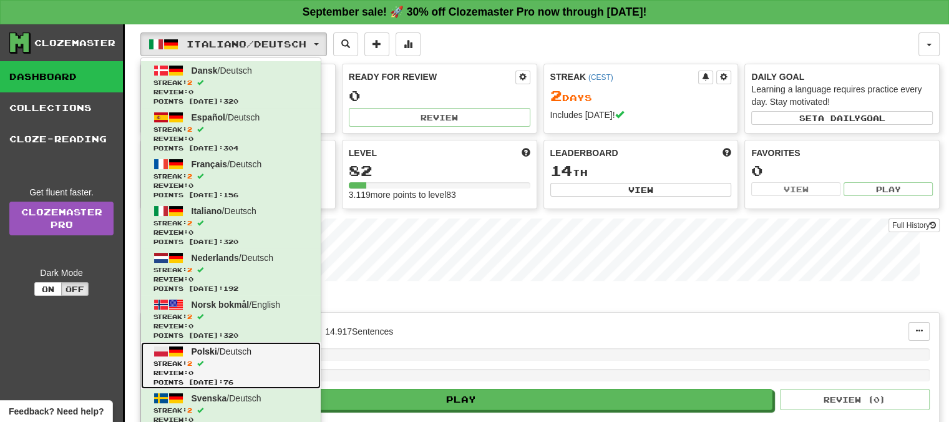
click at [206, 347] on span "Polski" at bounding box center [205, 351] width 26 height 10
